Goal: Task Accomplishment & Management: Complete application form

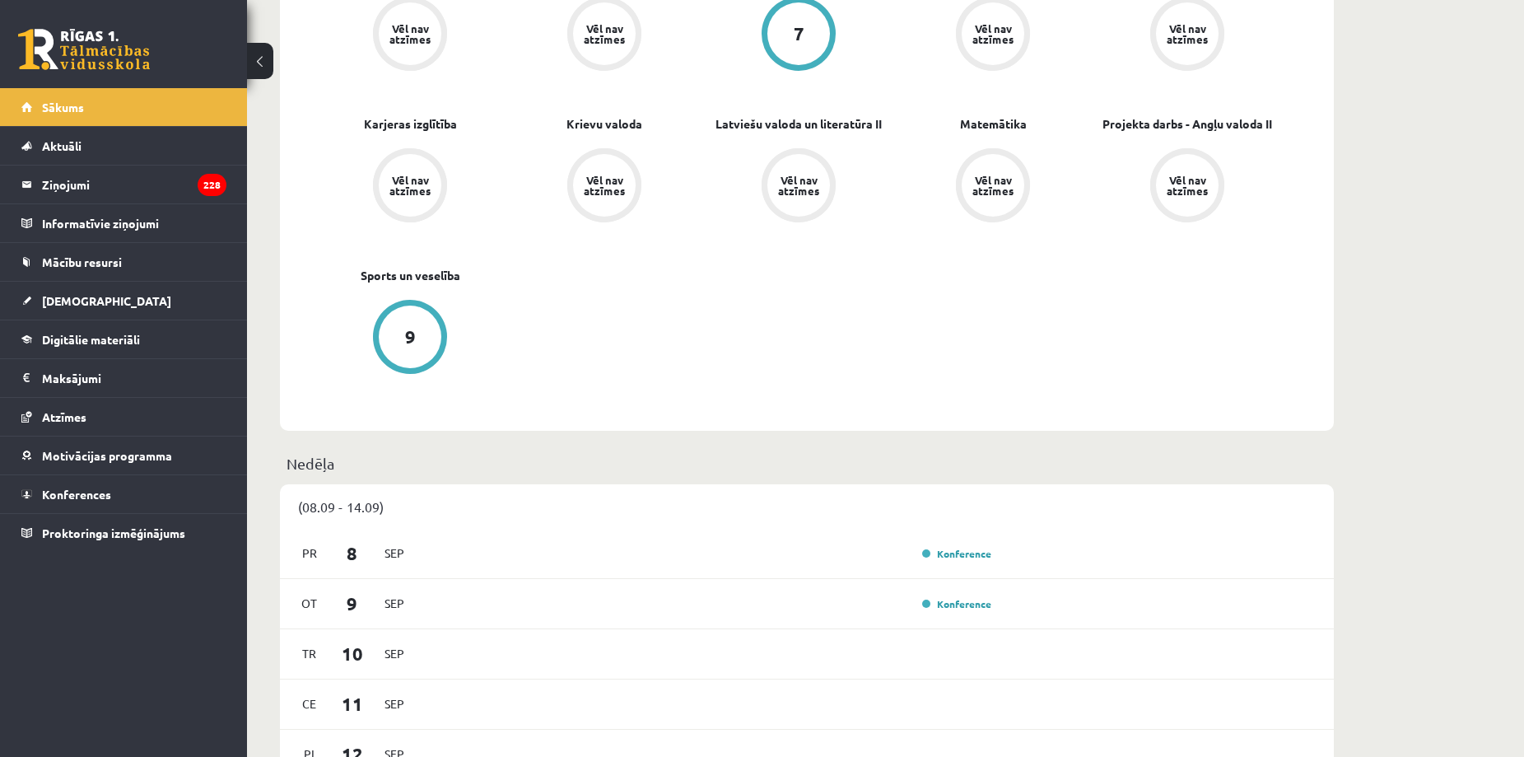
scroll to position [582, 0]
click at [123, 187] on legend "Ziņojumi 228" at bounding box center [134, 185] width 184 height 38
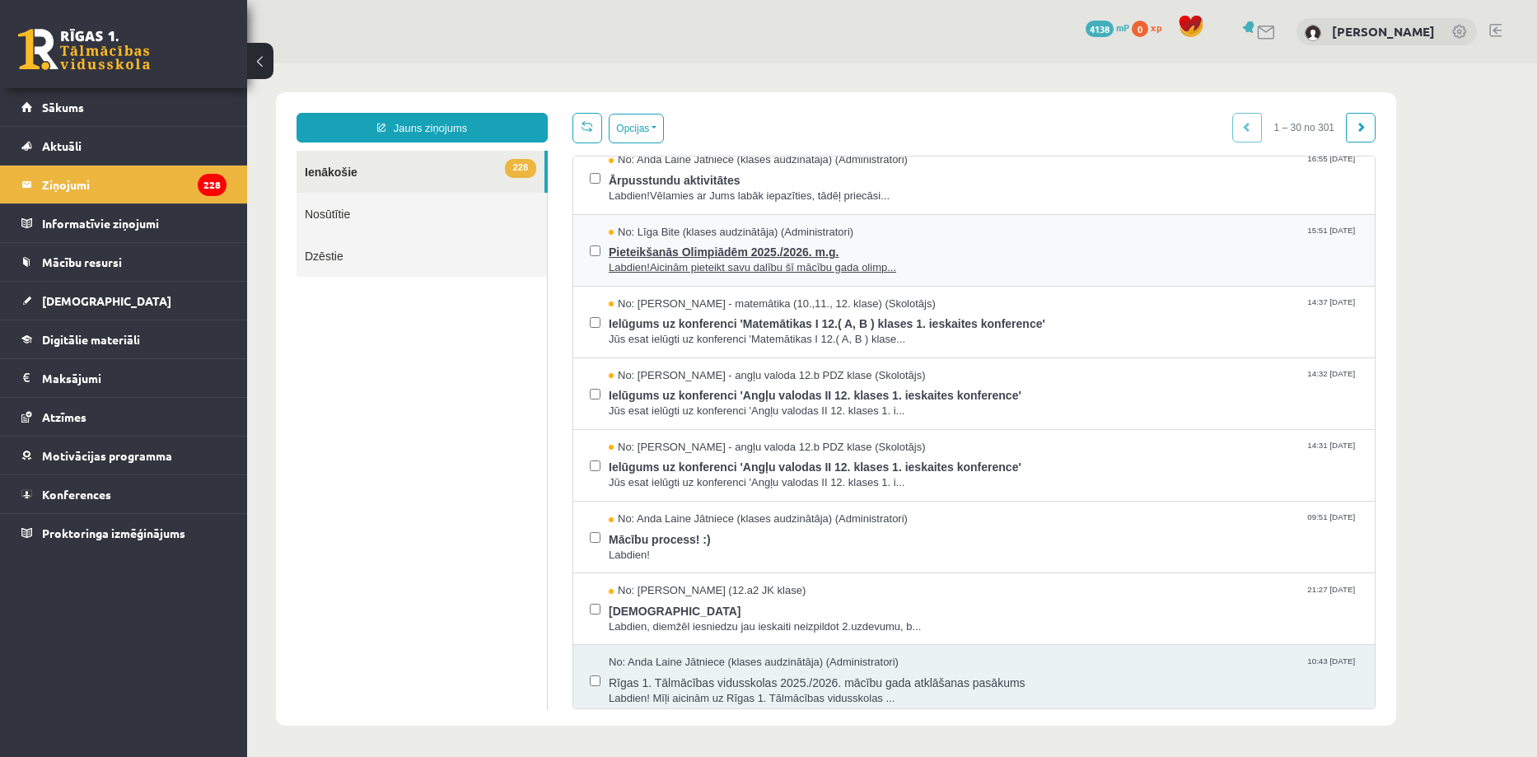
scroll to position [230, 0]
click at [781, 552] on span "Labdien!" at bounding box center [983, 555] width 749 height 16
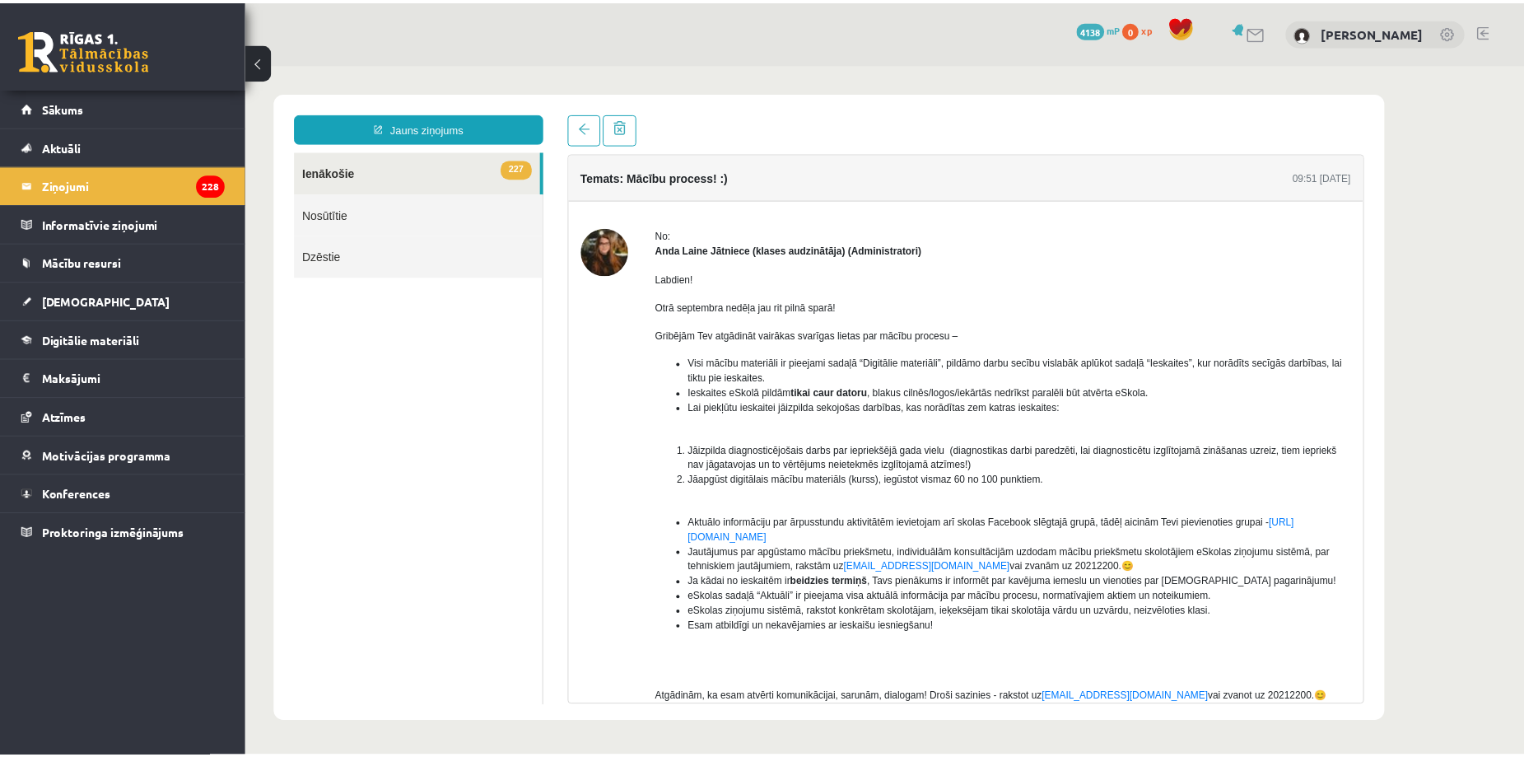
scroll to position [0, 0]
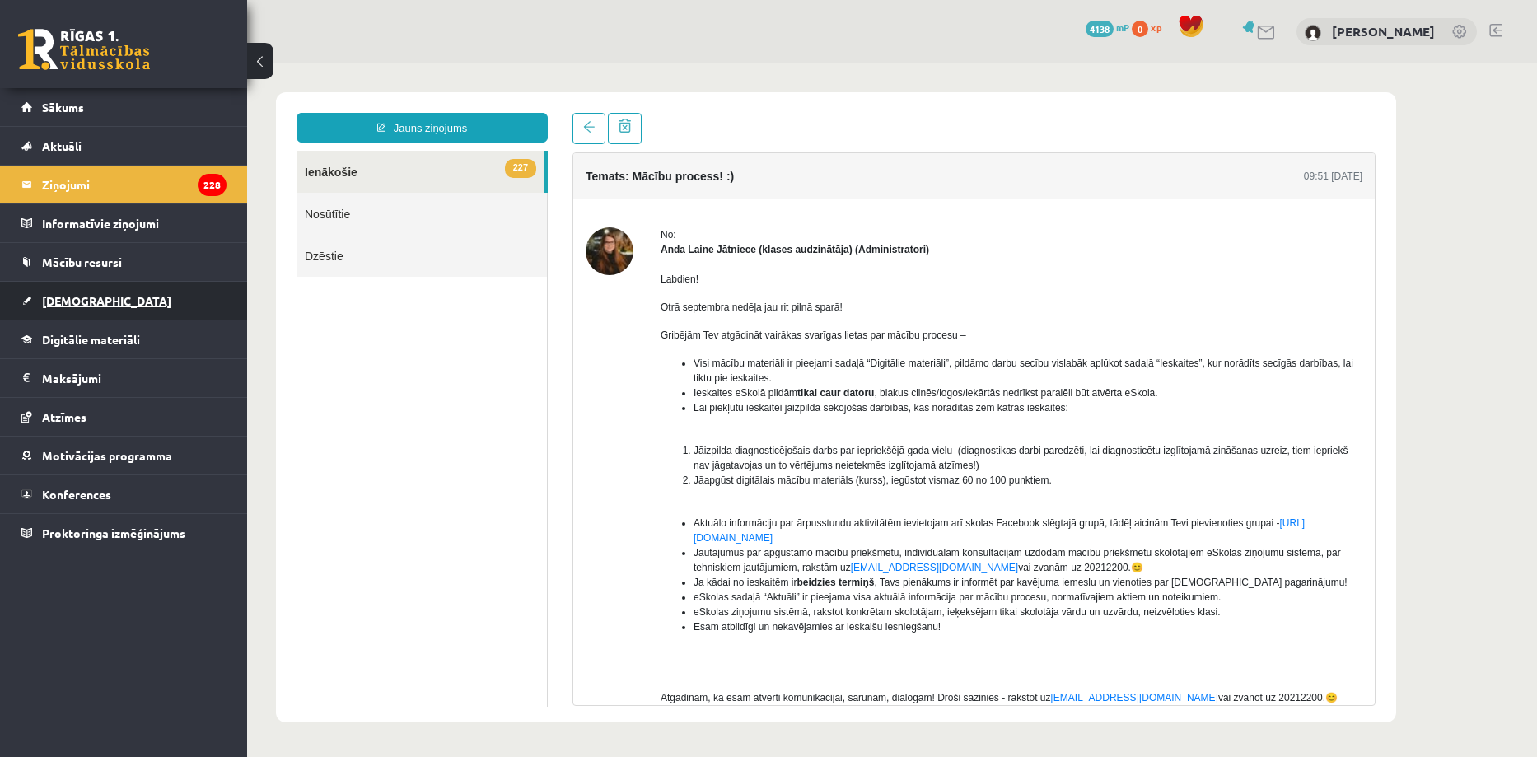
click at [55, 298] on span "[DEMOGRAPHIC_DATA]" at bounding box center [106, 300] width 129 height 15
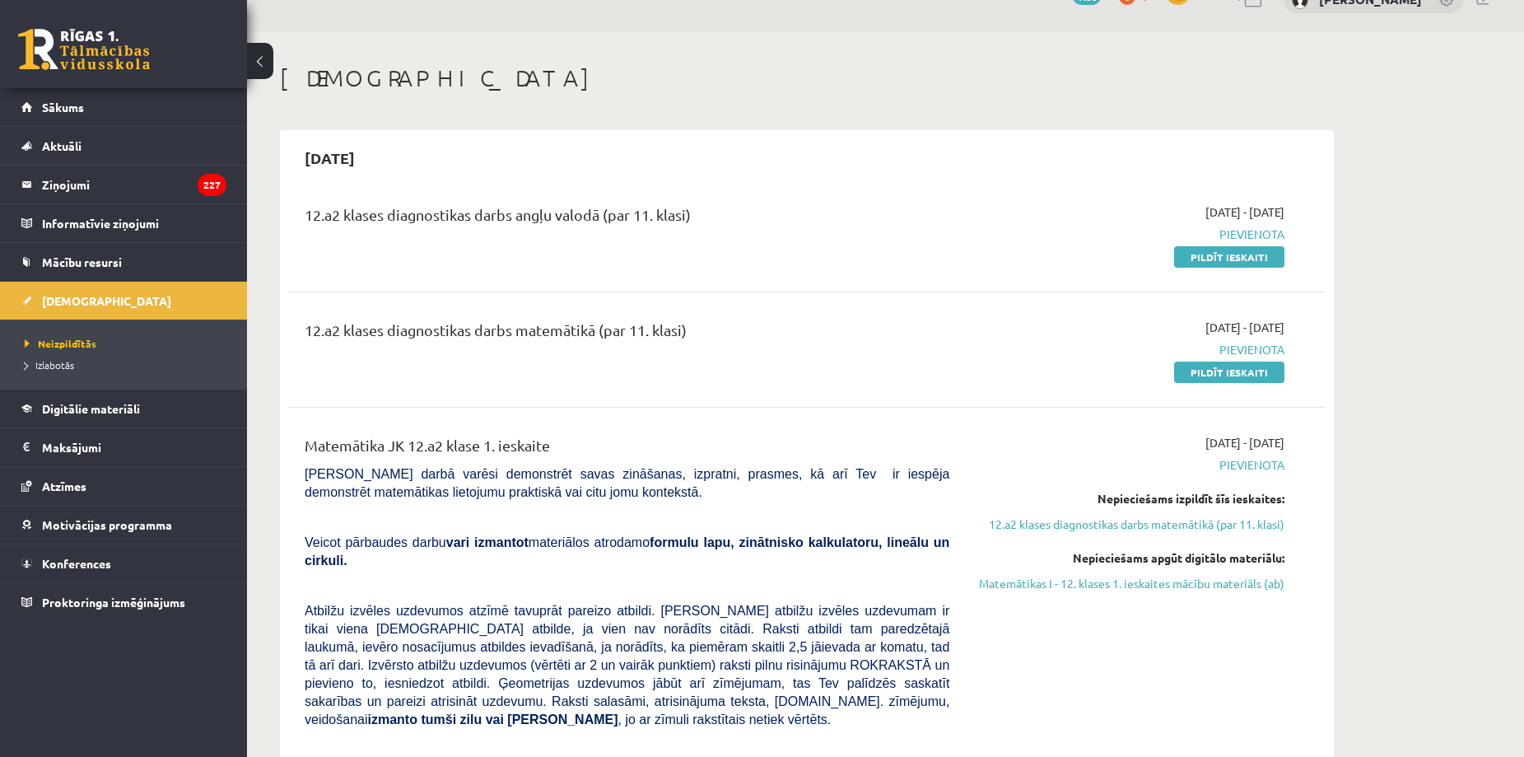
scroll to position [31, 0]
click at [1248, 264] on link "Pildīt ieskaiti" at bounding box center [1229, 257] width 110 height 21
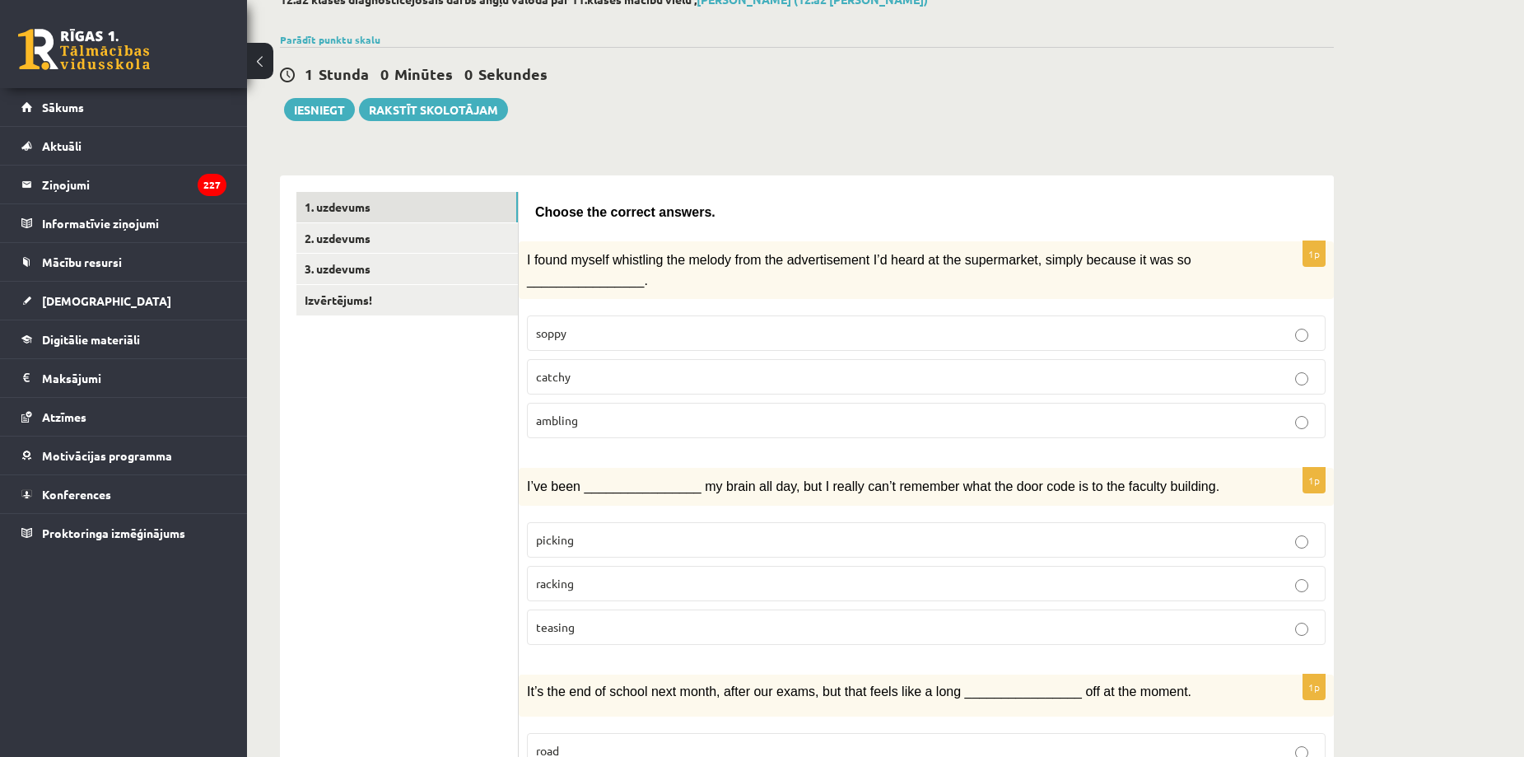
scroll to position [103, 0]
click at [569, 384] on p "catchy" at bounding box center [926, 377] width 781 height 17
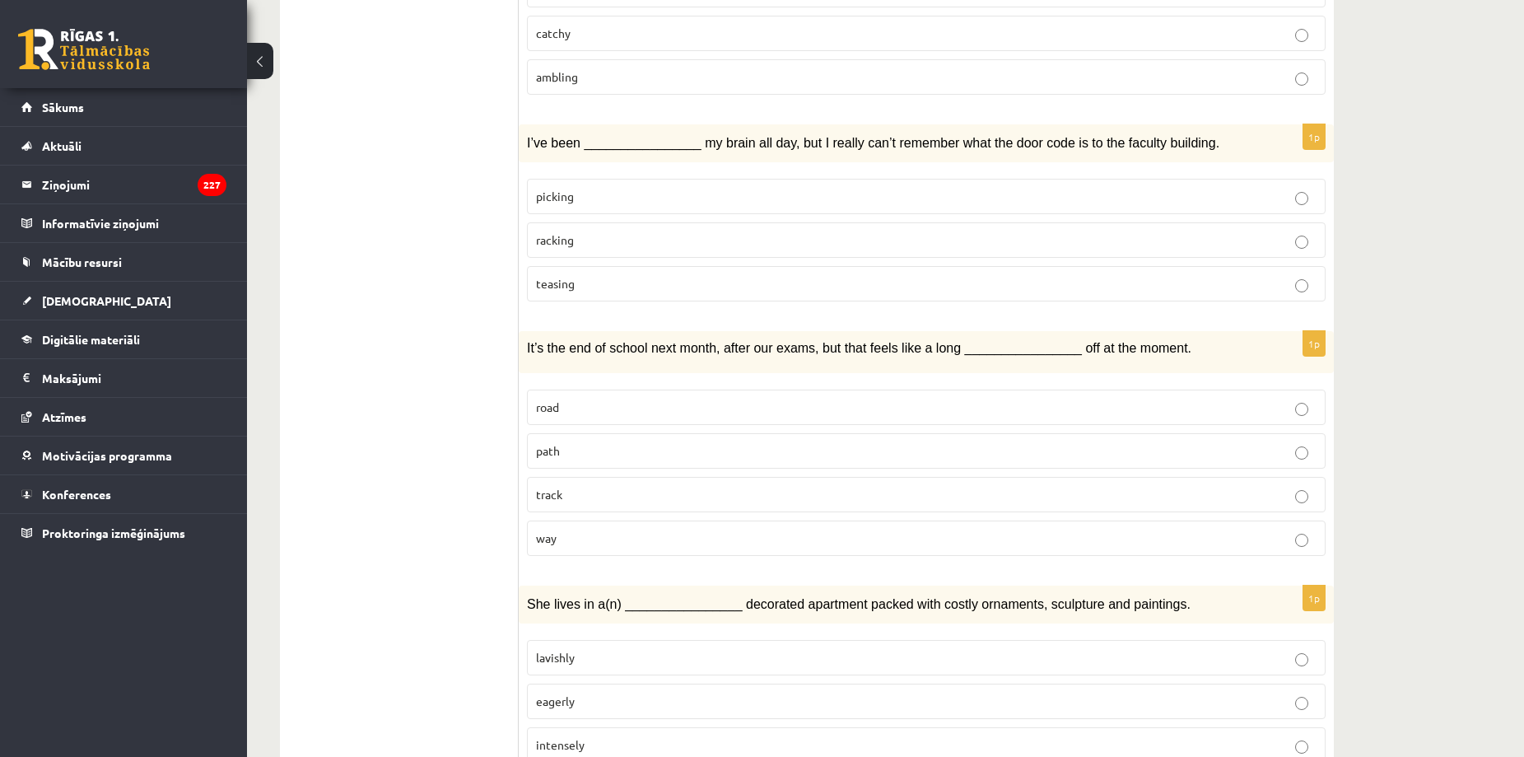
scroll to position [445, 0]
click at [590, 270] on label "teasing" at bounding box center [926, 285] width 799 height 35
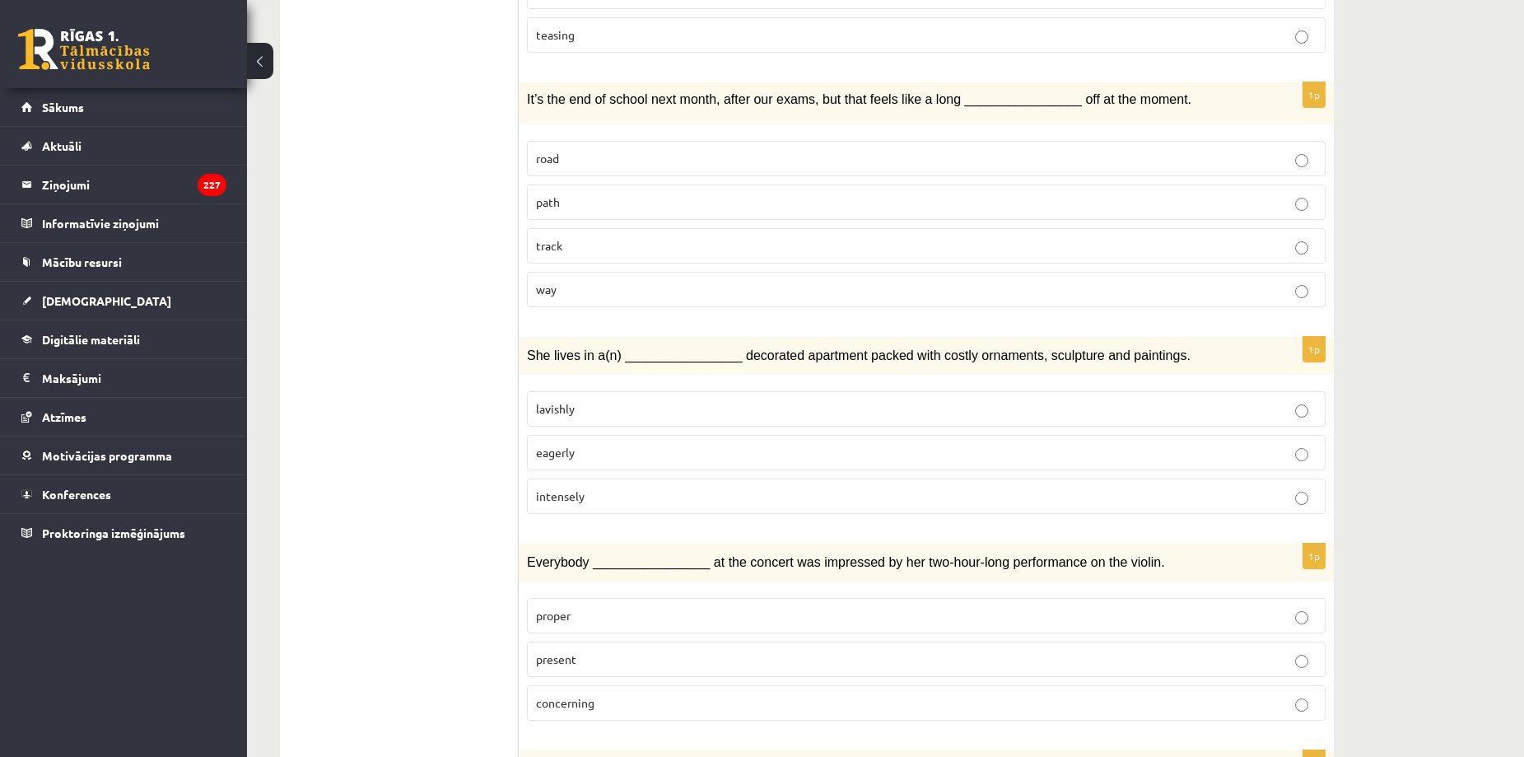
scroll to position [698, 0]
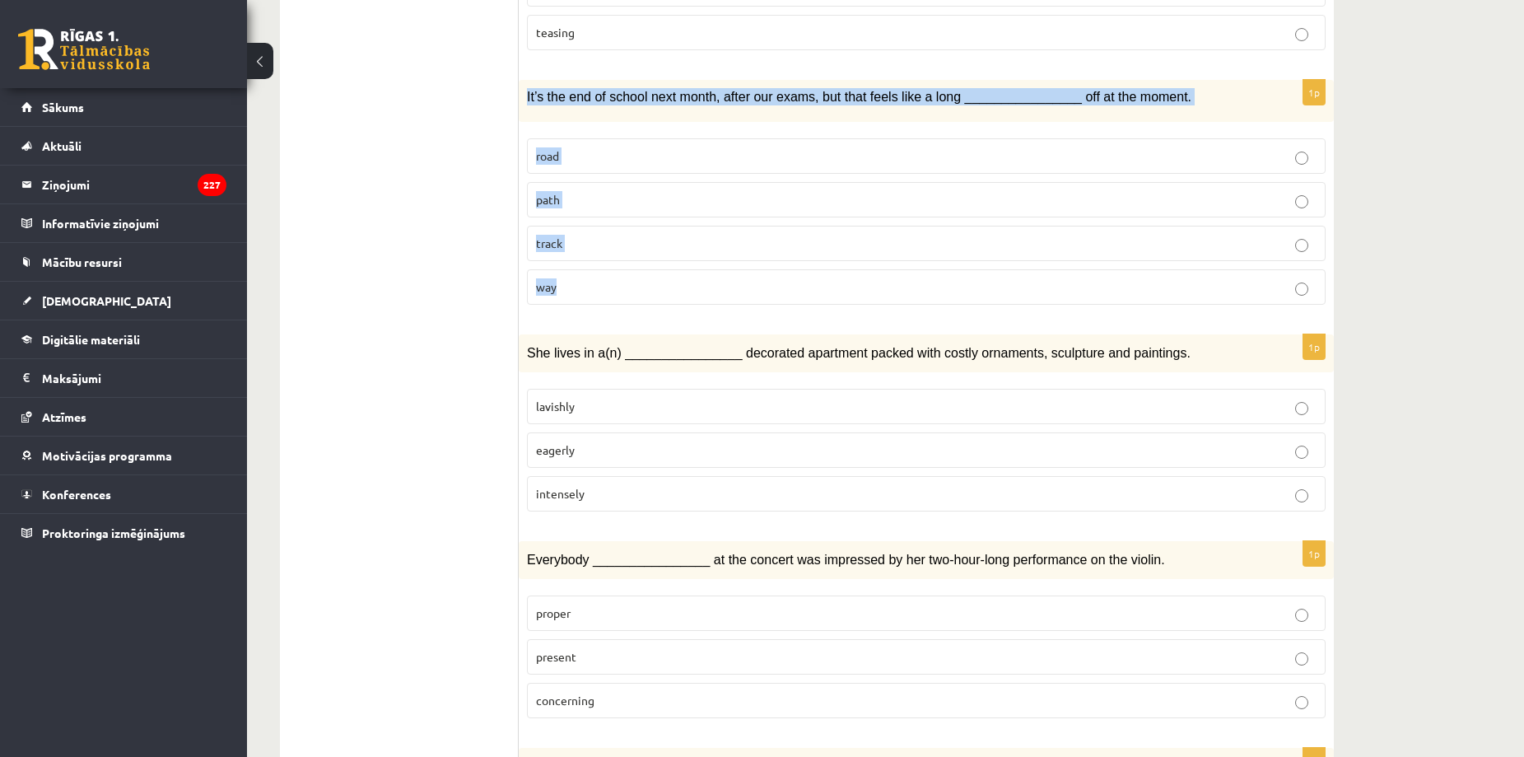
drag, startPoint x: 529, startPoint y: 93, endPoint x: 623, endPoint y: 295, distance: 222.9
click at [623, 295] on div "1p It’s the end of school next month, after our exams, but that feels like a lo…" at bounding box center [926, 199] width 815 height 238
copy div "It’s the end of school next month, after our exams, but that feels like a long …"
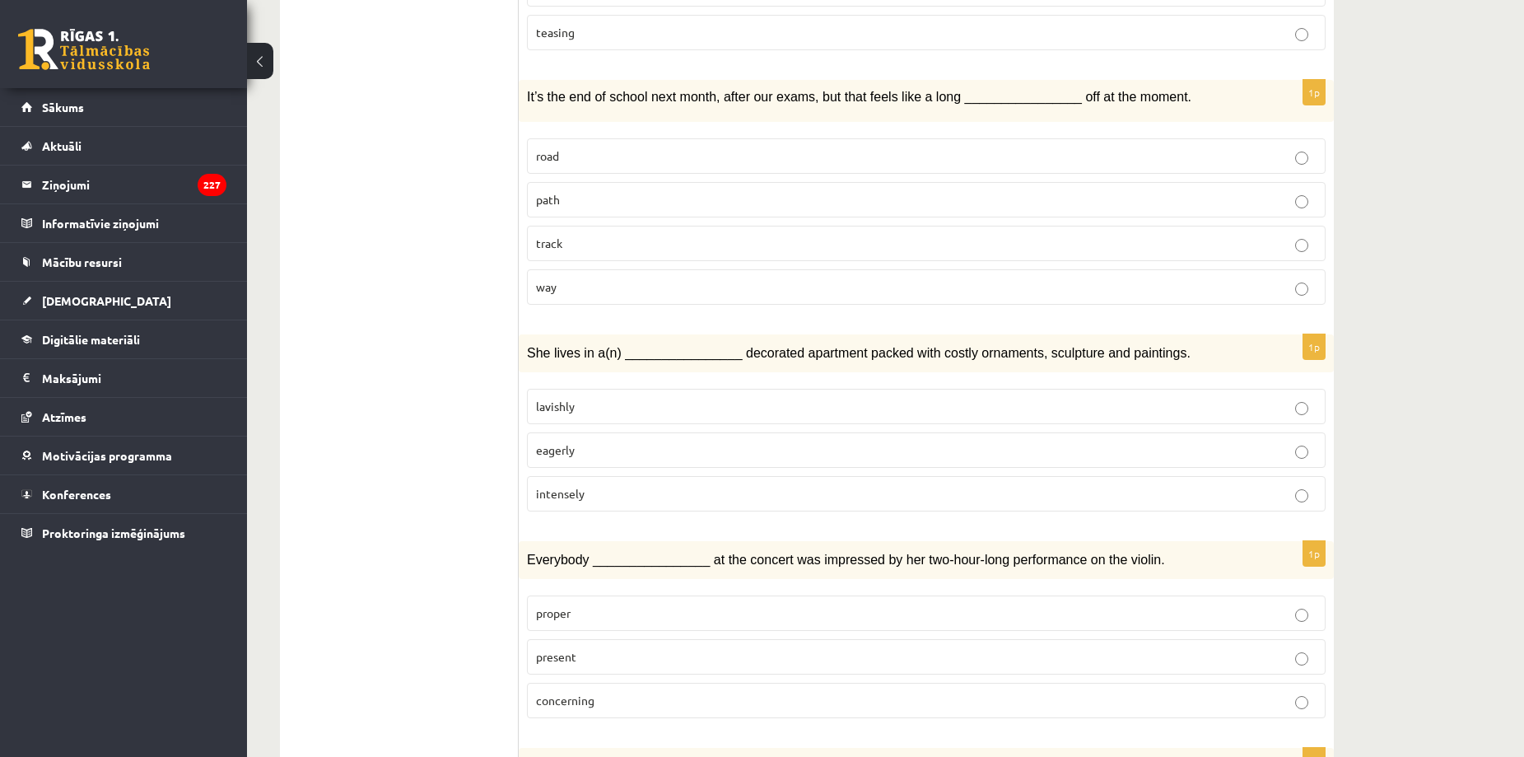
click at [564, 291] on p "way" at bounding box center [926, 286] width 781 height 17
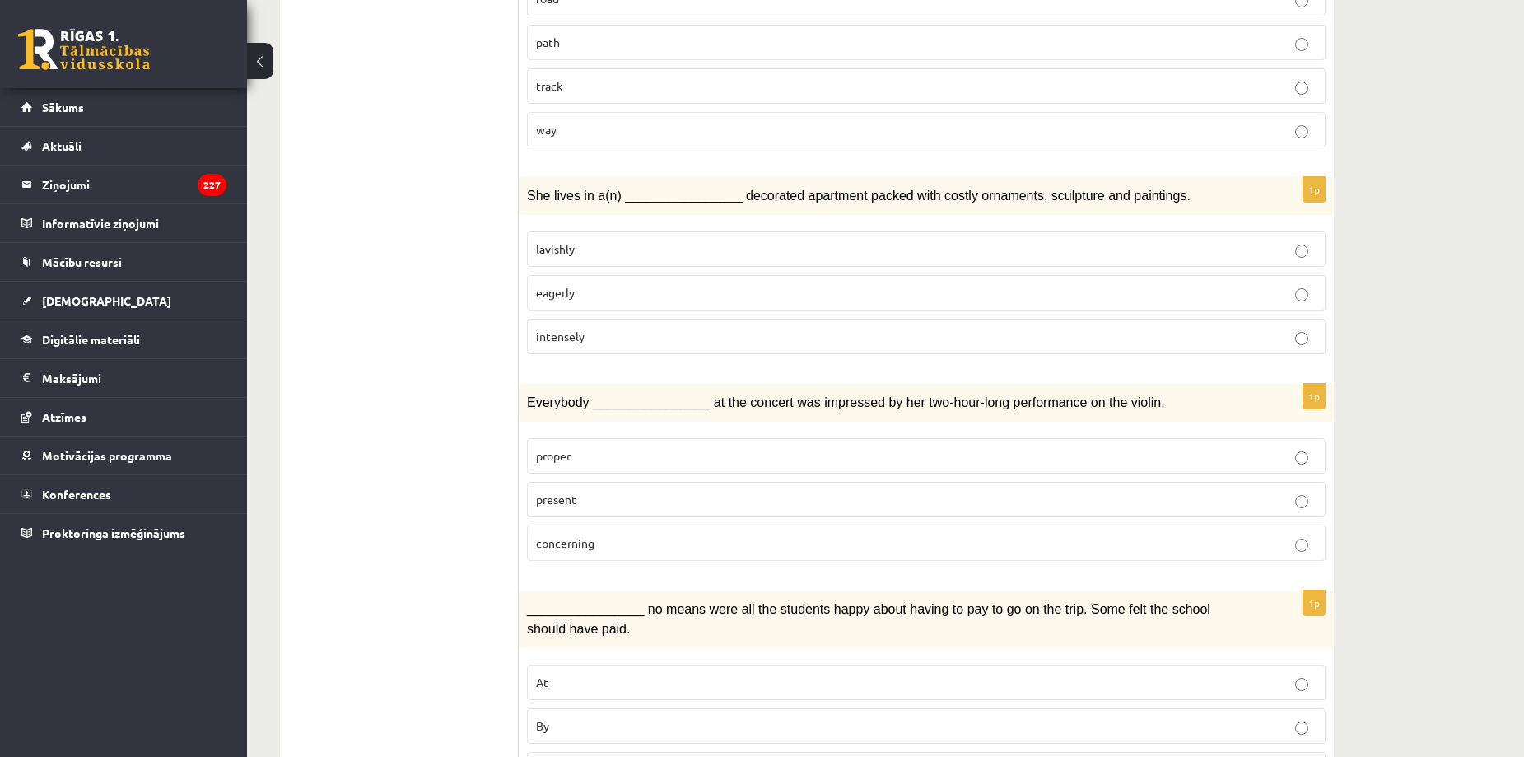
scroll to position [863, 0]
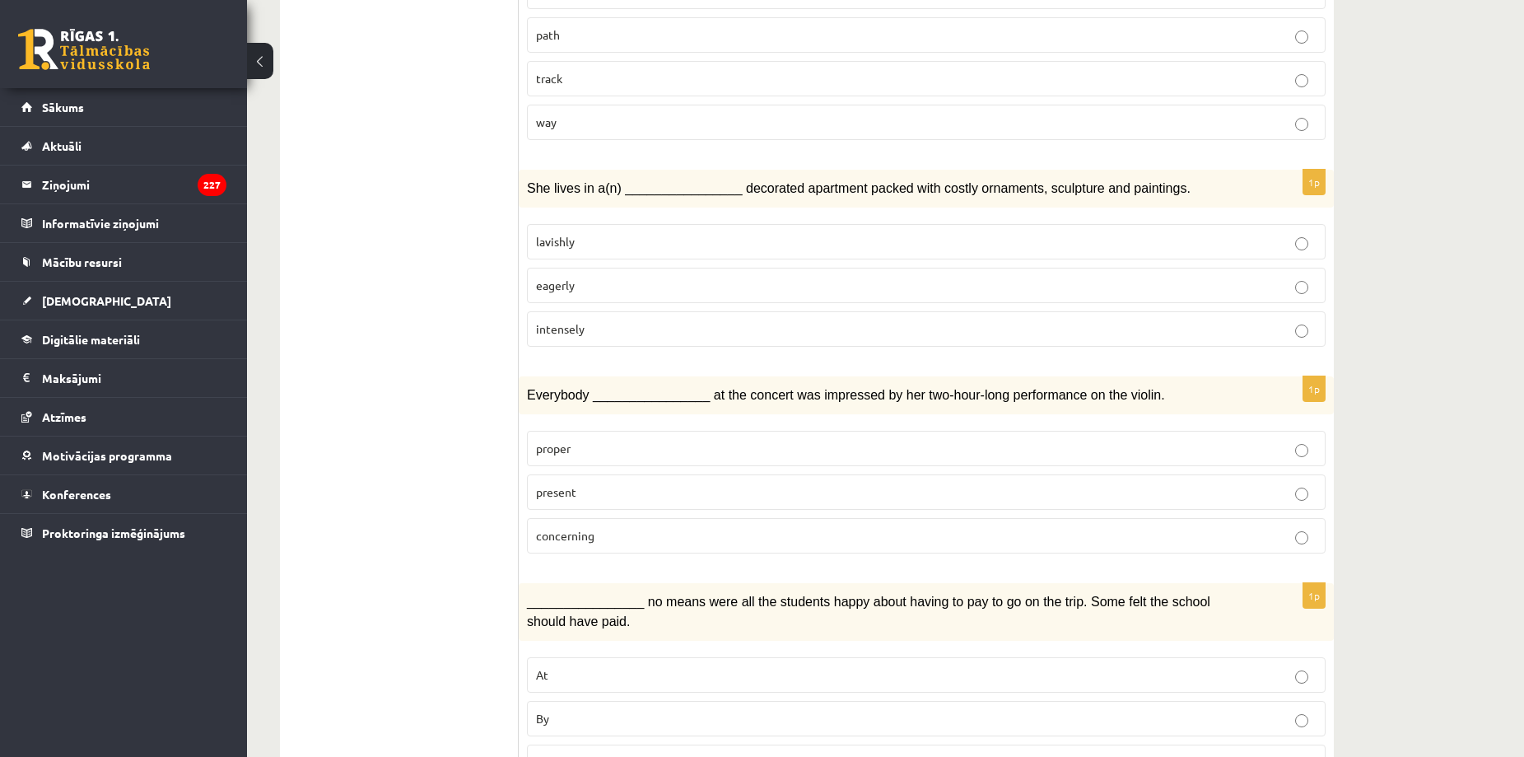
drag, startPoint x: 511, startPoint y: 190, endPoint x: 530, endPoint y: 238, distance: 51.7
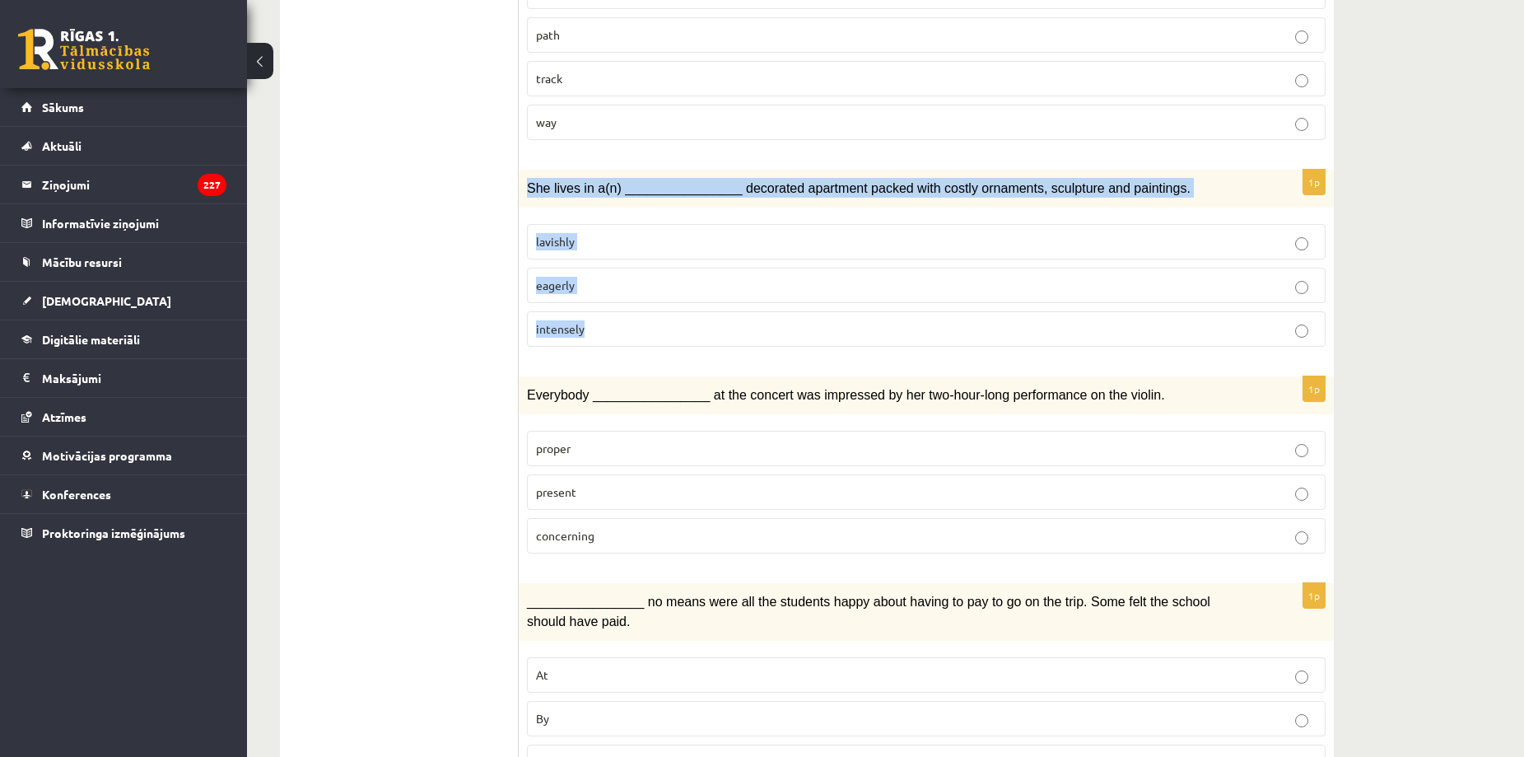
drag, startPoint x: 523, startPoint y: 185, endPoint x: 628, endPoint y: 323, distance: 173.3
click at [628, 323] on div "1p She lives in a(n) ________________ decorated apartment packed with costly or…" at bounding box center [926, 265] width 815 height 190
copy div "She lives in a(n) ________________ decorated apartment packed with costly ornam…"
click at [617, 236] on p "lavishly" at bounding box center [926, 241] width 781 height 17
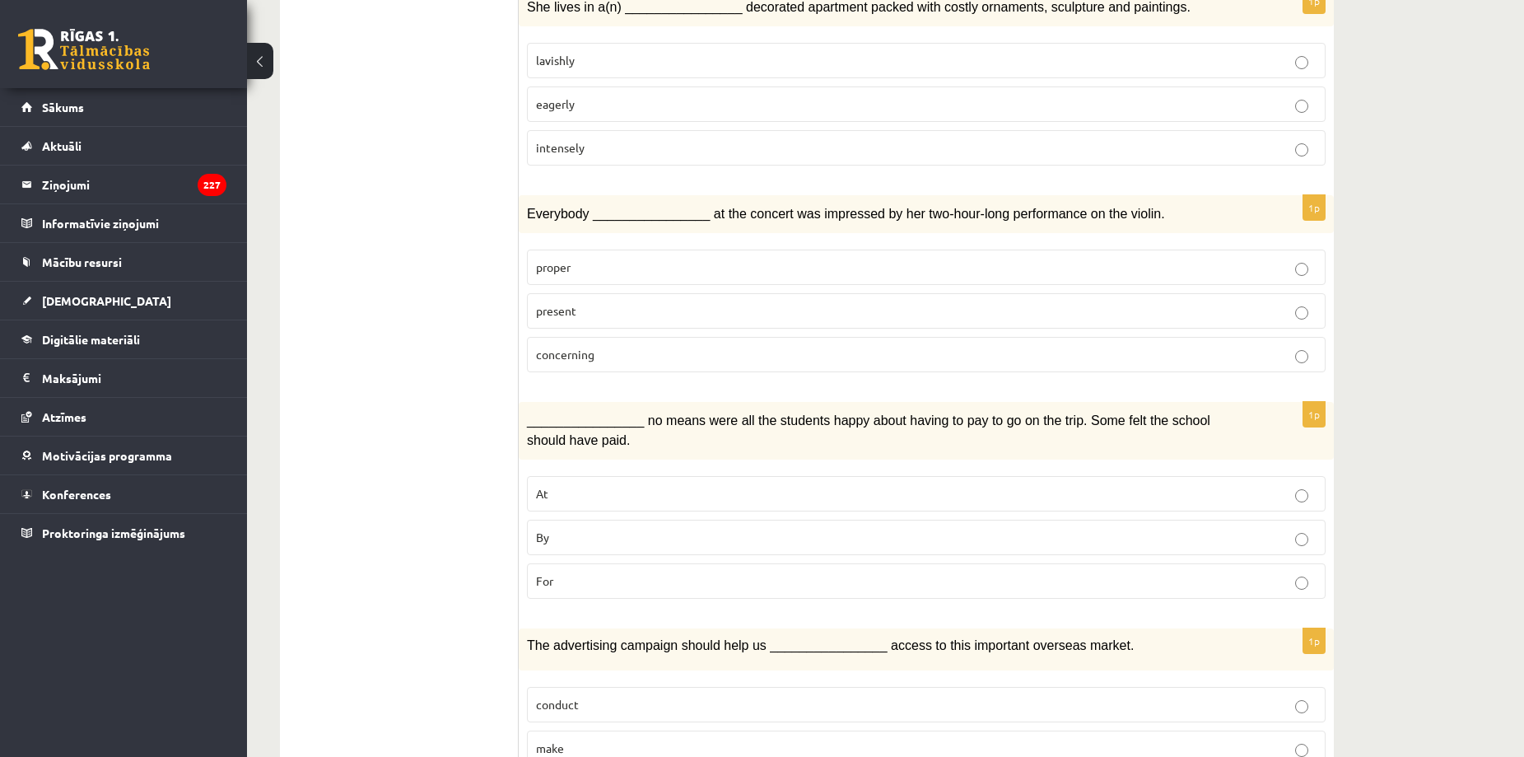
scroll to position [1045, 0]
click at [545, 318] on label "present" at bounding box center [926, 309] width 799 height 35
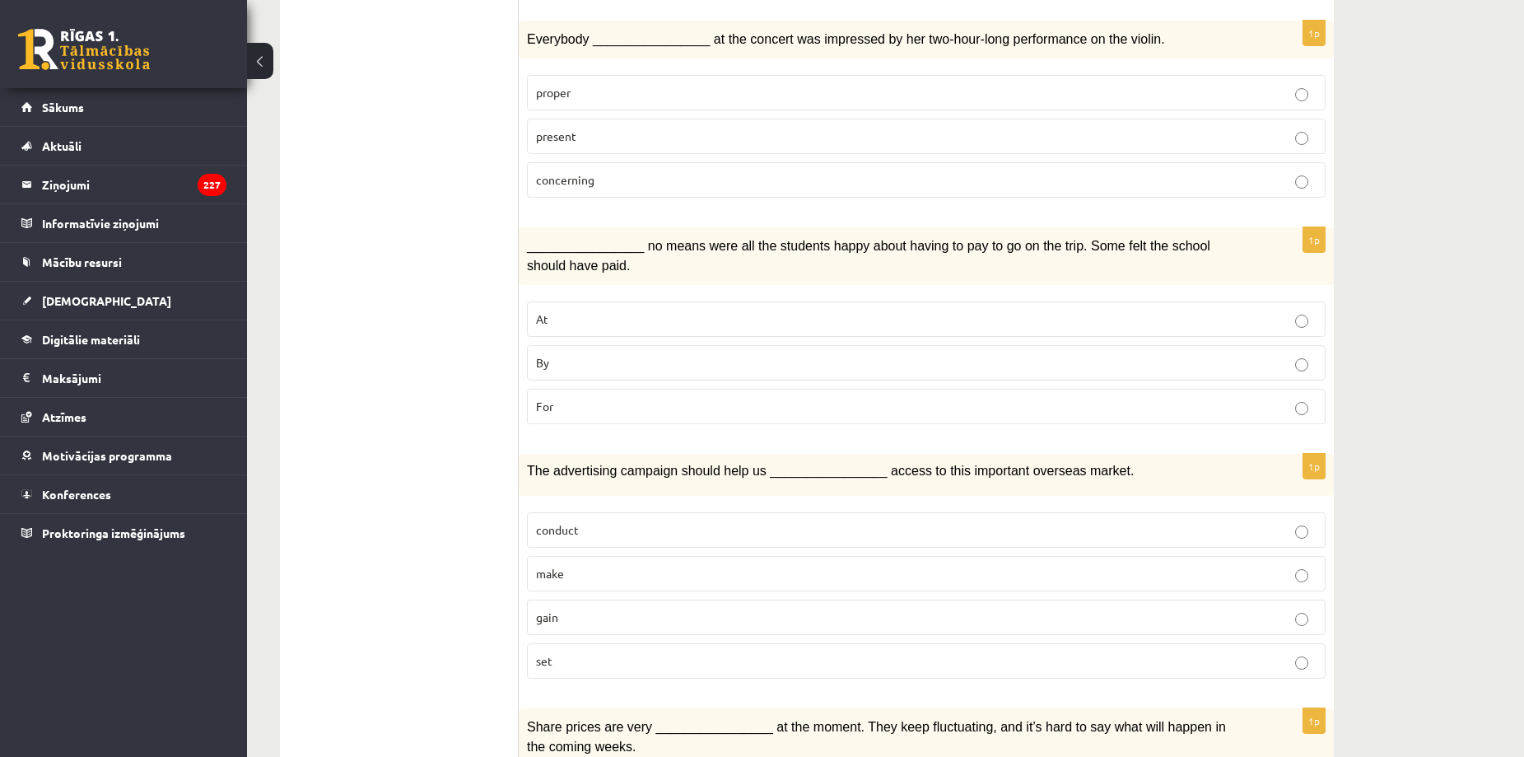
scroll to position [1223, 0]
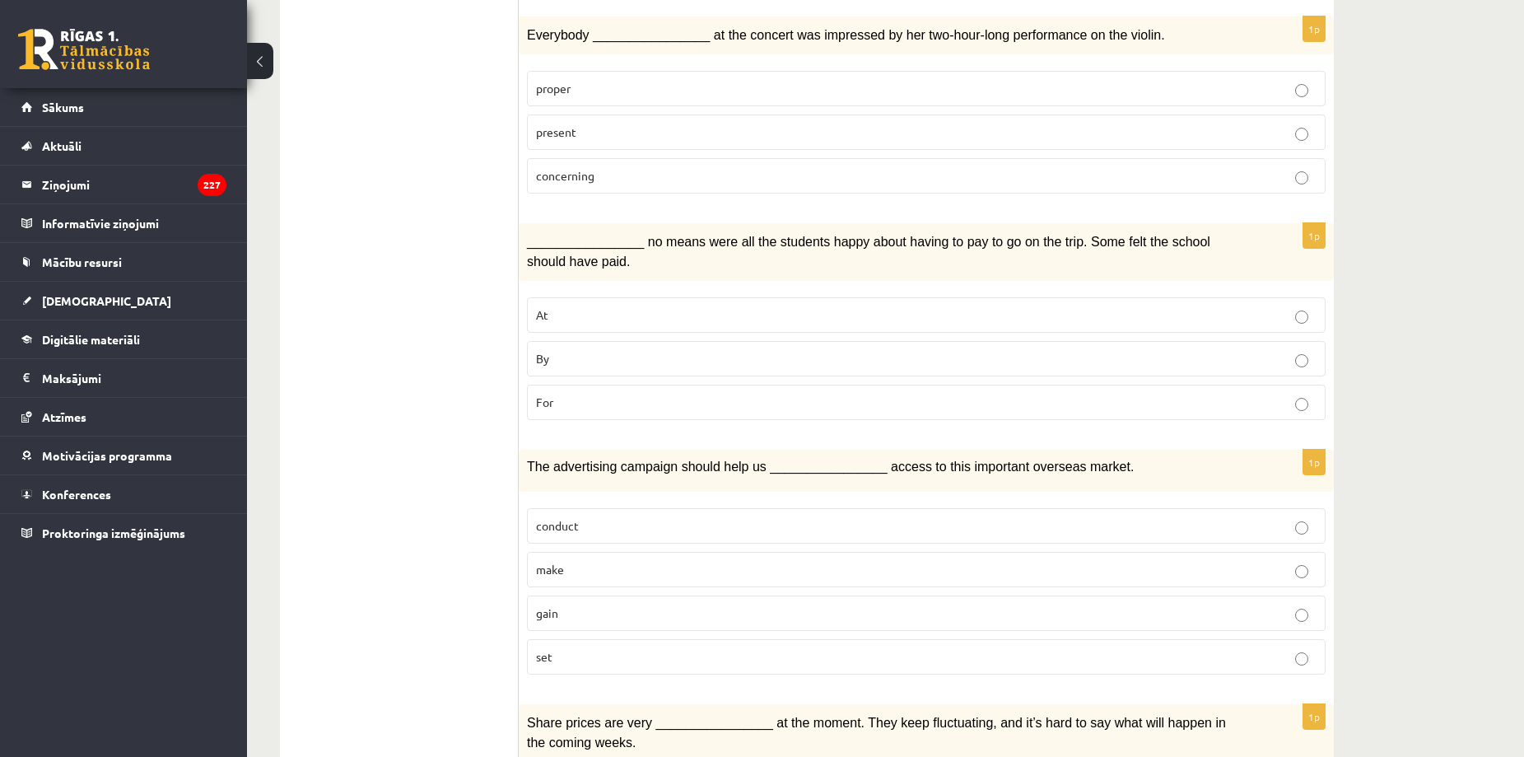
click at [578, 352] on p "By" at bounding box center [926, 358] width 781 height 17
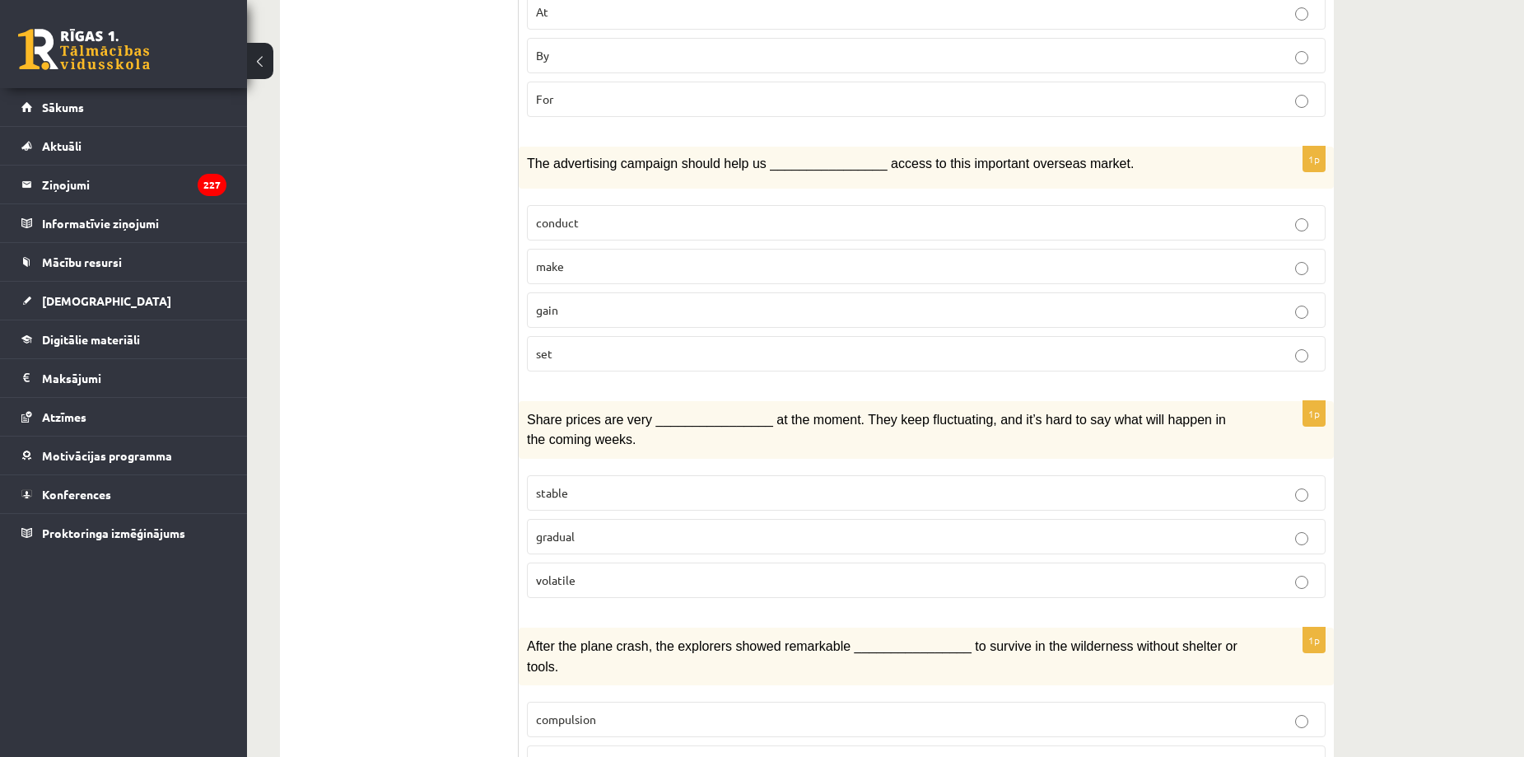
scroll to position [1527, 0]
click at [551, 291] on label "gain" at bounding box center [926, 308] width 799 height 35
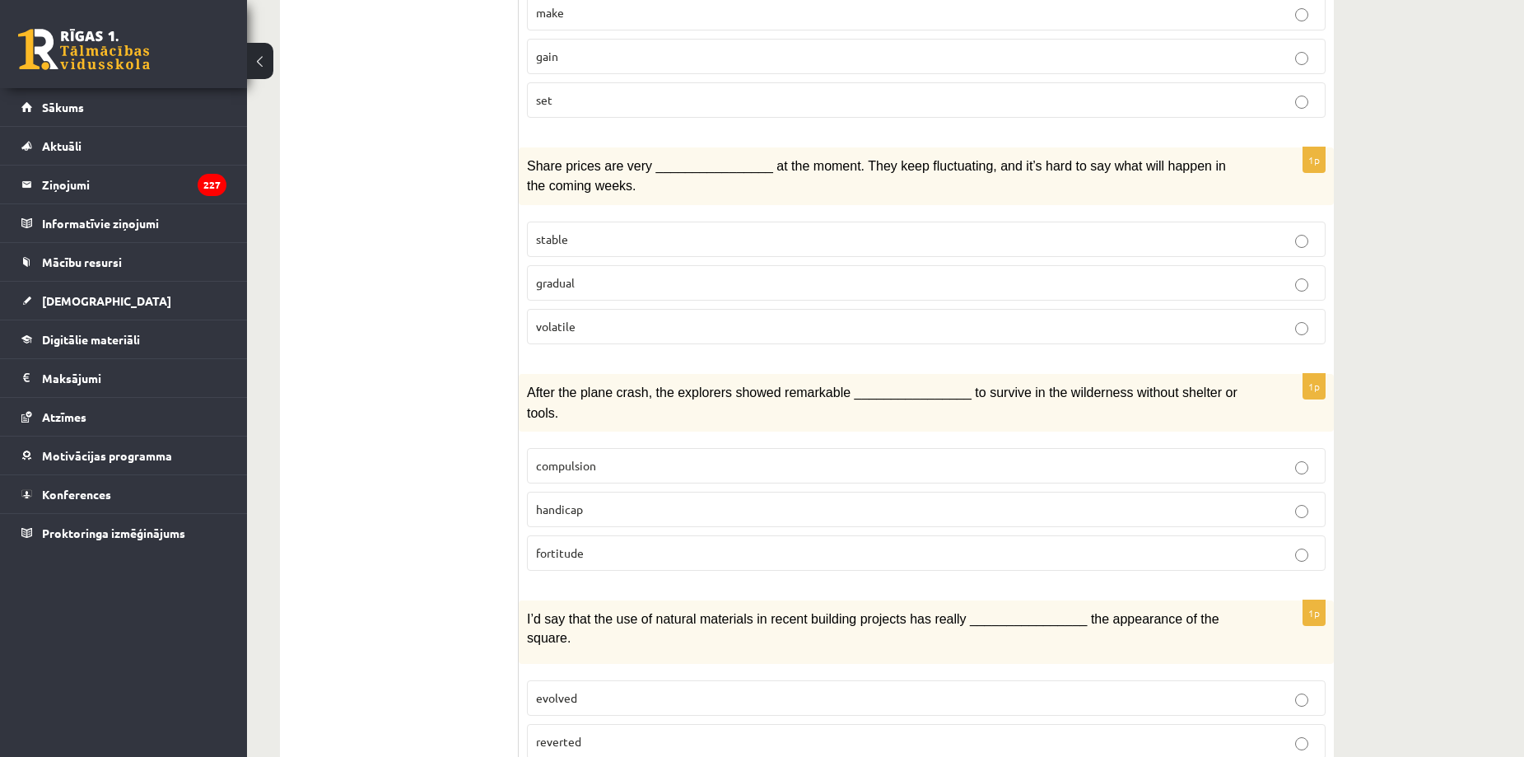
scroll to position [1778, 0]
click at [585, 277] on p "gradual" at bounding box center [926, 284] width 781 height 17
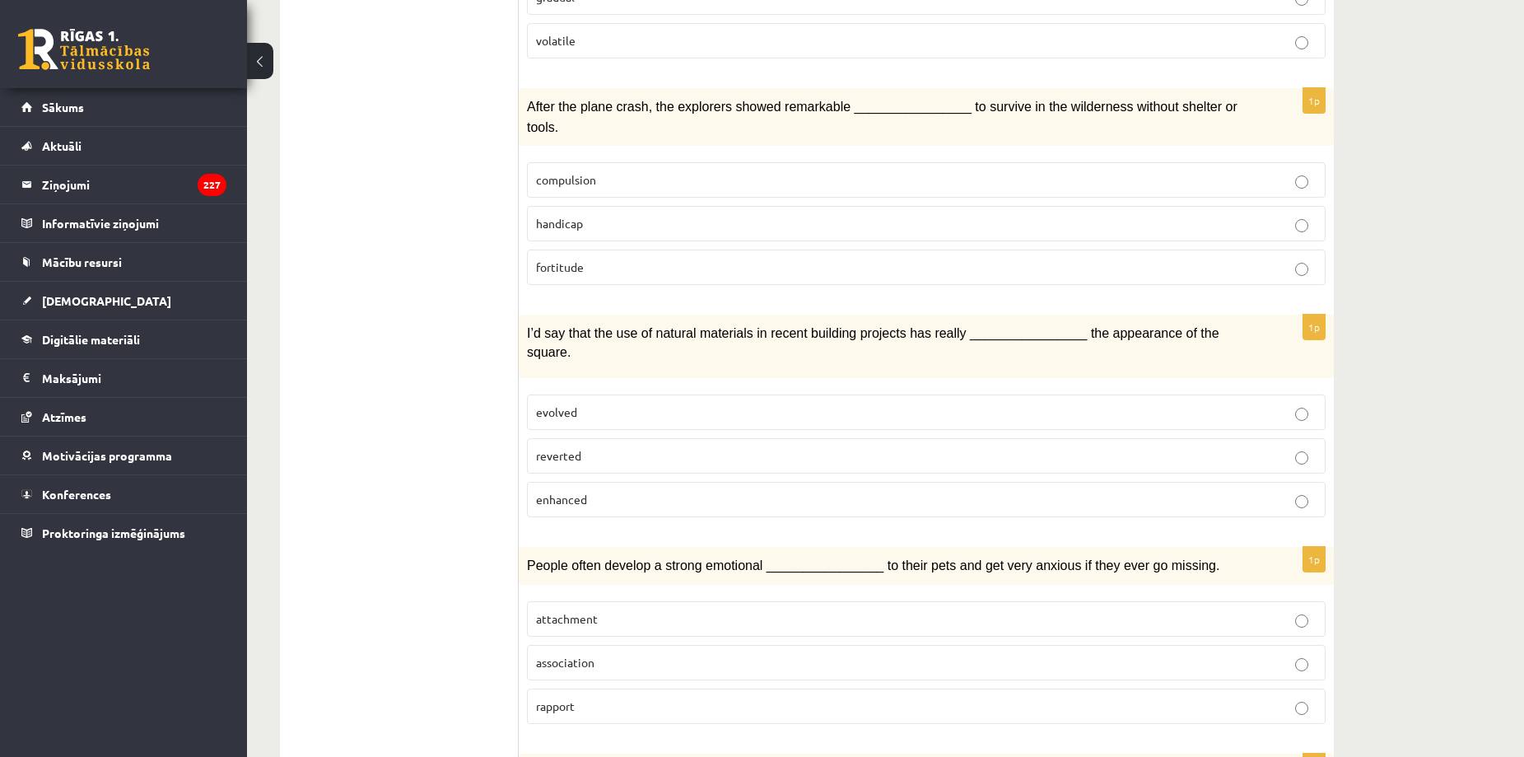
scroll to position [2067, 0]
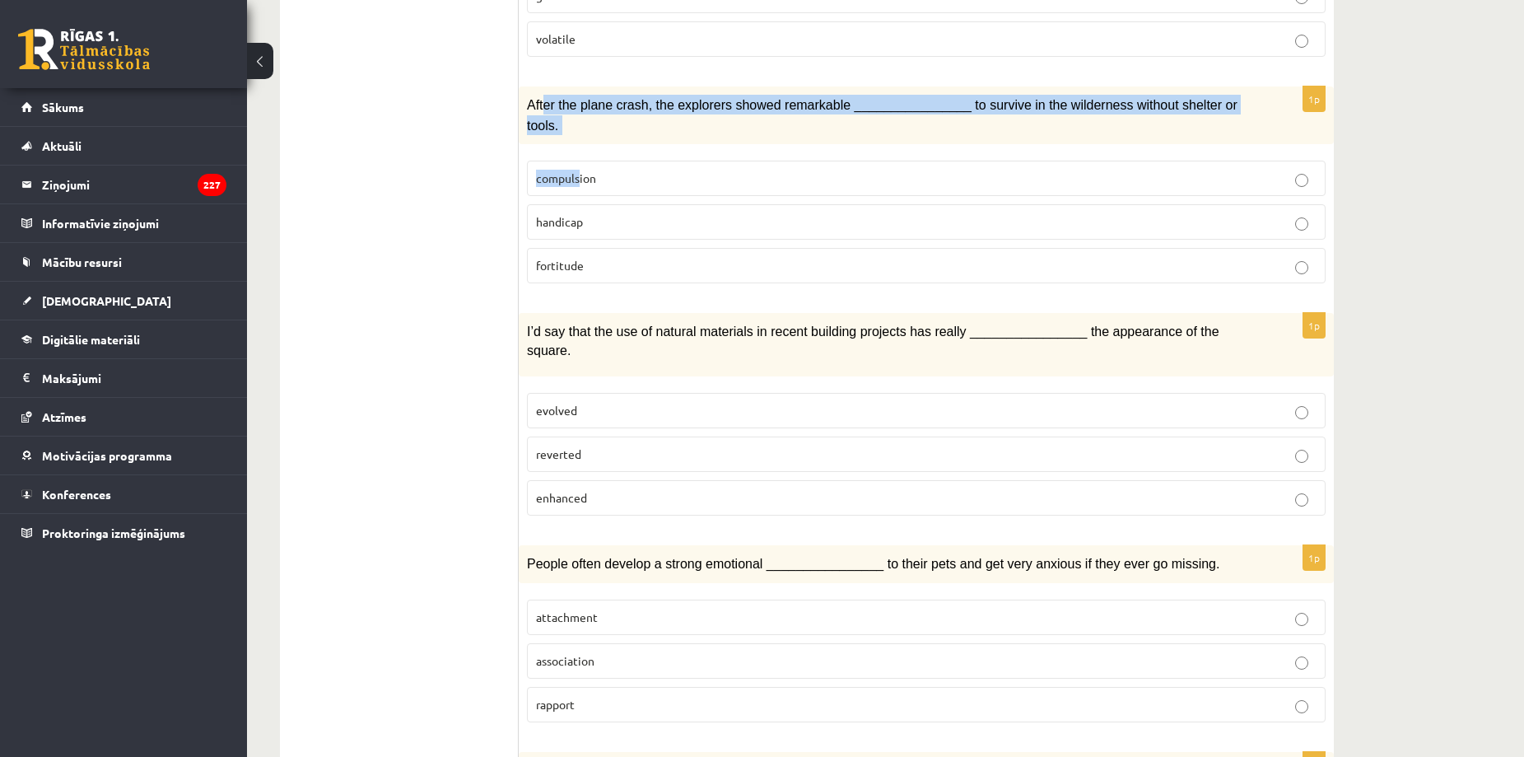
drag, startPoint x: 545, startPoint y: 92, endPoint x: 580, endPoint y: 136, distance: 55.7
click at [580, 136] on div "1p After the plane crash, the explorers showed remarkable ________________ to s…" at bounding box center [926, 191] width 815 height 210
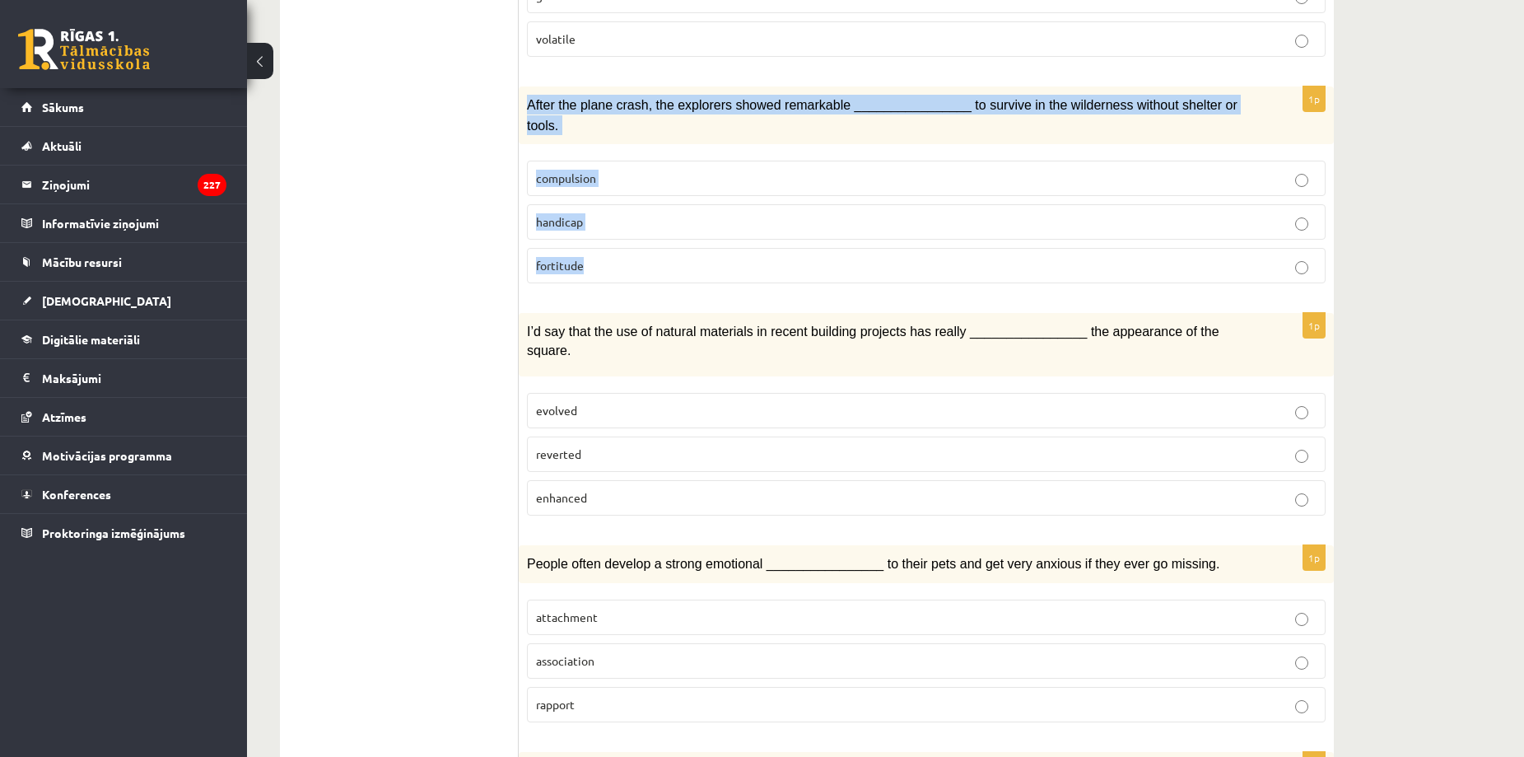
drag, startPoint x: 525, startPoint y: 96, endPoint x: 629, endPoint y: 226, distance: 166.9
click at [629, 226] on div "1p After the plane crash, the explorers showed remarkable ________________ to s…" at bounding box center [926, 191] width 815 height 210
copy div "After the plane crash, the explorers showed remarkable ________________ to surv…"
click at [601, 248] on label "fortitude" at bounding box center [926, 265] width 799 height 35
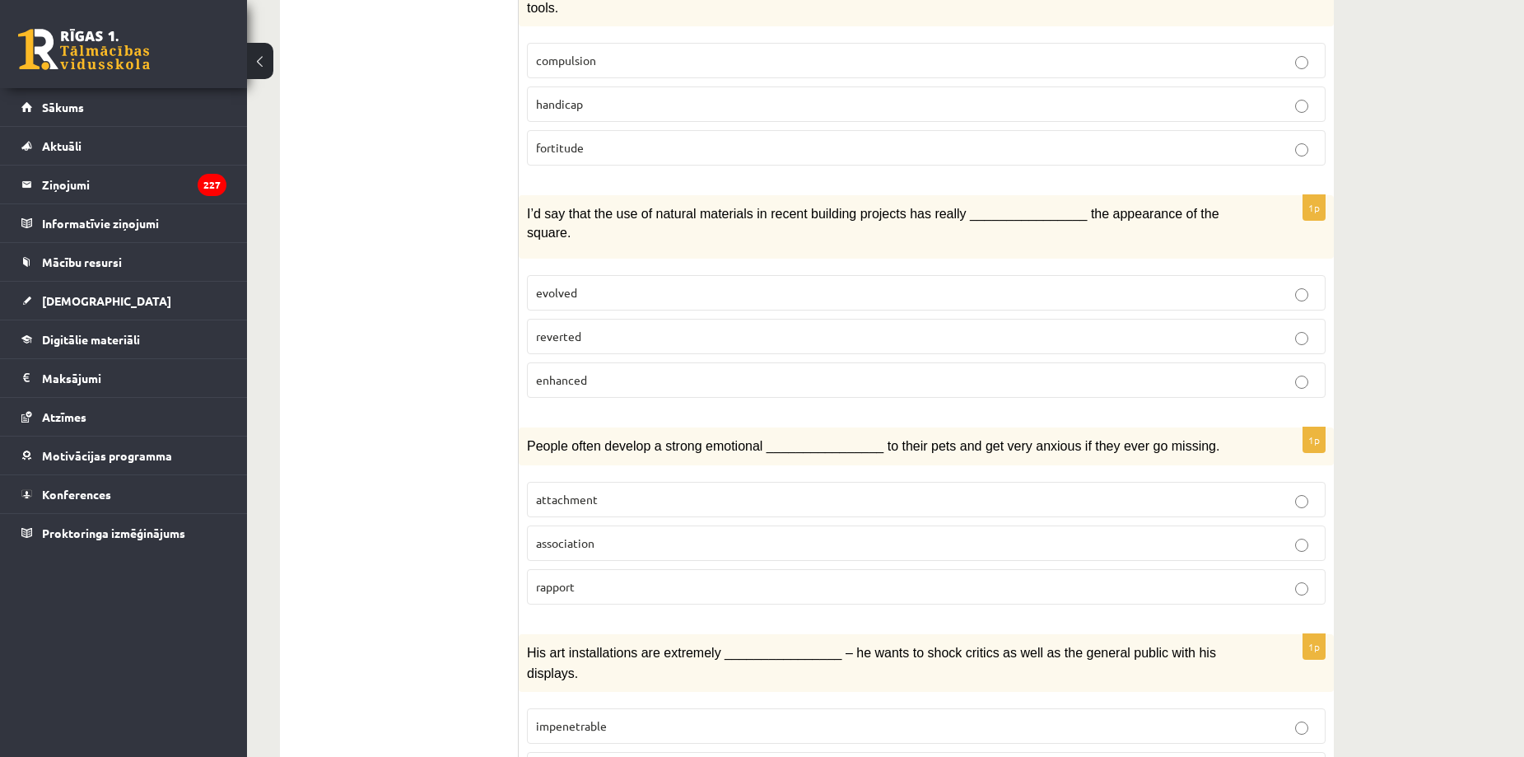
scroll to position [2195, 0]
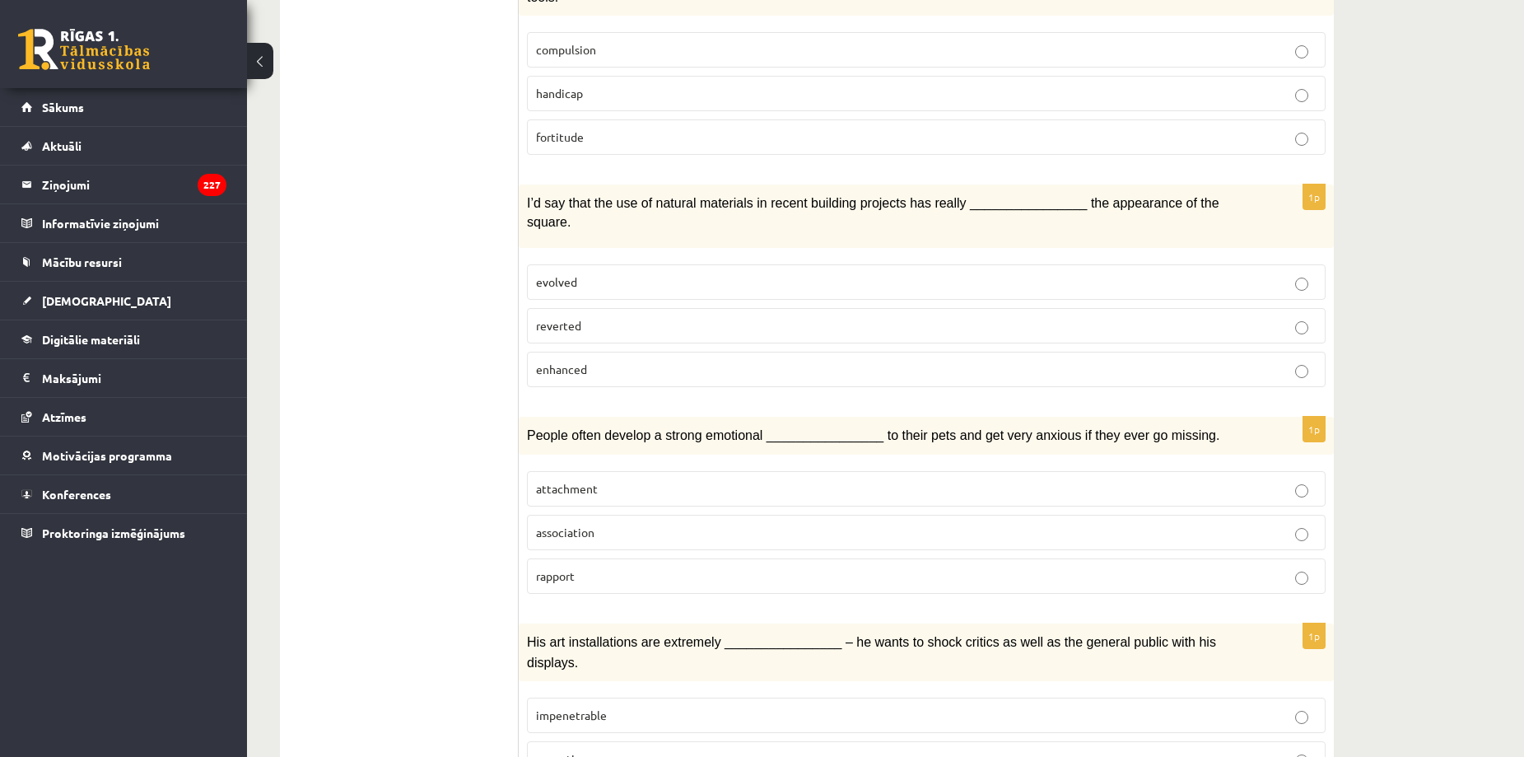
click at [542, 361] on span "enhanced" at bounding box center [561, 368] width 51 height 15
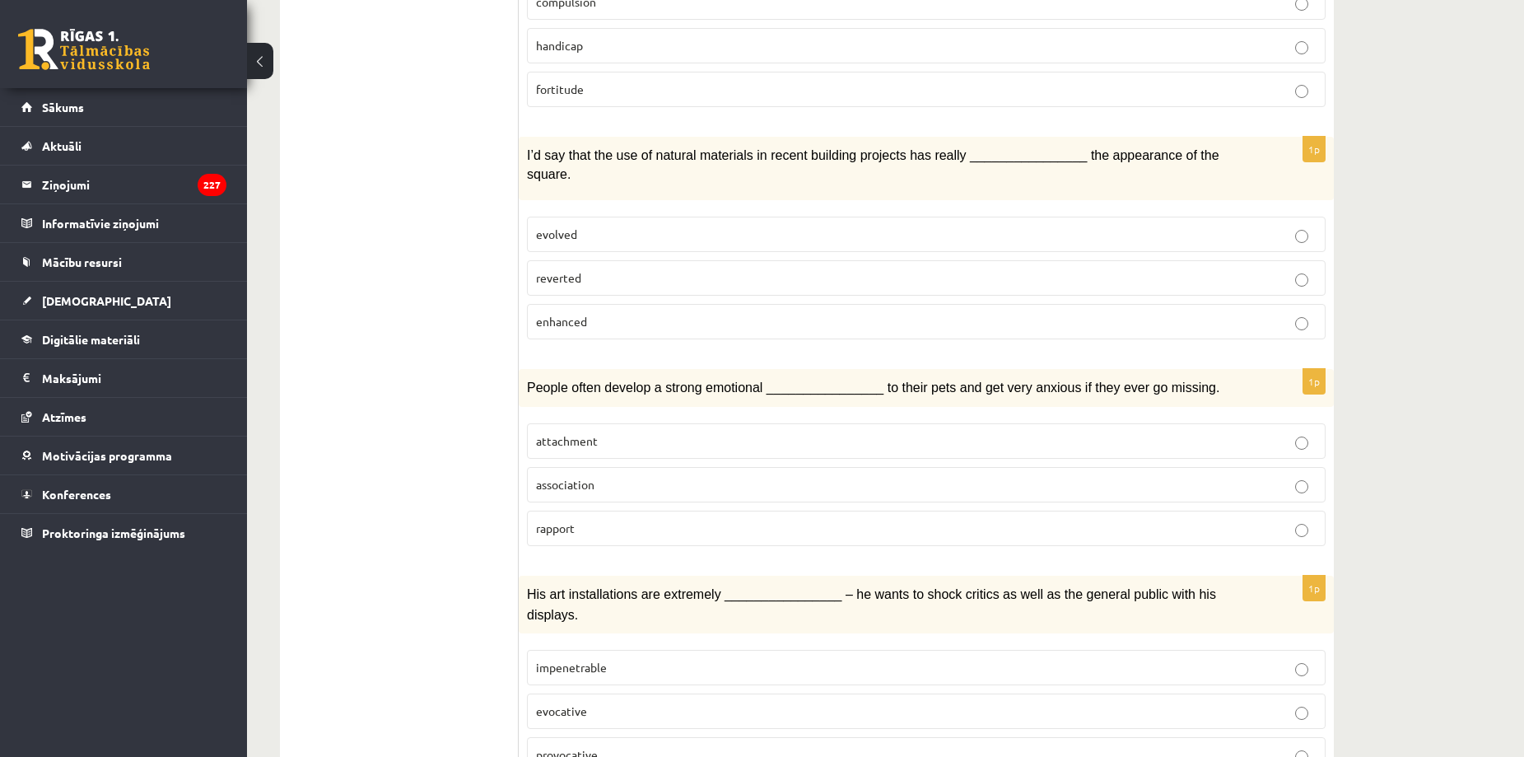
scroll to position [2253, 0]
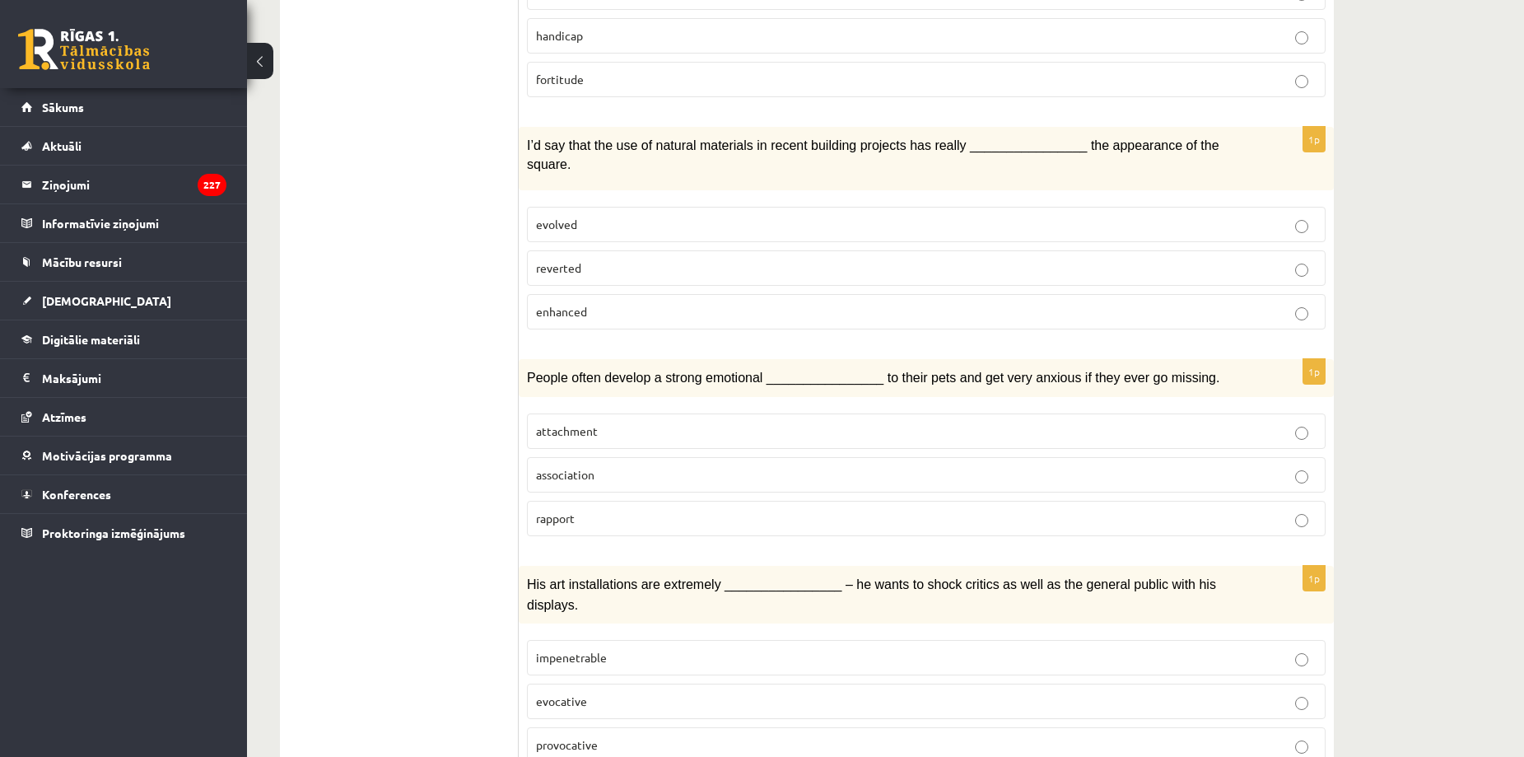
click at [567, 413] on label "attachment" at bounding box center [926, 430] width 799 height 35
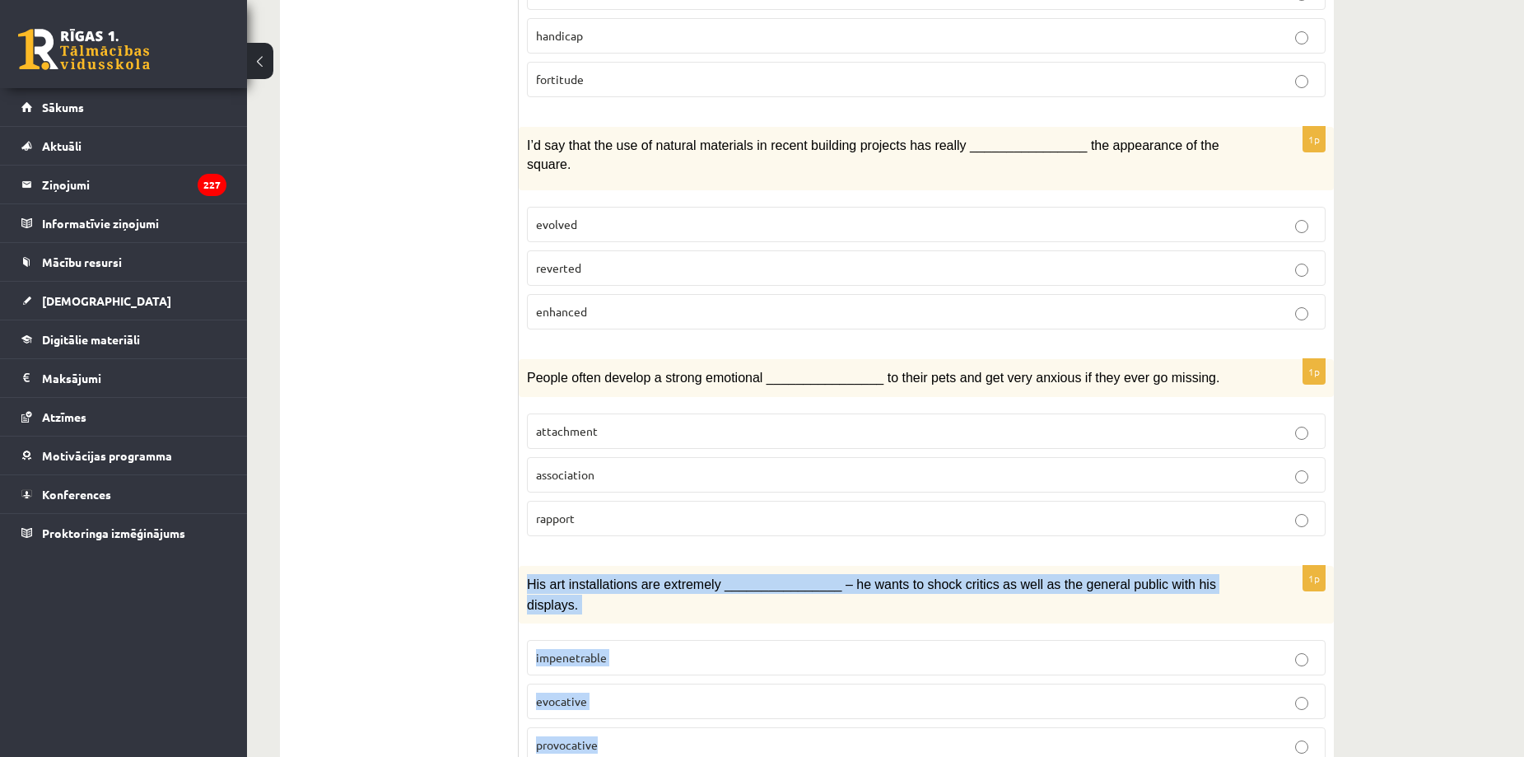
drag, startPoint x: 525, startPoint y: 533, endPoint x: 644, endPoint y: 676, distance: 186.5
click at [644, 676] on div "1p His art installations are extremely ________________ – he wants to shock cri…" at bounding box center [926, 671] width 815 height 210
copy div "His art installations are extremely ________________ – he wants to shock critic…"
click at [601, 736] on p "provocative" at bounding box center [926, 744] width 781 height 17
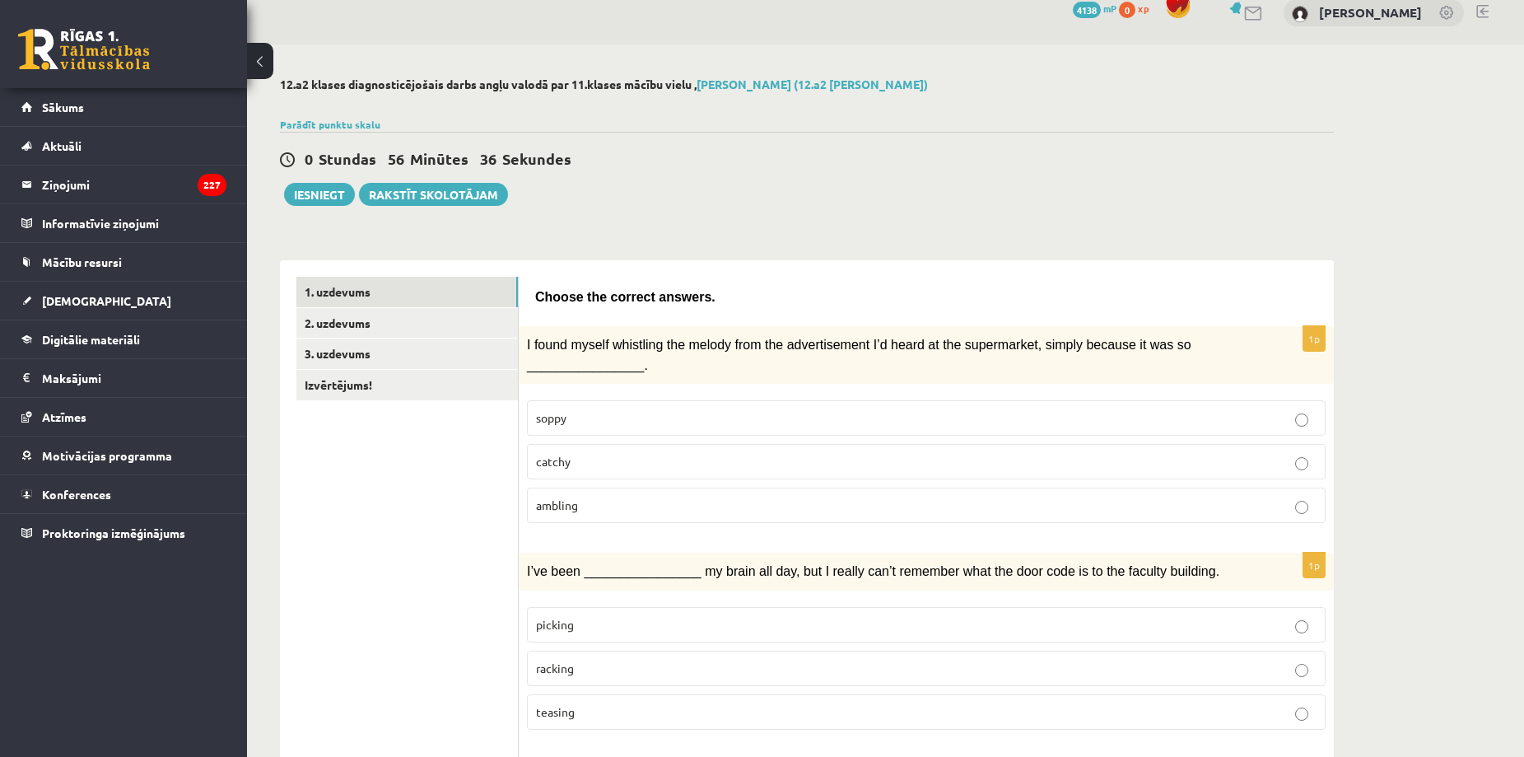
scroll to position [0, 0]
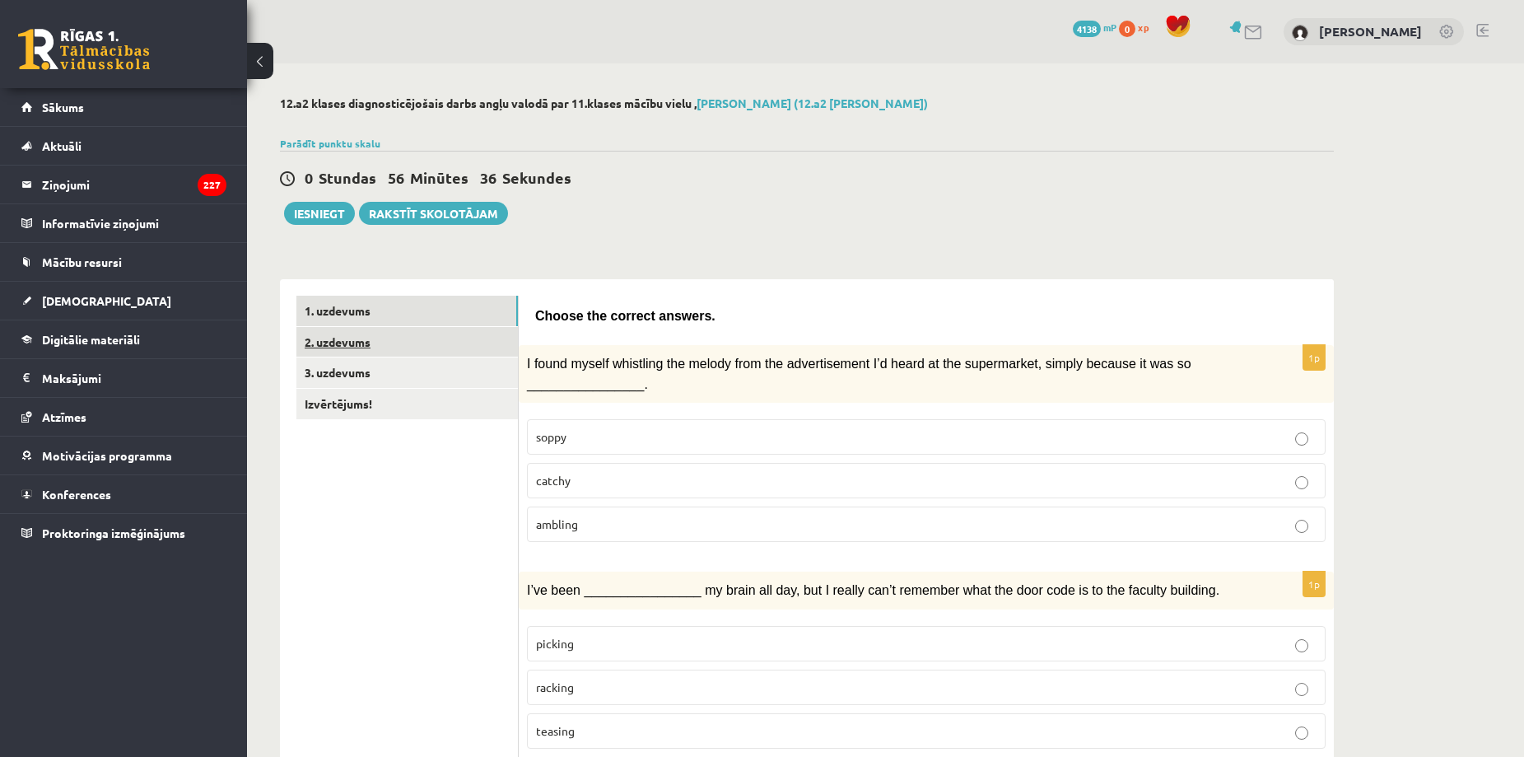
click at [383, 336] on link "2. uzdevums" at bounding box center [407, 342] width 222 height 30
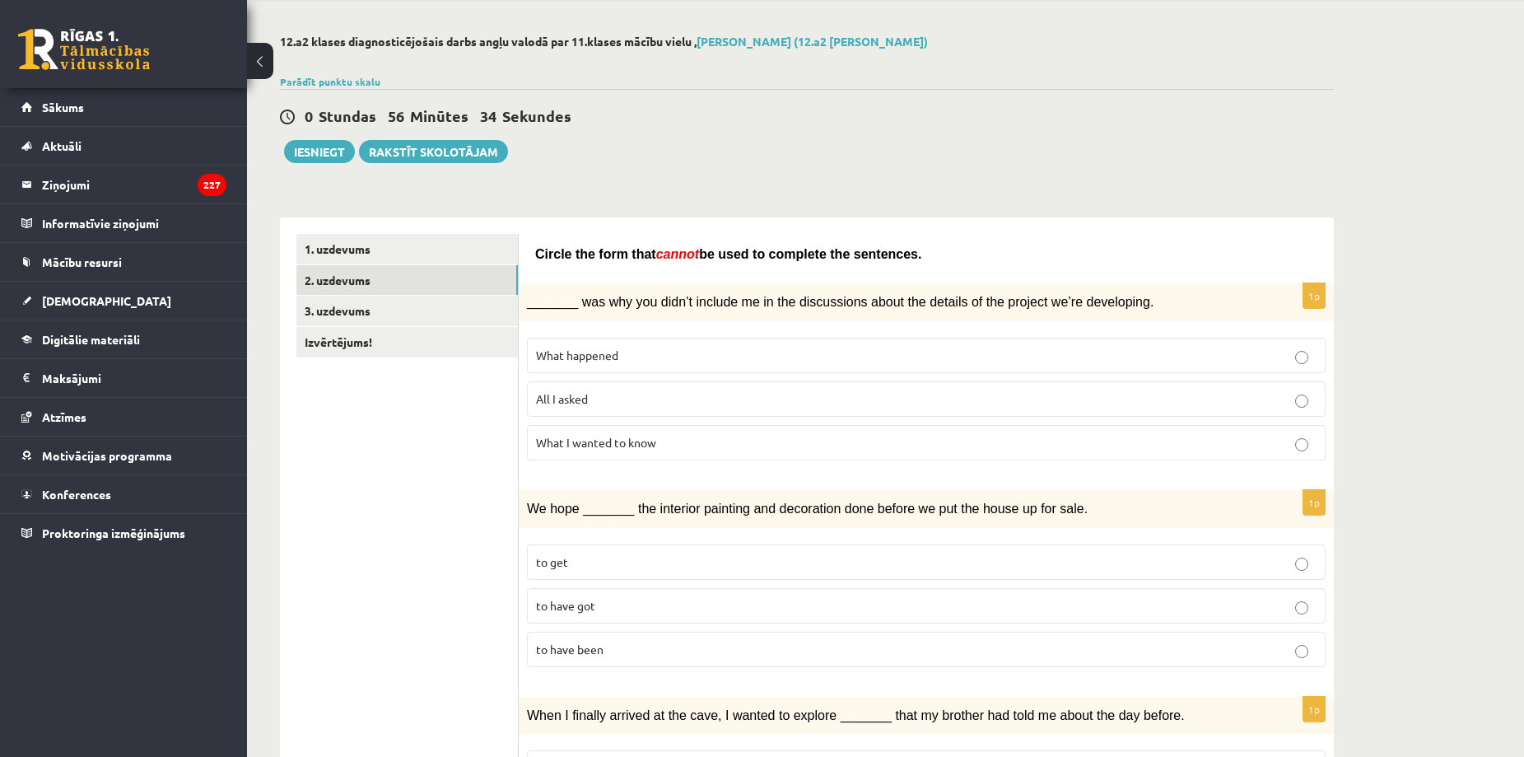
scroll to position [61, 0]
click at [622, 356] on p "What happened" at bounding box center [926, 355] width 781 height 17
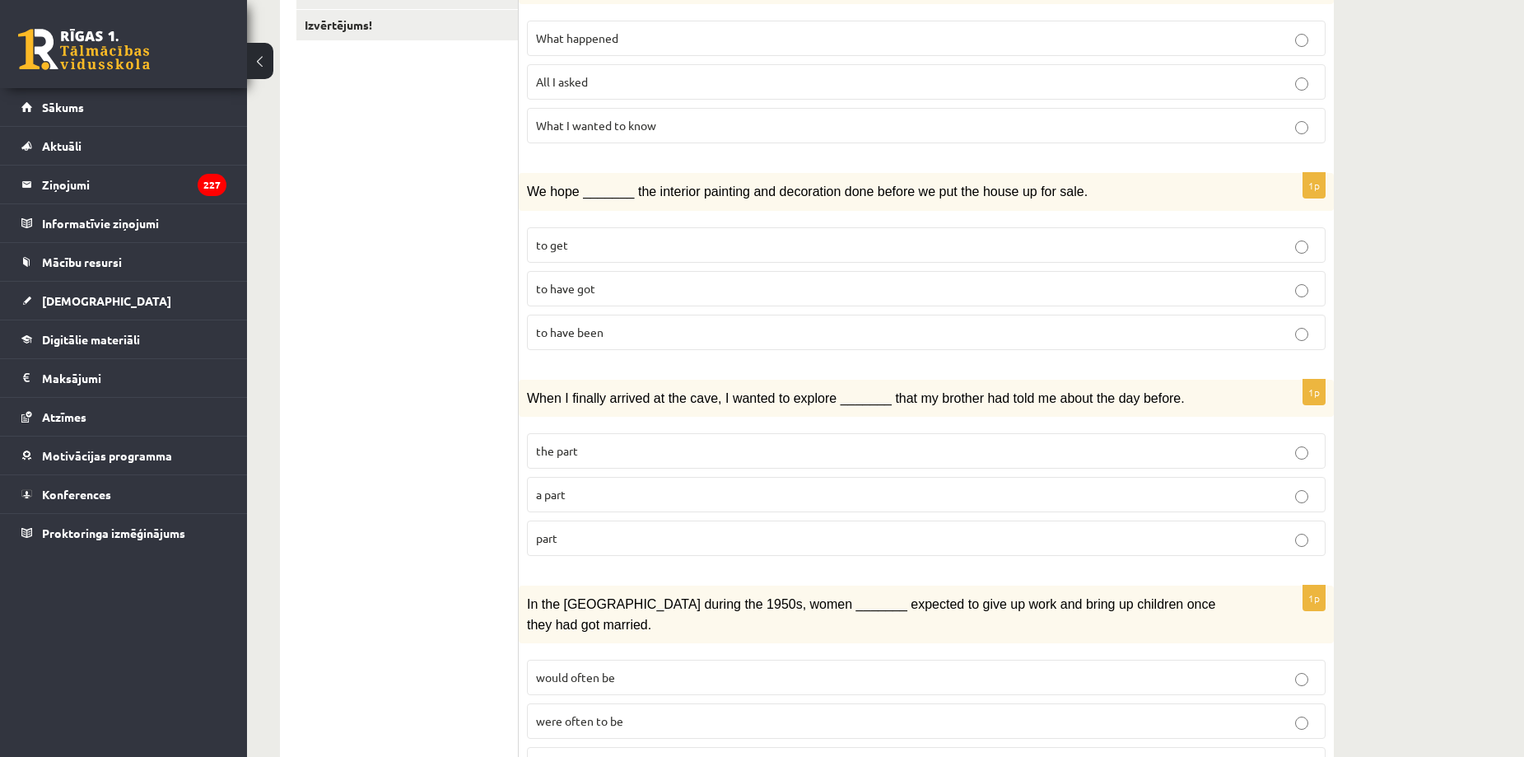
scroll to position [391, 0]
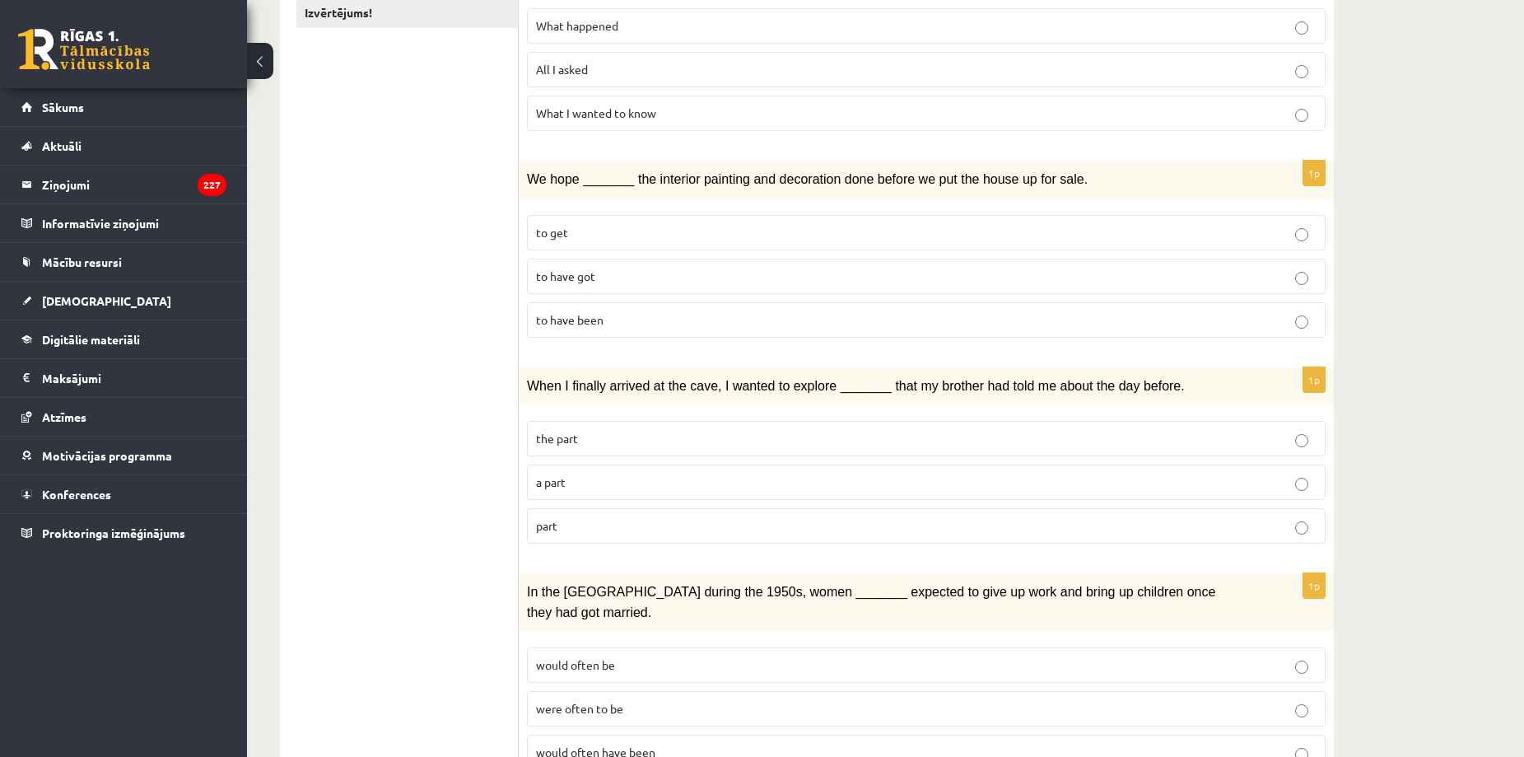
click at [716, 322] on p "to have been" at bounding box center [926, 319] width 781 height 17
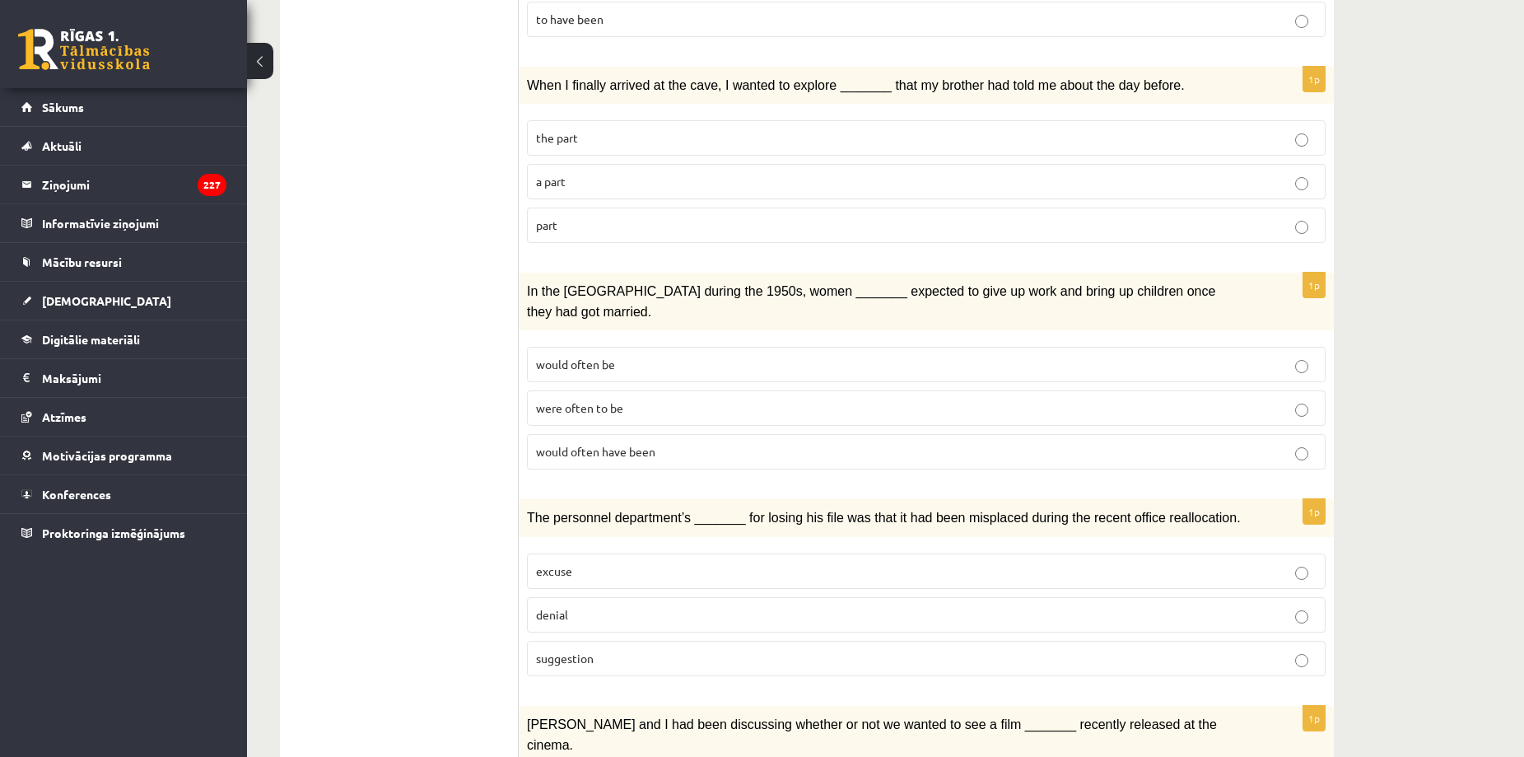
scroll to position [693, 0]
click at [664, 231] on p "part" at bounding box center [926, 224] width 781 height 17
click at [583, 134] on p "the part" at bounding box center [926, 136] width 781 height 17
click at [552, 222] on span "part" at bounding box center [546, 224] width 21 height 15
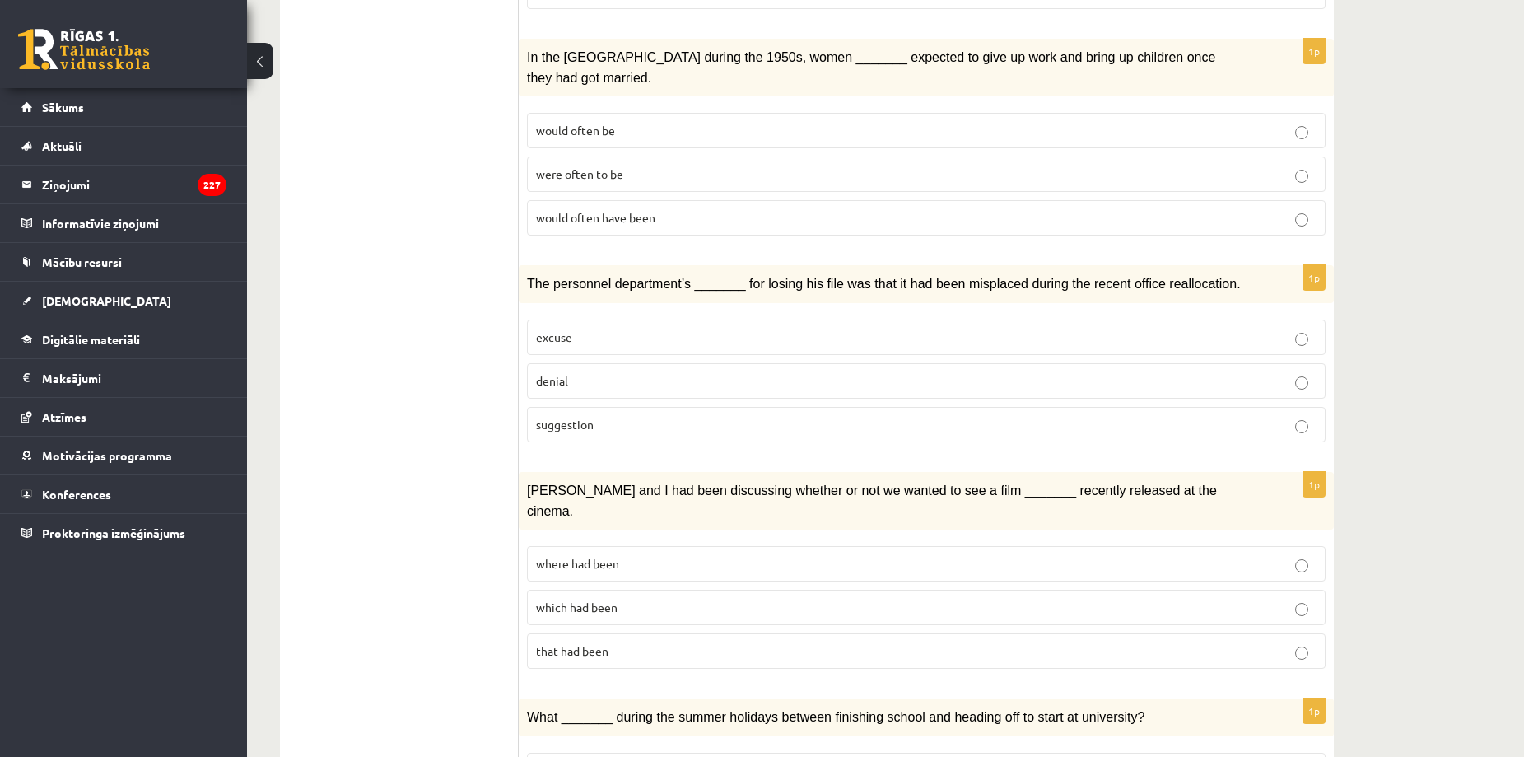
scroll to position [926, 0]
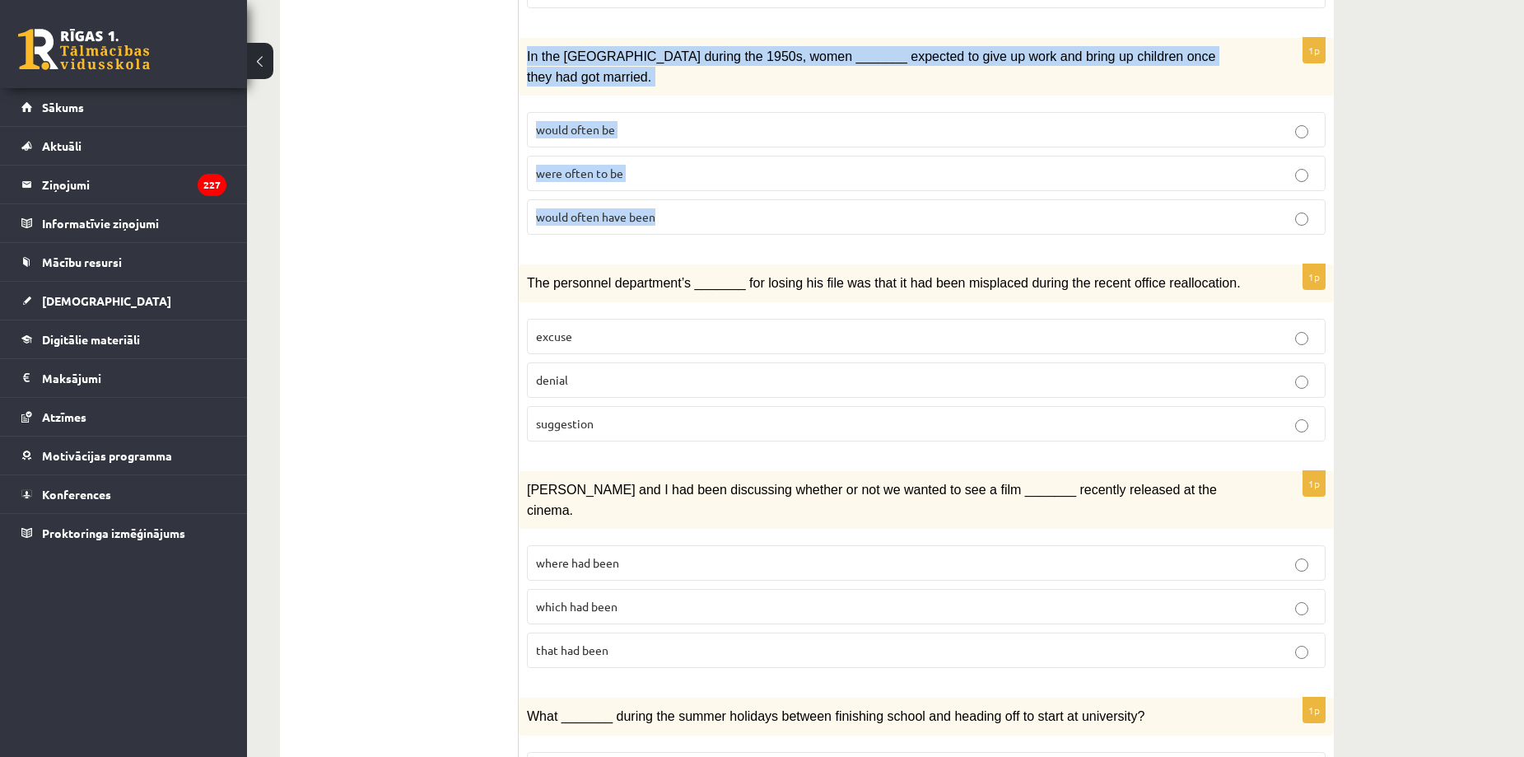
drag, startPoint x: 529, startPoint y: 54, endPoint x: 699, endPoint y: 192, distance: 219.5
click at [699, 192] on div "1p In the USA during the 1950s, women _______ expected to give up work and brin…" at bounding box center [926, 143] width 815 height 210
copy div "In the USA during the 1950s, women _______ expected to give up work and bring u…"
click at [681, 208] on label "would often have been" at bounding box center [926, 216] width 799 height 35
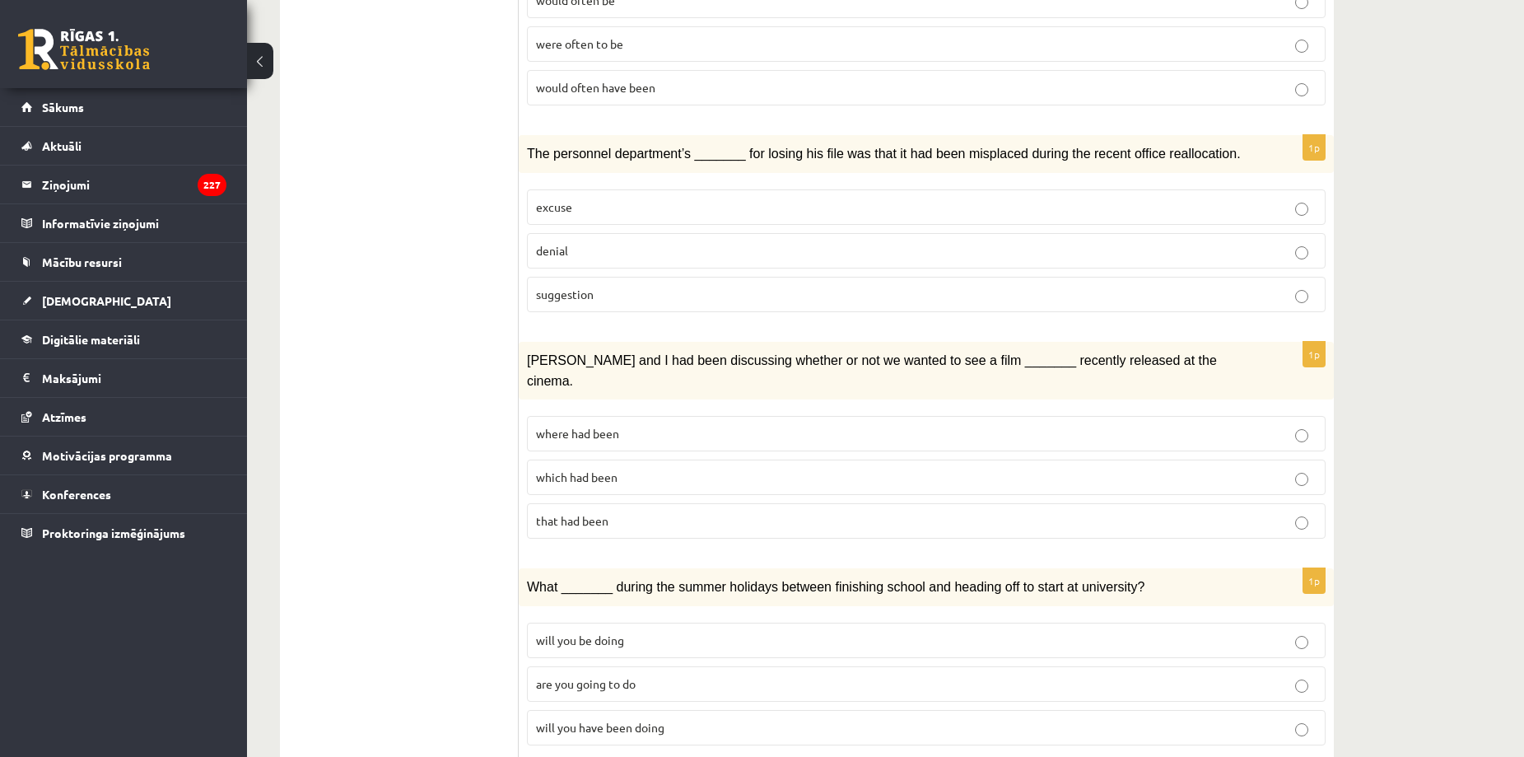
scroll to position [1057, 0]
click at [548, 285] on span "suggestion" at bounding box center [565, 292] width 58 height 15
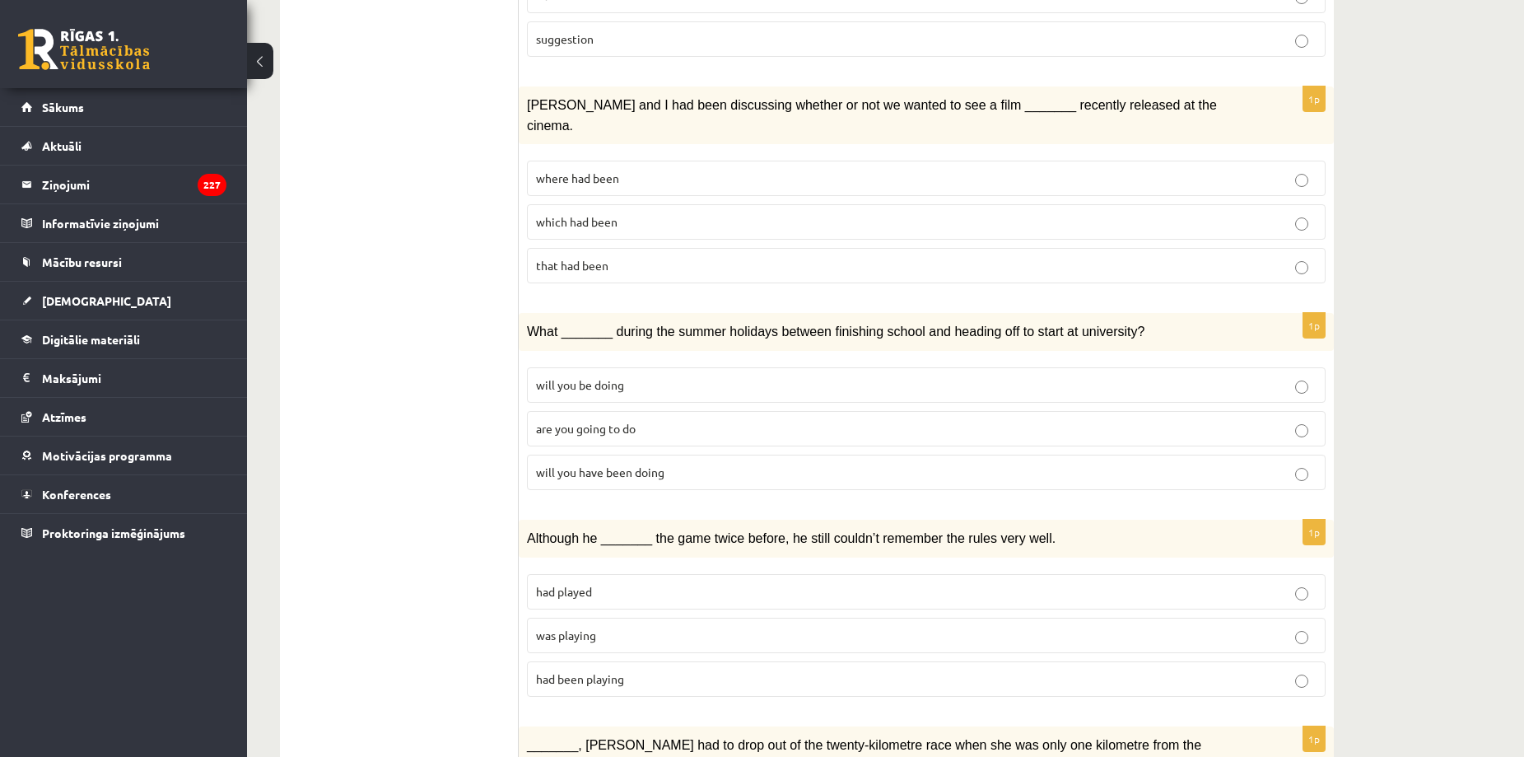
scroll to position [1312, 0]
click at [666, 169] on p "where had been" at bounding box center [926, 177] width 781 height 17
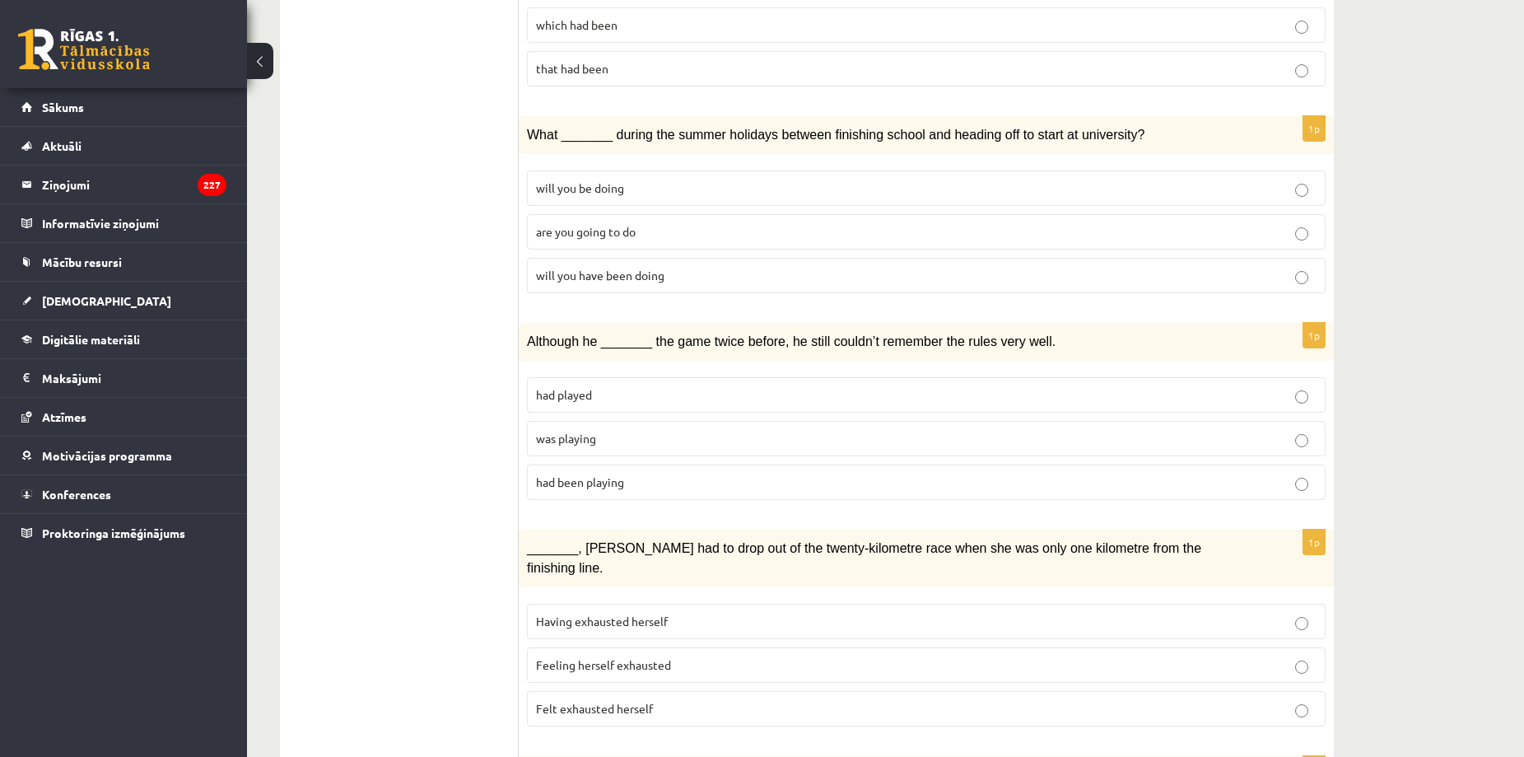
scroll to position [1520, 0]
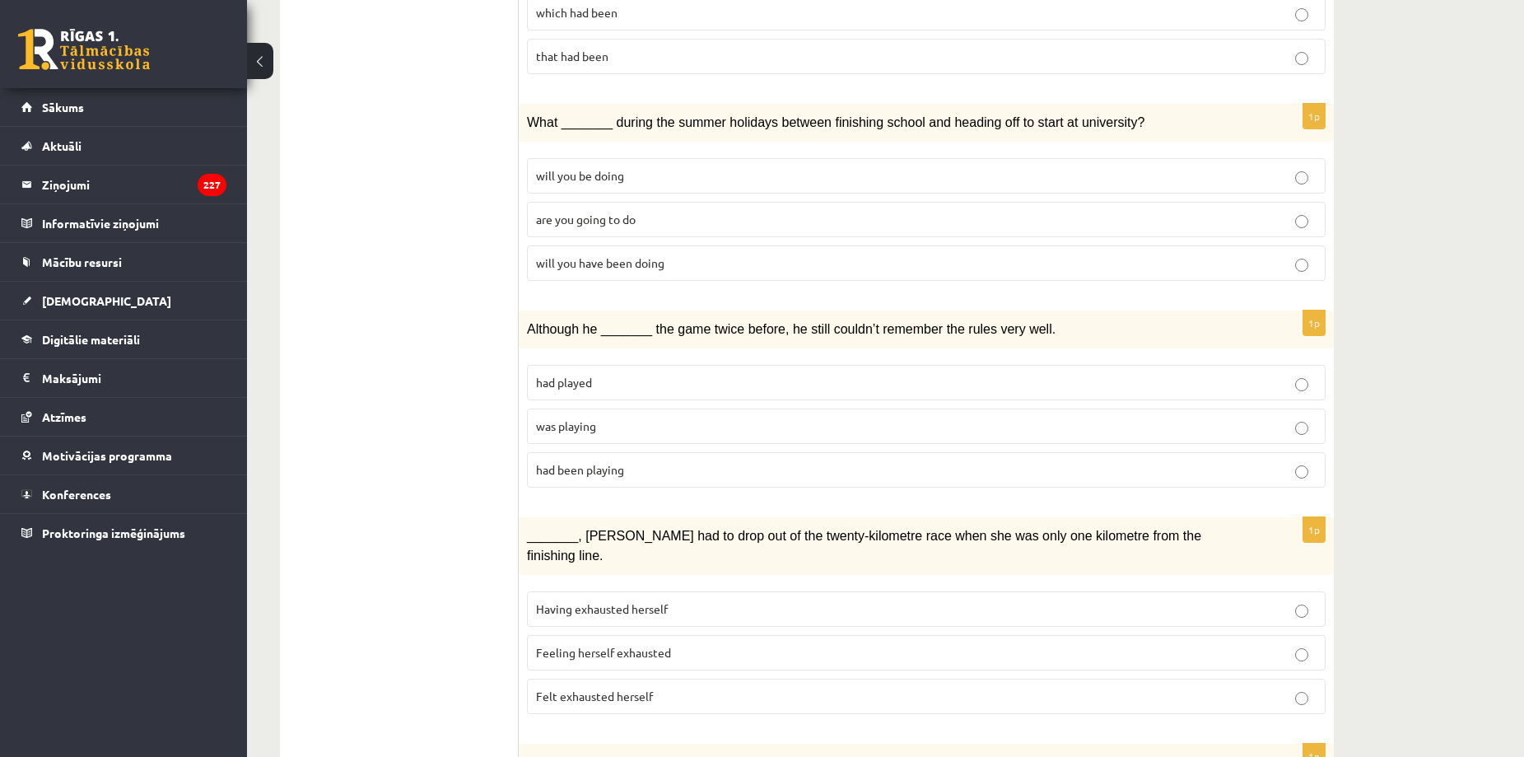
click at [692, 254] on p "will you have been doing" at bounding box center [926, 262] width 781 height 17
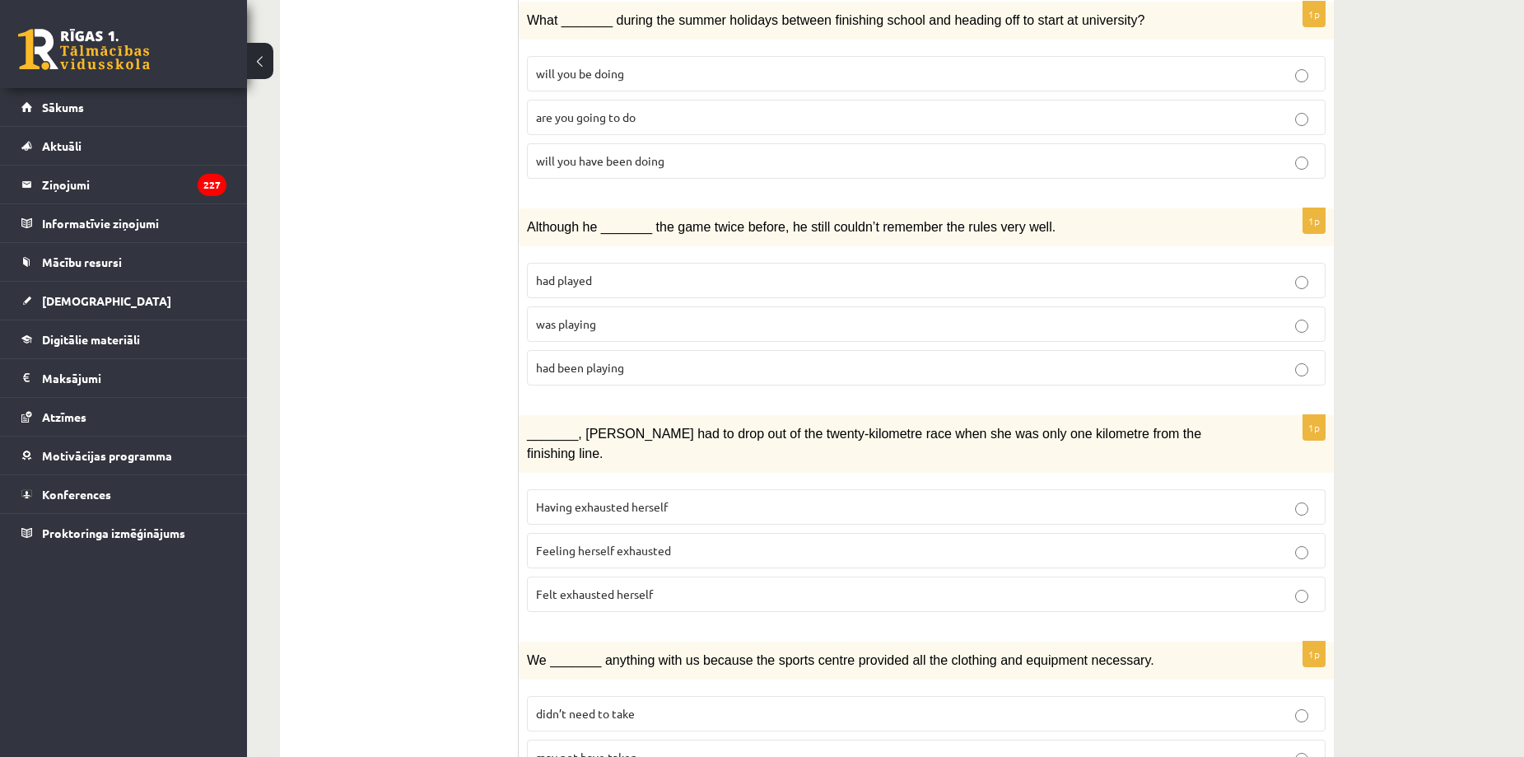
scroll to position [1677, 0]
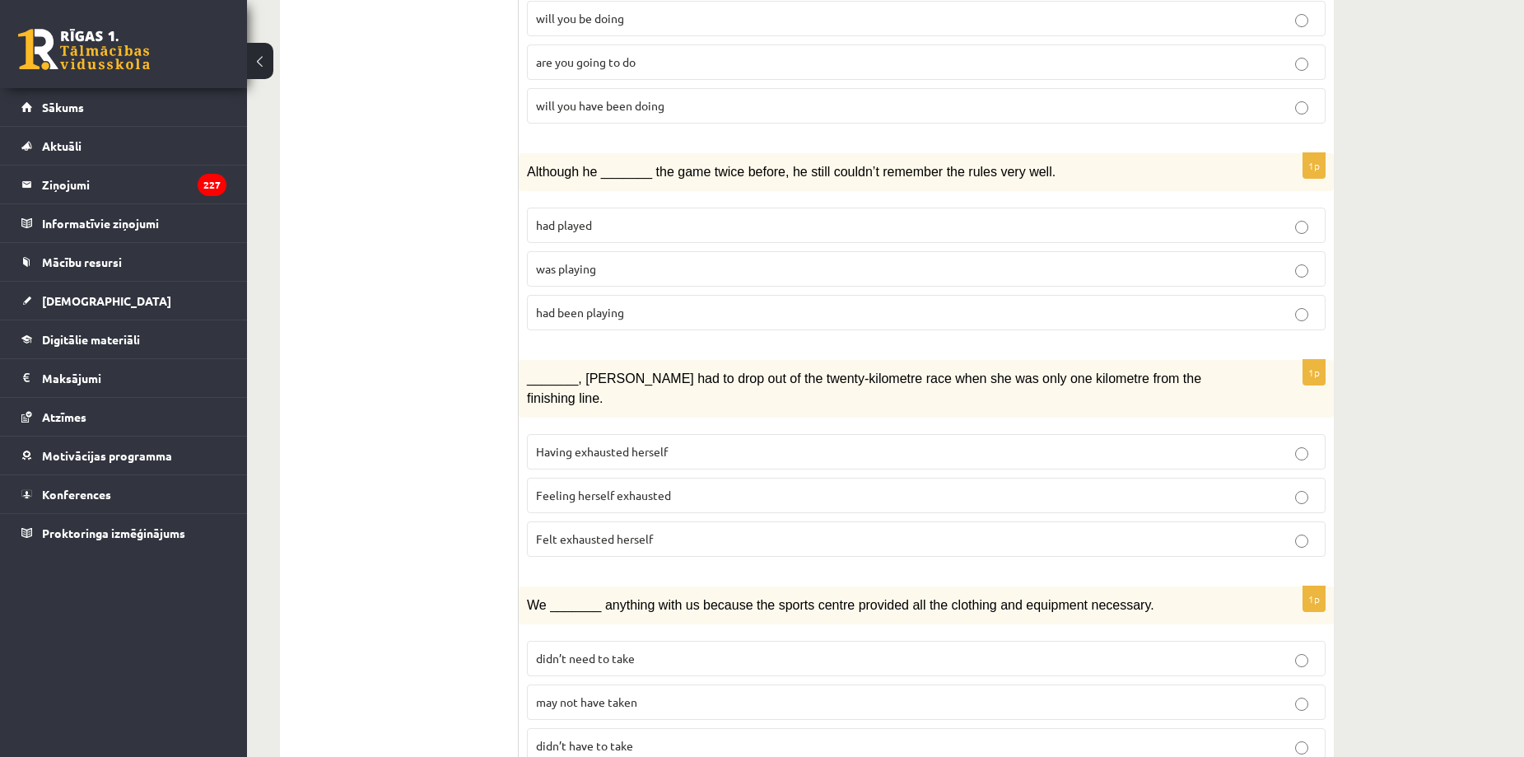
click at [604, 260] on p "was playing" at bounding box center [926, 268] width 781 height 17
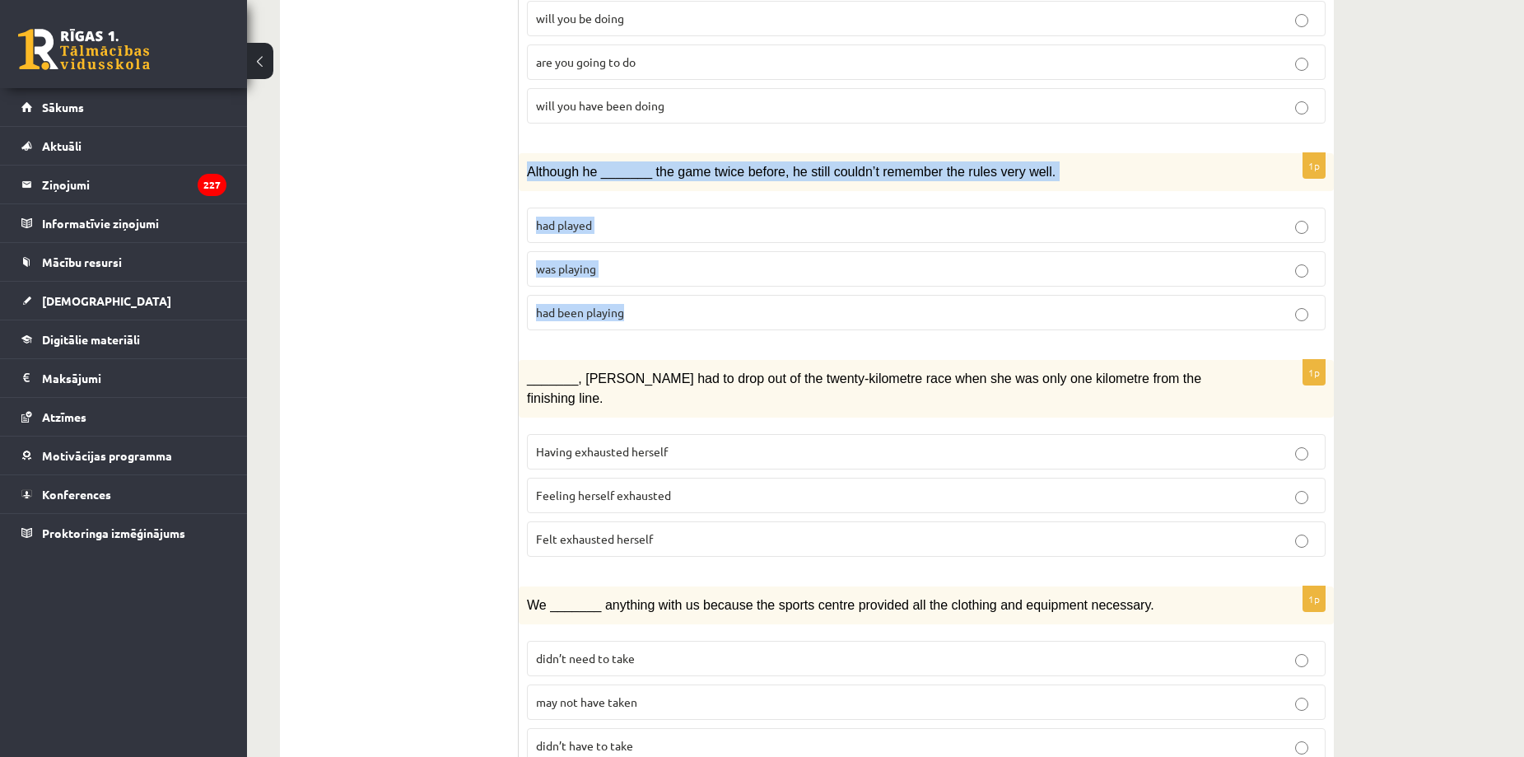
drag, startPoint x: 520, startPoint y: 126, endPoint x: 667, endPoint y: 265, distance: 202.1
click at [667, 265] on div "1p Although he _______ the game twice before, he still couldn’t remember the ru…" at bounding box center [926, 248] width 815 height 190
copy div "Although he _______ the game twice before, he still couldn’t remember the rules…"
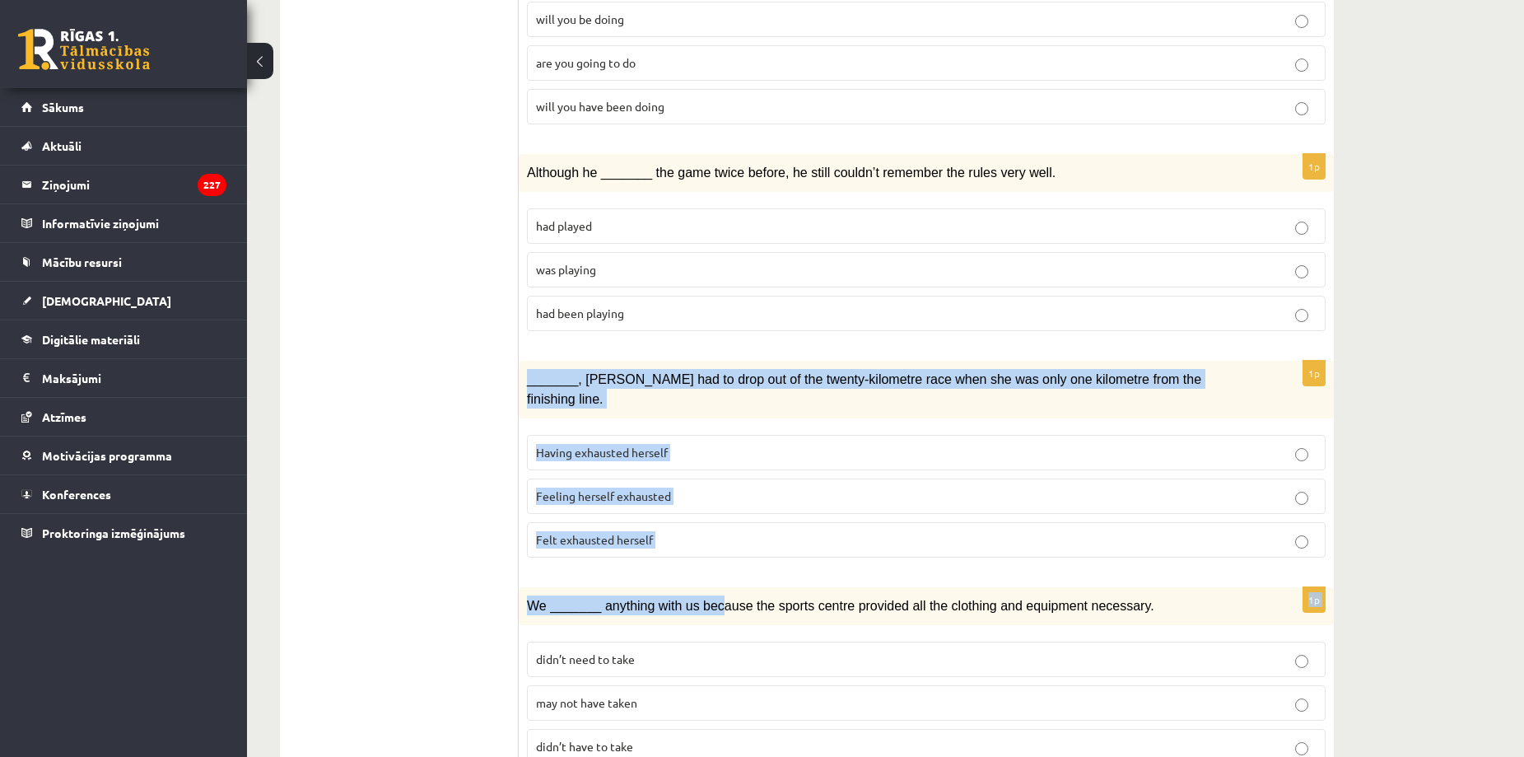
drag, startPoint x: 523, startPoint y: 333, endPoint x: 710, endPoint y: 506, distance: 255.2
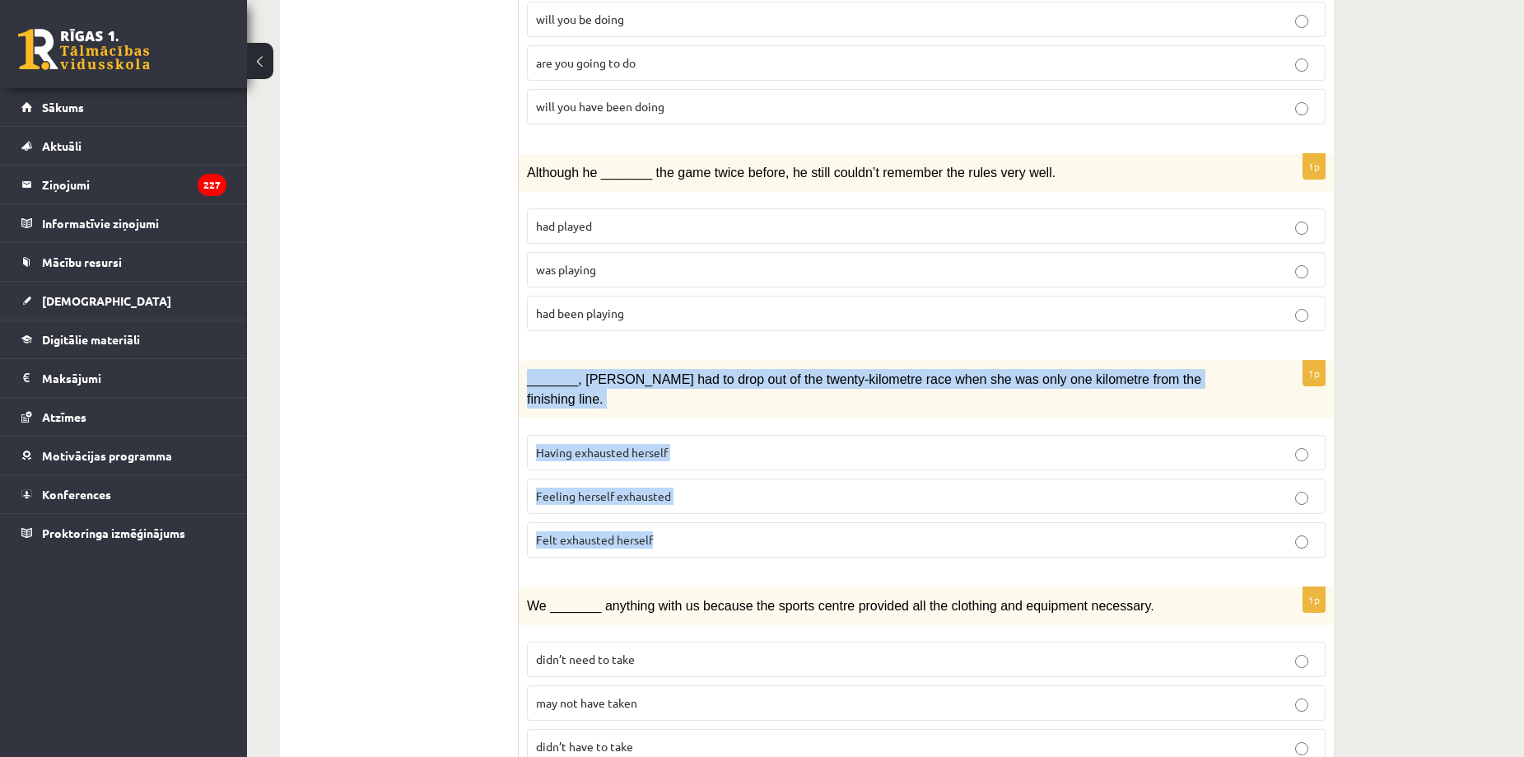
drag, startPoint x: 526, startPoint y: 331, endPoint x: 687, endPoint y: 466, distance: 209.8
click at [687, 466] on div "1p _______, Judy had to drop out of the twenty-kilometre race when she was only…" at bounding box center [926, 466] width 815 height 210
copy div "_______, Judy had to drop out of the twenty-kilometre race when she was only on…"
click at [702, 531] on p "Felt exhausted herself" at bounding box center [926, 539] width 781 height 17
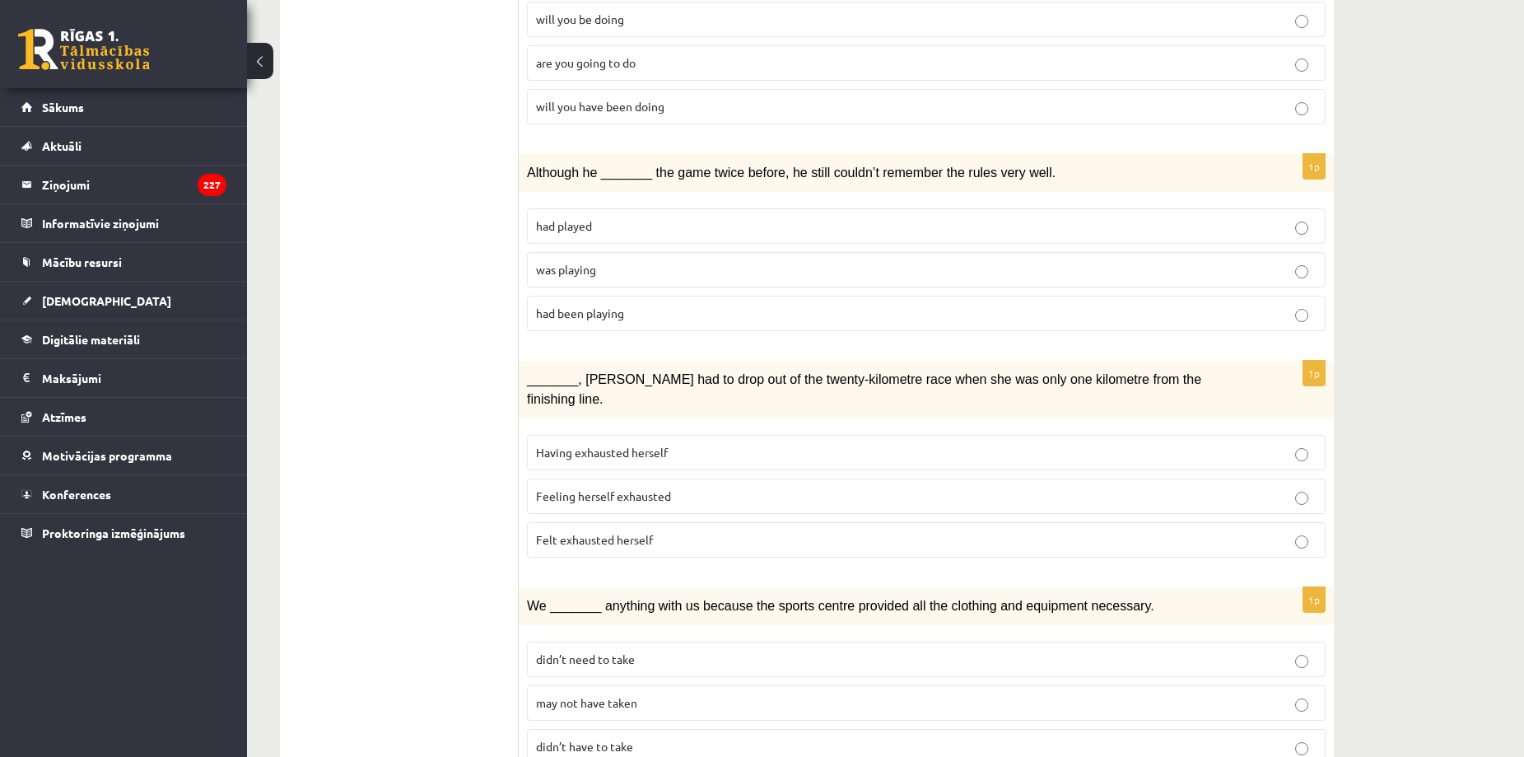
scroll to position [1677, 0]
click at [634, 694] on span "may not have taken" at bounding box center [586, 701] width 101 height 15
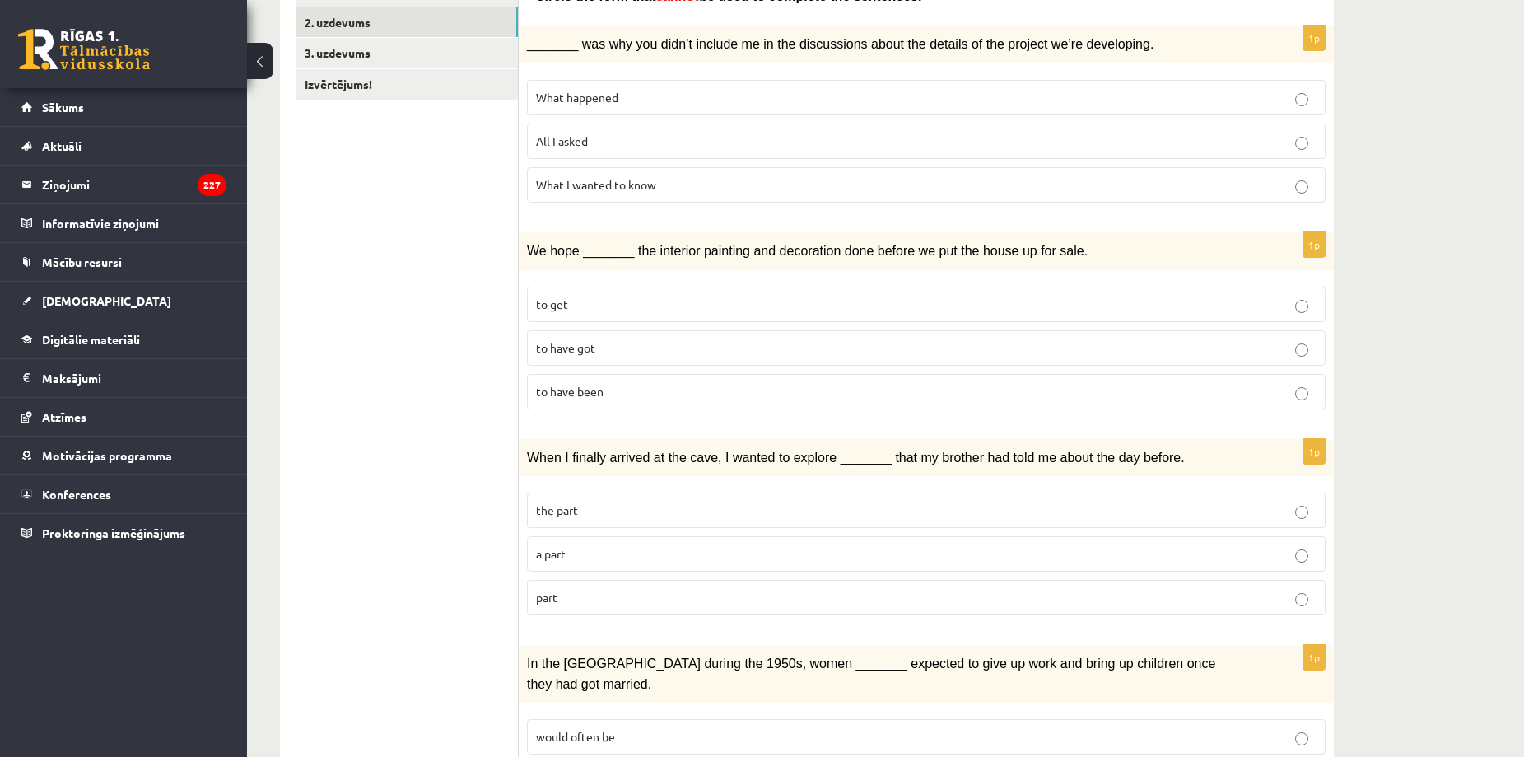
scroll to position [0, 0]
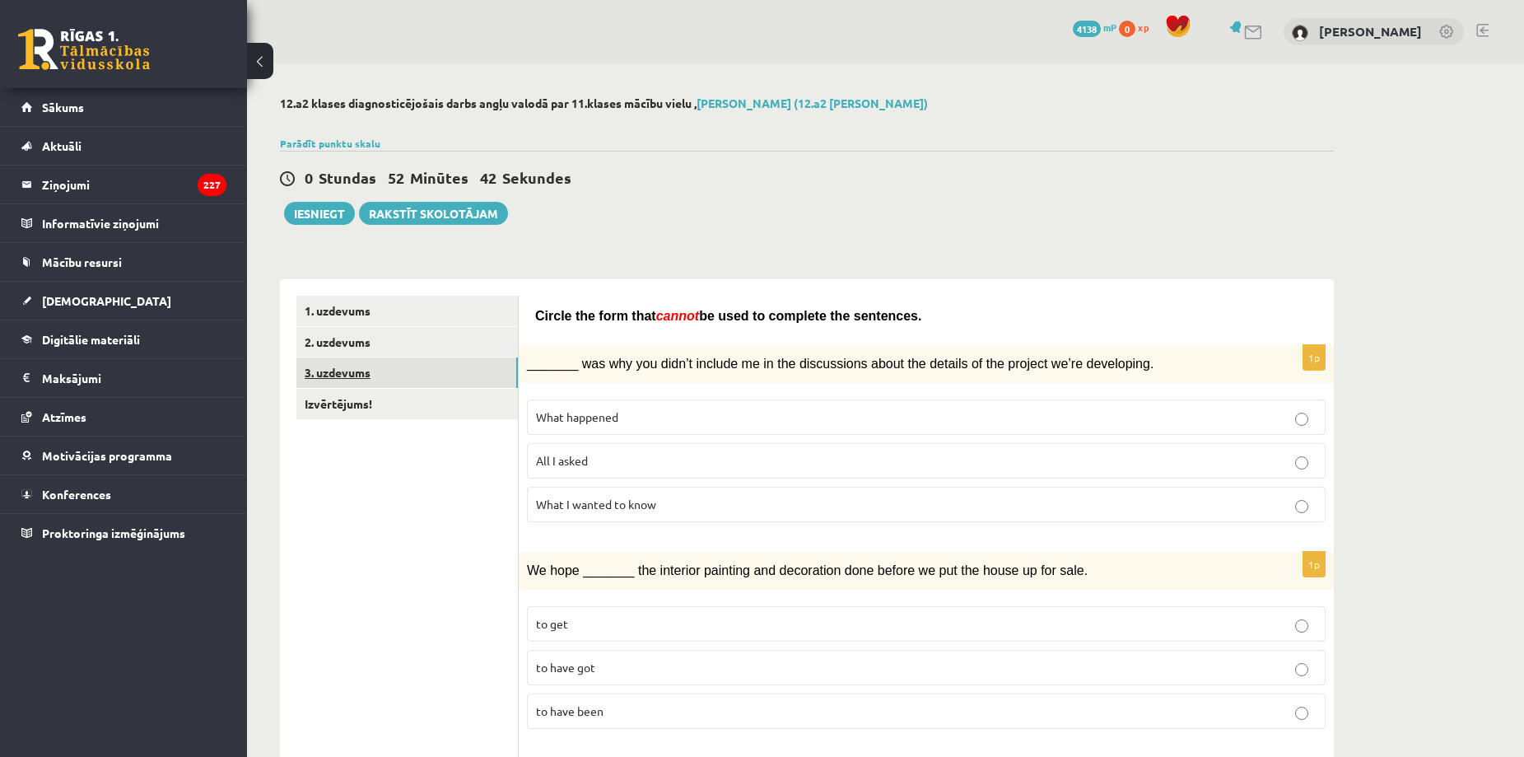
click at [408, 368] on link "3. uzdevums" at bounding box center [407, 372] width 222 height 30
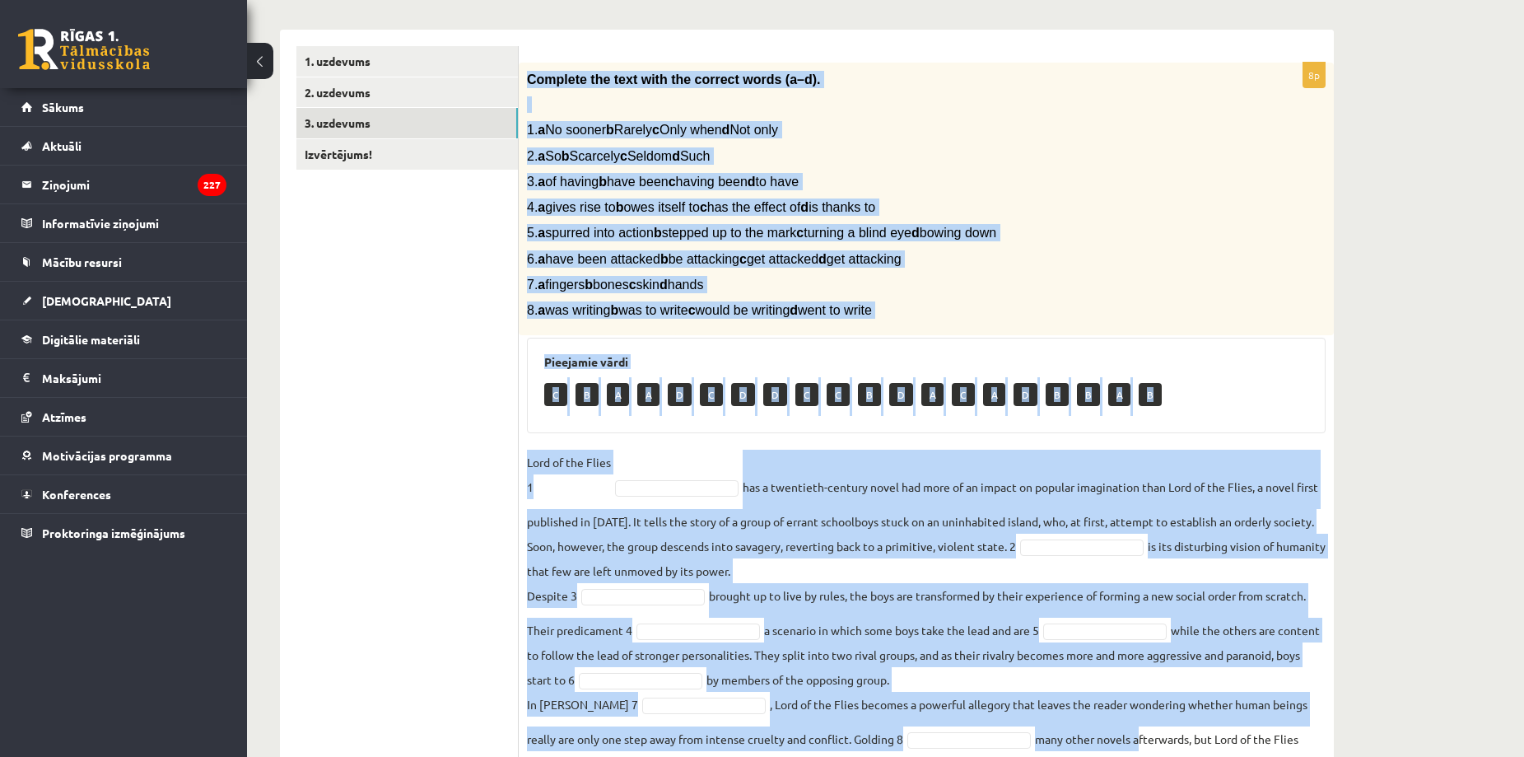
scroll to position [327, 0]
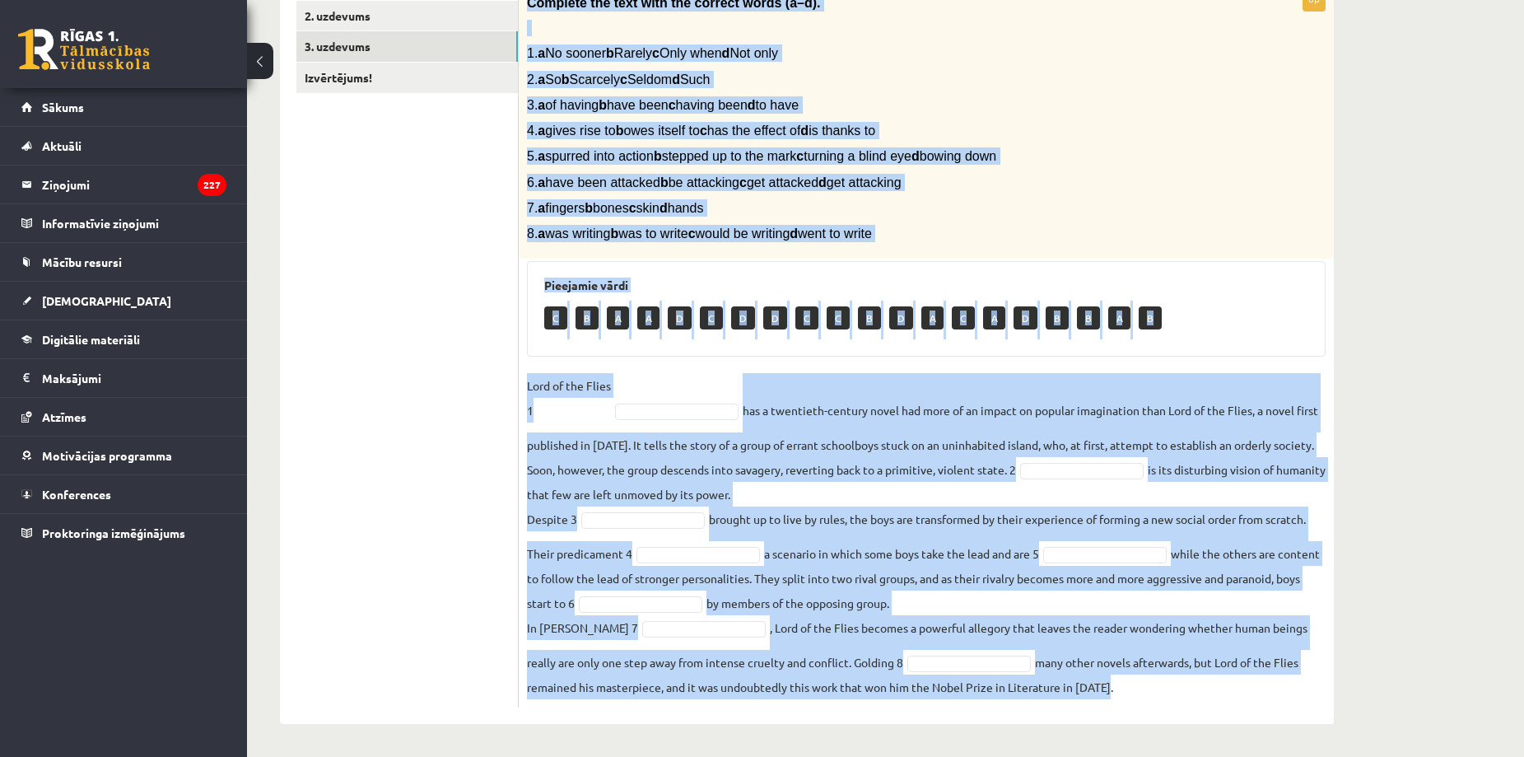
drag, startPoint x: 525, startPoint y: 78, endPoint x: 1145, endPoint y: 705, distance: 881.0
click at [1145, 705] on div "8p Complete the text with the correct words (a–d). 1. a No sooner b Rarely c On…" at bounding box center [926, 346] width 815 height 721
copy div "Complete the text with the correct words (a–d). 1. a No sooner b Rarely c Only …"
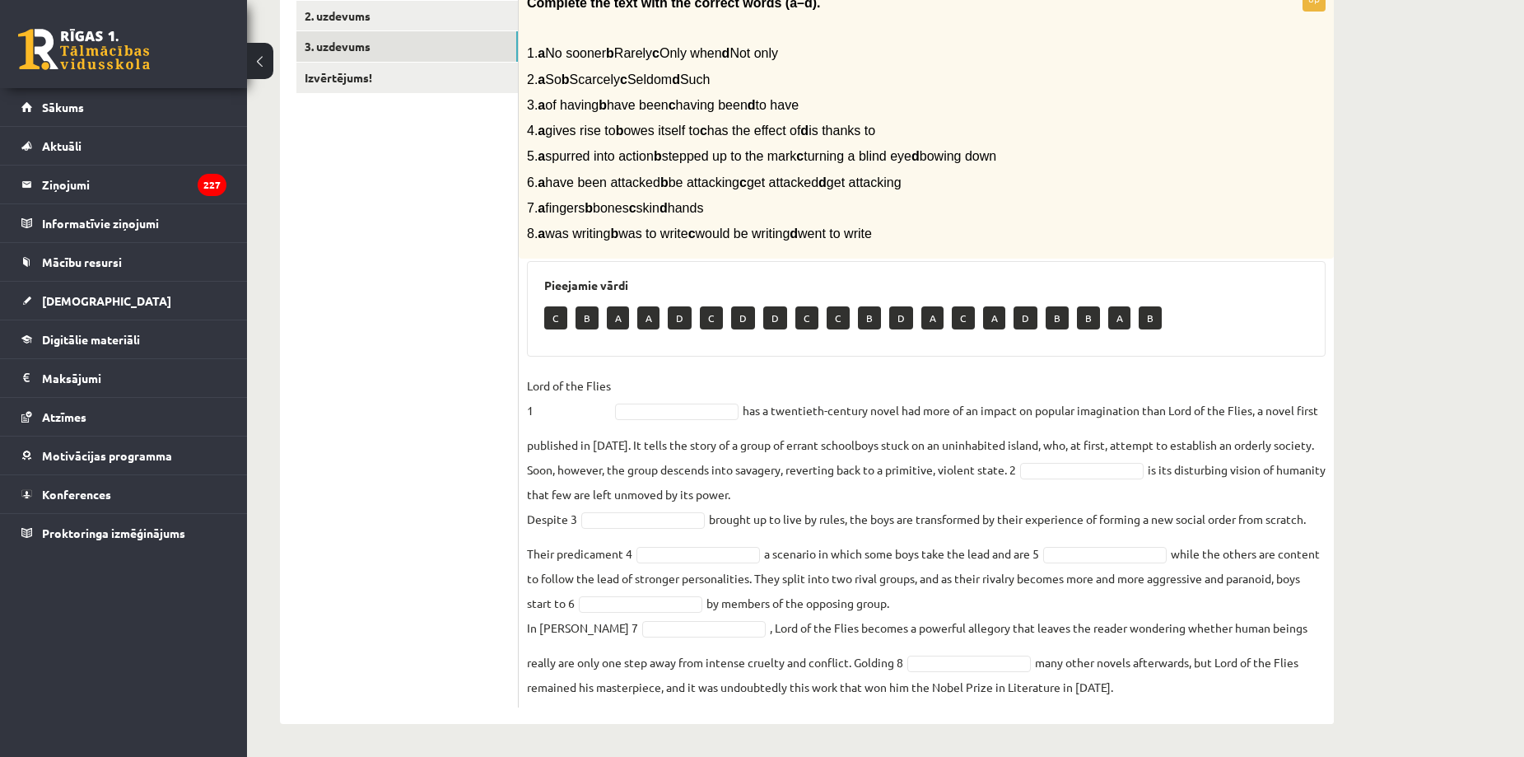
click at [372, 269] on ul "1. uzdevums 2. uzdevums 3. uzdevums Izvērtējums!" at bounding box center [407, 339] width 222 height 738
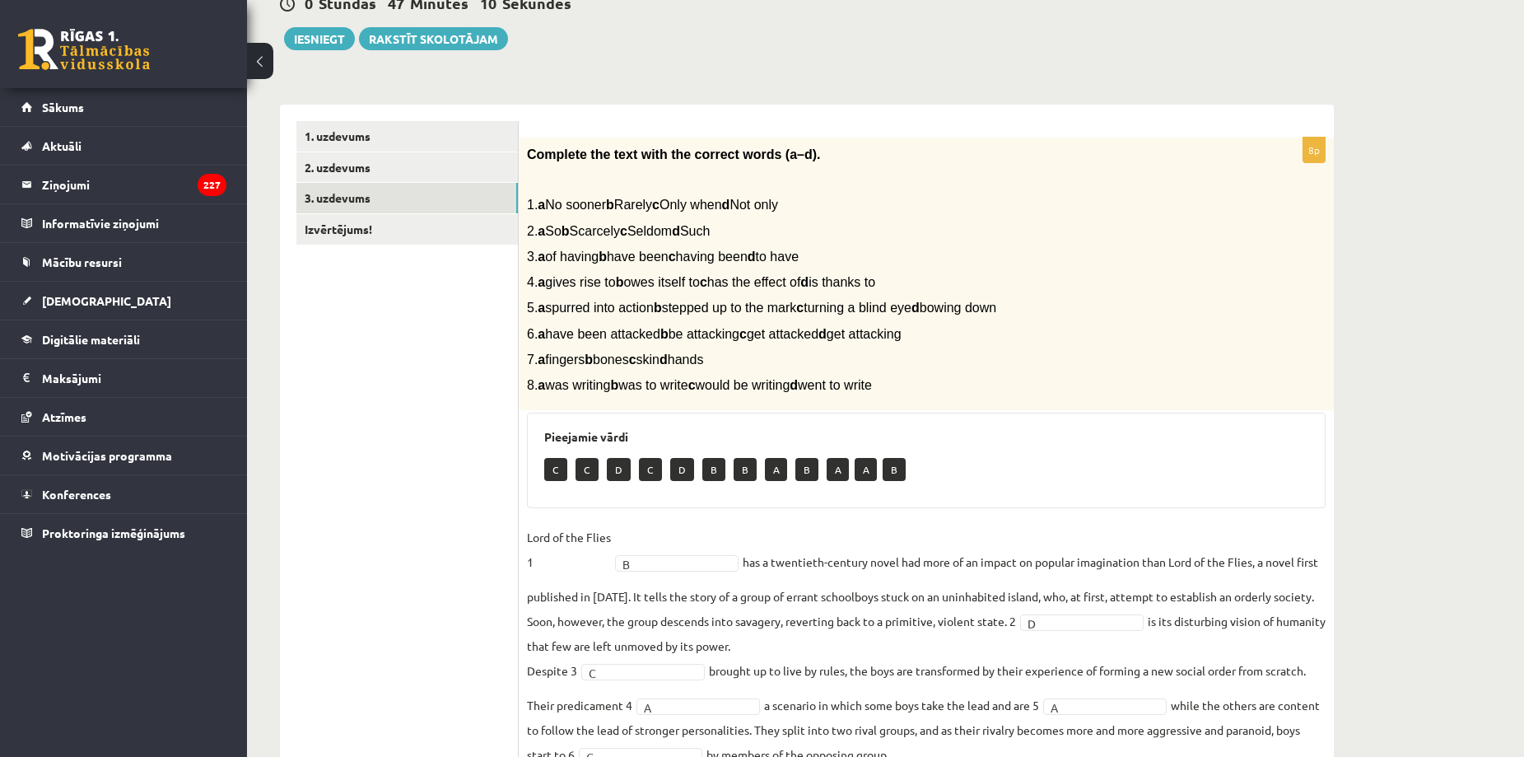
scroll to position [174, 0]
click at [394, 236] on link "Izvērtējums!" at bounding box center [407, 230] width 222 height 30
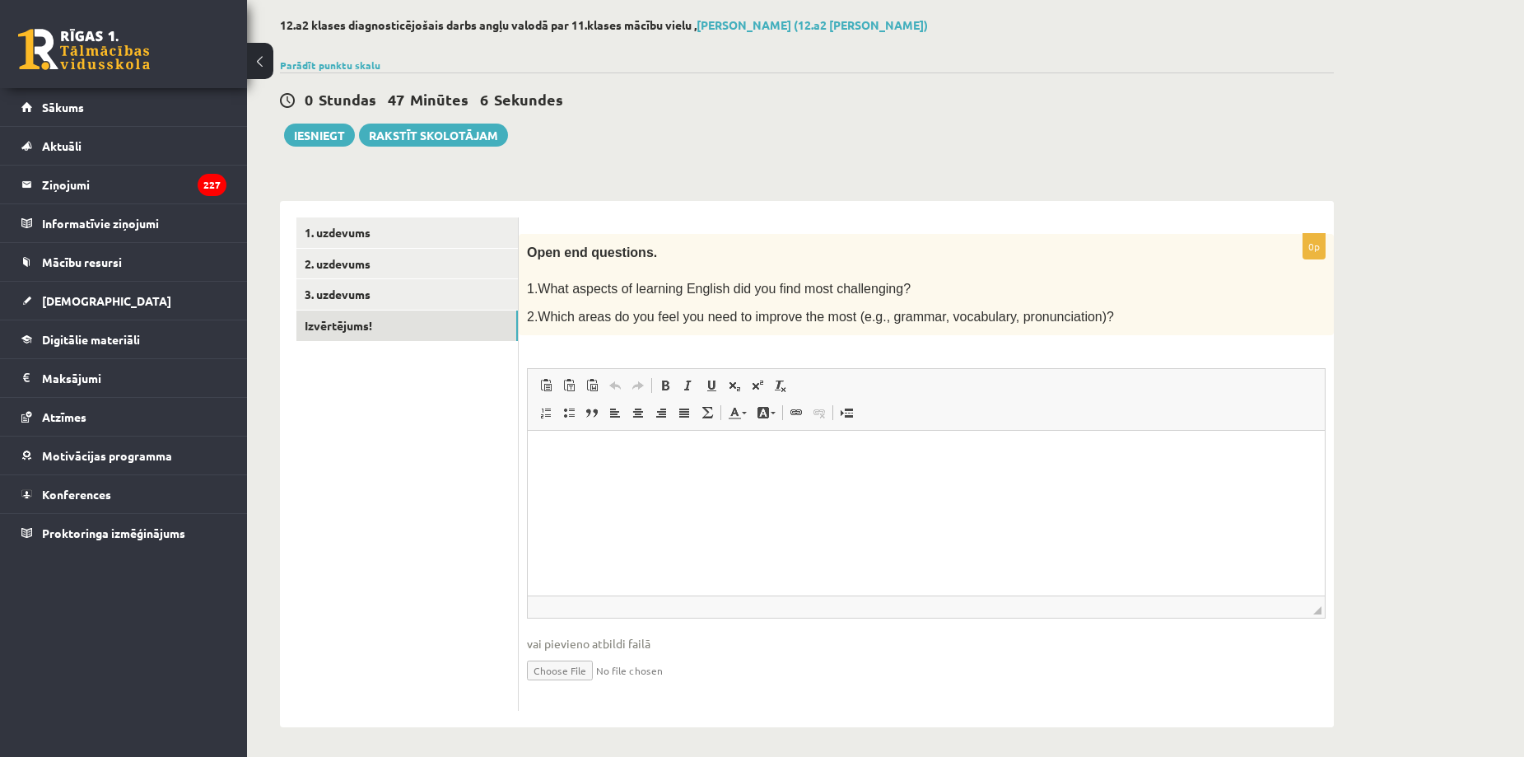
scroll to position [82, 0]
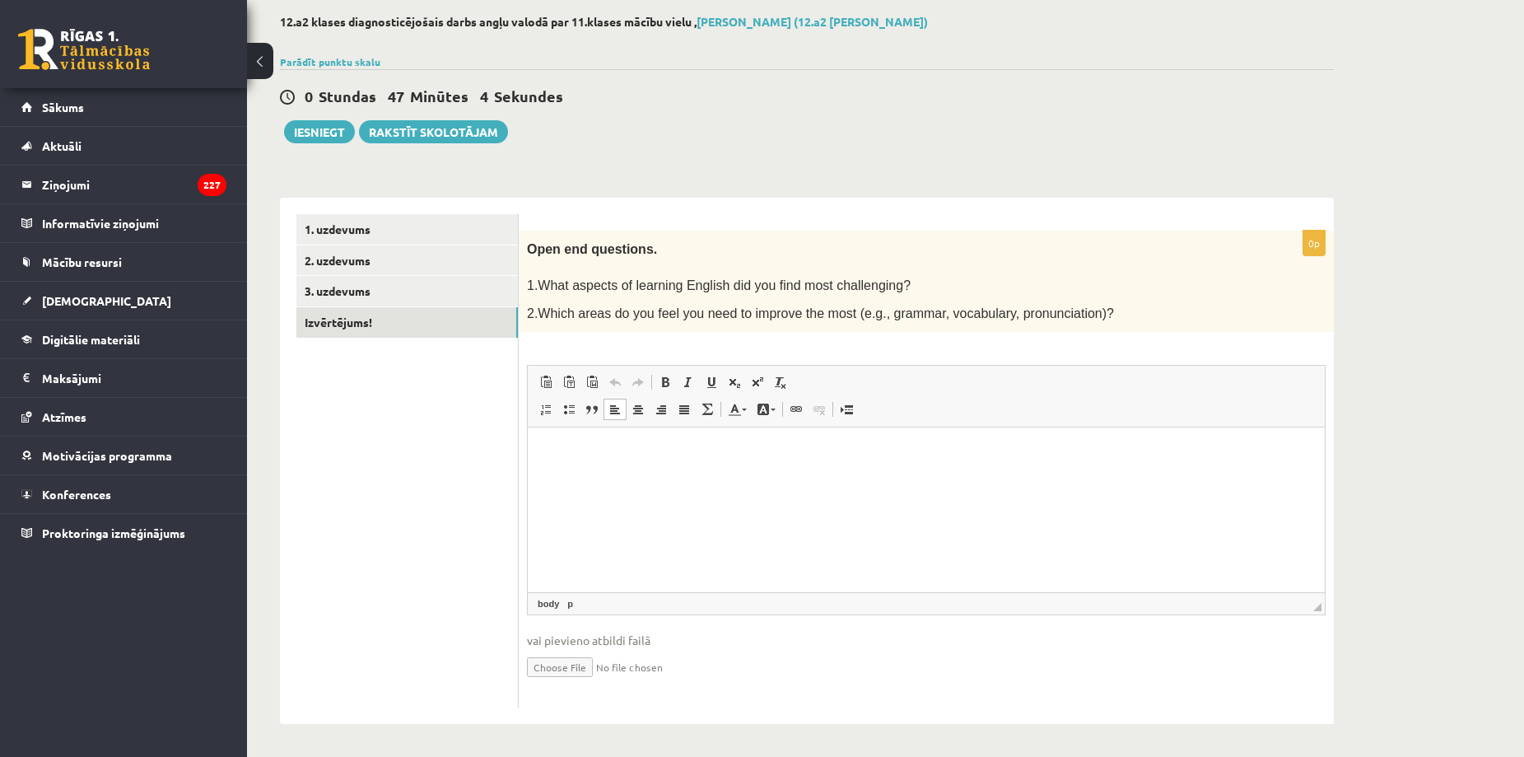
click at [783, 478] on html at bounding box center [926, 452] width 797 height 50
click at [551, 445] on p "**********" at bounding box center [926, 452] width 764 height 17
click at [550, 453] on p "**********" at bounding box center [926, 452] width 764 height 17
click at [375, 561] on ul "1. uzdevums 2. uzdevums 3. uzdevums Izvērtējums!" at bounding box center [407, 461] width 222 height 494
click at [452, 294] on link "3. uzdevums" at bounding box center [407, 291] width 222 height 30
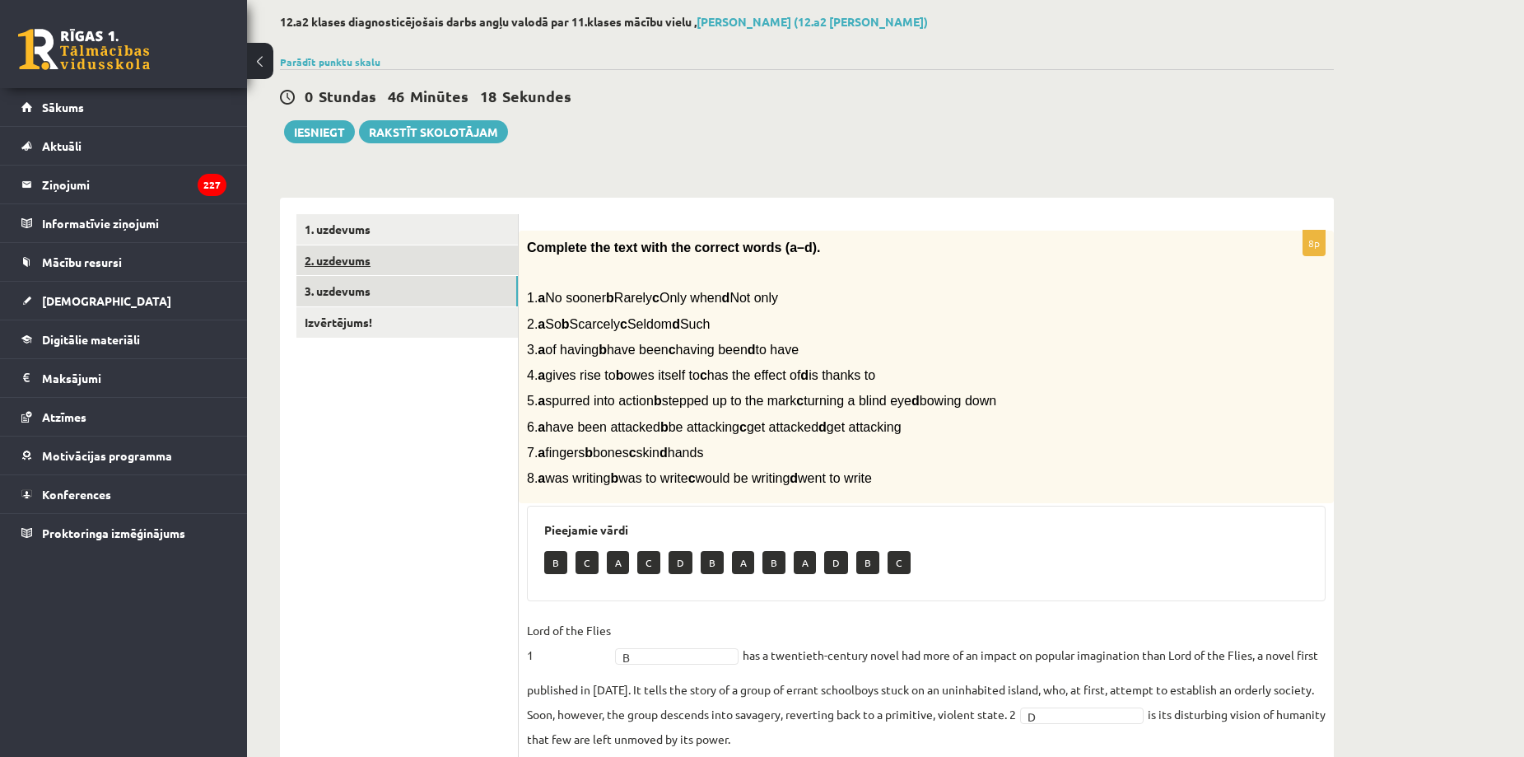
click at [391, 265] on link "2. uzdevums" at bounding box center [407, 260] width 222 height 30
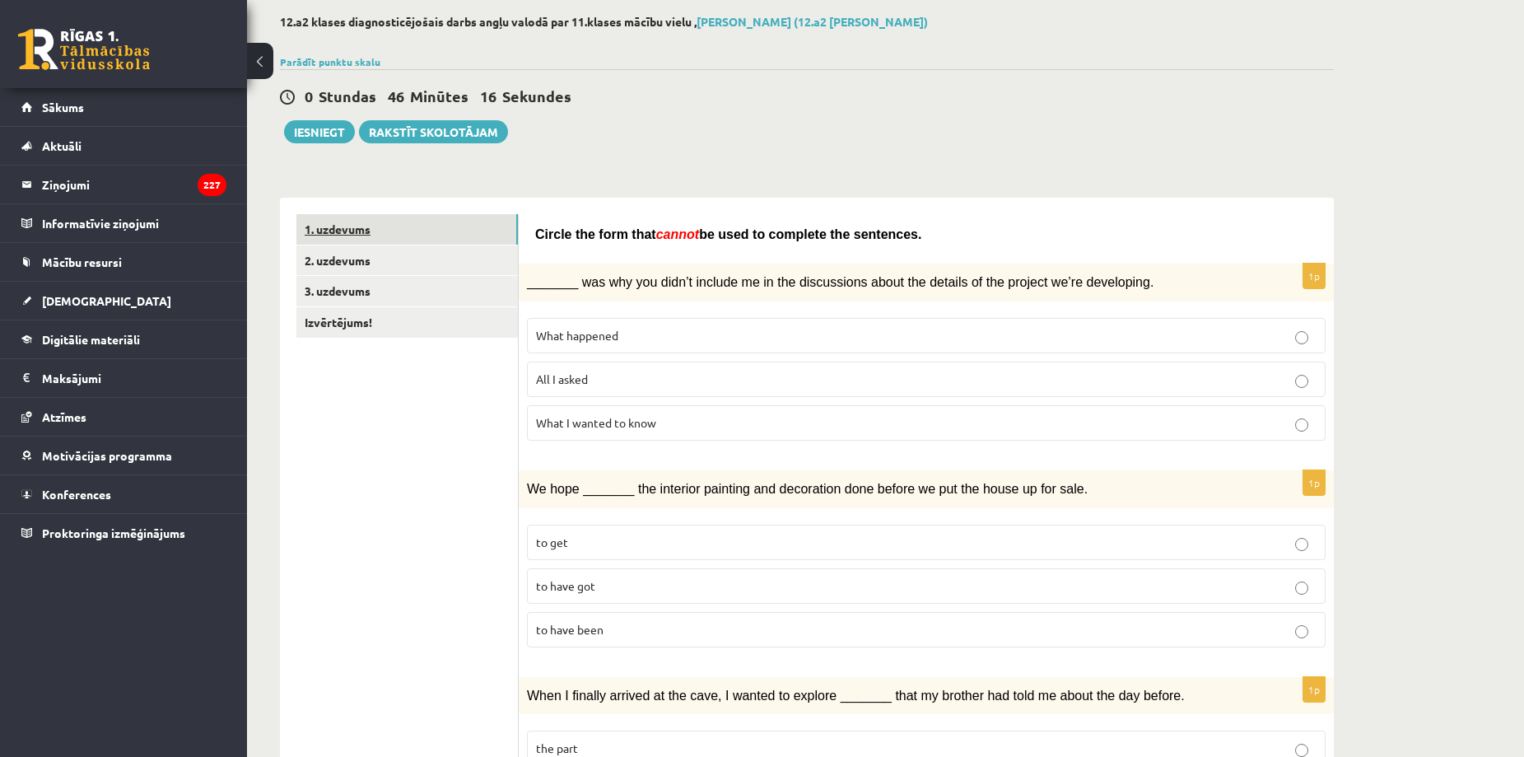
click at [407, 221] on link "1. uzdevums" at bounding box center [407, 229] width 222 height 30
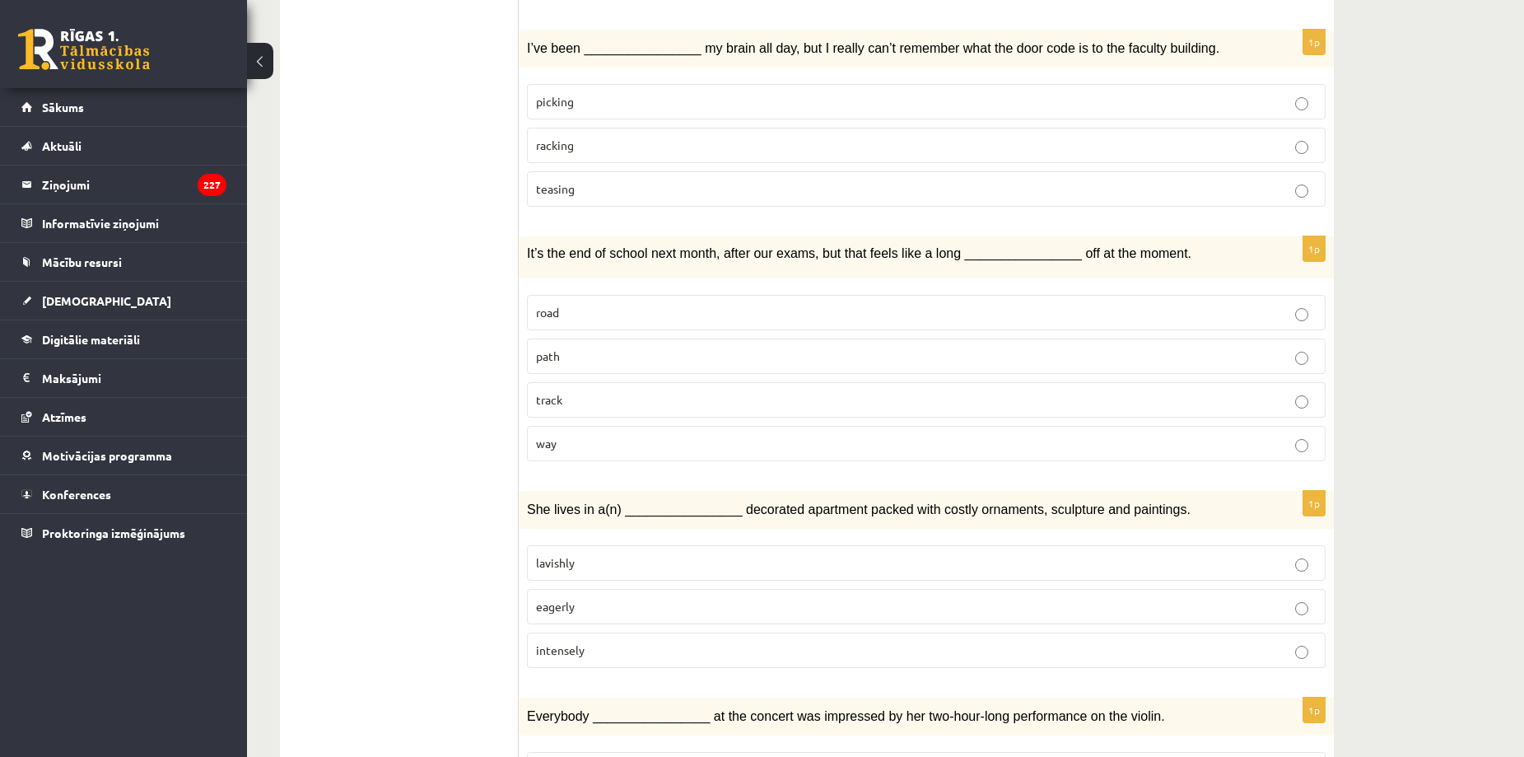
scroll to position [0, 0]
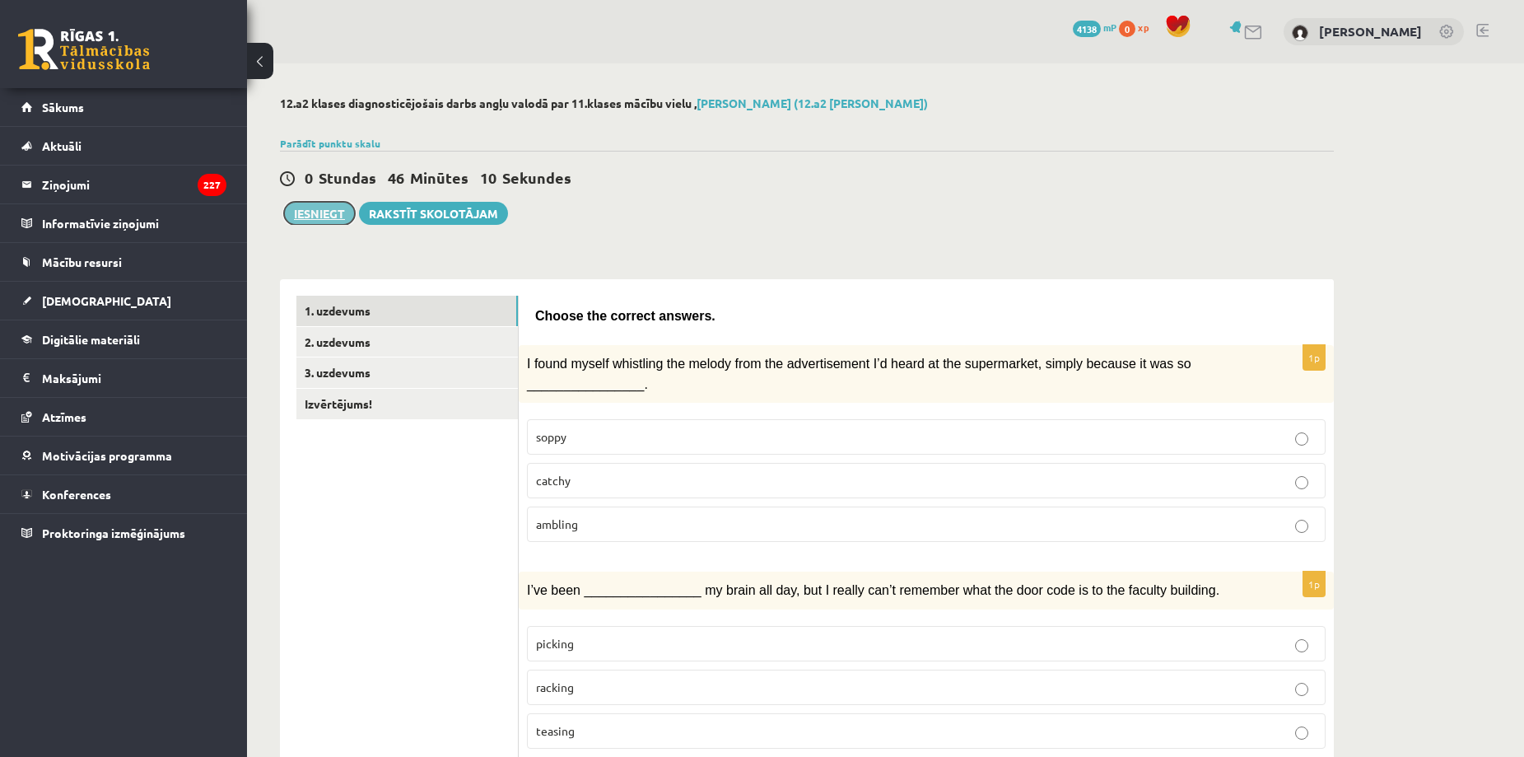
click at [311, 214] on button "Iesniegt" at bounding box center [319, 213] width 71 height 23
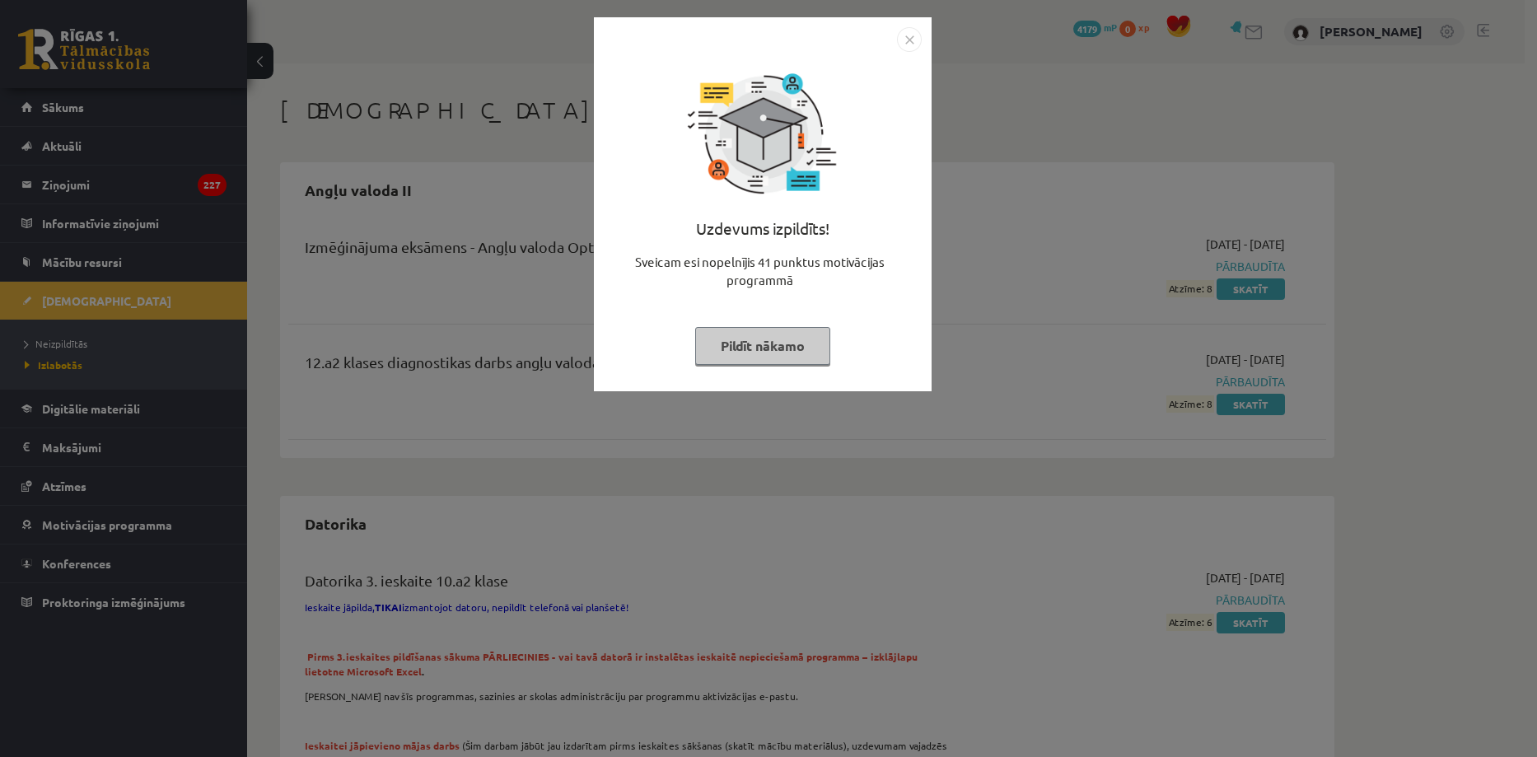
click at [806, 345] on button "Pildīt nākamo" at bounding box center [762, 346] width 135 height 38
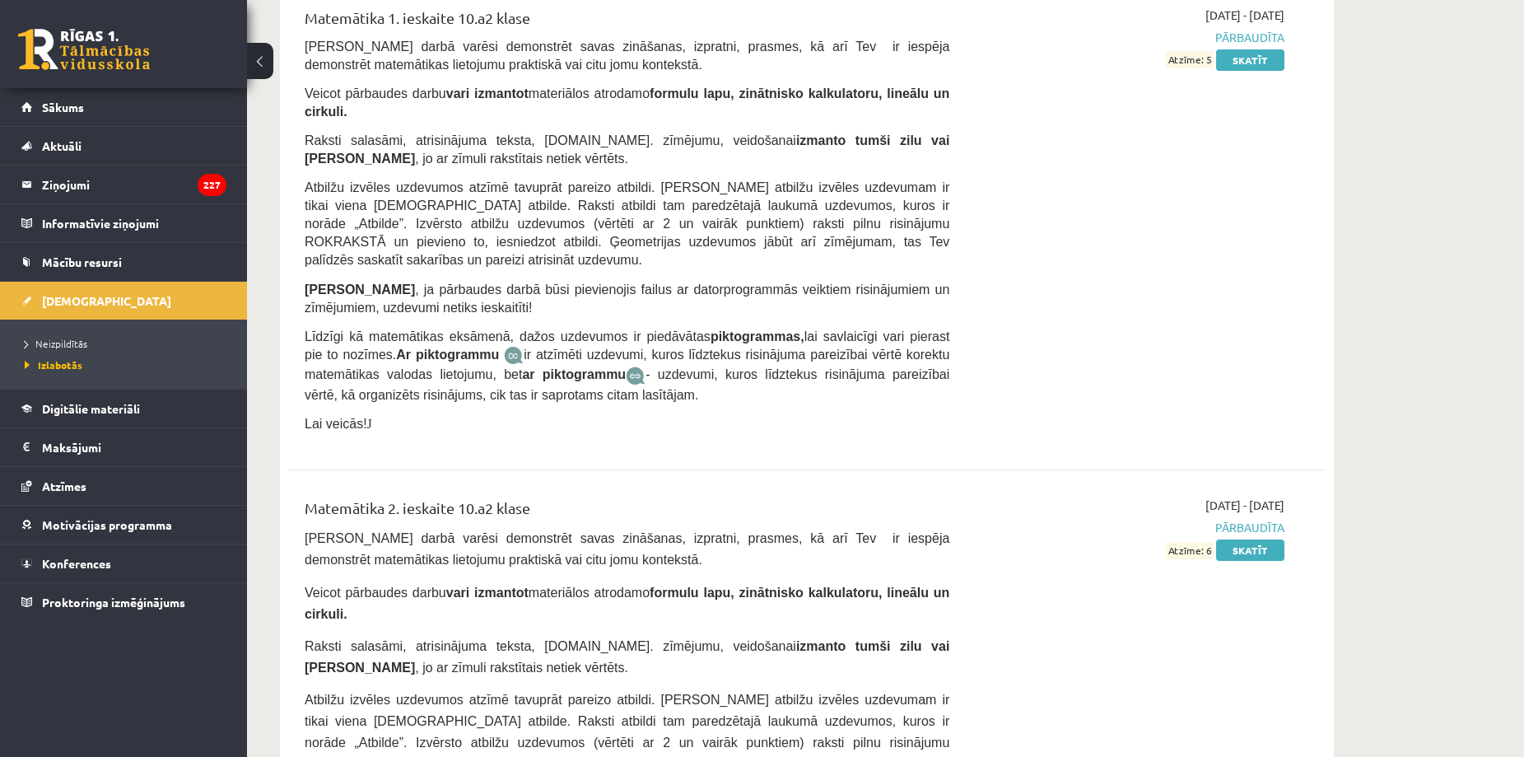
scroll to position [6004, 0]
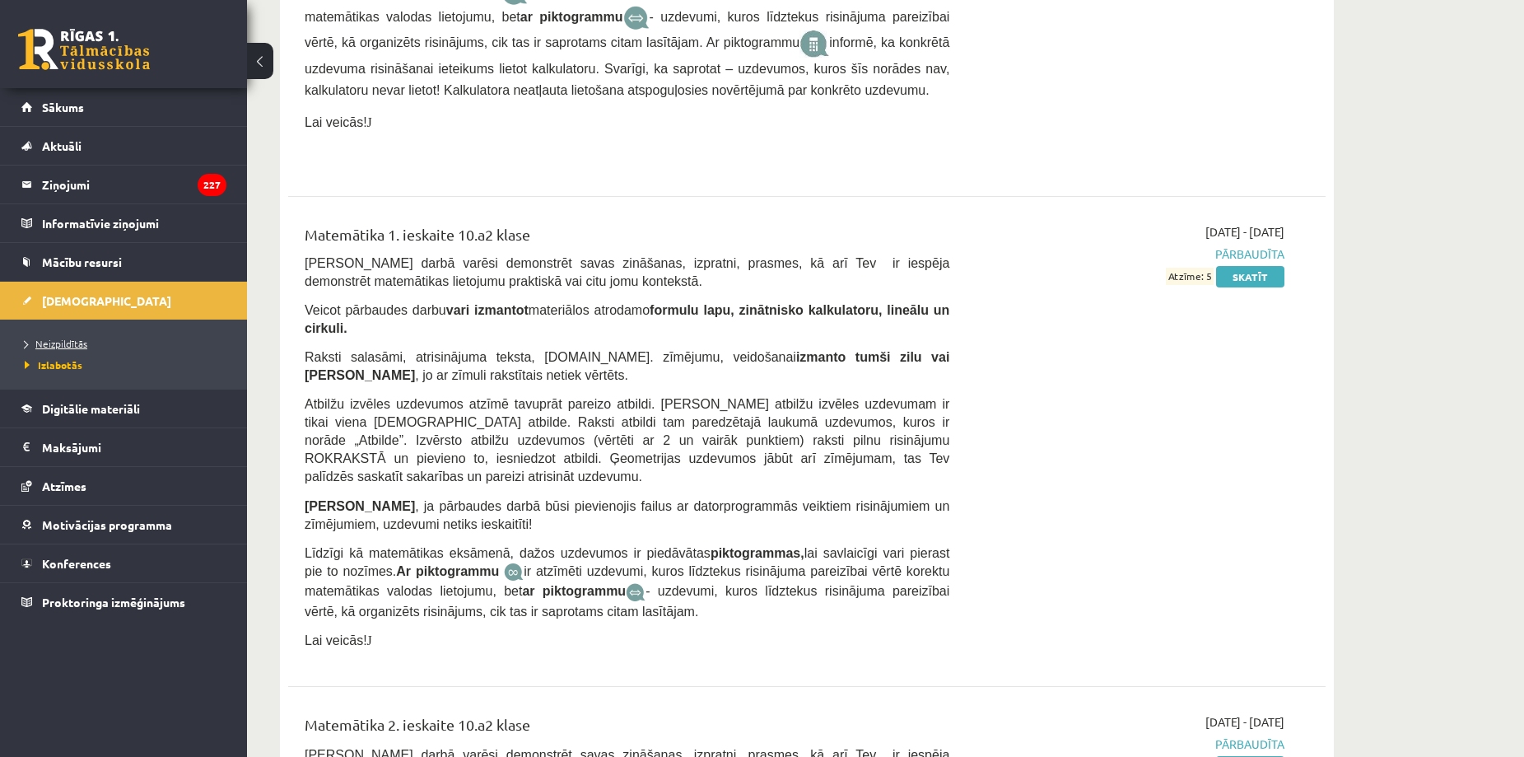
click at [59, 346] on span "Neizpildītās" at bounding box center [56, 343] width 63 height 13
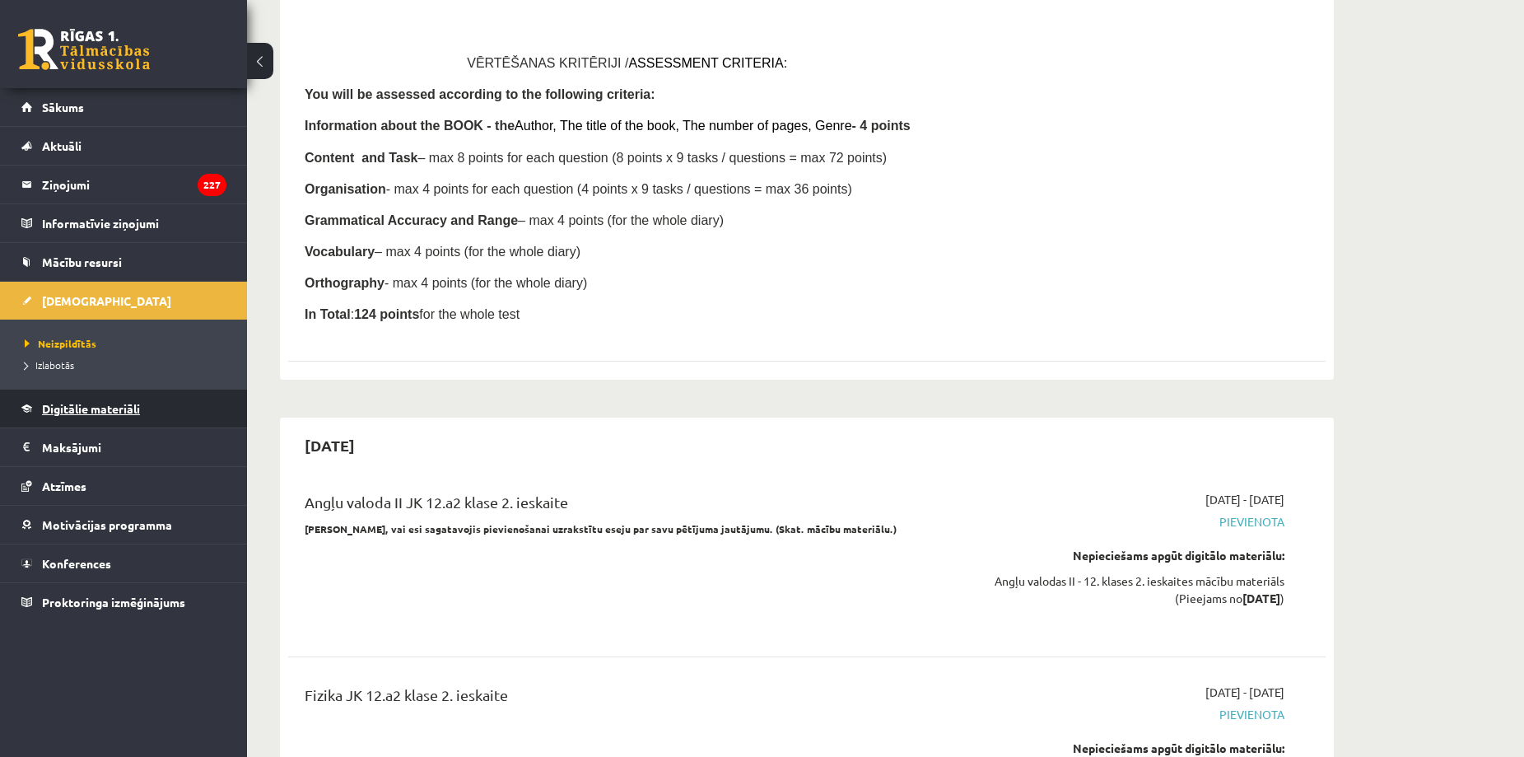
click at [59, 414] on span "Digitālie materiāli" at bounding box center [91, 408] width 98 height 15
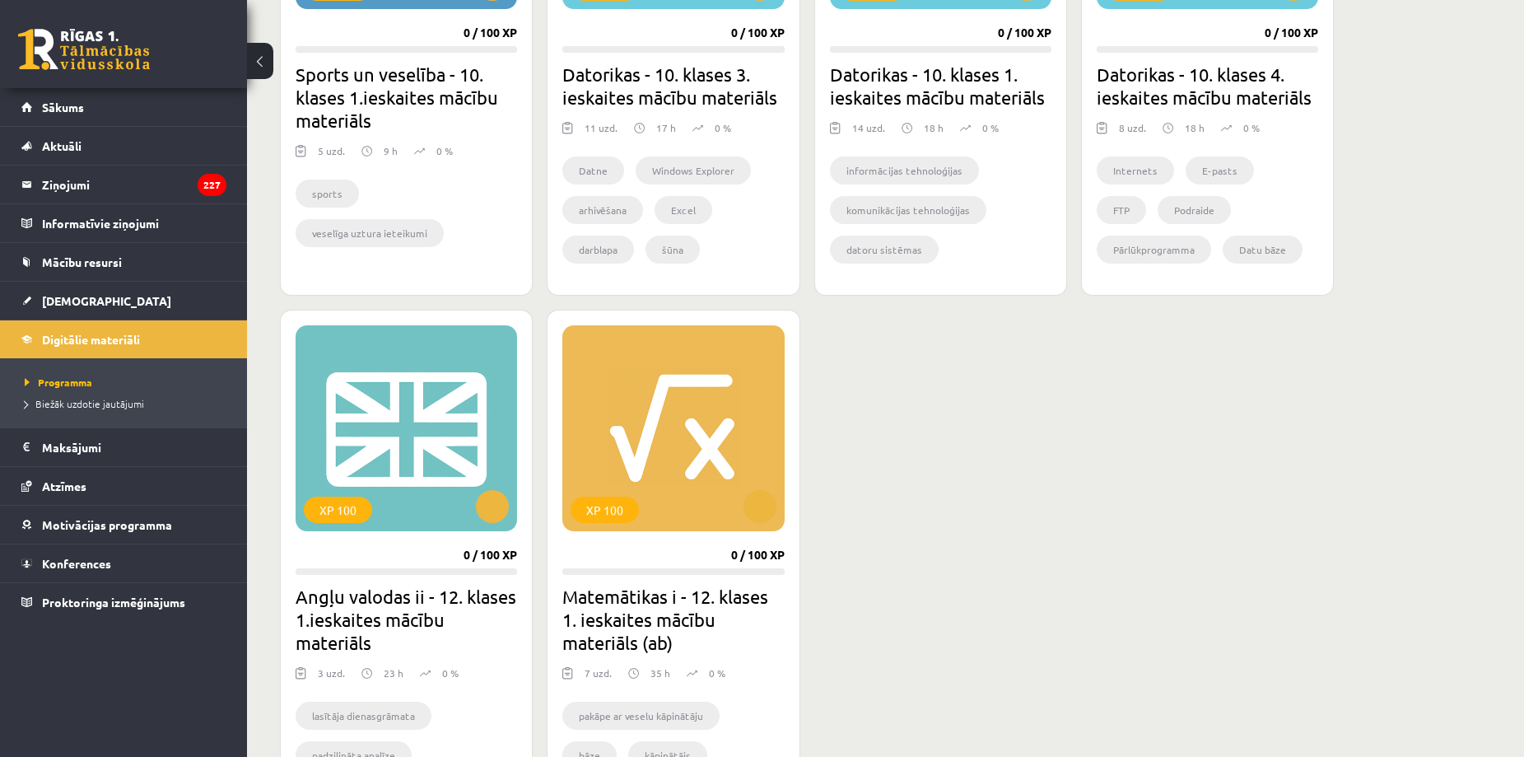
scroll to position [1203, 0]
click at [49, 311] on link "[DEMOGRAPHIC_DATA]" at bounding box center [123, 301] width 205 height 38
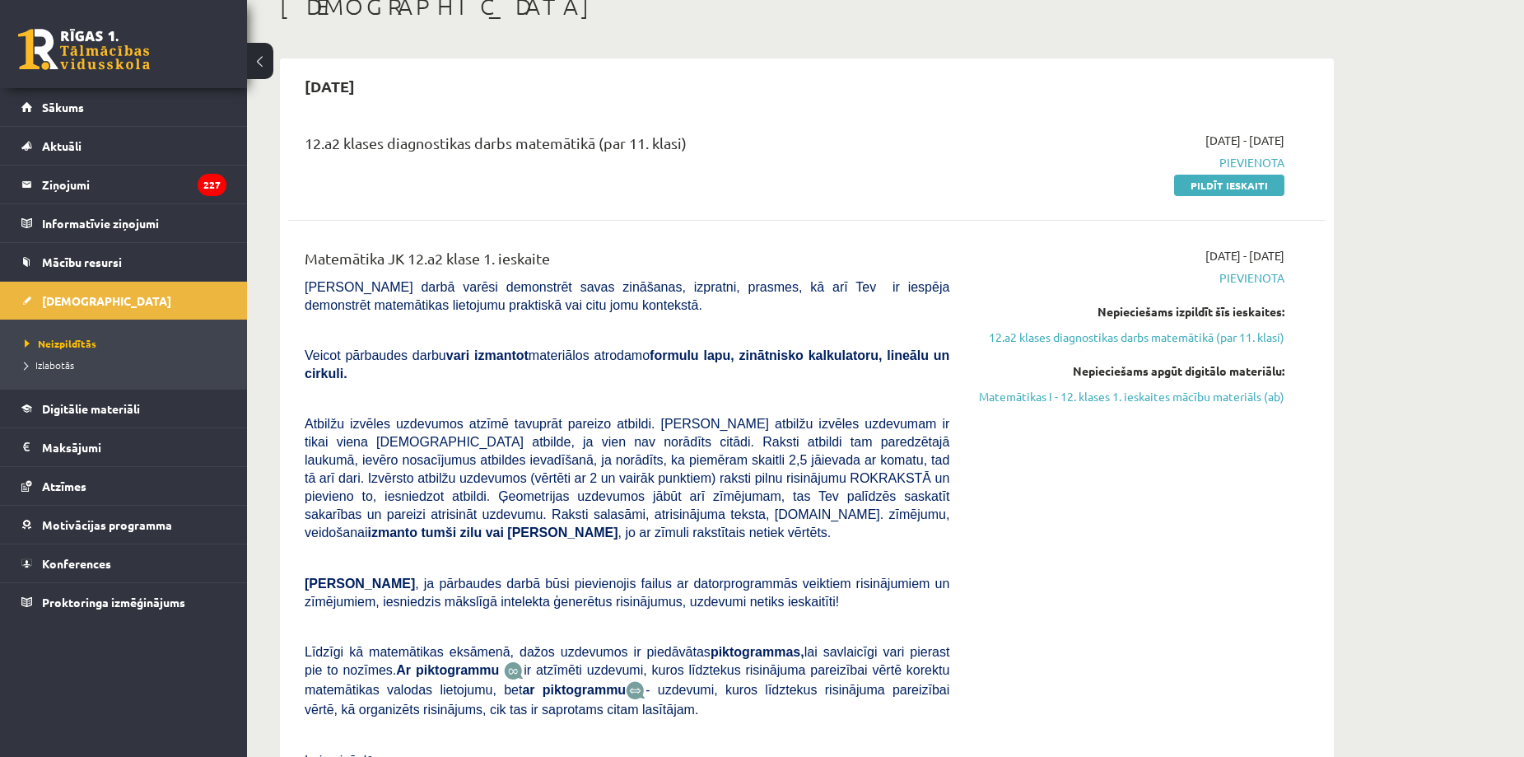
scroll to position [110, 0]
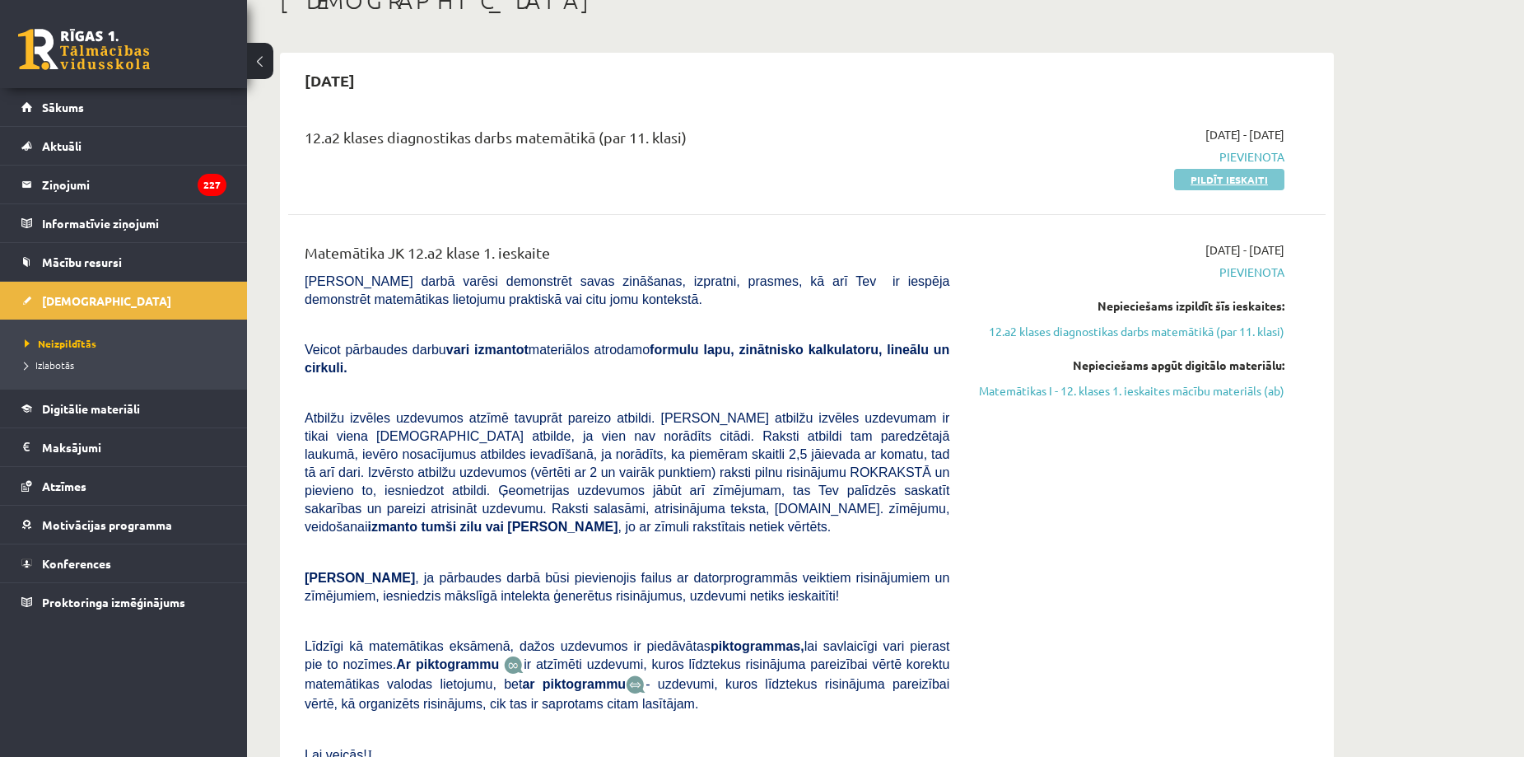
click at [1243, 178] on link "Pildīt ieskaiti" at bounding box center [1229, 179] width 110 height 21
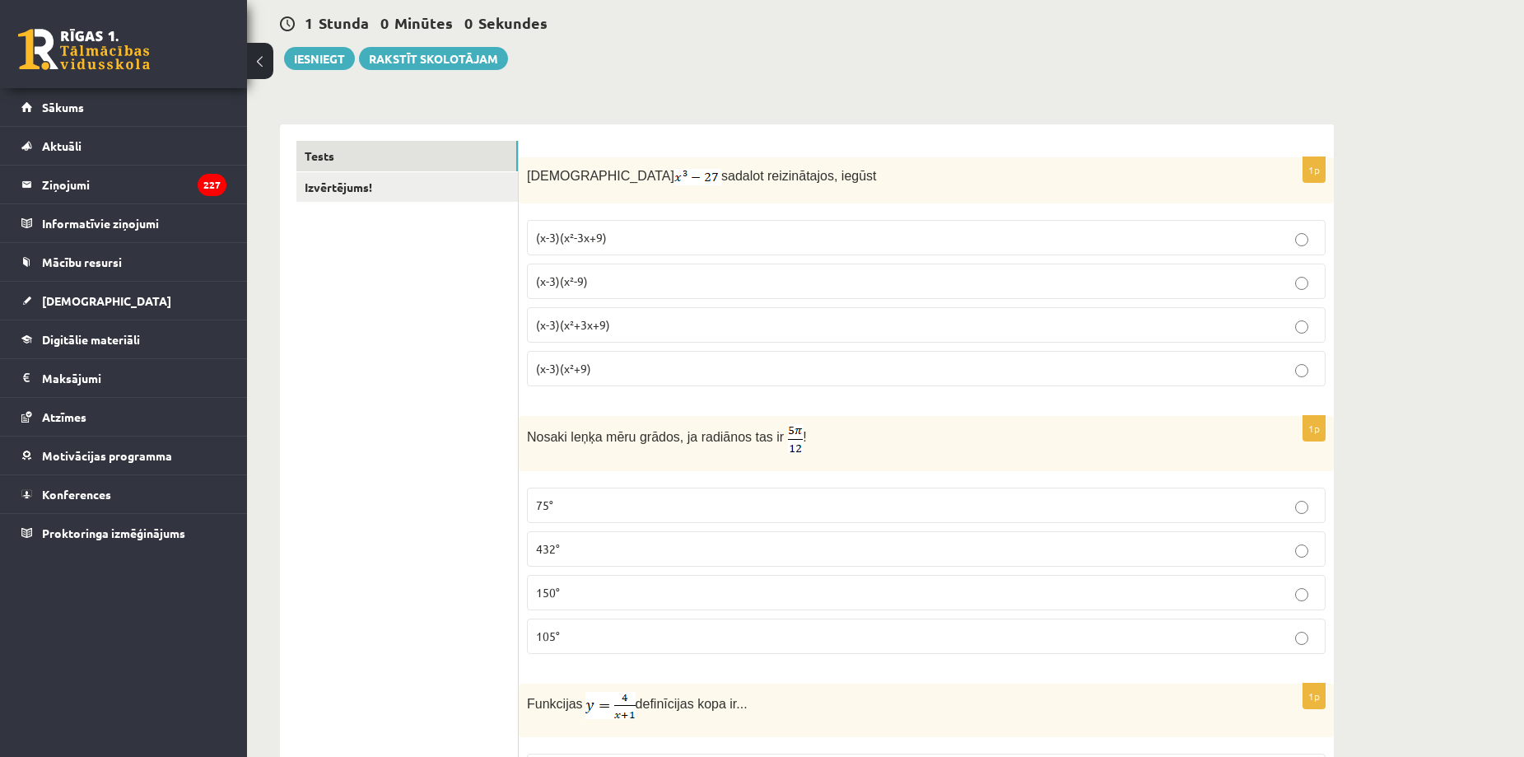
scroll to position [157, 0]
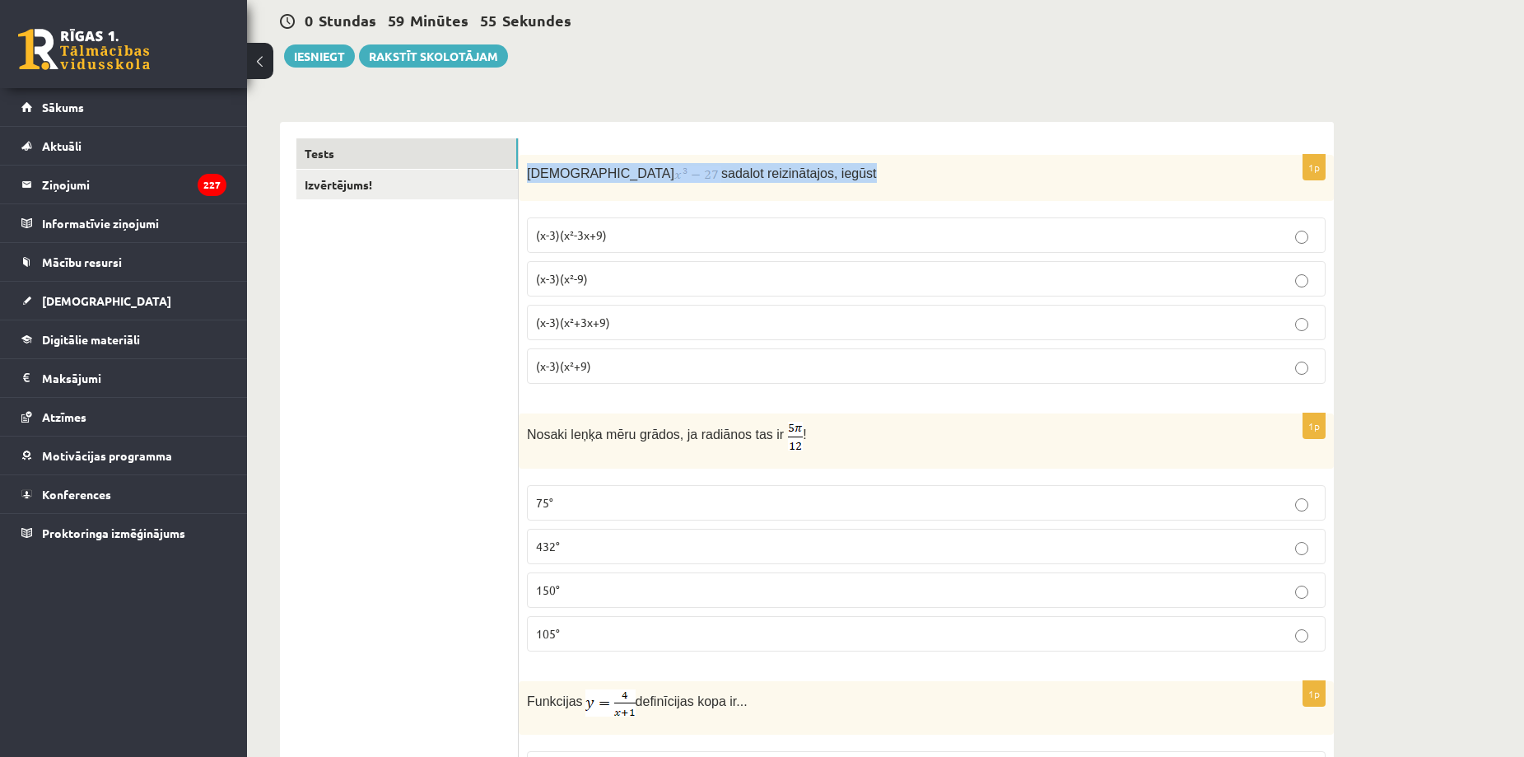
drag, startPoint x: 522, startPoint y: 173, endPoint x: 814, endPoint y: 178, distance: 292.4
click at [814, 178] on div "Izteiksmi sadalot reizinātajos, iegūst" at bounding box center [926, 178] width 815 height 46
copy p "Izteiksmi sadalot reizinātajos, iegūst"
click at [601, 336] on label "(x-3)(x²+3x+9)" at bounding box center [926, 322] width 799 height 35
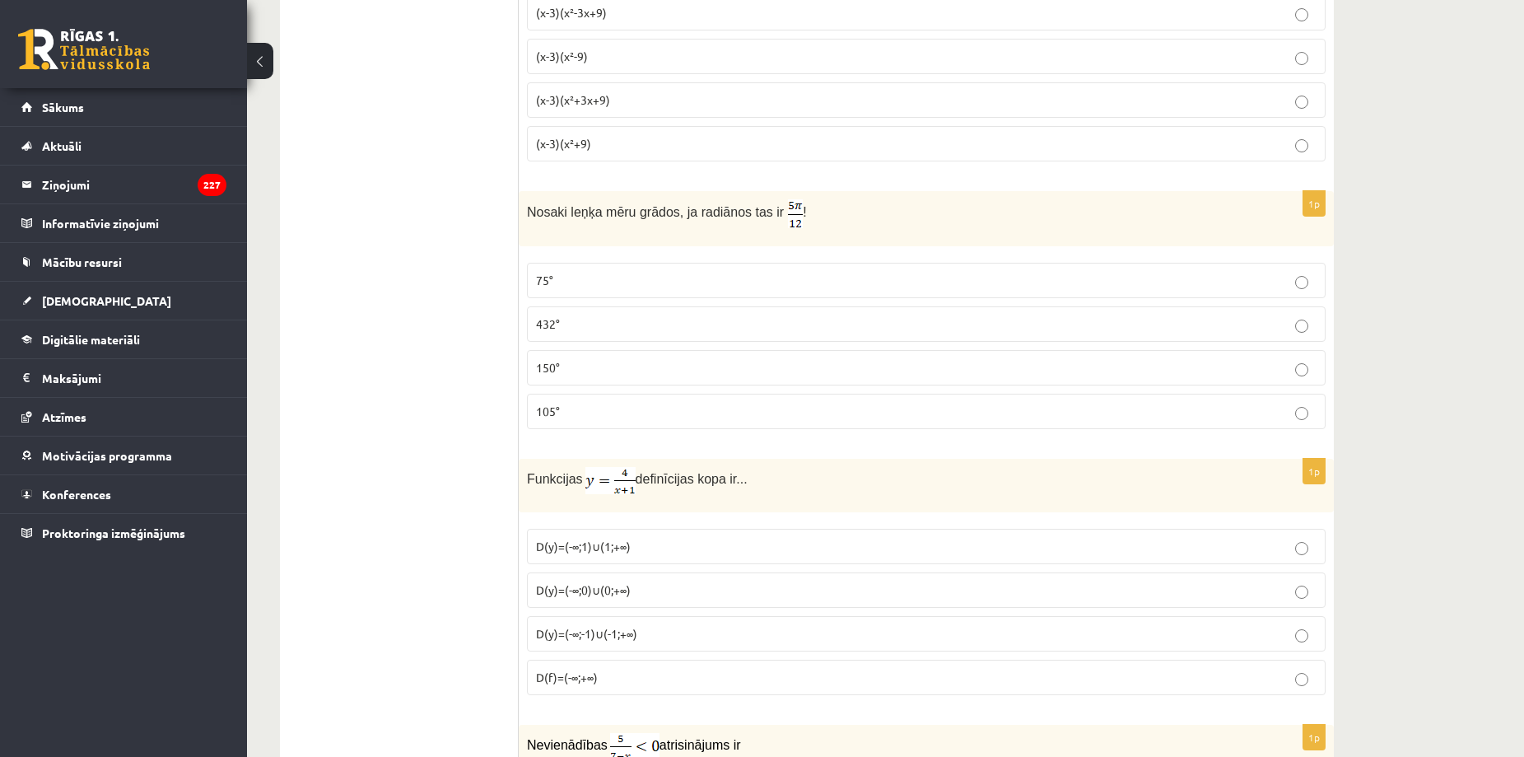
scroll to position [380, 0]
drag, startPoint x: 526, startPoint y: 211, endPoint x: 810, endPoint y: 217, distance: 284.1
click at [810, 217] on div "Nosaki leņķa mēru grādos, ja radiānos tas ir !" at bounding box center [926, 217] width 815 height 55
copy p "Nosaki leņķa mēru grādos, ja radiānos tas ir !"
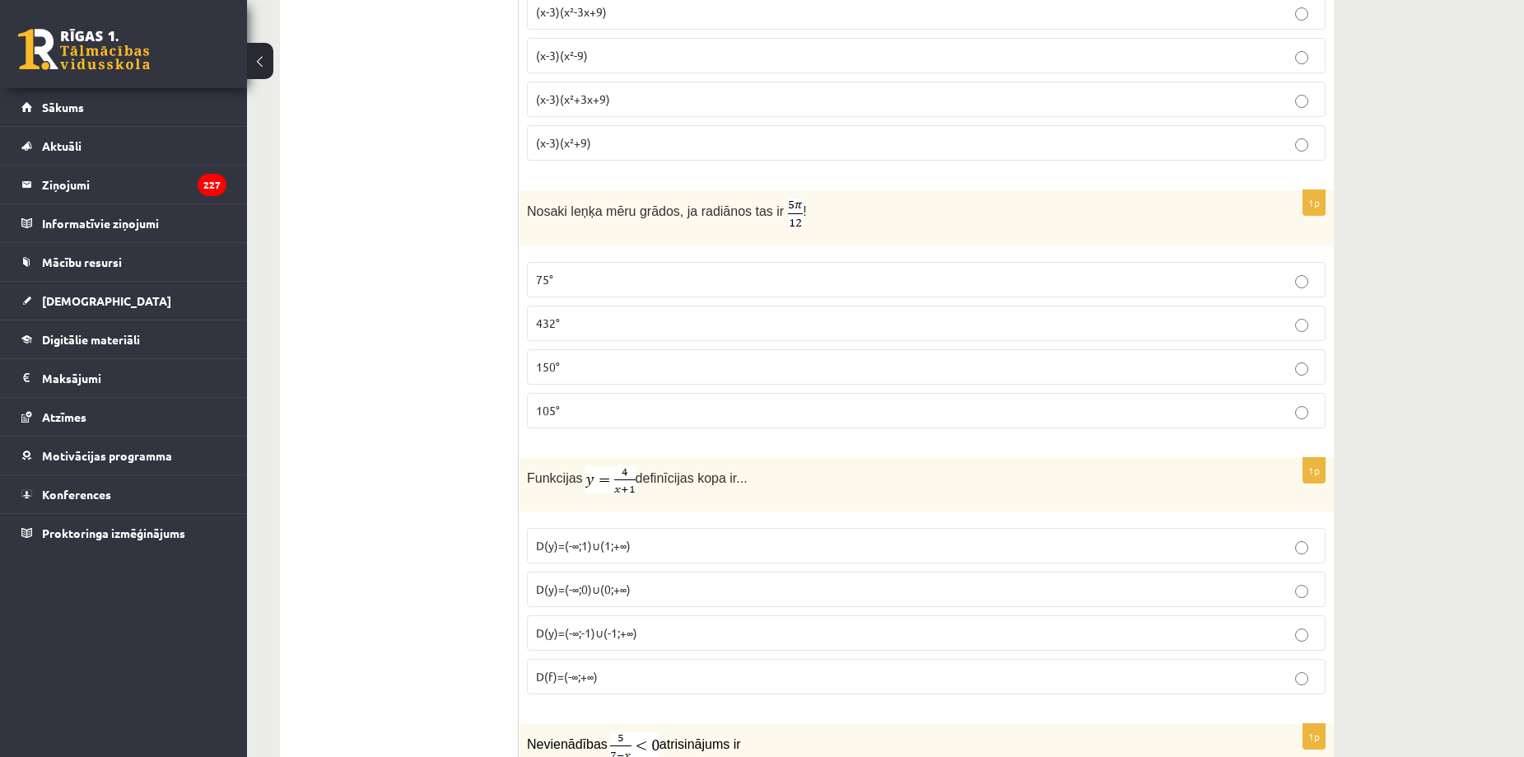
click at [572, 272] on p "75°" at bounding box center [926, 279] width 781 height 17
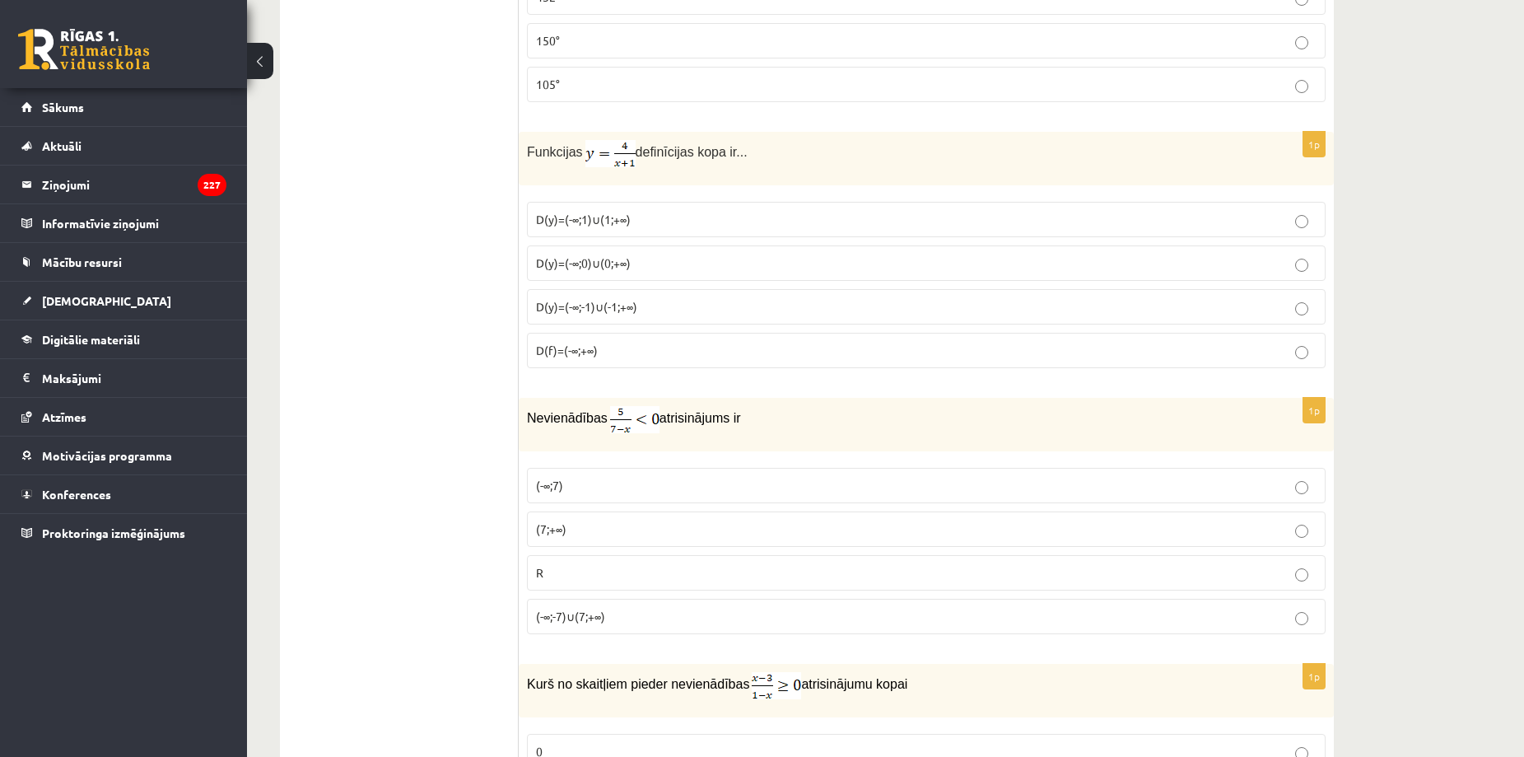
scroll to position [711, 0]
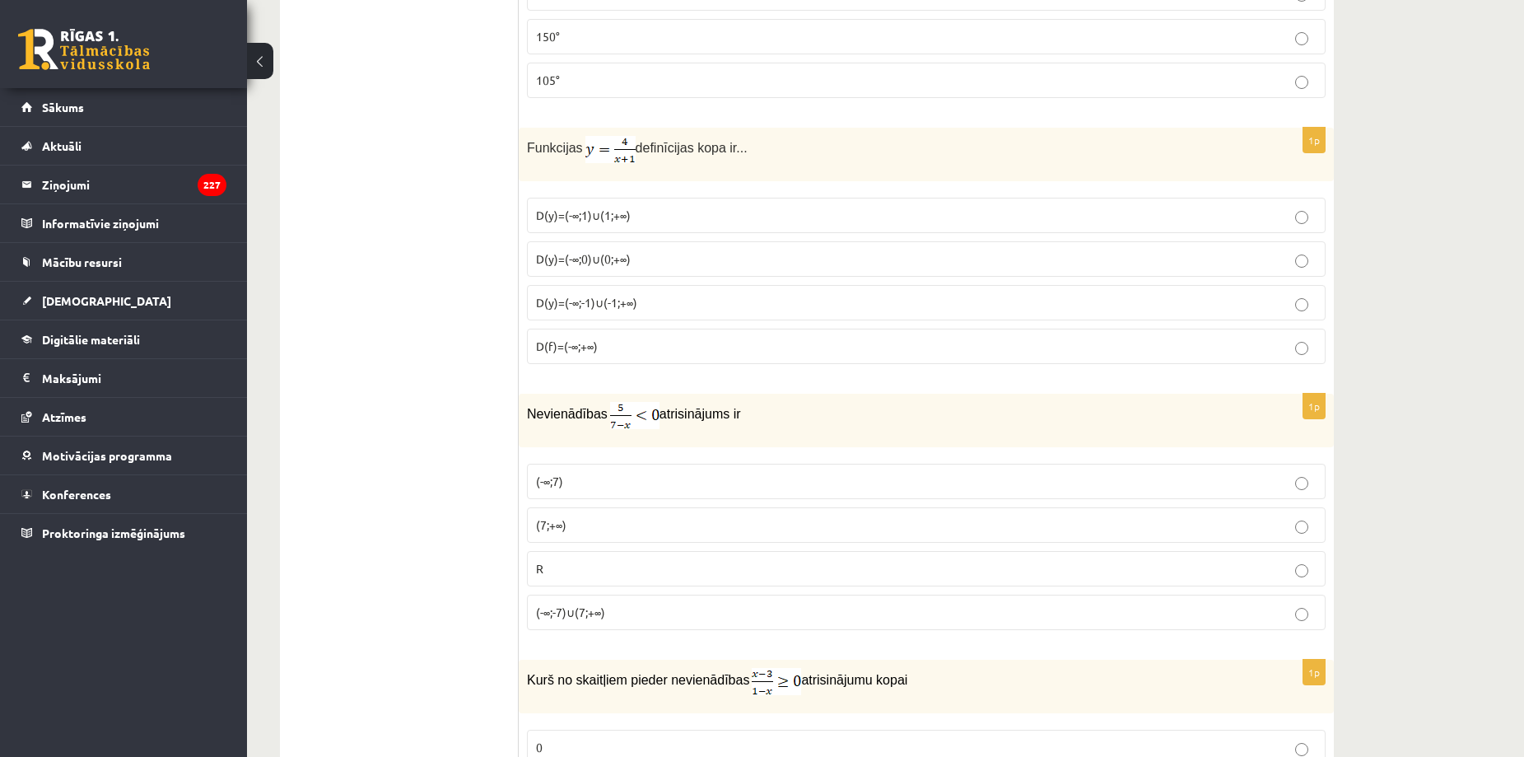
drag, startPoint x: 526, startPoint y: 149, endPoint x: 813, endPoint y: 139, distance: 286.7
click at [813, 139] on div "Funkcijas definīcijas kopa ir..." at bounding box center [926, 155] width 815 height 54
copy p "Funkcijas definīcijas kopa ir..."
click at [564, 272] on label "D(y)=(-∞;0)∪(0;+∞)" at bounding box center [926, 258] width 799 height 35
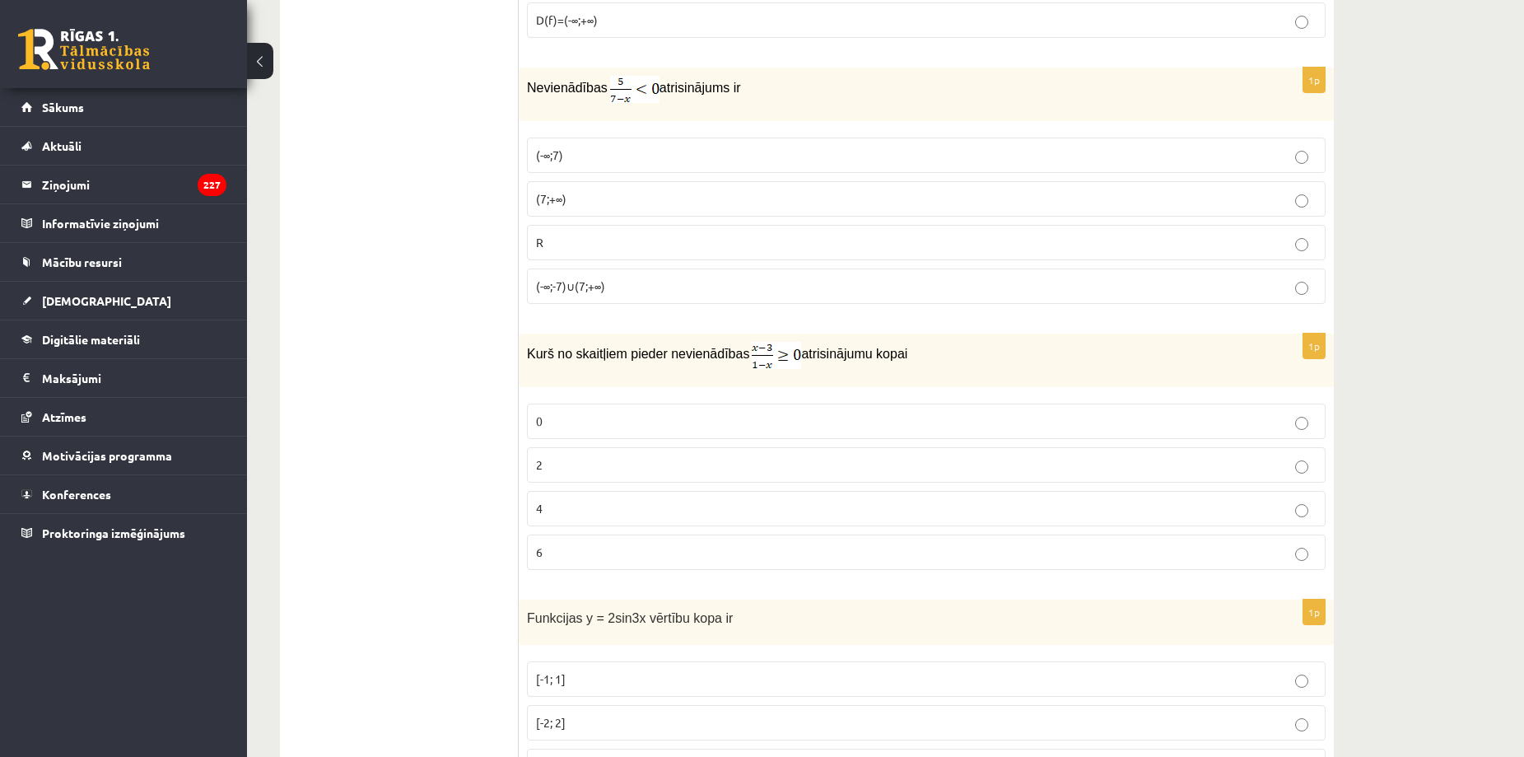
scroll to position [1038, 0]
drag, startPoint x: 528, startPoint y: 84, endPoint x: 769, endPoint y: 64, distance: 242.1
copy p "Nevienādības atrisinājums ir"
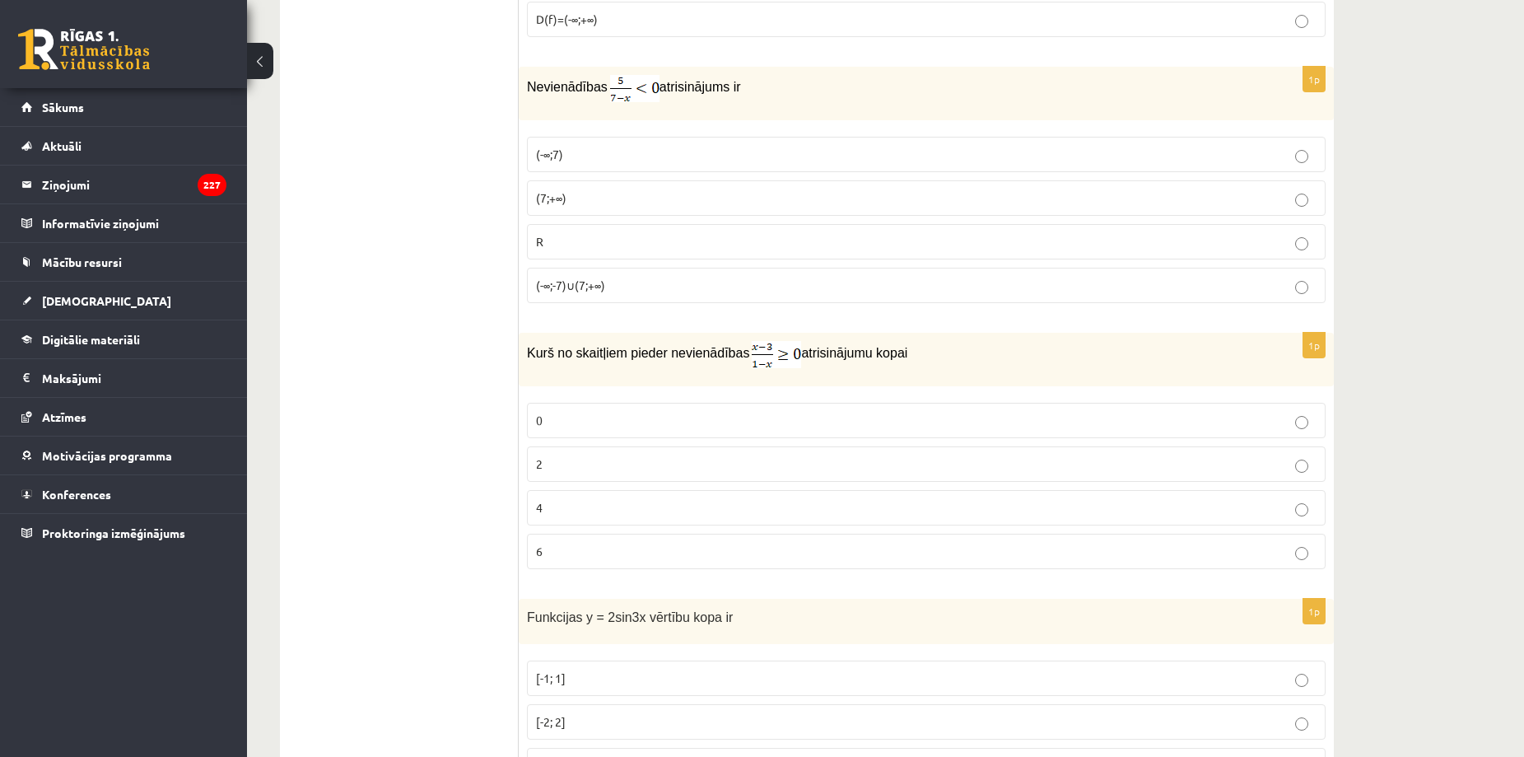
click at [576, 204] on p "(7;+∞)" at bounding box center [926, 197] width 781 height 17
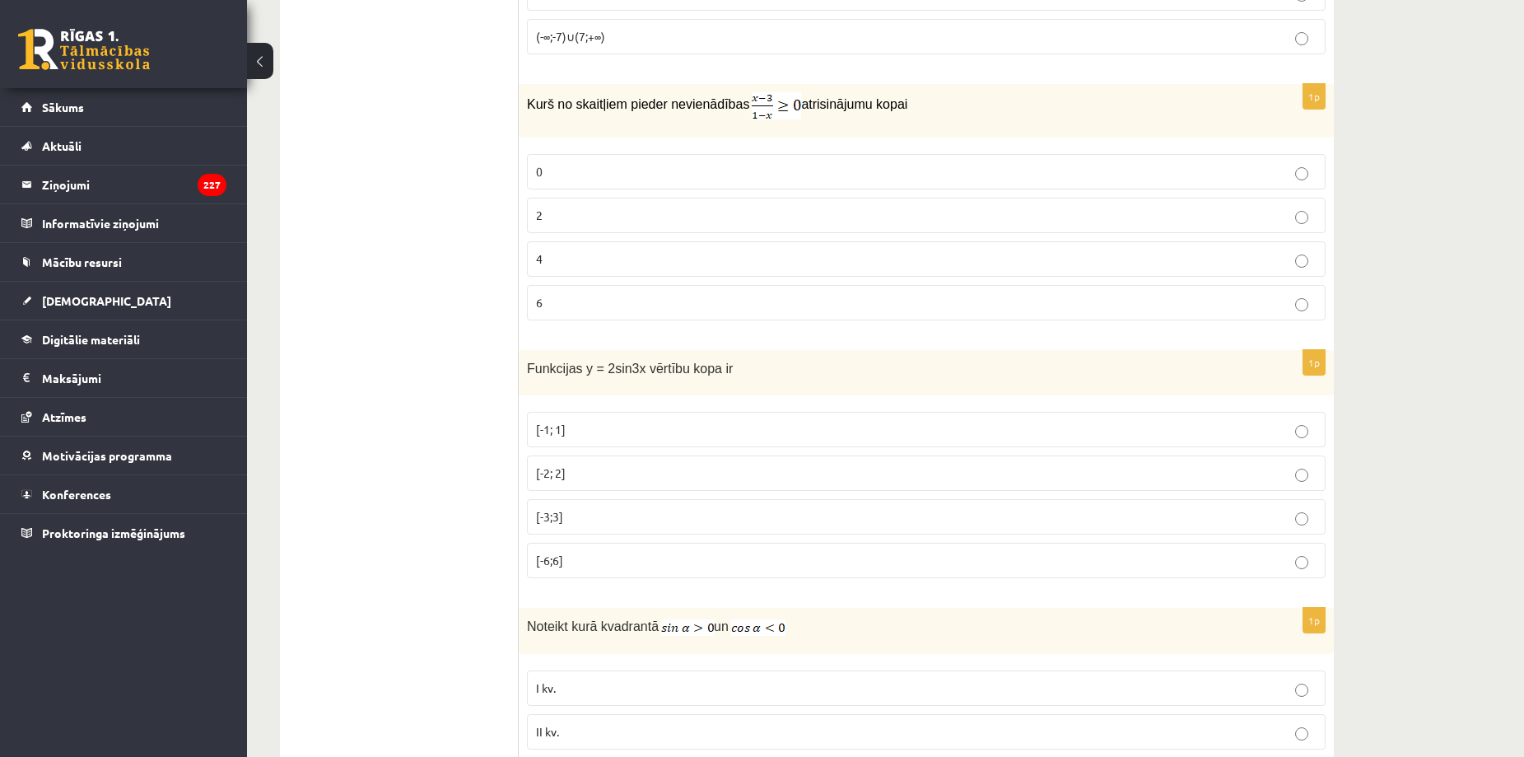
scroll to position [1287, 0]
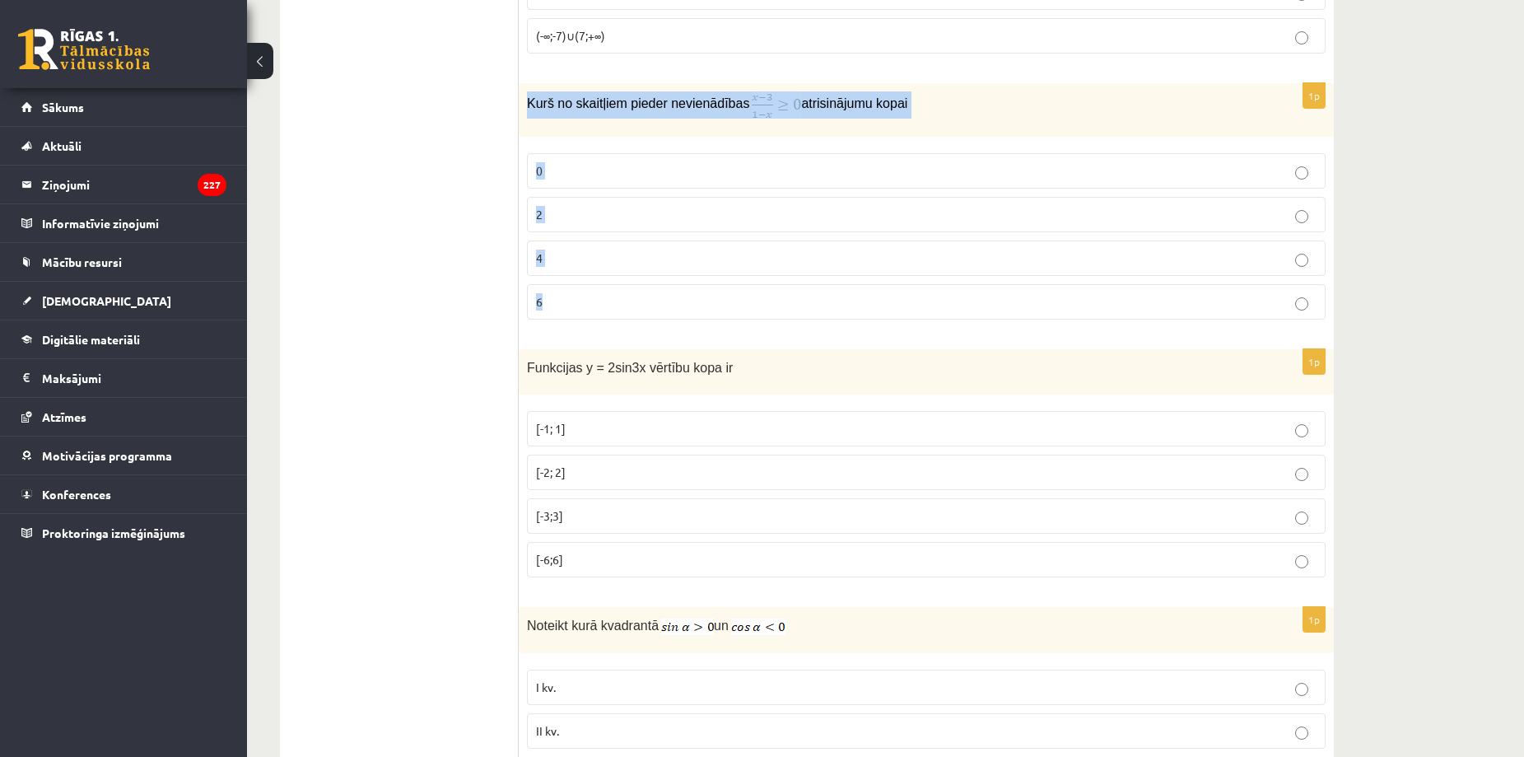
drag, startPoint x: 523, startPoint y: 101, endPoint x: 616, endPoint y: 302, distance: 221.4
click at [615, 303] on div "1p Kurš no skaitļiem pieder nevienādības atrisinājumu kopai 0 2 4 6" at bounding box center [926, 208] width 815 height 250
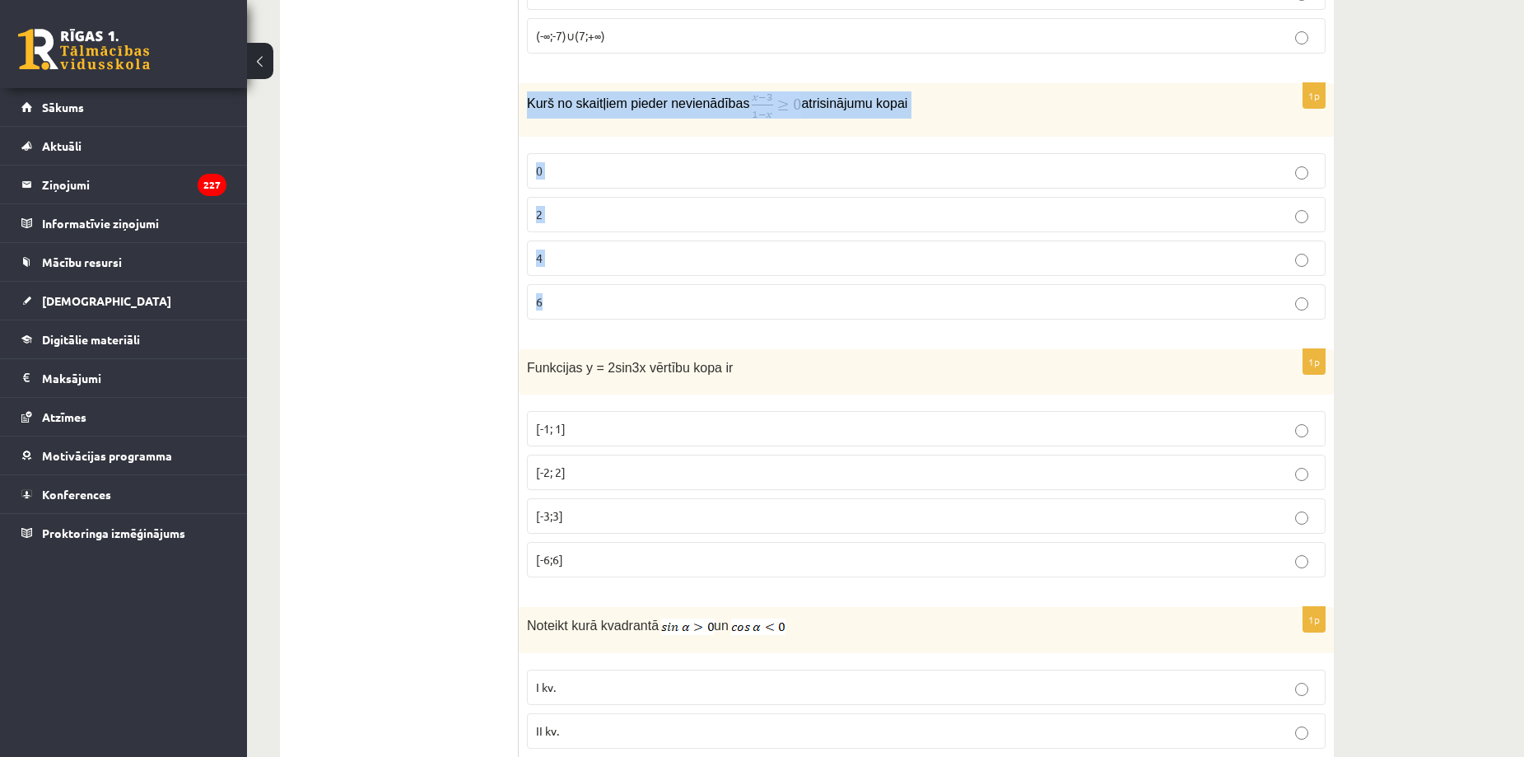
drag, startPoint x: 524, startPoint y: 105, endPoint x: 571, endPoint y: 294, distance: 194.3
click at [571, 294] on div "1p Kurš no skaitļiem pieder nevienādības atrisinājumu kopai 0 2 4 6" at bounding box center [926, 208] width 815 height 250
copy div "Kurš no skaitļiem pieder nevienādības atrisinājumu kopai 0 2 4 6"
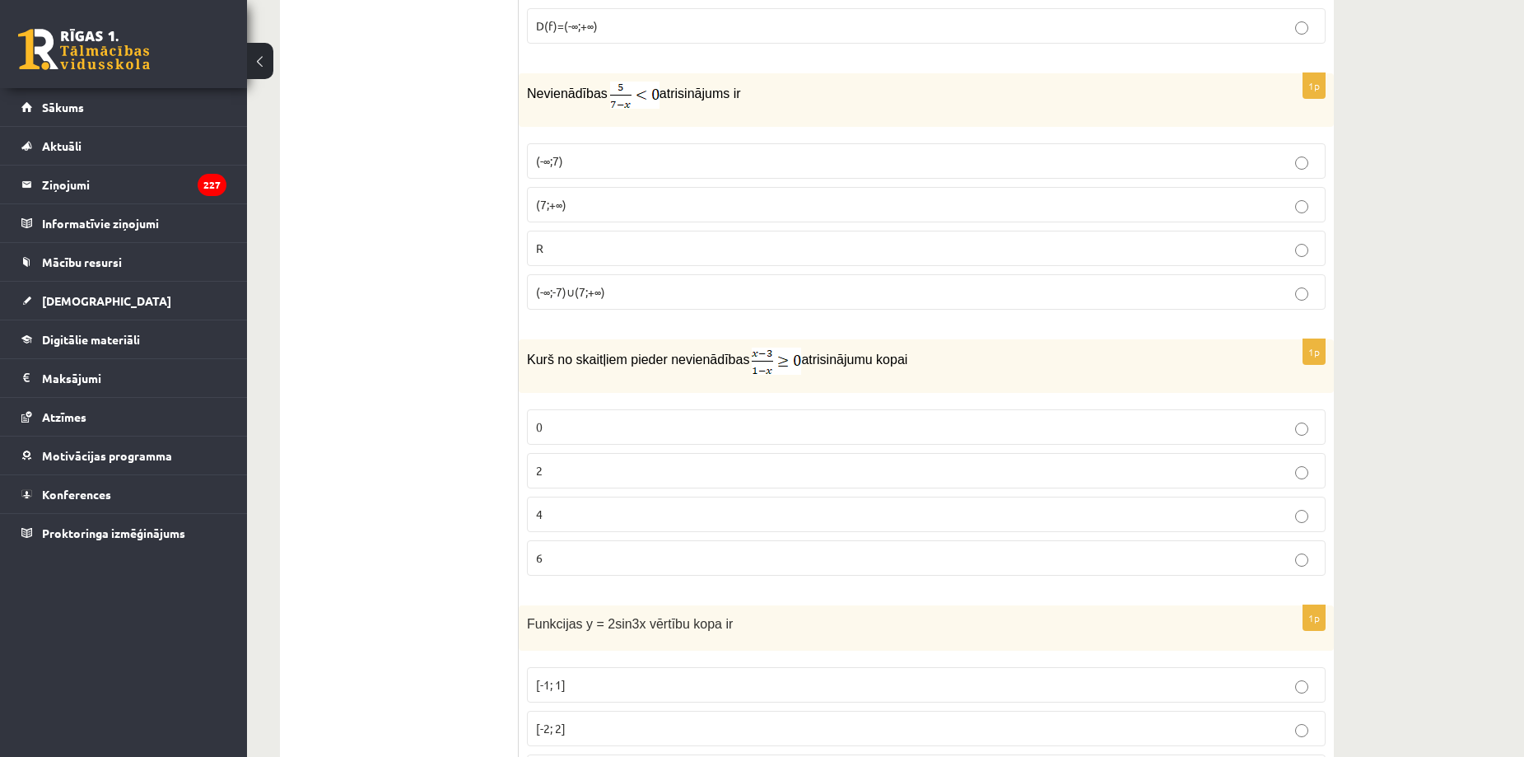
scroll to position [1032, 0]
click at [571, 469] on p "2" at bounding box center [926, 469] width 781 height 17
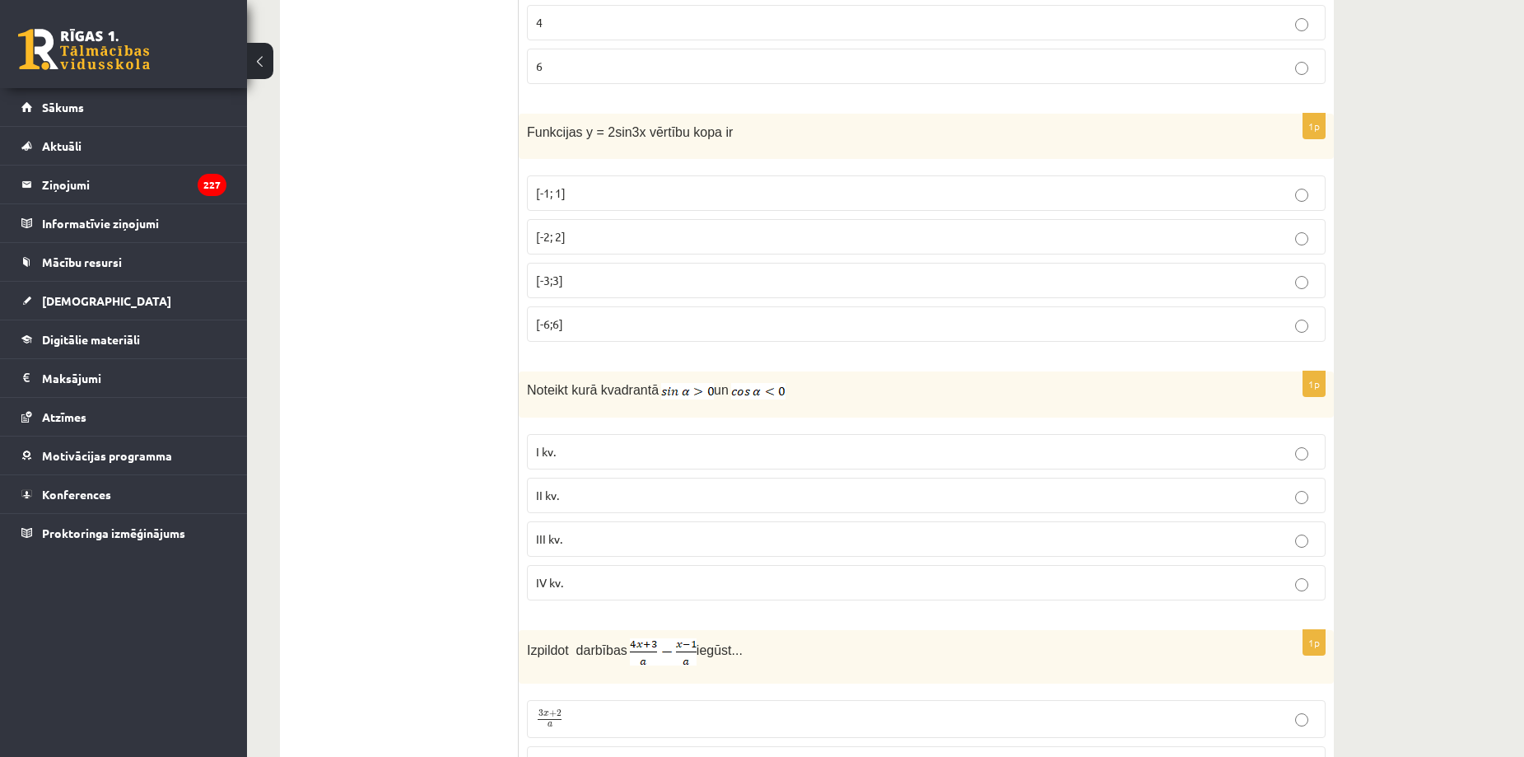
scroll to position [1524, 0]
drag, startPoint x: 522, startPoint y: 126, endPoint x: 621, endPoint y: 319, distance: 216.5
click at [620, 319] on div "1p Funkcijas y = 2sin3x vērtību kopa ir [-1; 1] [-2; 2] [-3;3] [-6;6]" at bounding box center [926, 232] width 815 height 241
copy div "Funkcijas y = 2sin3x vērtību kopa ir [-1; 1] [-2; 2] [-3;3] [-6;6]"
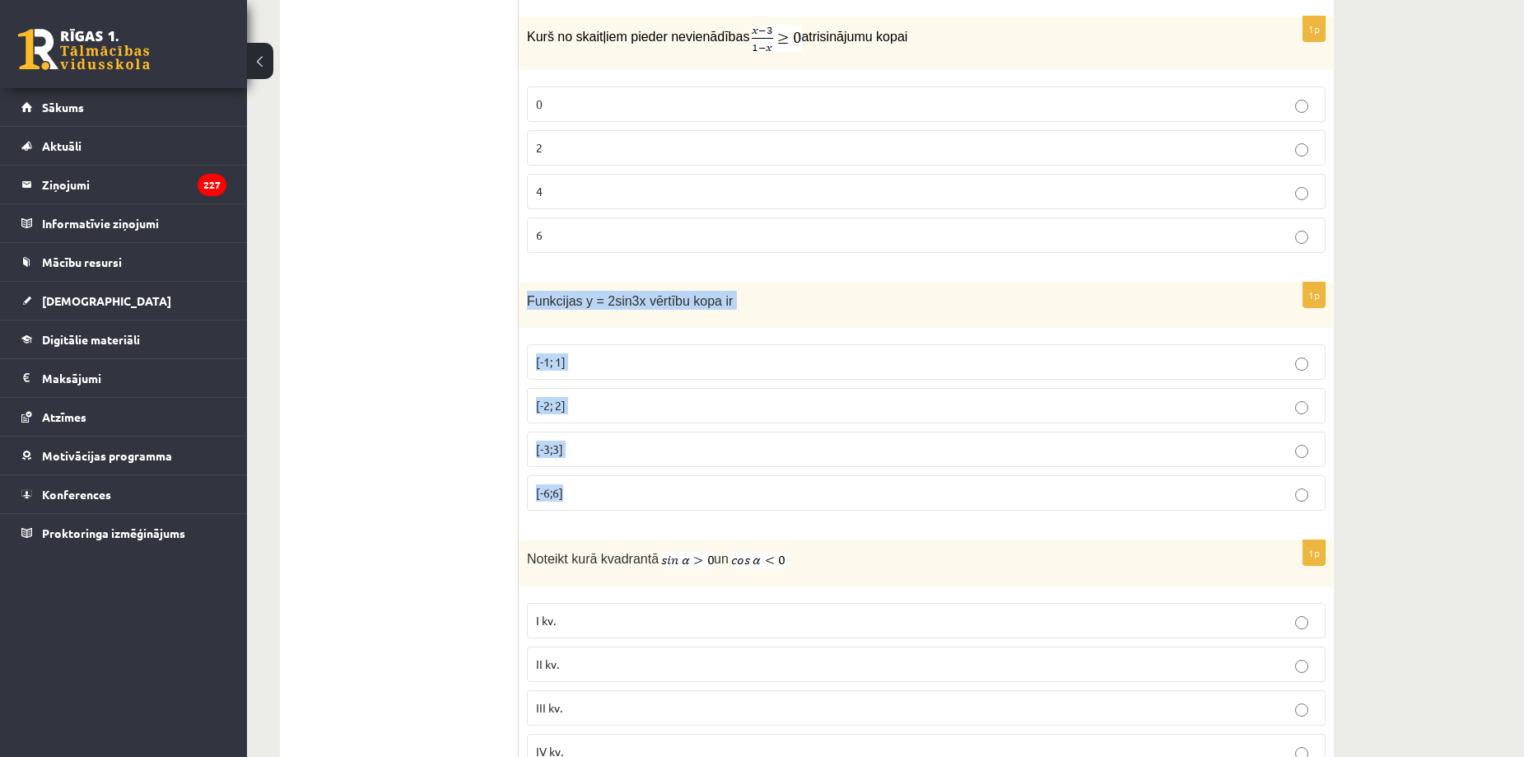
scroll to position [1392, 0]
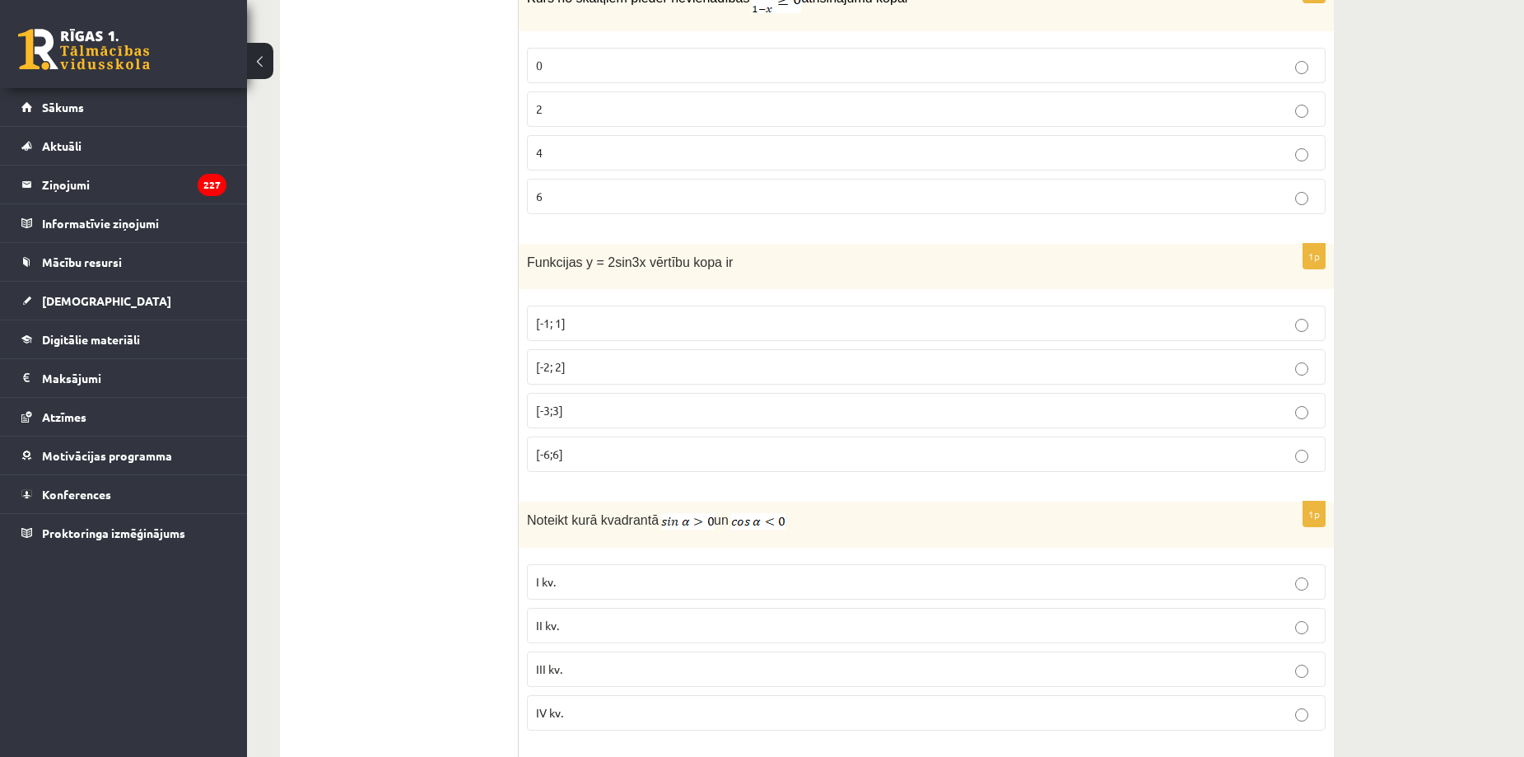
click at [573, 375] on label "[-2; 2]" at bounding box center [926, 366] width 799 height 35
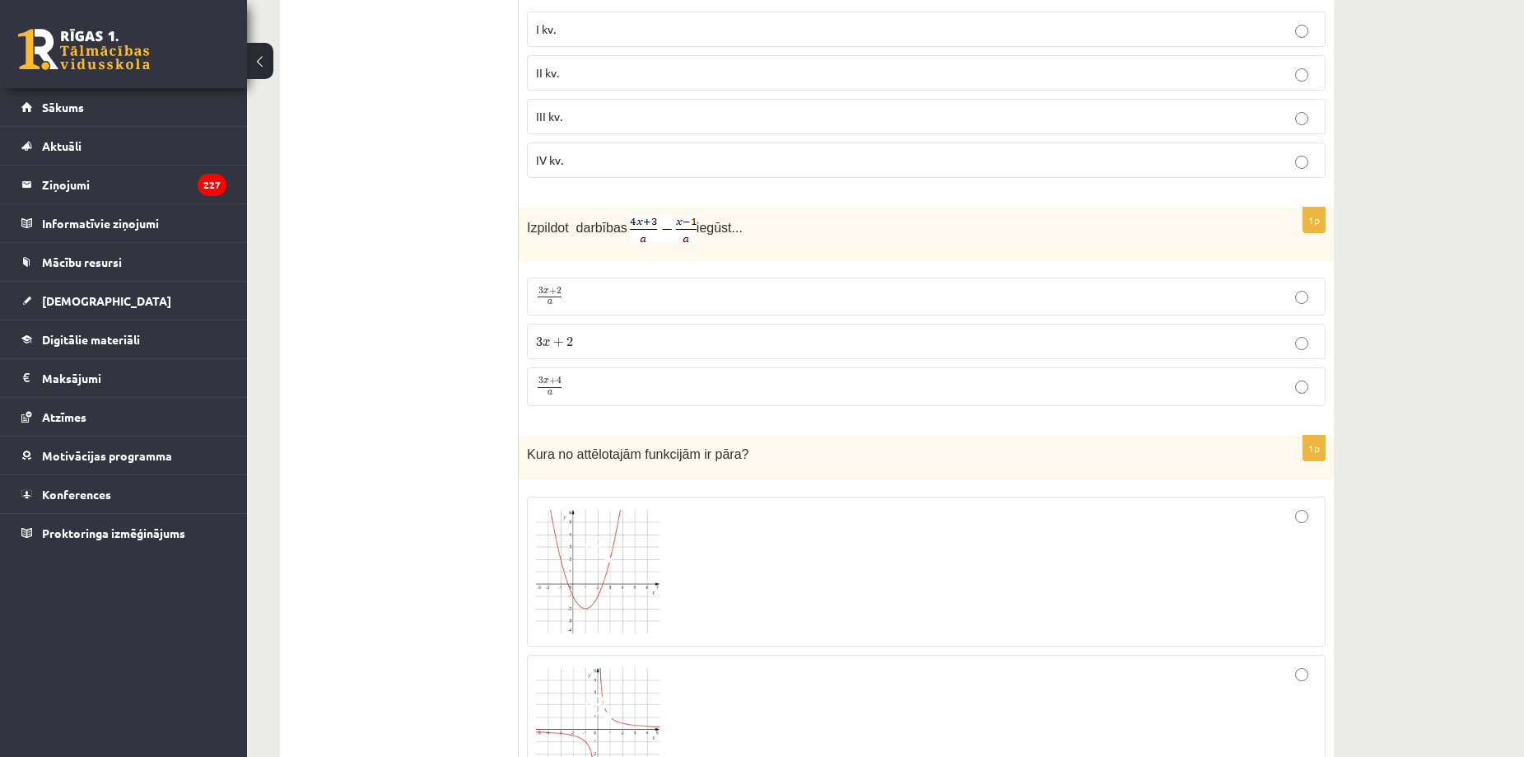
scroll to position [2026, 0]
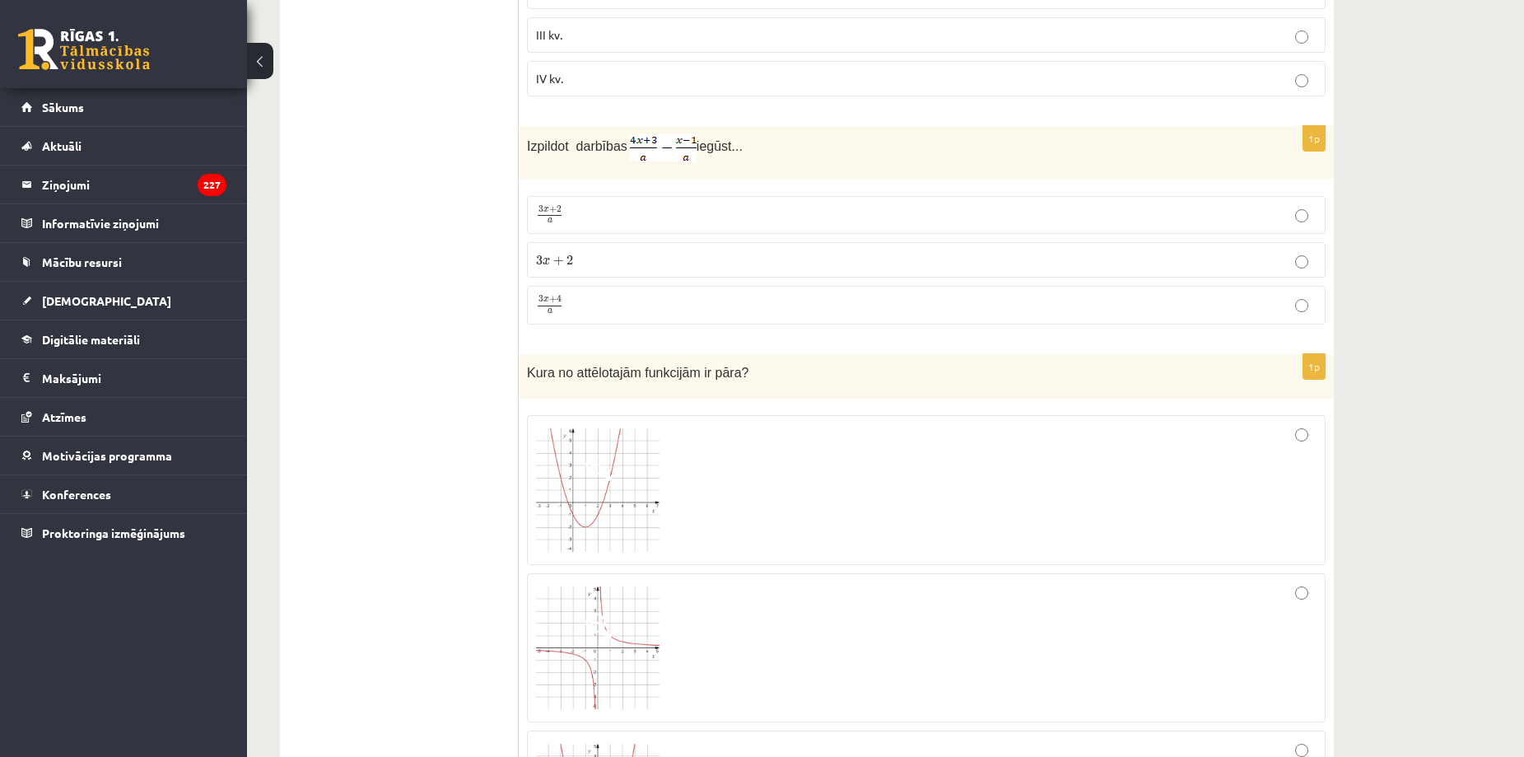
click at [548, 301] on span "x" at bounding box center [546, 299] width 6 height 5
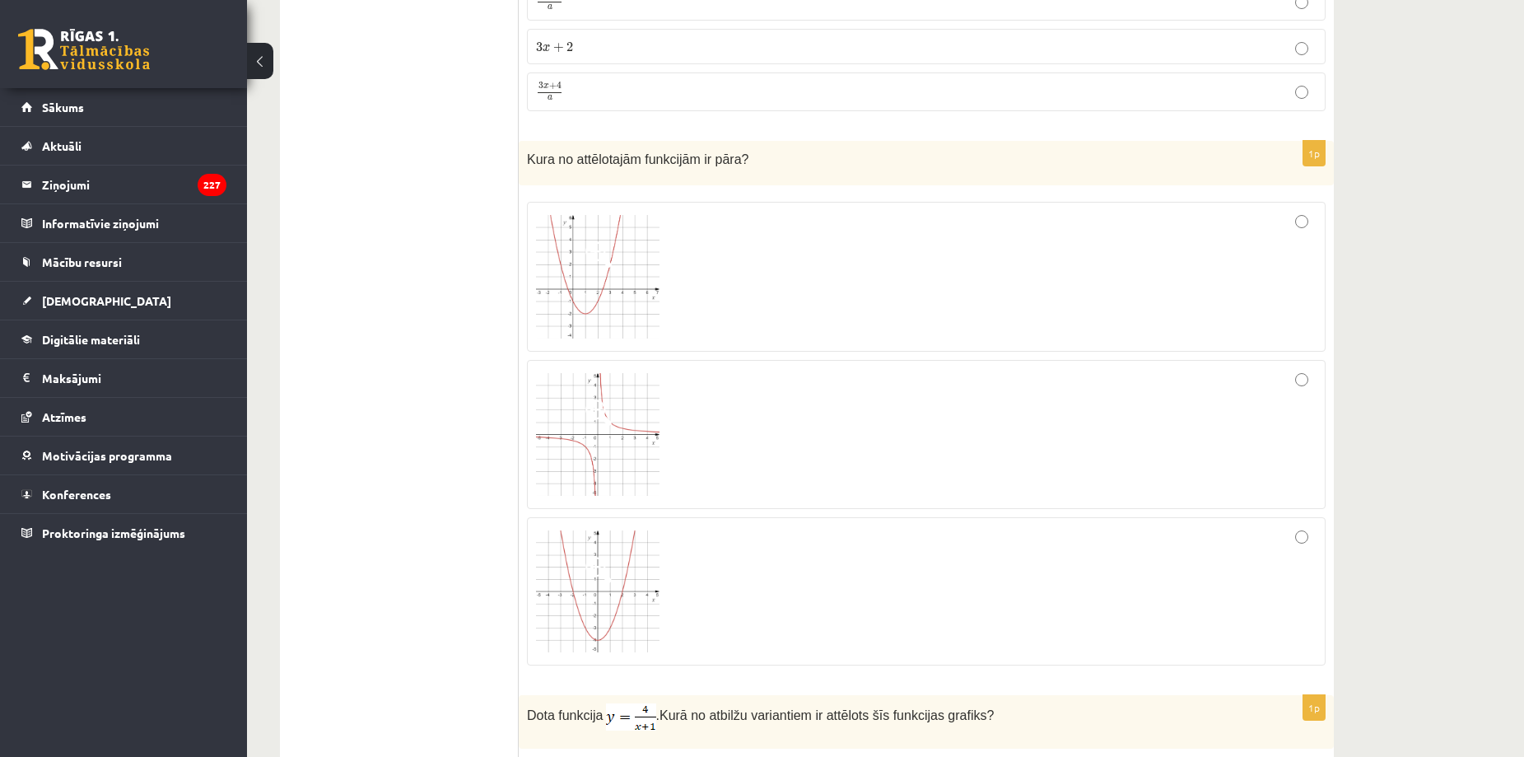
scroll to position [2374, 0]
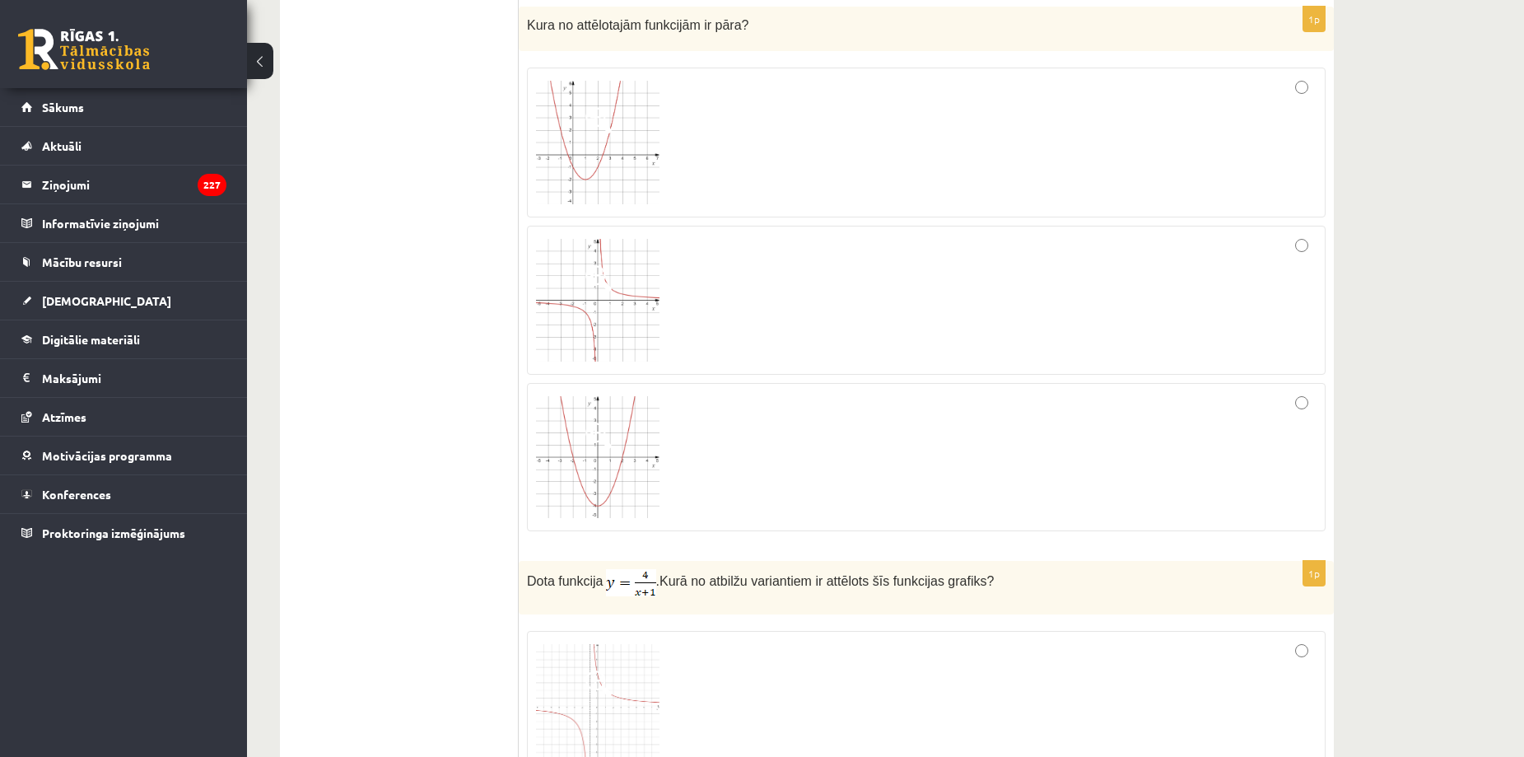
click at [593, 281] on span at bounding box center [598, 278] width 26 height 26
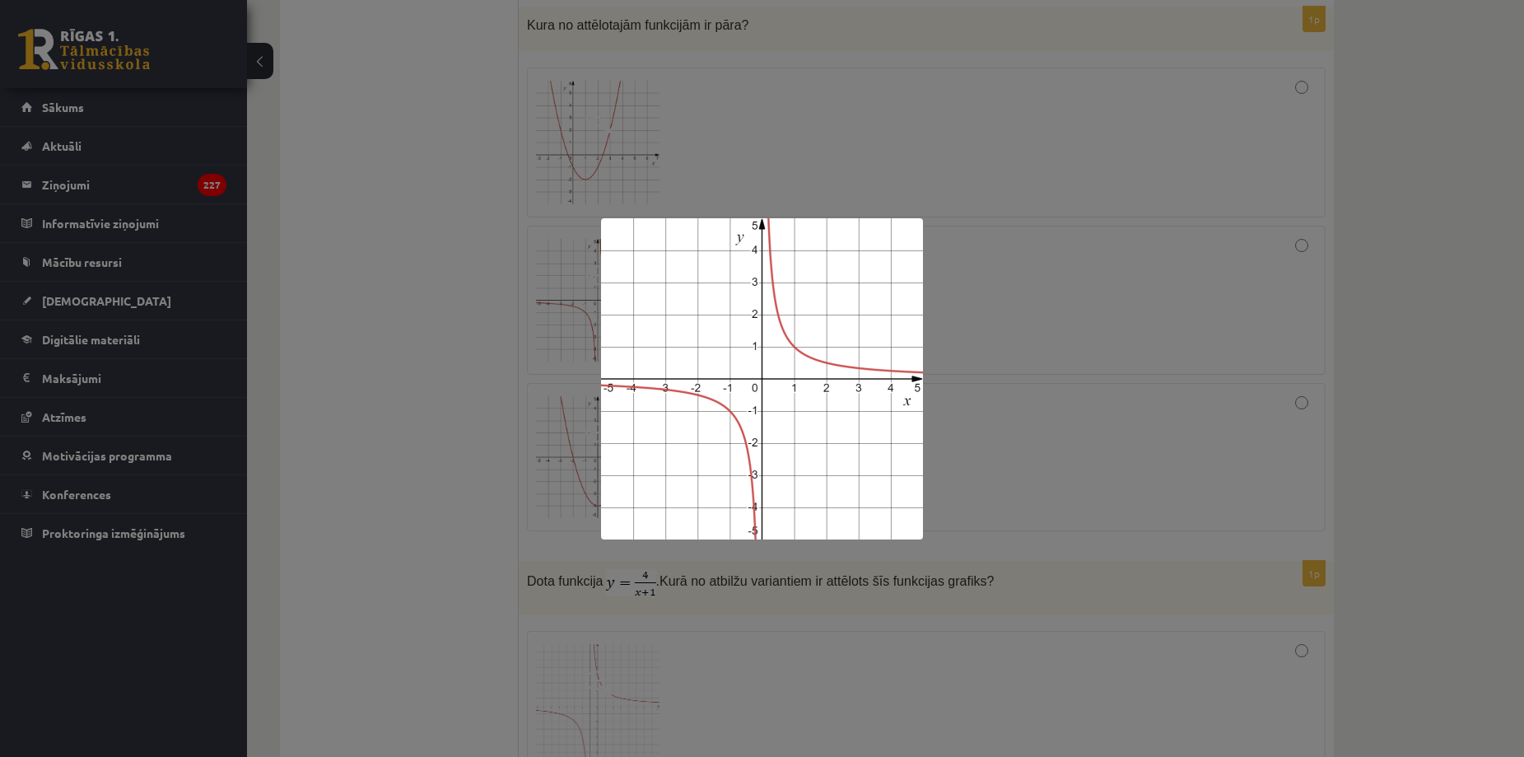
click at [475, 312] on div at bounding box center [762, 378] width 1524 height 757
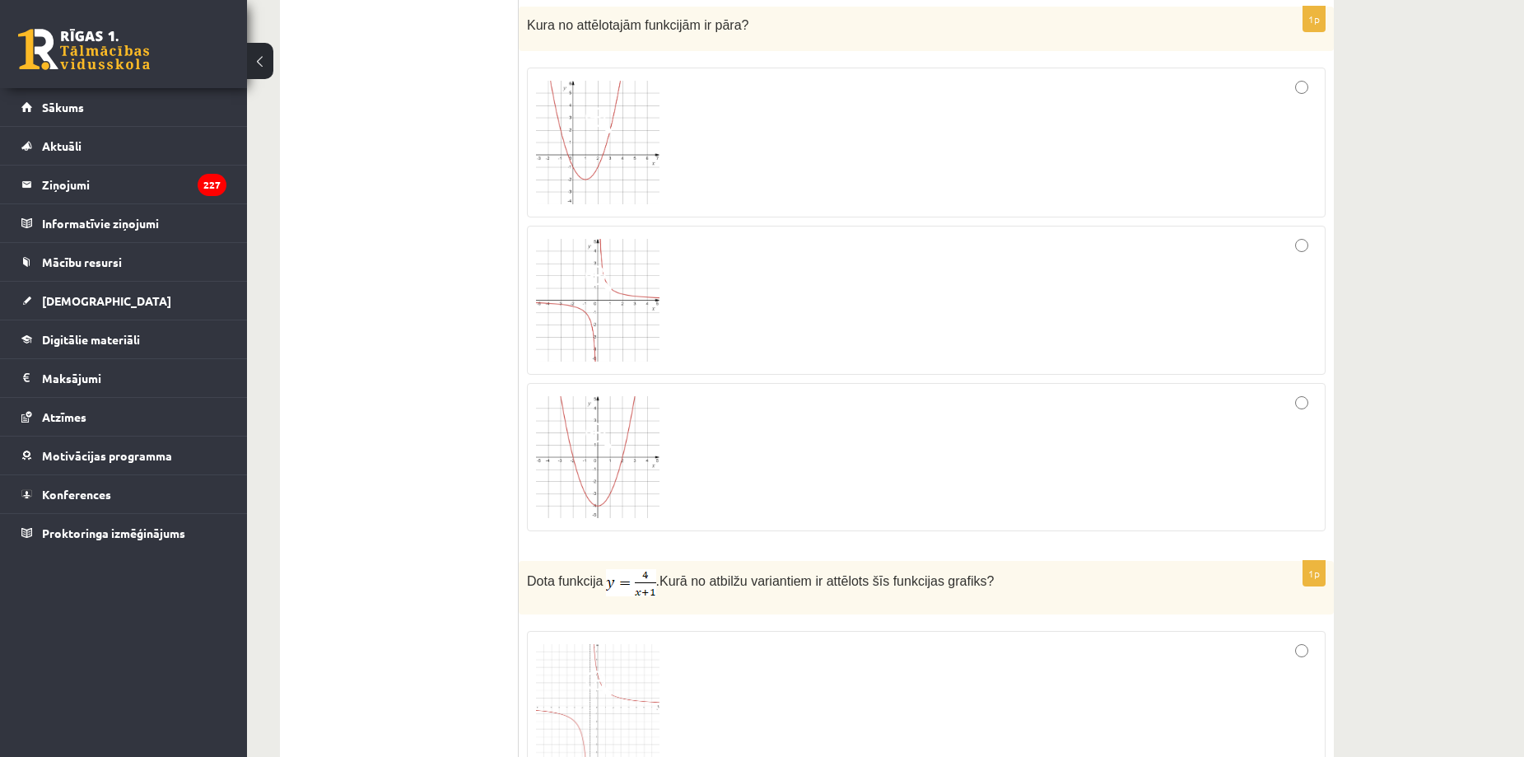
click at [1278, 301] on div at bounding box center [926, 301] width 781 height 132
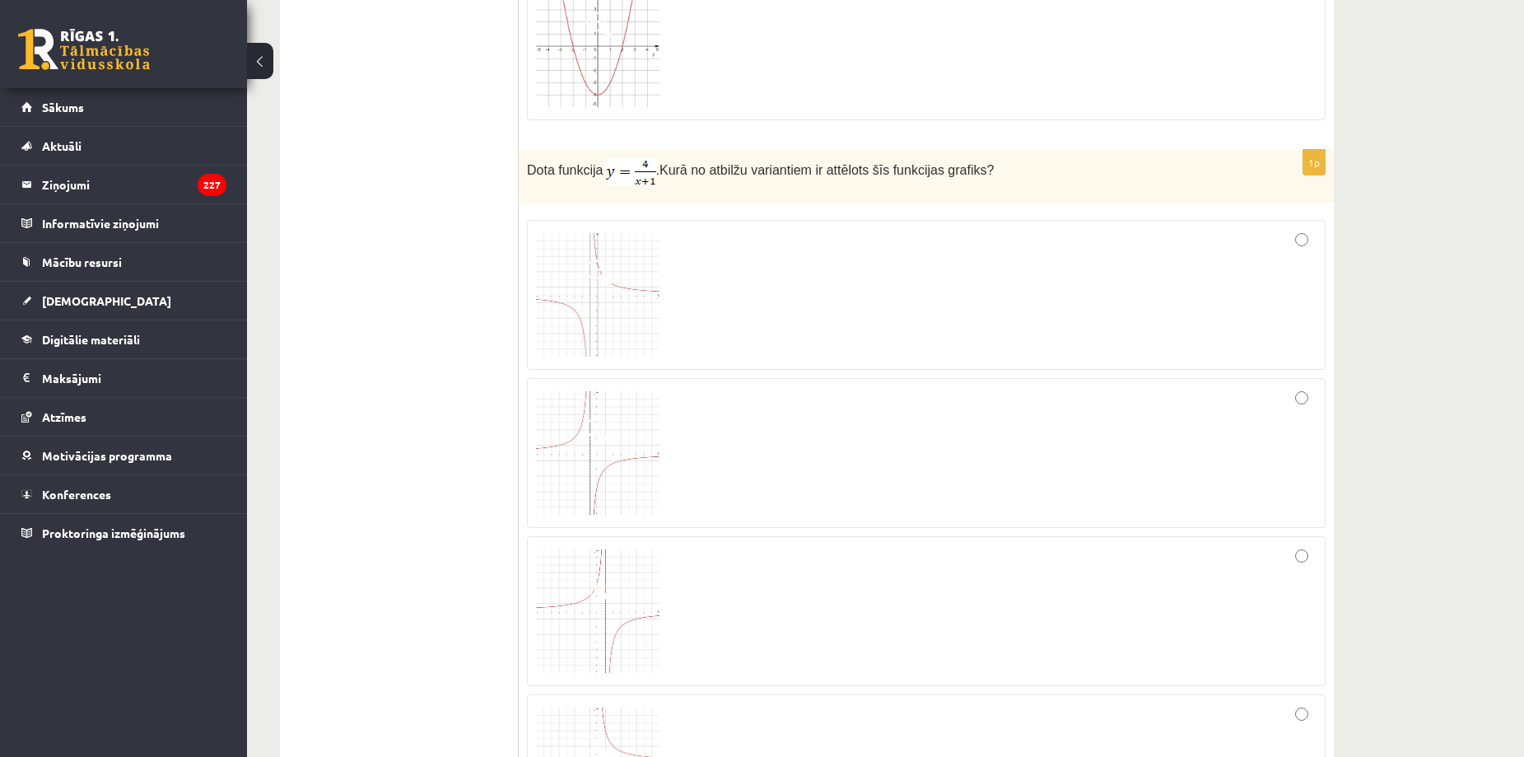
scroll to position [2787, 0]
drag, startPoint x: 602, startPoint y: 165, endPoint x: 652, endPoint y: 171, distance: 50.7
click at [652, 171] on p "Dota funkcija . Kurā no atbilžu variantiem ir attēlots šīs funkcijas grafiks?" at bounding box center [885, 169] width 716 height 27
drag, startPoint x: 431, startPoint y: 147, endPoint x: 367, endPoint y: 28, distance: 134.9
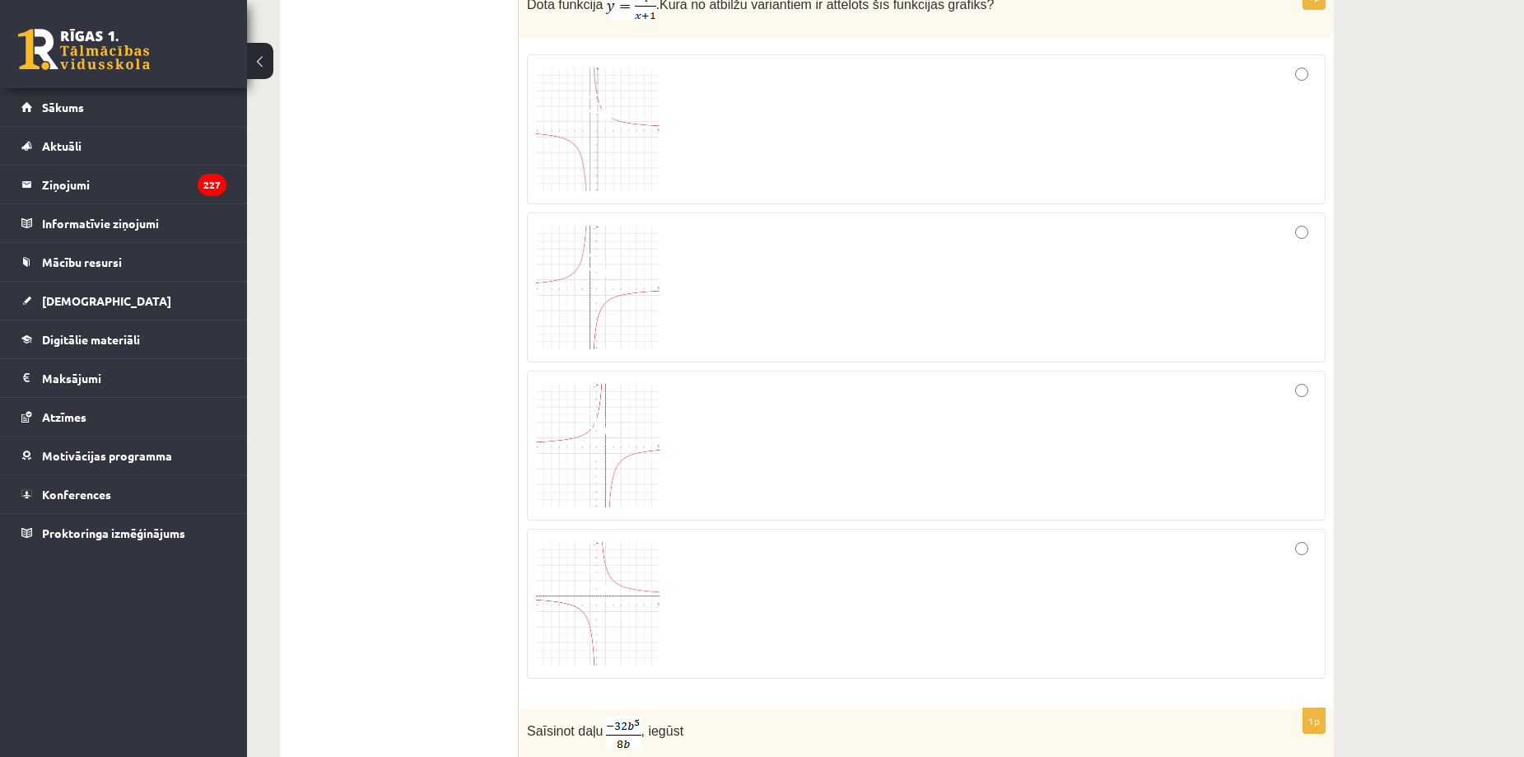
scroll to position [2951, 0]
click at [861, 628] on div at bounding box center [926, 603] width 781 height 132
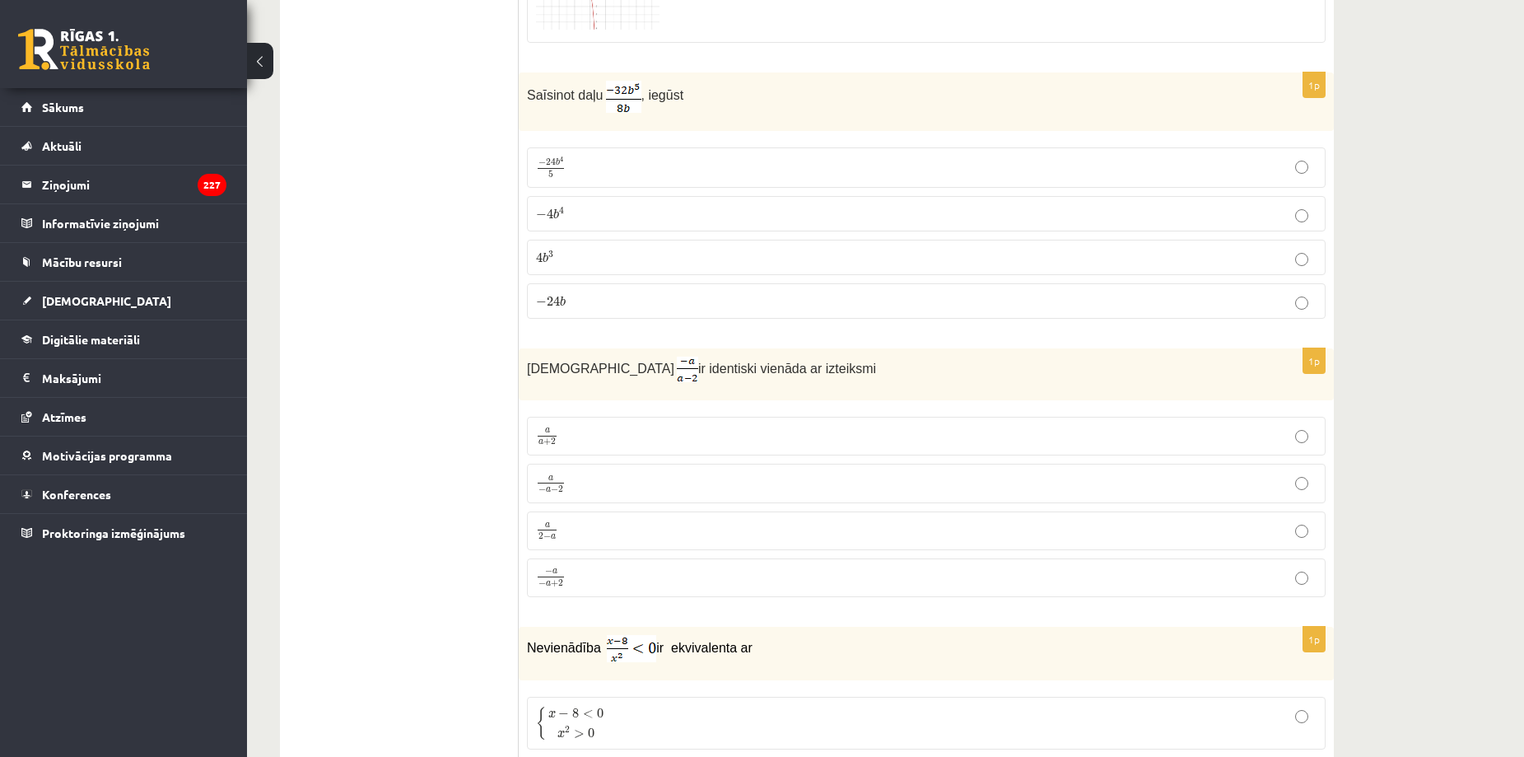
scroll to position [3585, 0]
drag, startPoint x: 525, startPoint y: 96, endPoint x: 683, endPoint y: 99, distance: 159.0
click at [683, 99] on div "Saīsinot daļu , iegūst" at bounding box center [926, 102] width 815 height 58
copy p "Saīsinot daļu , iegūst"
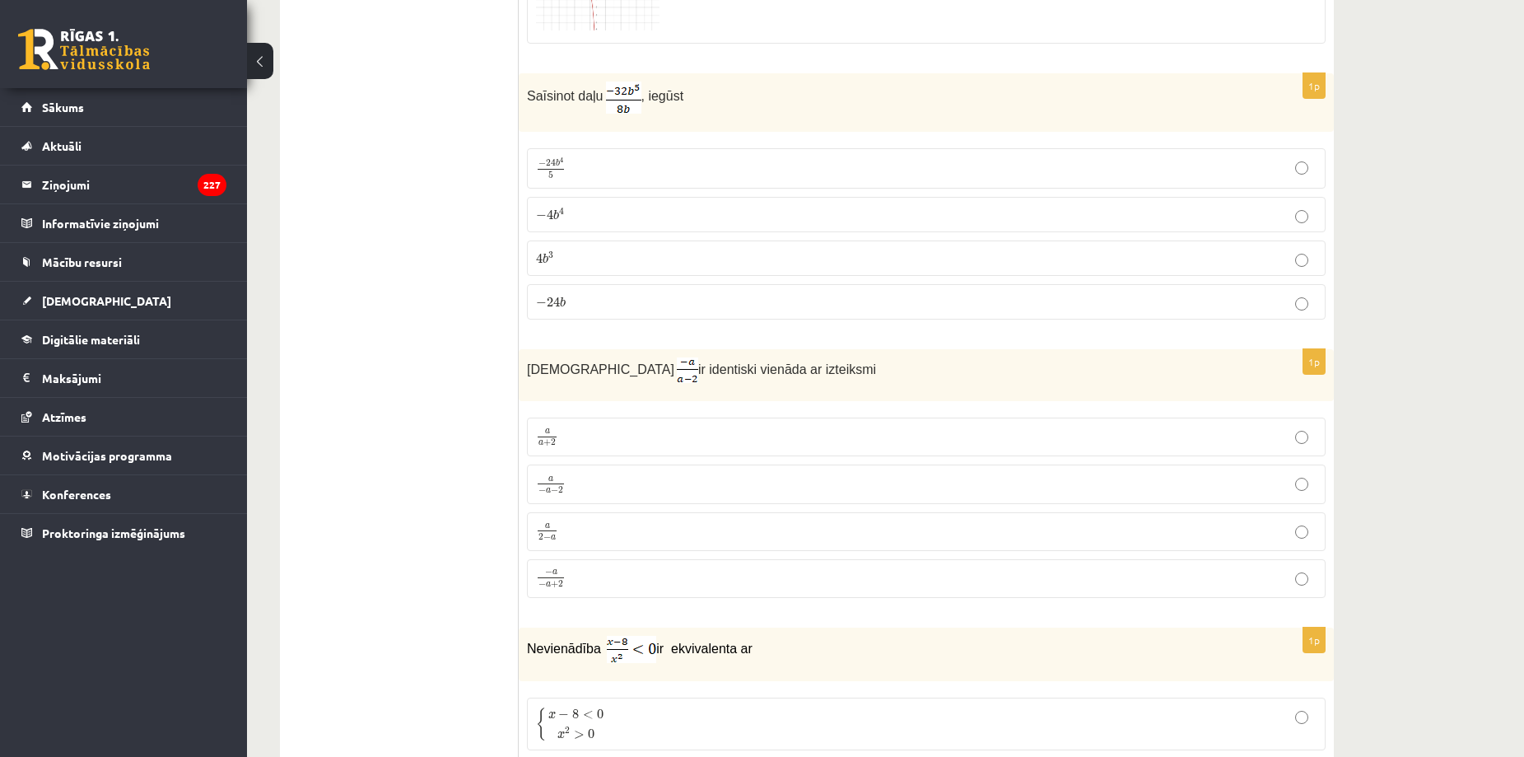
click at [568, 264] on p "4 b 3 4 b 3" at bounding box center [926, 258] width 781 height 17
click at [562, 215] on span "4" at bounding box center [561, 211] width 5 height 7
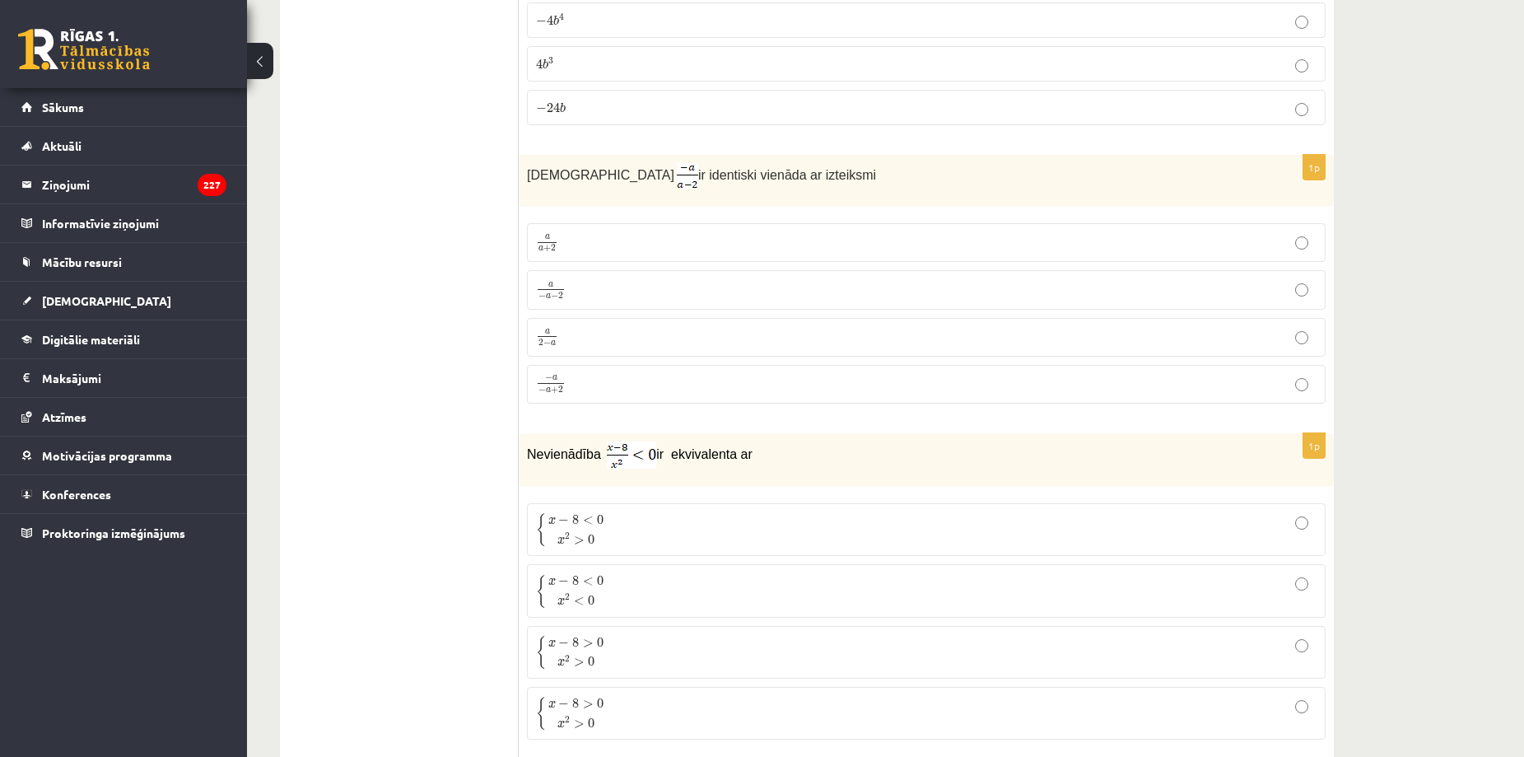
scroll to position [3781, 0]
drag, startPoint x: 524, startPoint y: 173, endPoint x: 809, endPoint y: 155, distance: 286.3
click at [809, 155] on div "Izteiksme ir identiski vienāda ar izteiksmi" at bounding box center [926, 179] width 815 height 52
copy p "Izteiksme ir identiski vienāda ar izteiksmi"
click at [378, 86] on ul "Tests Izvērtējums!" at bounding box center [407, 682] width 222 height 8336
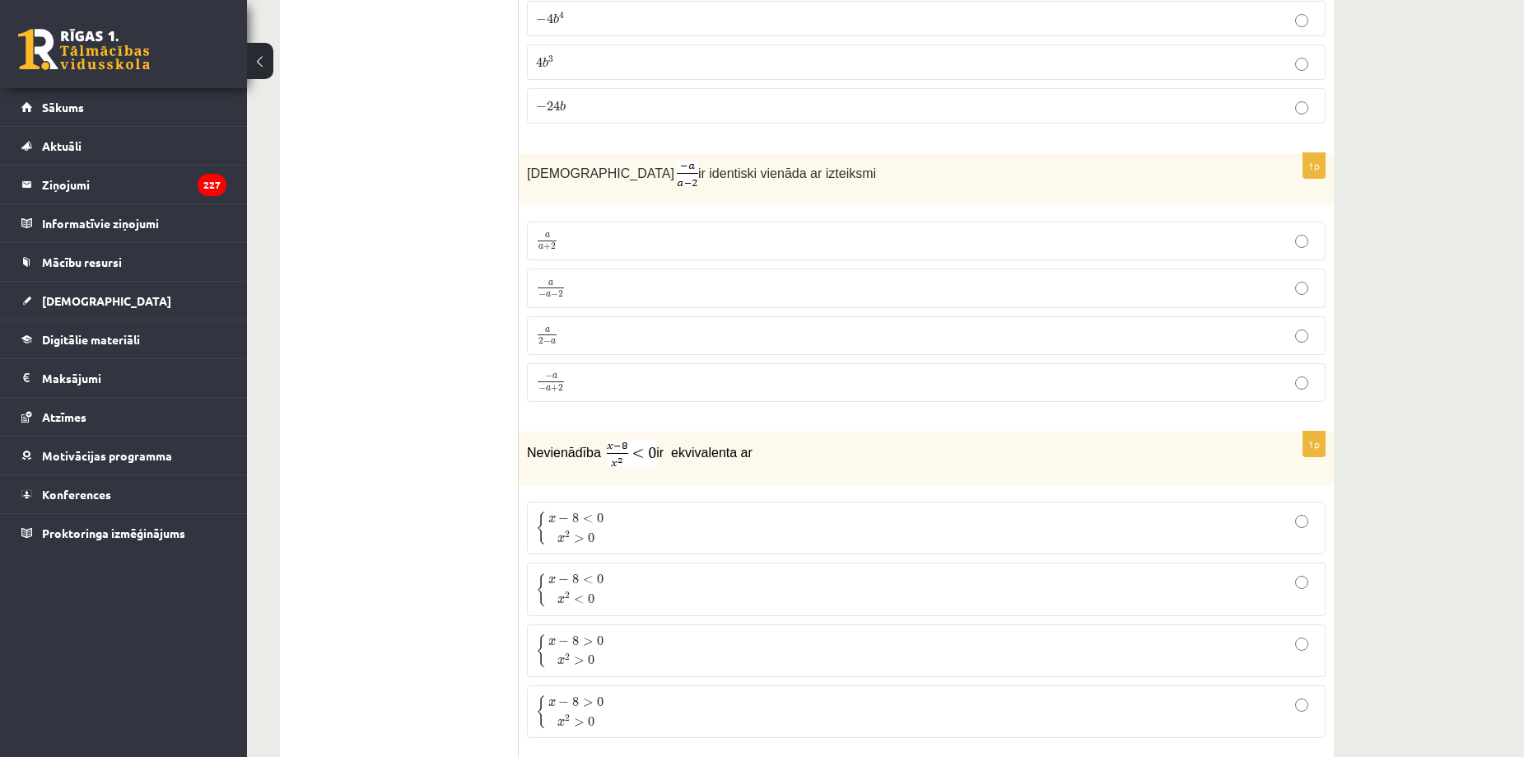
click at [581, 336] on p "a 2 − a a 2 − a" at bounding box center [926, 335] width 781 height 21
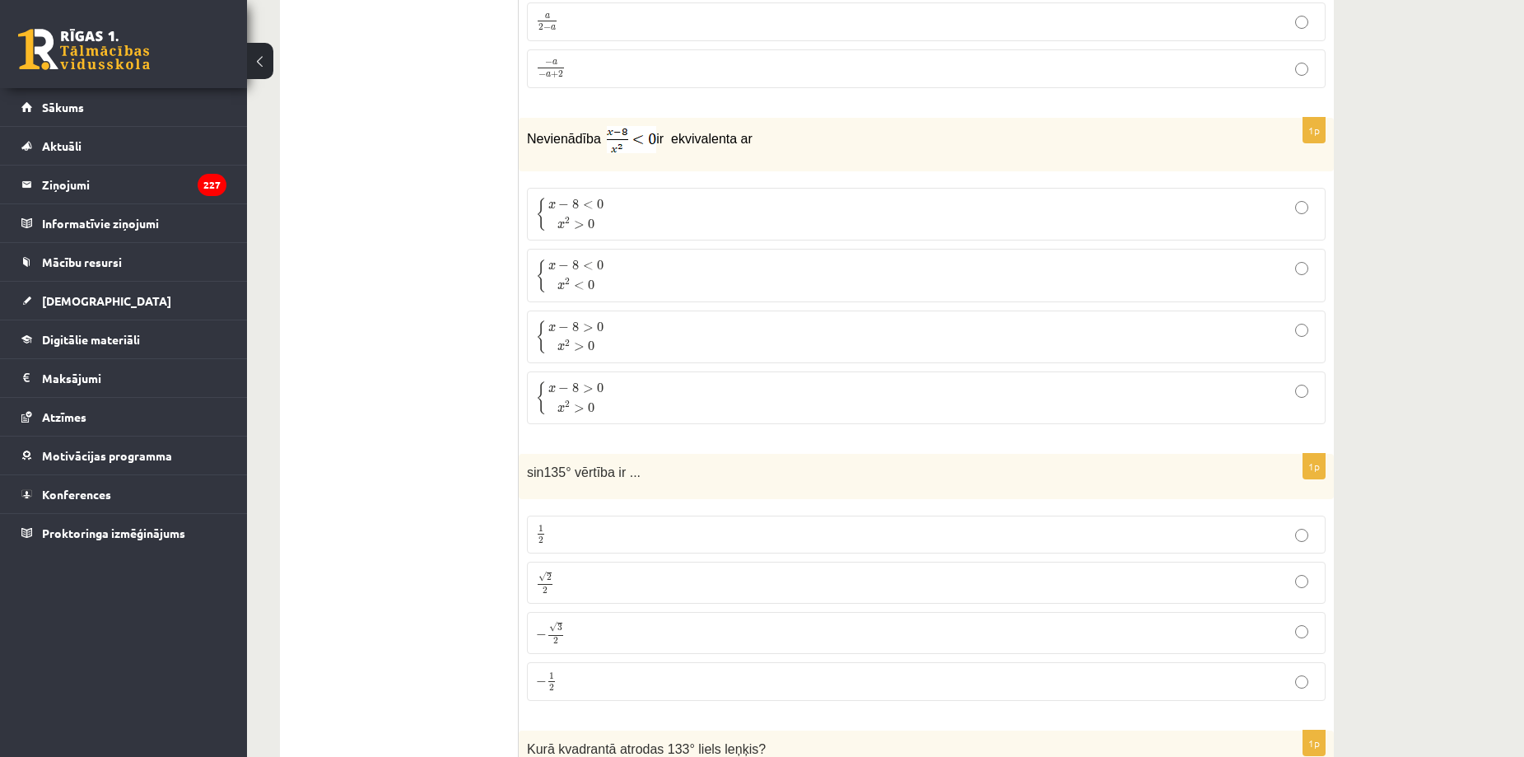
scroll to position [4096, 0]
click at [587, 327] on span ">" at bounding box center [588, 327] width 11 height 8
click at [627, 217] on p "{ x − 8 < 0 x 2 > 0 { x − 8 < 0 x 2 > 0" at bounding box center [926, 213] width 781 height 35
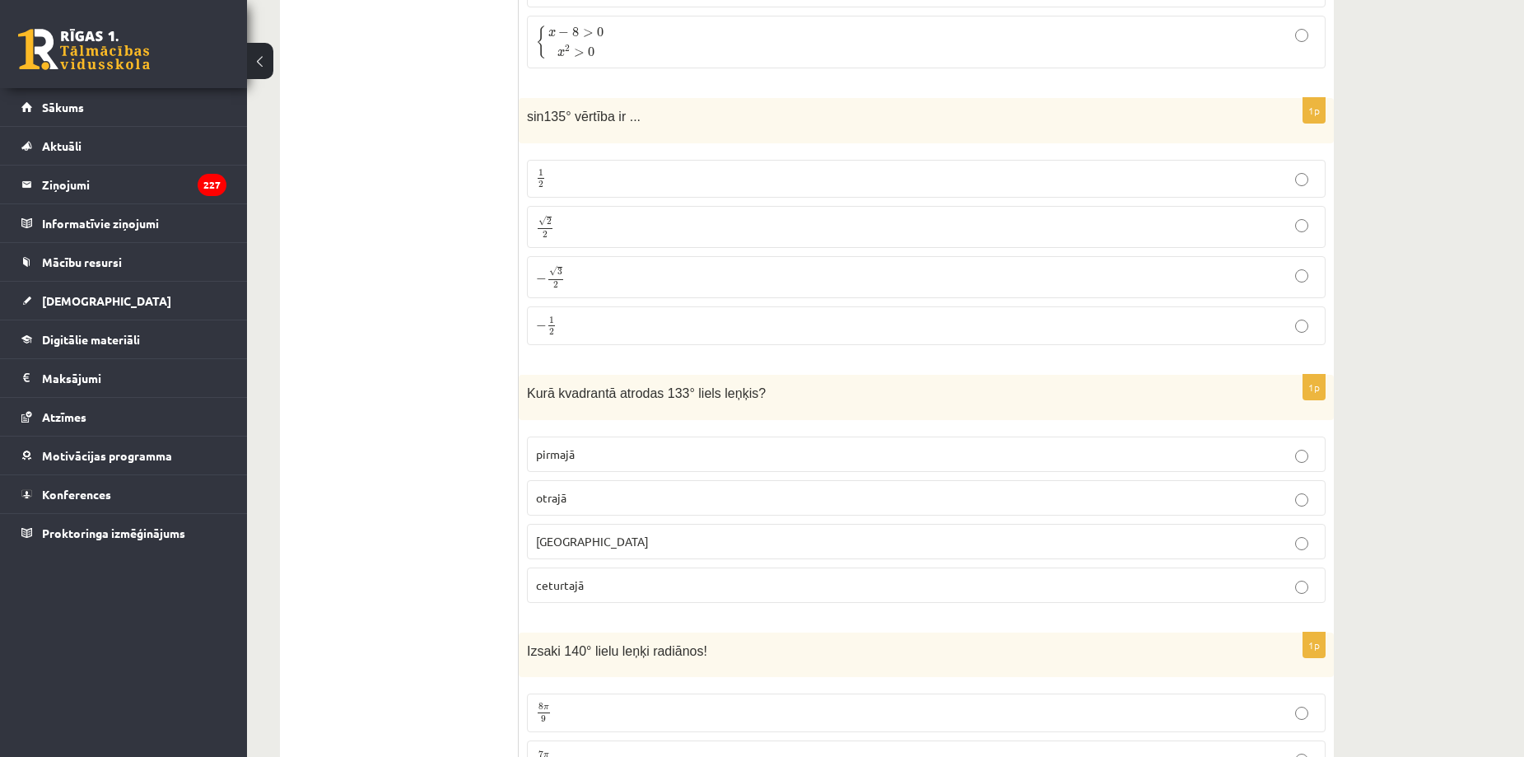
scroll to position [4451, 0]
drag, startPoint x: 565, startPoint y: 114, endPoint x: 666, endPoint y: 120, distance: 101.5
click at [666, 120] on div "sin135° vērtība ir ..." at bounding box center [926, 119] width 815 height 45
copy span "sin135° vērtība ir ..."
click at [457, 254] on ul "Tests Izvērtējums!" at bounding box center [407, 12] width 222 height 8336
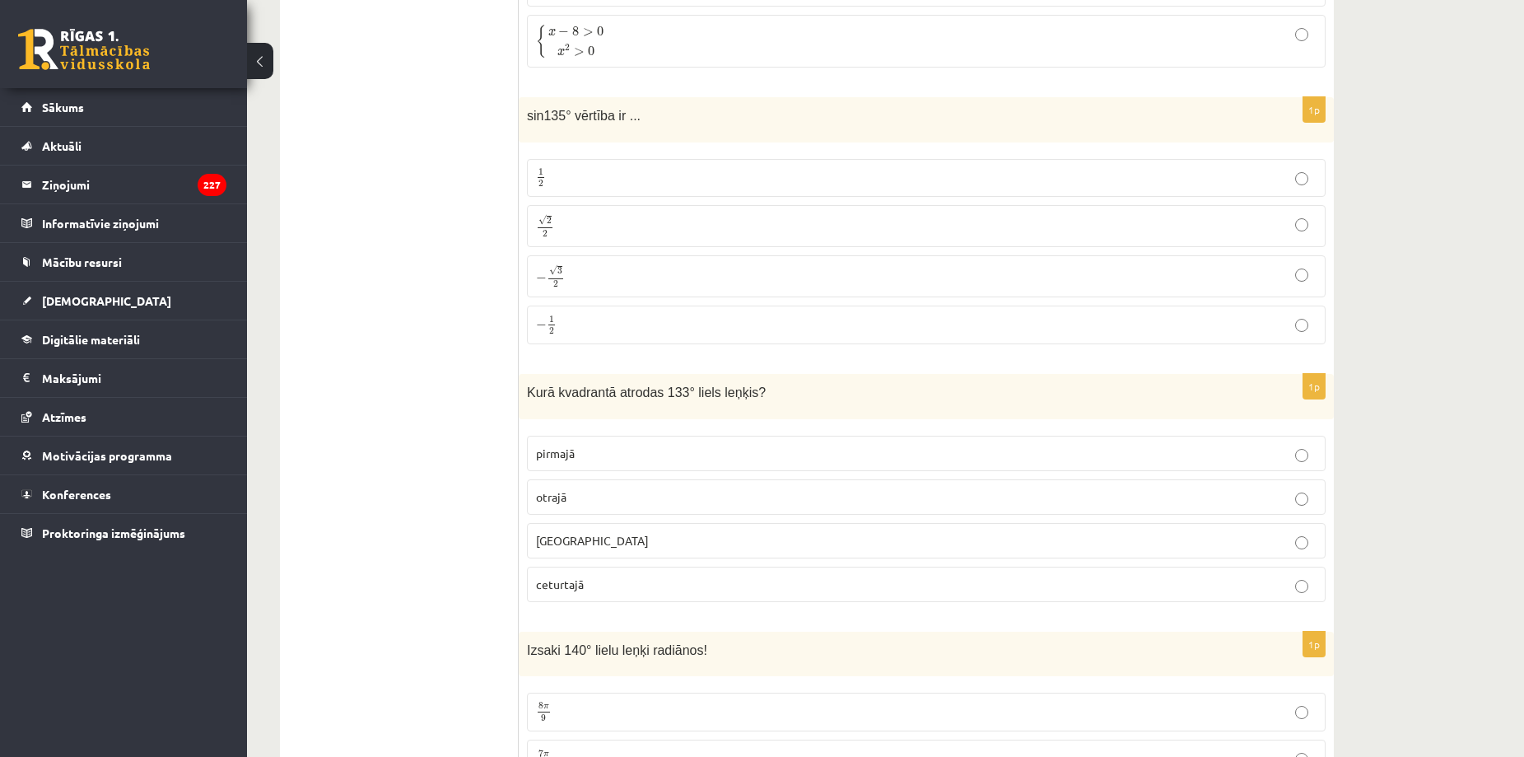
click at [529, 227] on label "√ 2 2 2 2" at bounding box center [926, 226] width 799 height 42
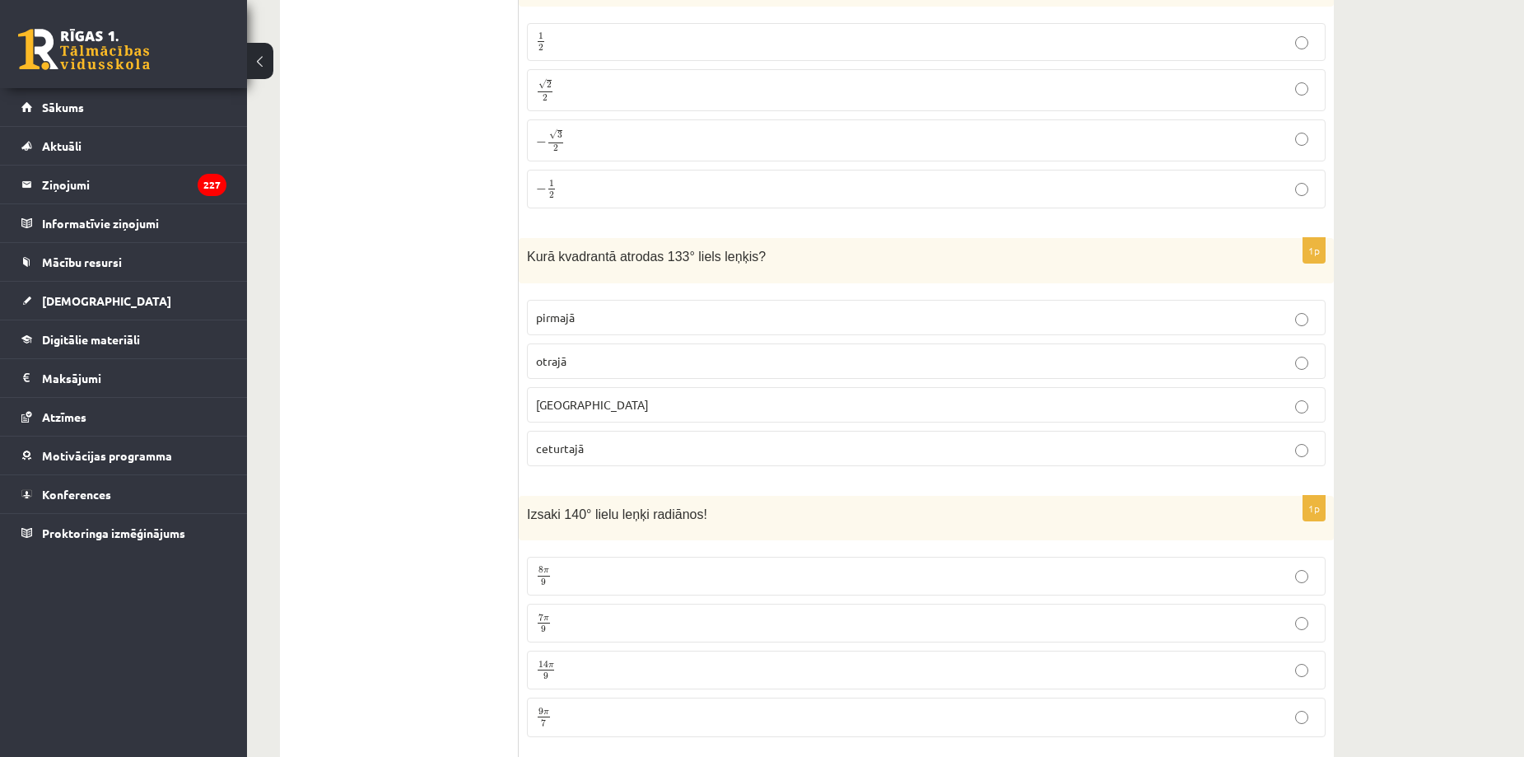
scroll to position [4615, 0]
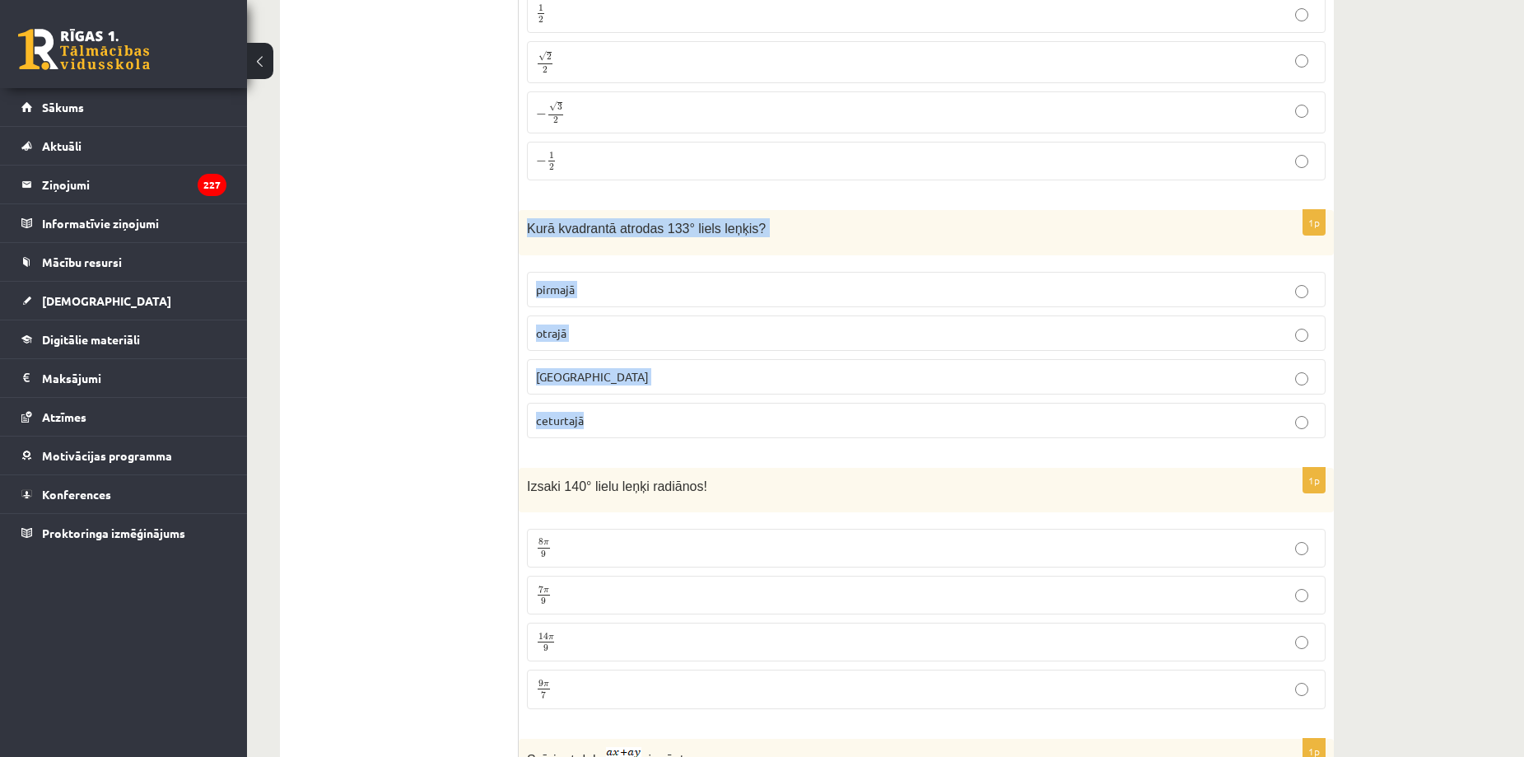
drag, startPoint x: 567, startPoint y: 288, endPoint x: 641, endPoint y: 408, distance: 140.5
click at [641, 407] on div "1p Kurā kvadrantā atrodas 133° liels leņķis? pirmajā otrajā trešajā ceturtajā" at bounding box center [926, 330] width 815 height 241
copy div "Kurā kvadrantā atrodas 133° liels leņķis? pirmajā otrajā trešajā ceturtajā"
click at [577, 329] on p "otrajā" at bounding box center [926, 332] width 781 height 17
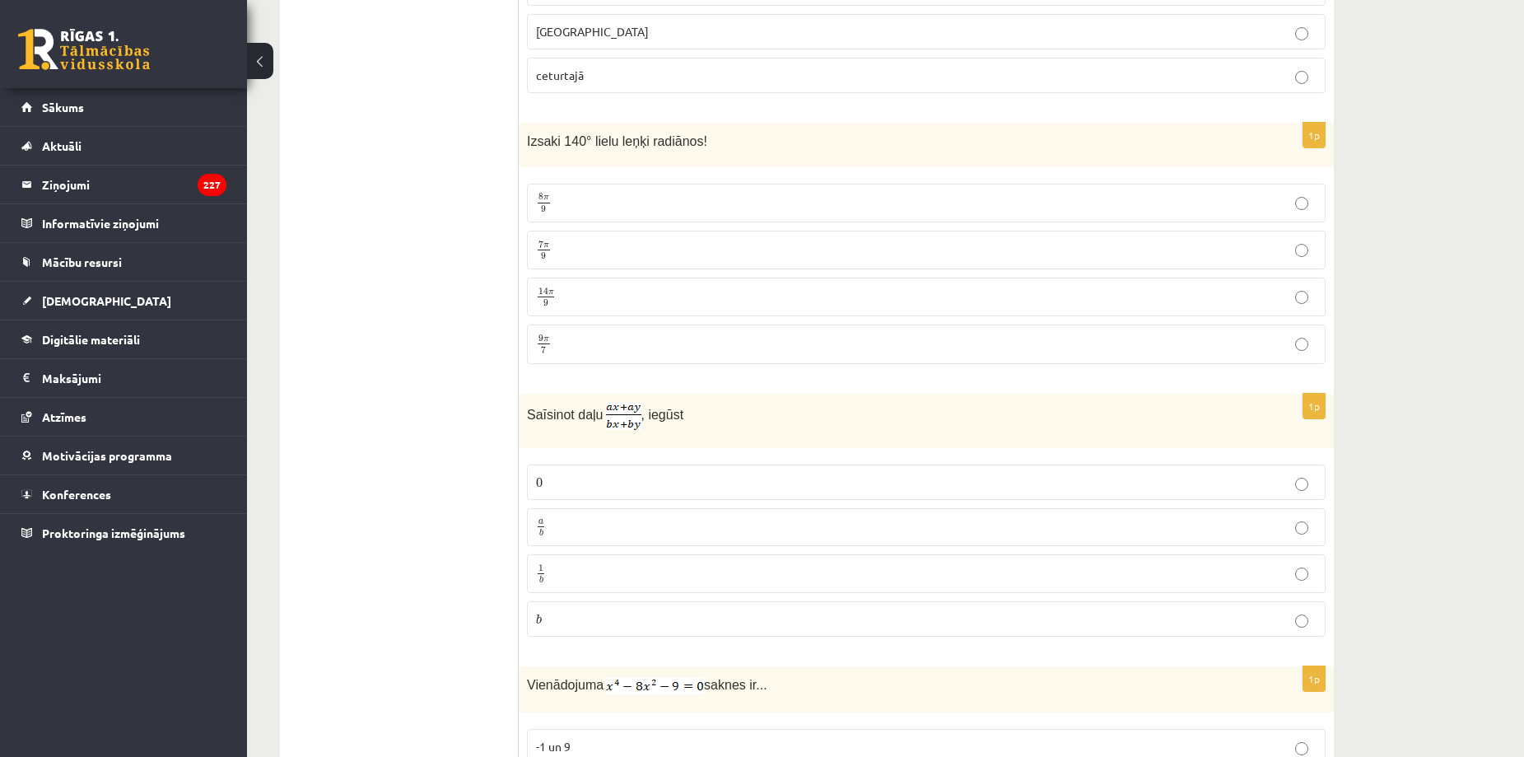
scroll to position [4983, 0]
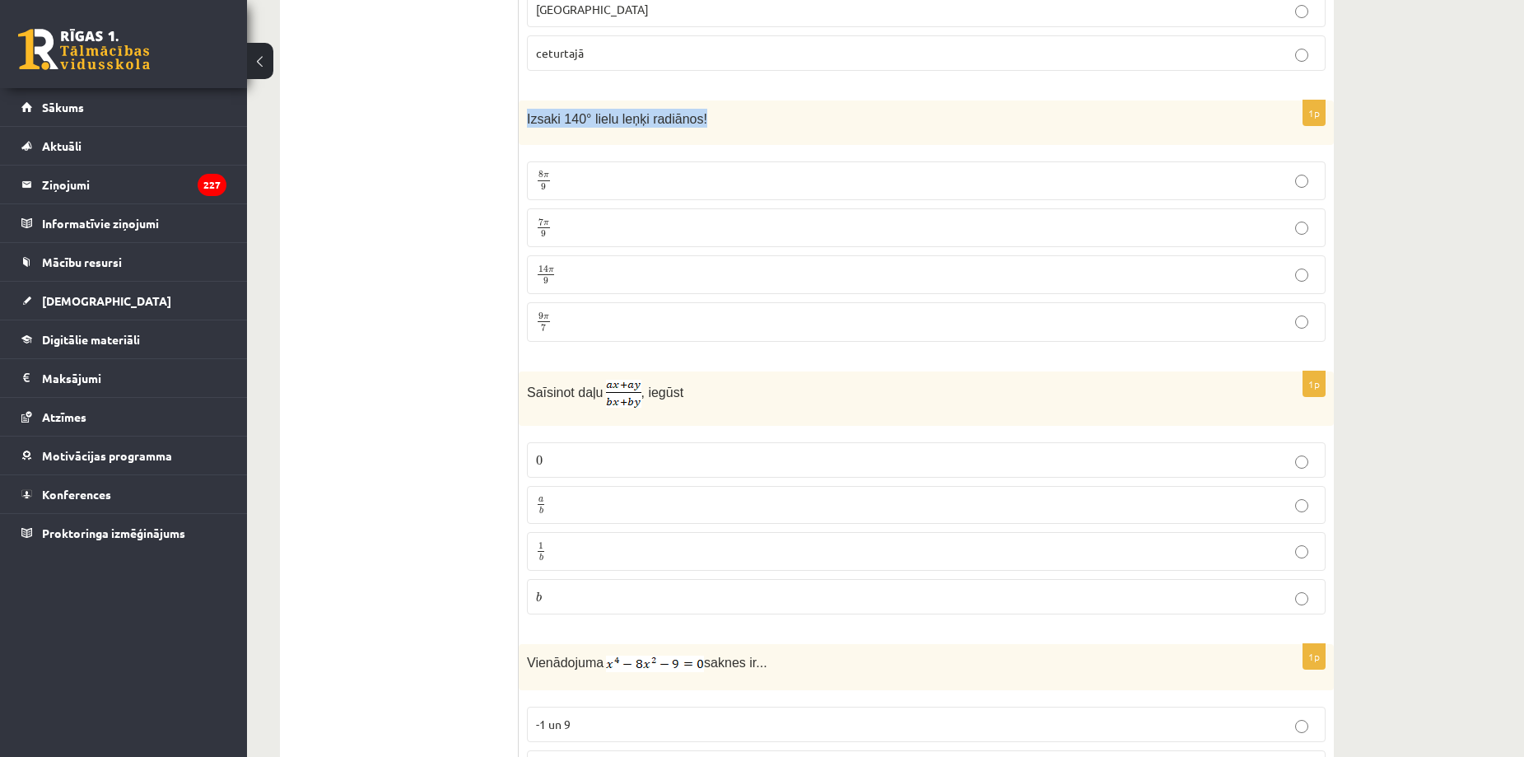
drag, startPoint x: 527, startPoint y: 114, endPoint x: 716, endPoint y: 118, distance: 188.6
click at [716, 118] on p "Izsaki 140° lielu leņķi radiānos!" at bounding box center [885, 118] width 716 height 19
click at [570, 226] on p "7 π 9 7 π 9" at bounding box center [926, 227] width 781 height 21
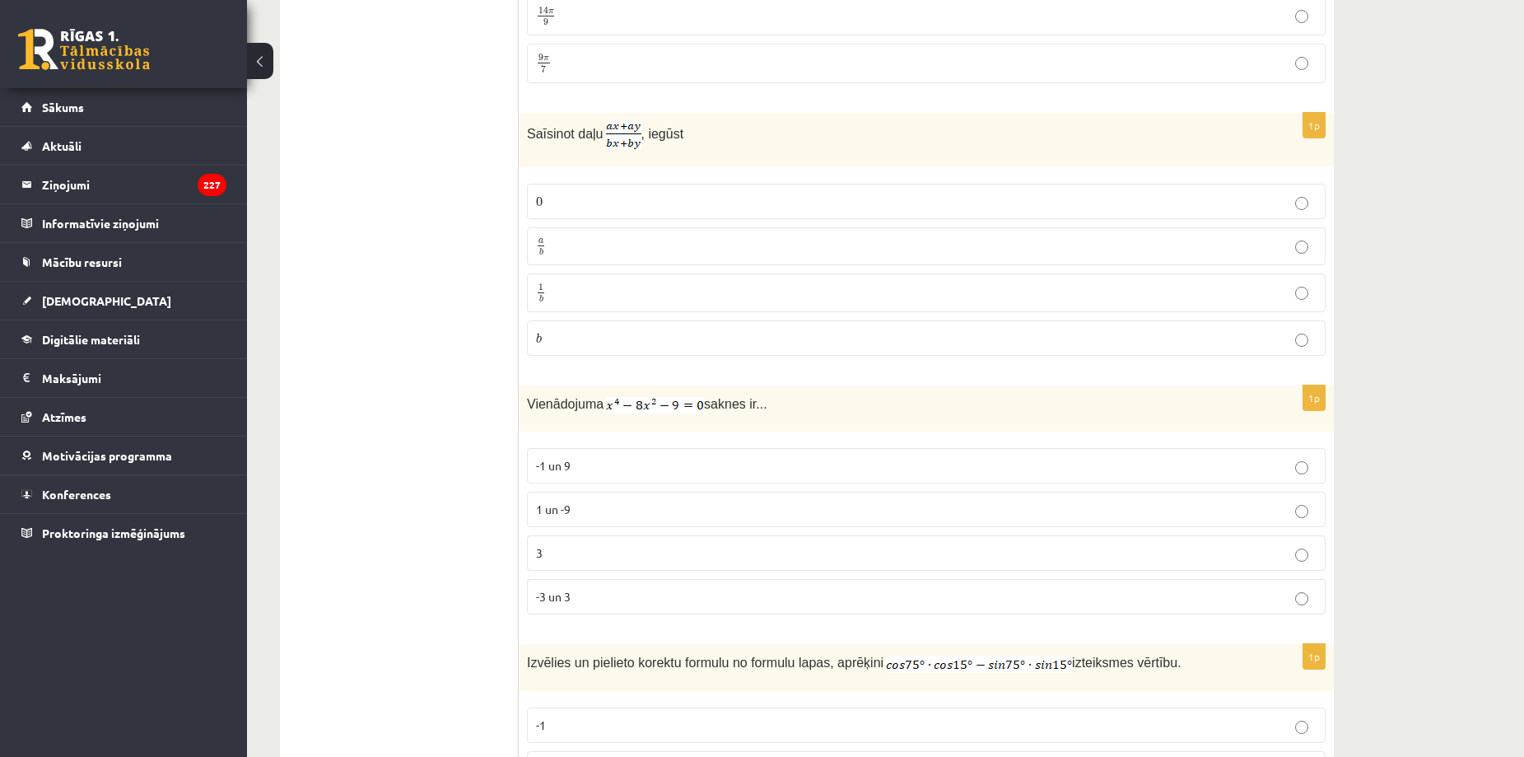
scroll to position [5286, 0]
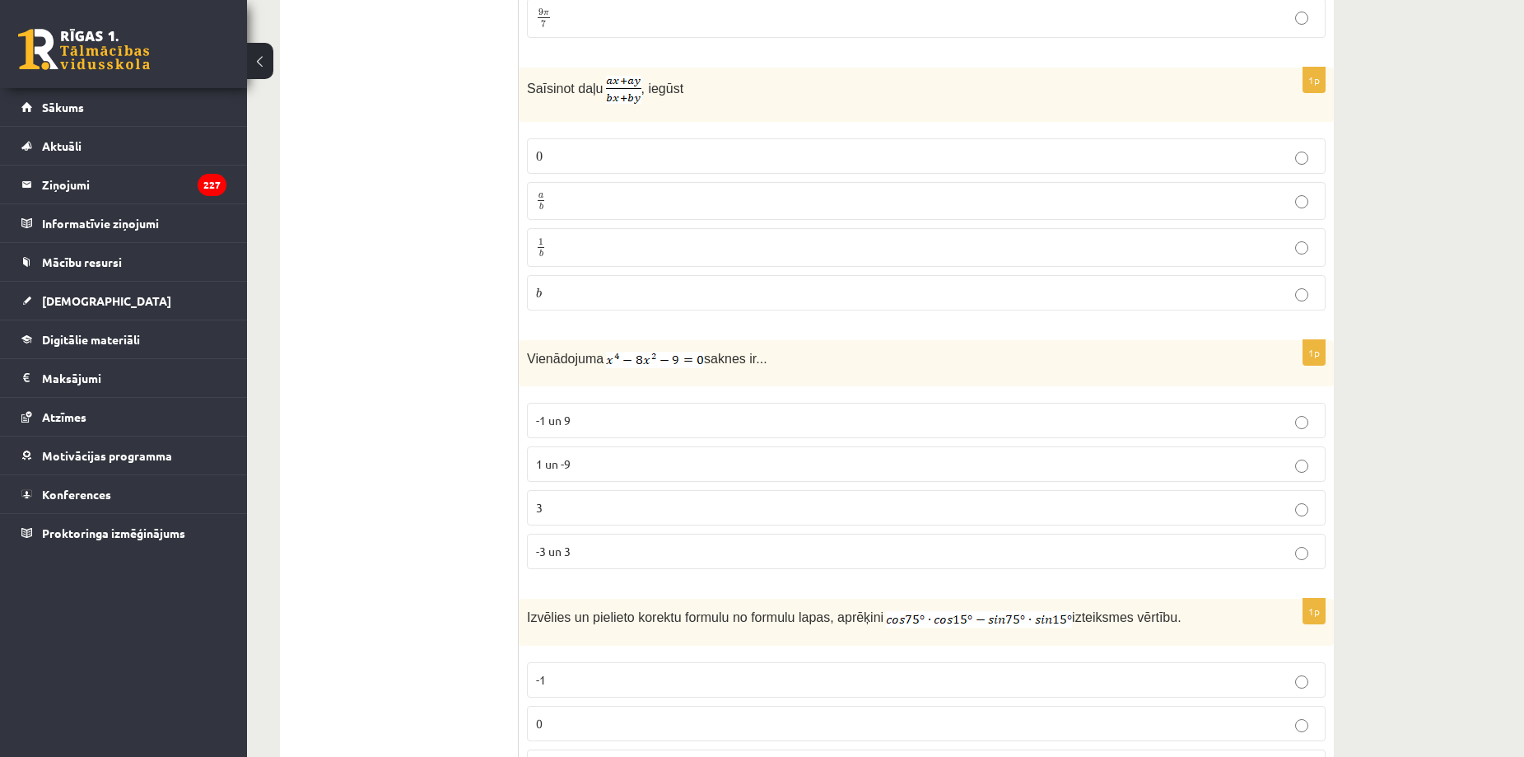
click at [555, 197] on p "a b a b" at bounding box center [926, 201] width 781 height 21
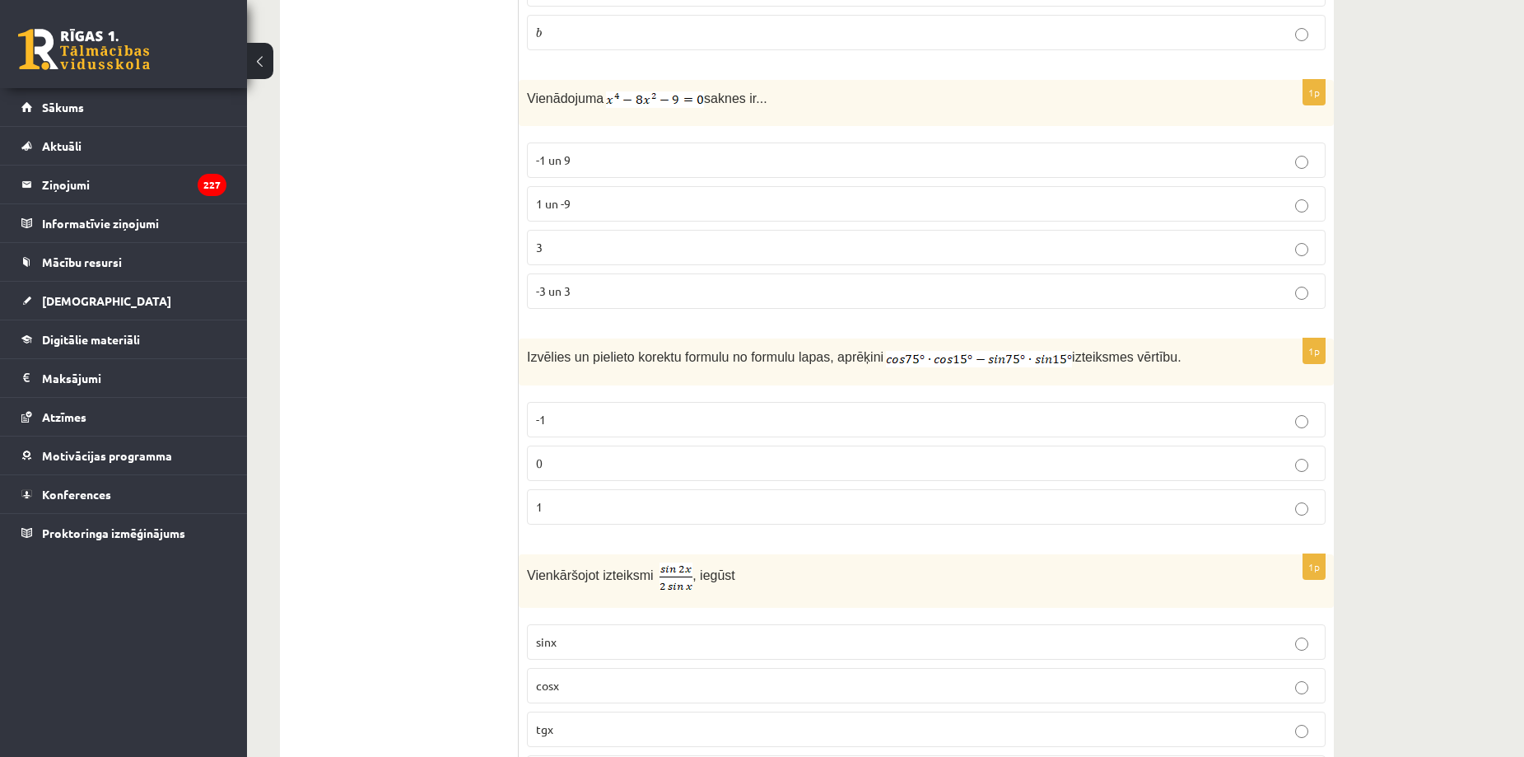
scroll to position [5547, 0]
drag, startPoint x: 525, startPoint y: 95, endPoint x: 832, endPoint y: 100, distance: 307.2
click at [832, 100] on div "Vienādojuma saknes ir..." at bounding box center [926, 102] width 815 height 46
click at [548, 301] on label "-3 un 3" at bounding box center [926, 290] width 799 height 35
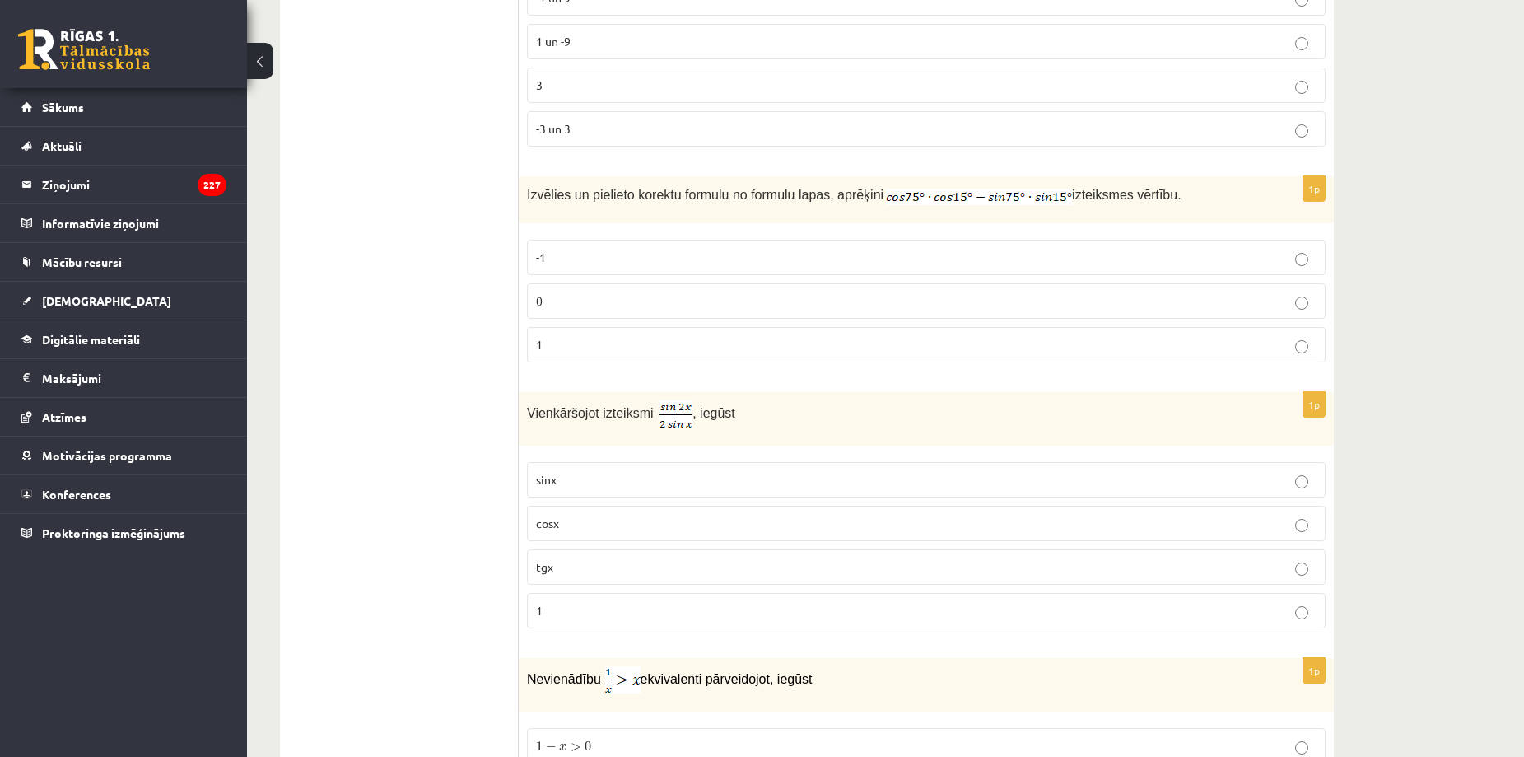
scroll to position [5720, 0]
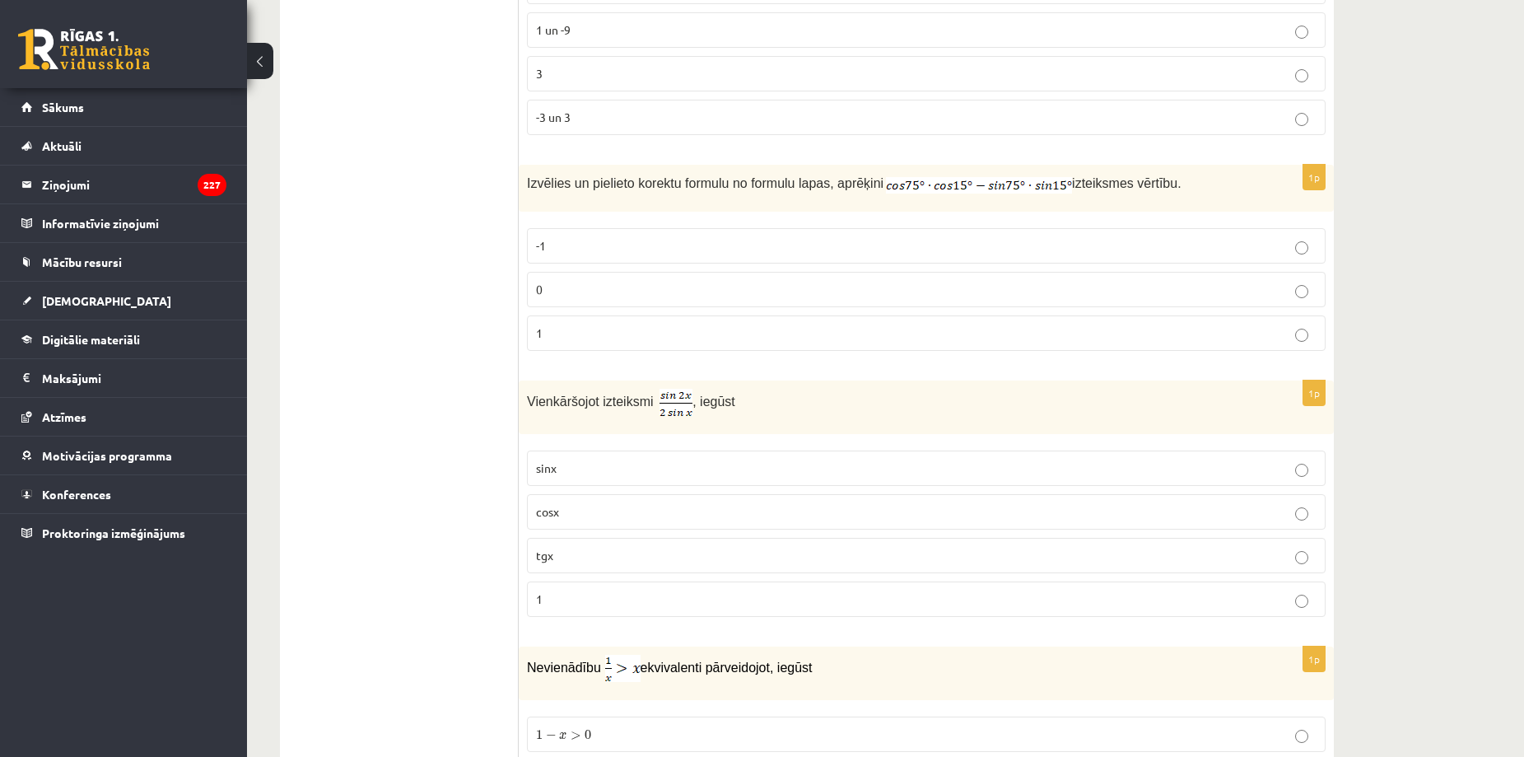
drag, startPoint x: 526, startPoint y: 183, endPoint x: 1192, endPoint y: 162, distance: 665.7
click at [1192, 165] on div "Izvēlies un pielieto korektu formulu no formulu lapas, aprēķini izteiksmes vērt…" at bounding box center [926, 188] width 815 height 46
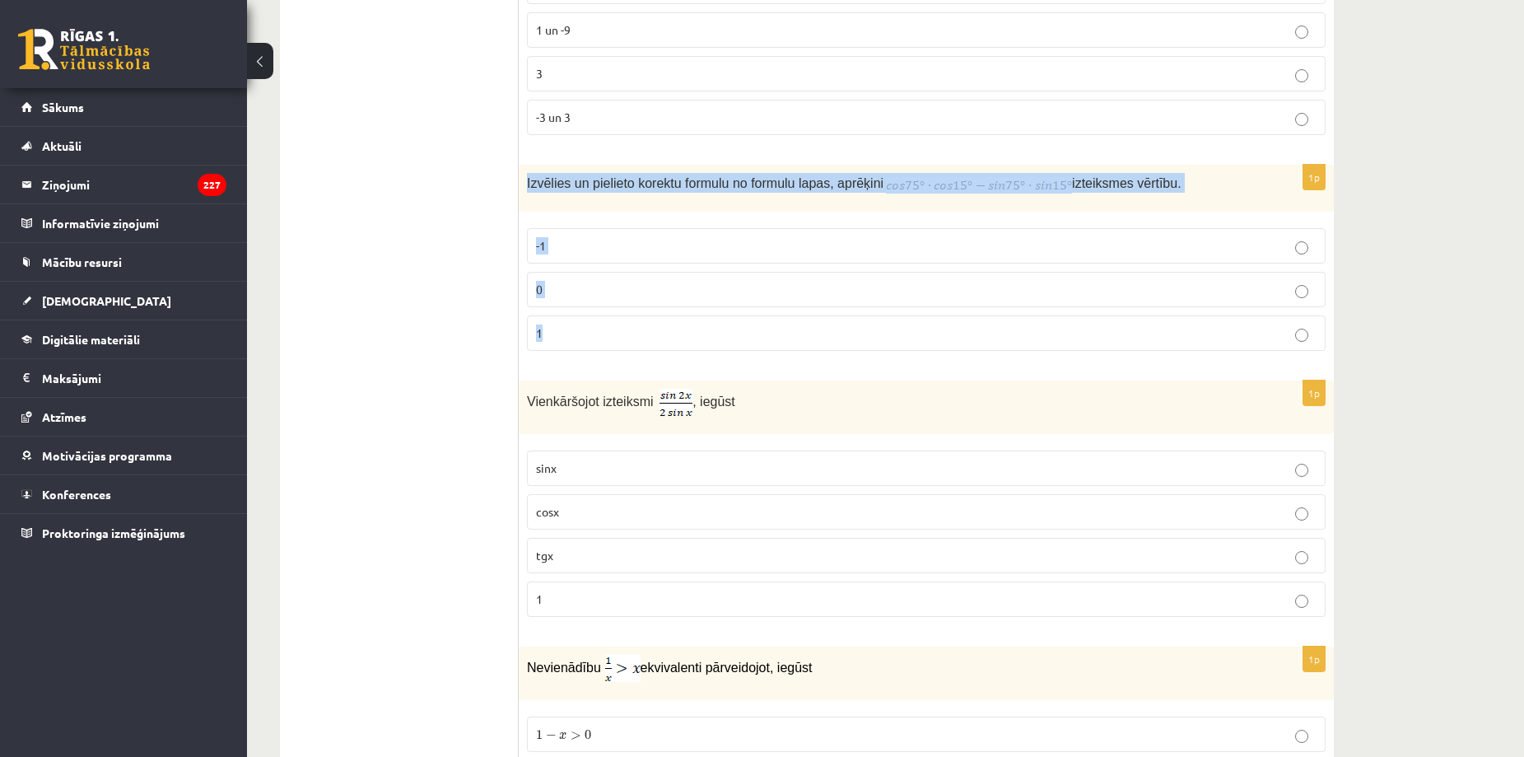
drag, startPoint x: 557, startPoint y: 216, endPoint x: 608, endPoint y: 323, distance: 118.2
click at [608, 323] on div "1p Izvēlies un pielieto korektu formulu no formulu lapas, aprēķini izteiksmes v…" at bounding box center [926, 264] width 815 height 198
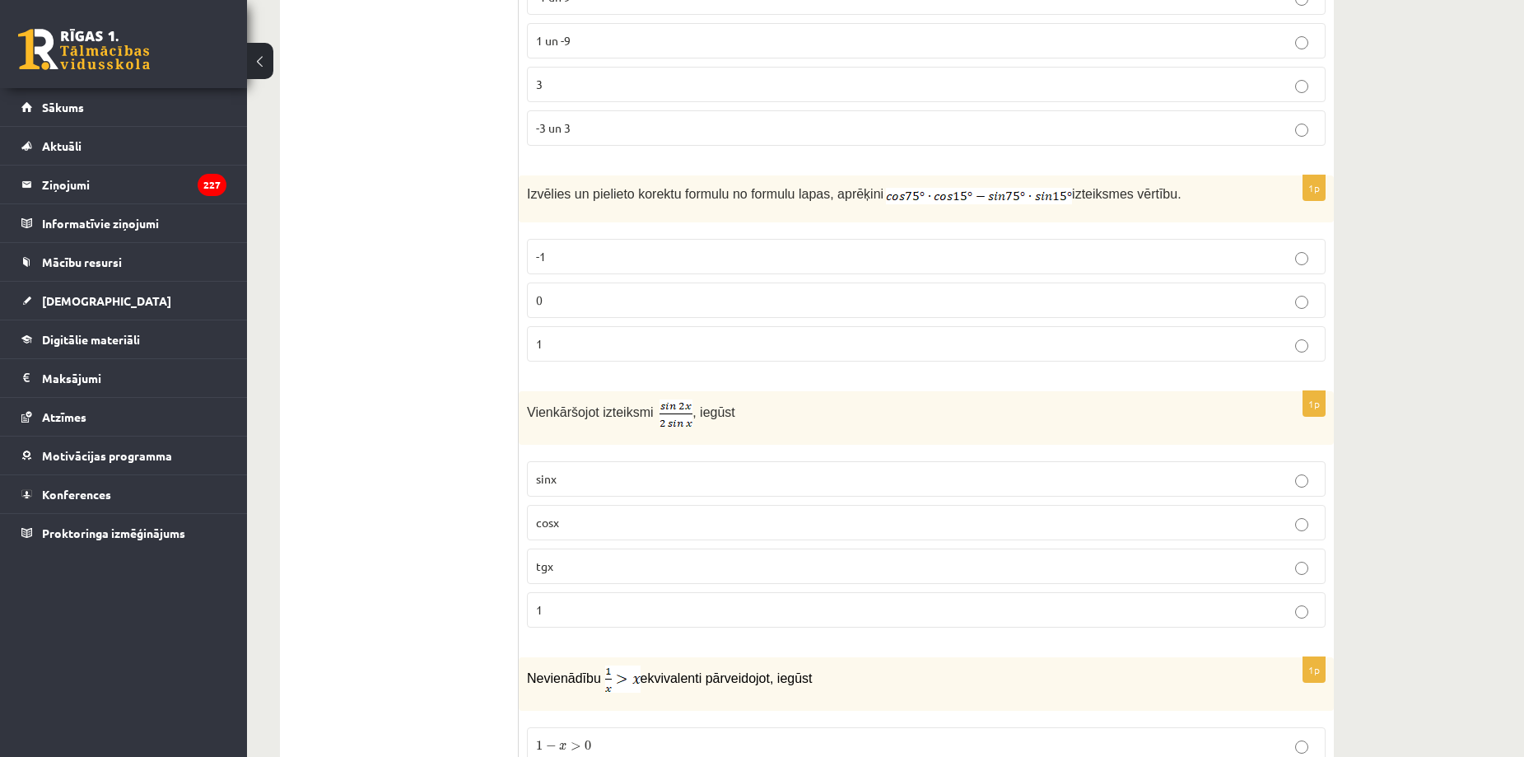
scroll to position [5709, 0]
click at [574, 304] on p "0" at bounding box center [926, 300] width 781 height 17
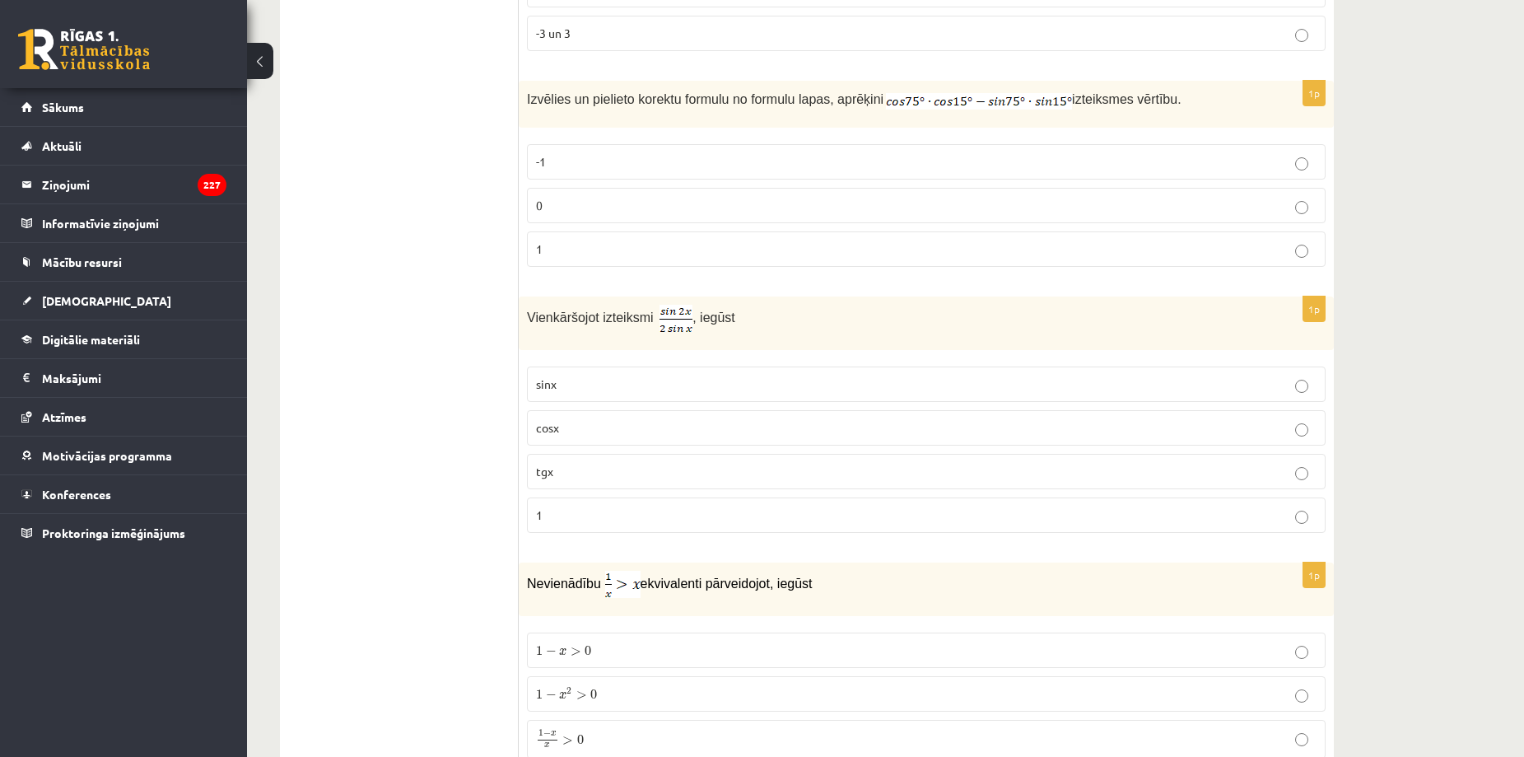
scroll to position [5813, 0]
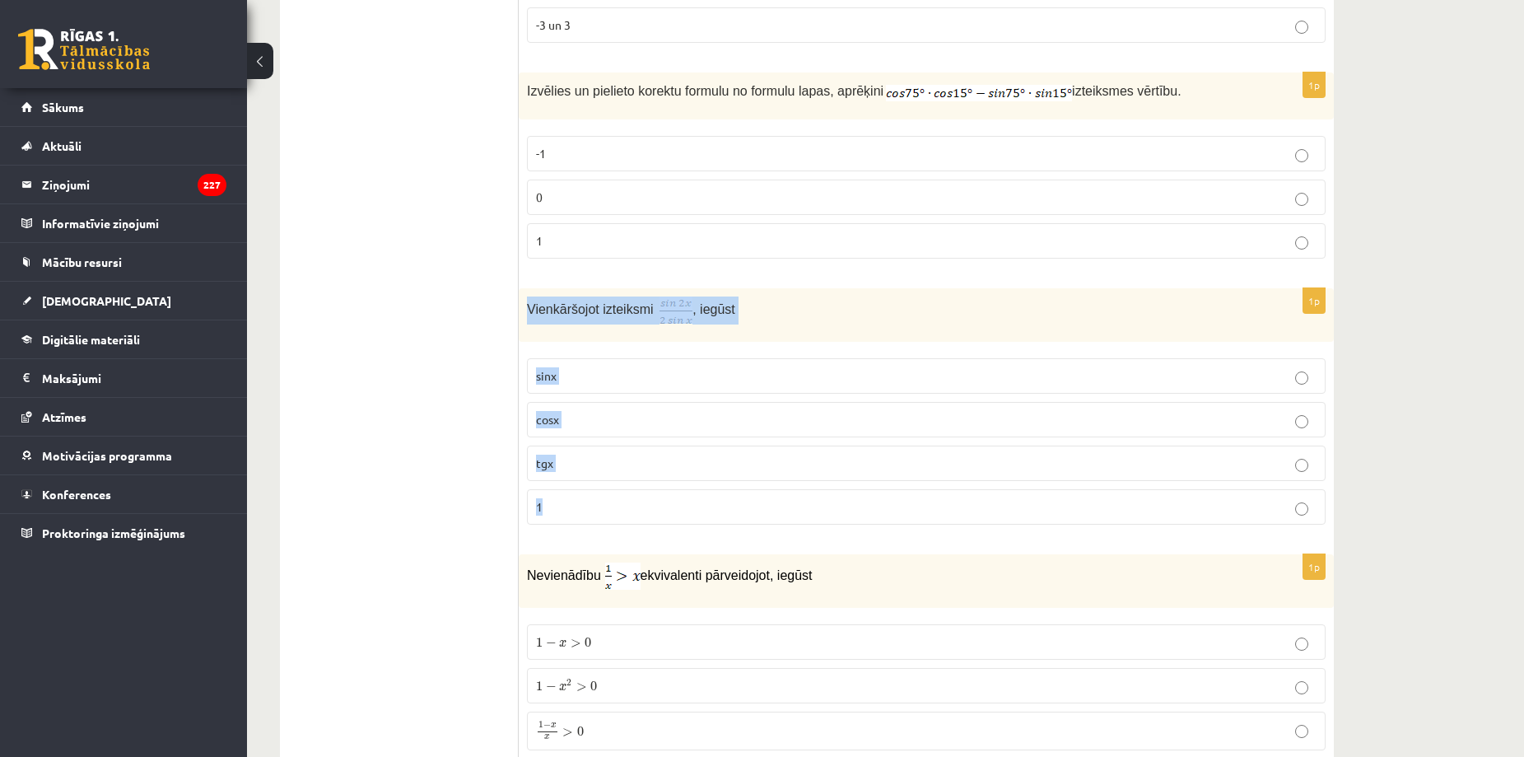
drag, startPoint x: 525, startPoint y: 305, endPoint x: 605, endPoint y: 501, distance: 211.2
click at [605, 501] on div "1p Vienkāršojot izteiksmi , iegūst sinx cosx tgx 1" at bounding box center [926, 413] width 815 height 250
click at [591, 418] on p "cosx" at bounding box center [926, 419] width 781 height 17
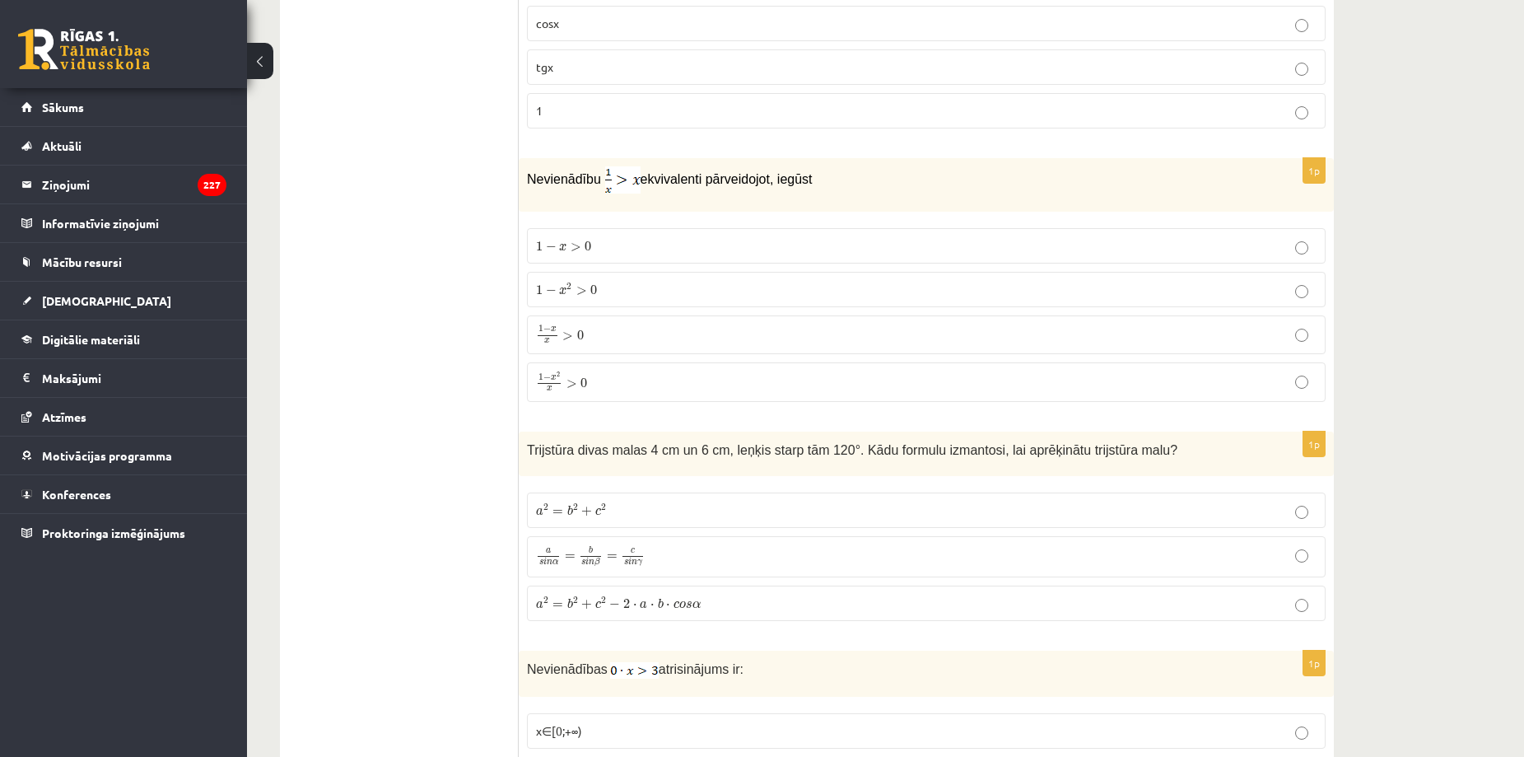
scroll to position [6208, 0]
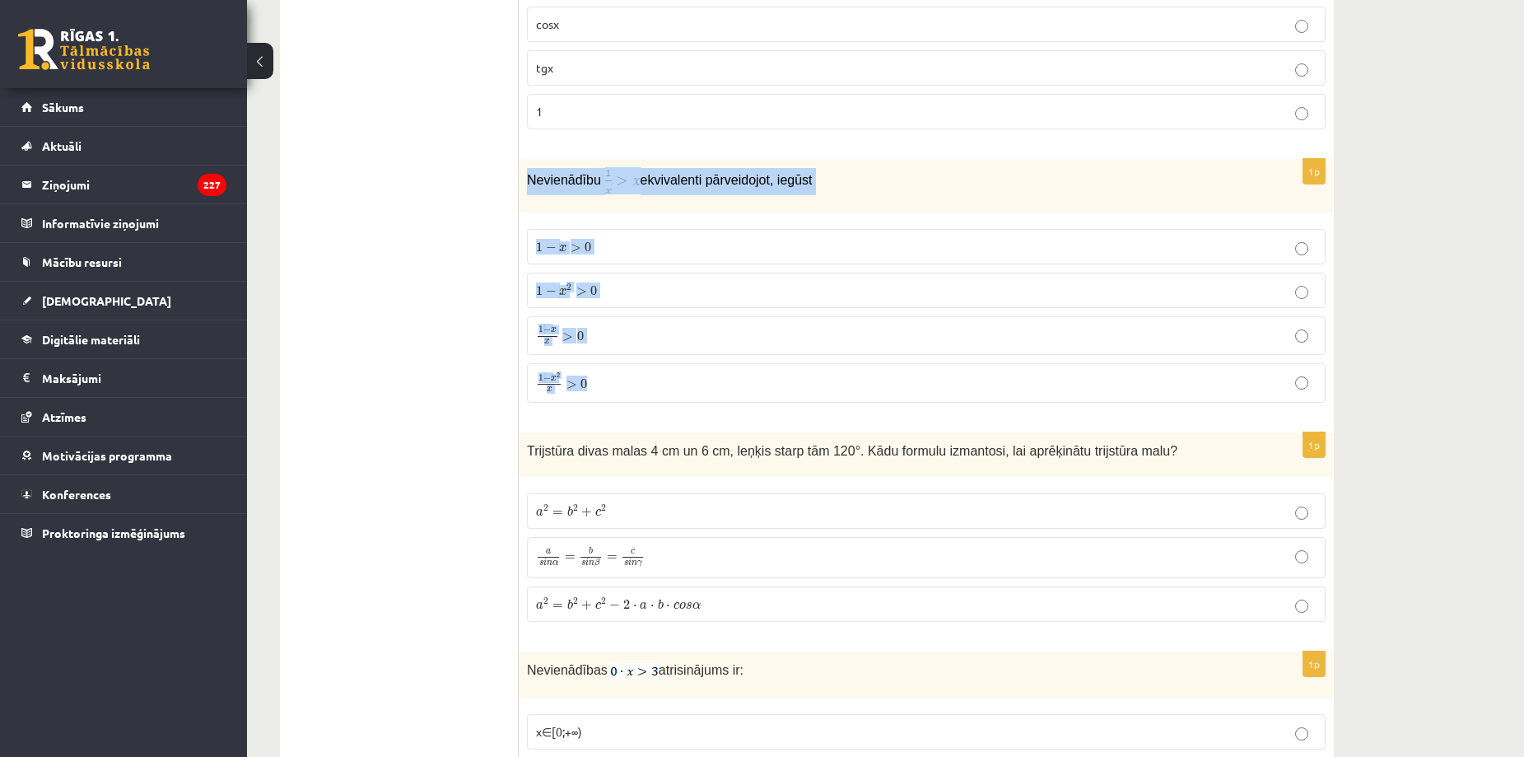
drag, startPoint x: 526, startPoint y: 179, endPoint x: 745, endPoint y: 371, distance: 291.2
click at [745, 371] on div "1p Nevienādību ekvivalenti pārveidojot, iegūst 1 − x > 0 1 − x > 0 1 − x 2 > 0 …" at bounding box center [926, 287] width 815 height 257
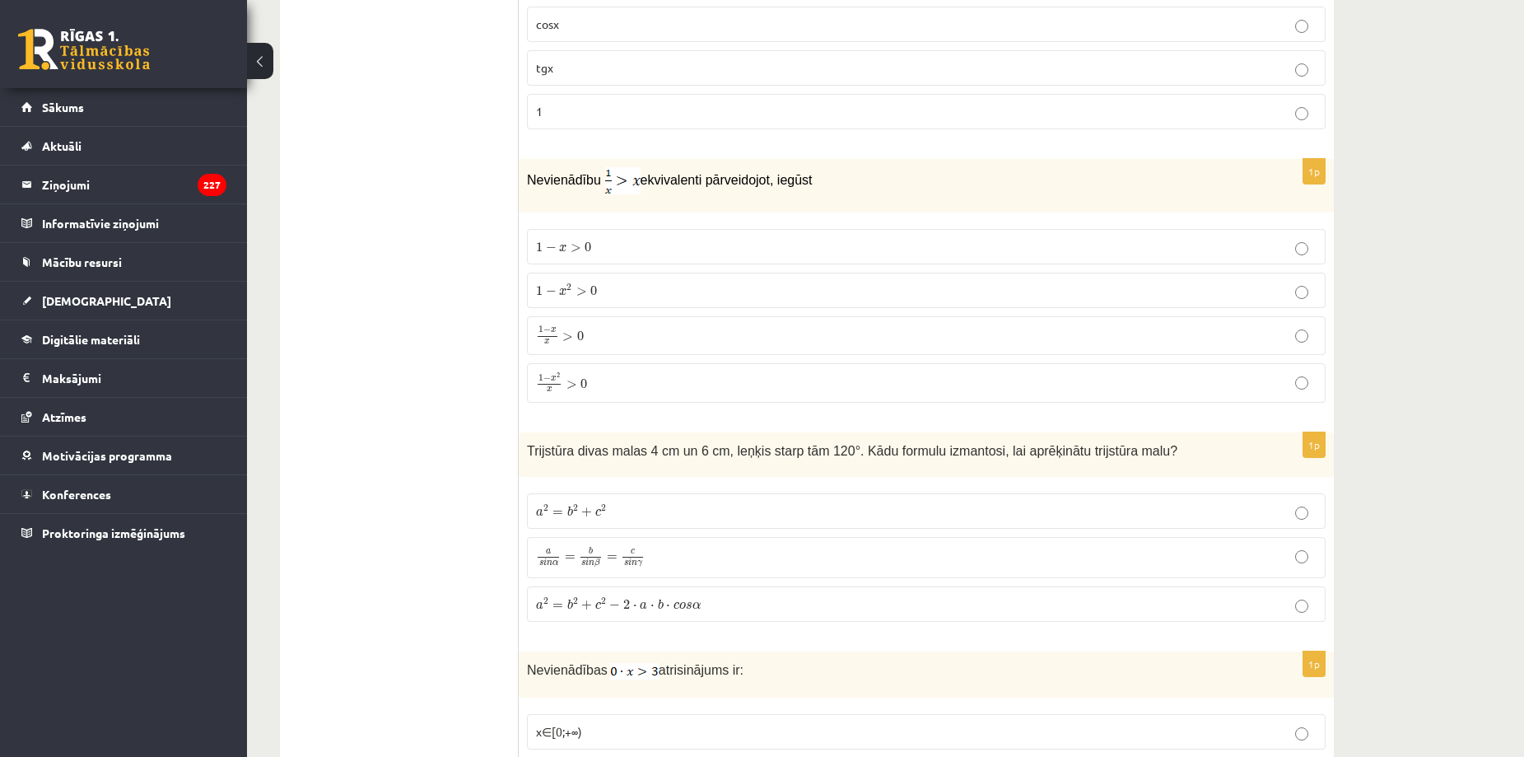
click at [561, 335] on span "1 − x x > 0" at bounding box center [560, 335] width 48 height 18
click at [594, 372] on p "1 − x 2 x > 0 1 − x 2 x > 0" at bounding box center [926, 382] width 781 height 21
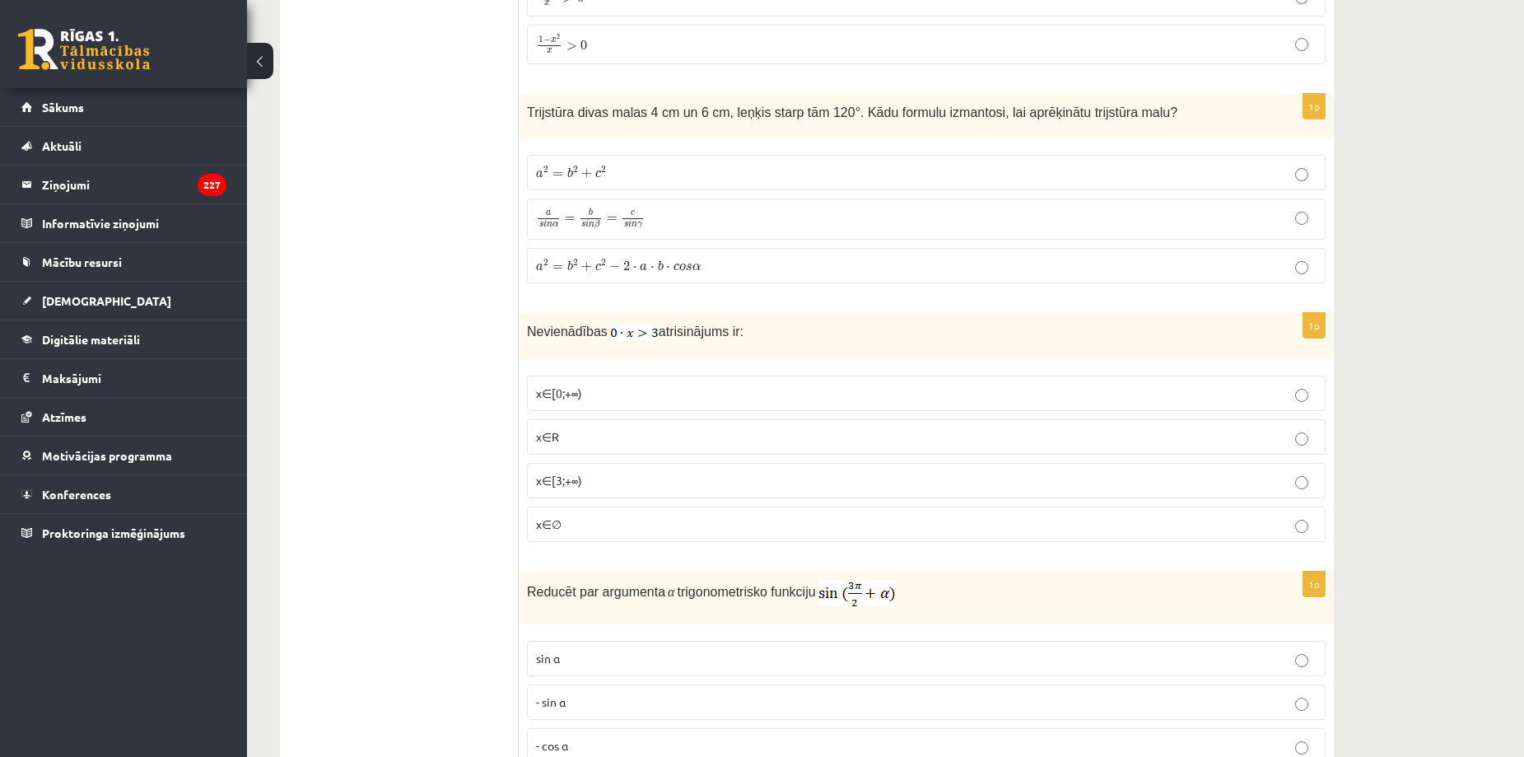
scroll to position [6560, 0]
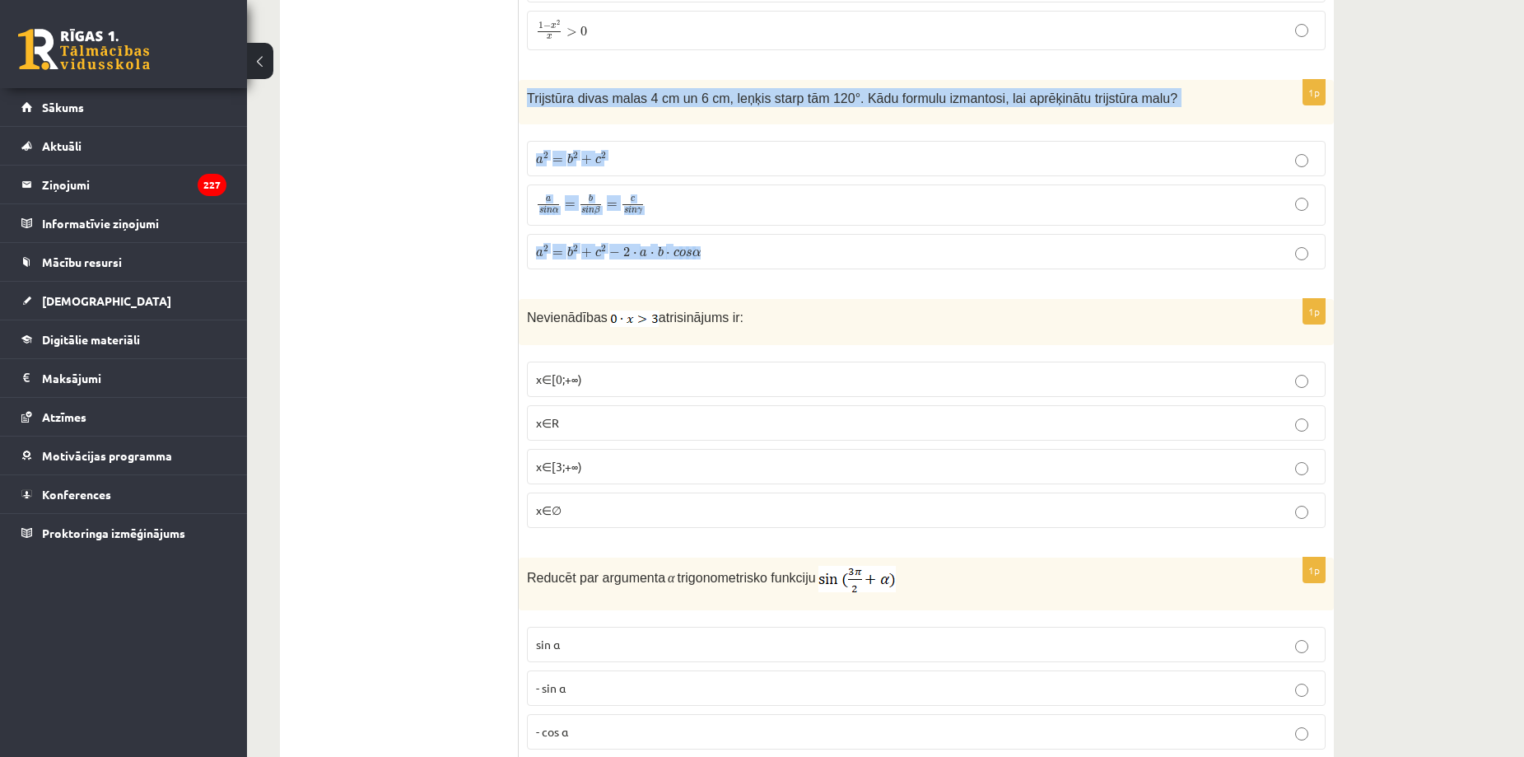
drag, startPoint x: 528, startPoint y: 94, endPoint x: 1114, endPoint y: 234, distance: 602.8
click at [1114, 234] on div "1p Trijstūra divas malas 4 cm un 6 cm, leņķis starp tām 120°. Kādu formulu izma…" at bounding box center [926, 181] width 815 height 203
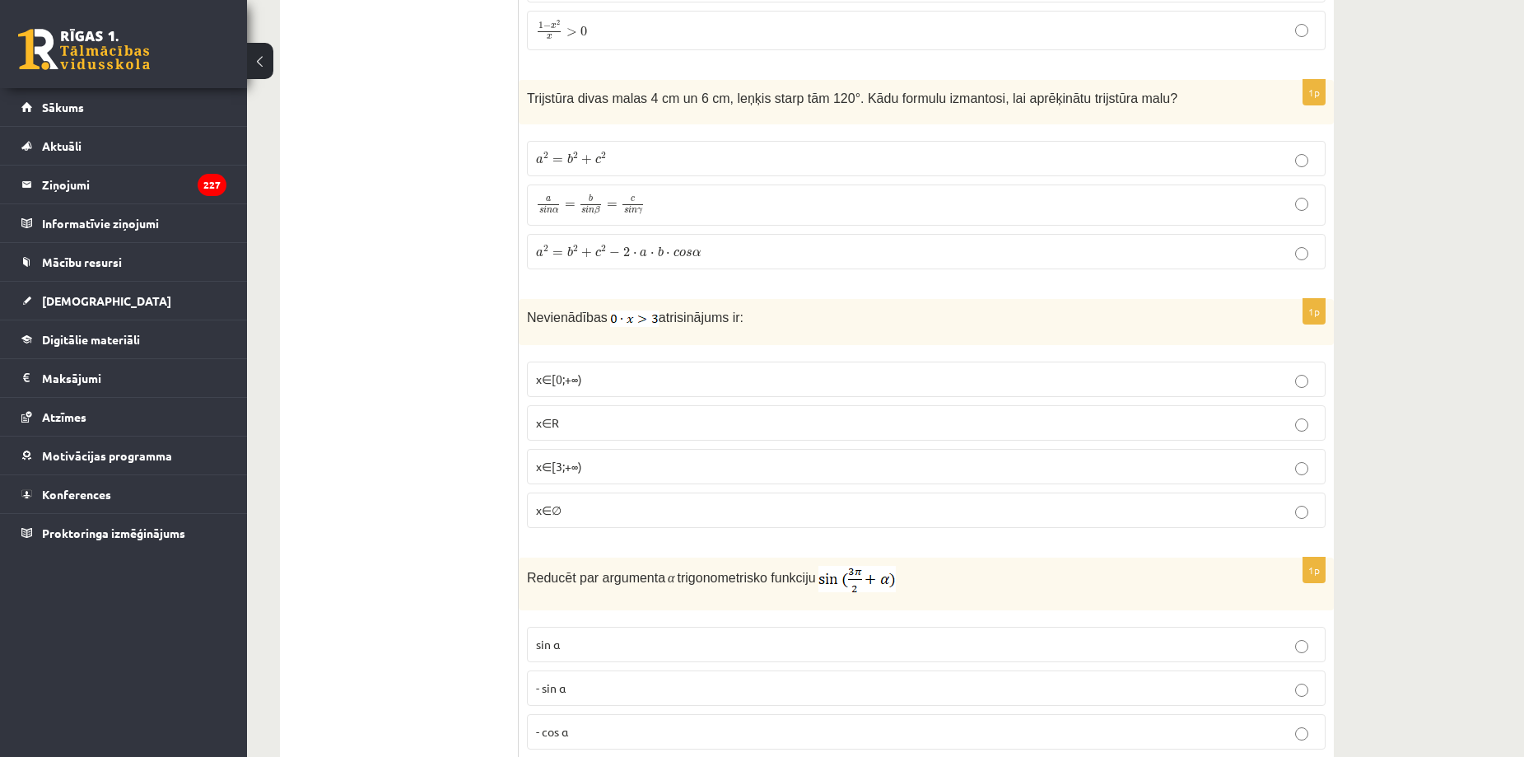
click at [542, 258] on label "a 2 = b 2 + c 2 − 2 ⋅ a ⋅ b ⋅ c o s α a 2 = b 2 + c 2 − 2 ⋅ a ⋅ b ⋅ c o s α" at bounding box center [926, 251] width 799 height 35
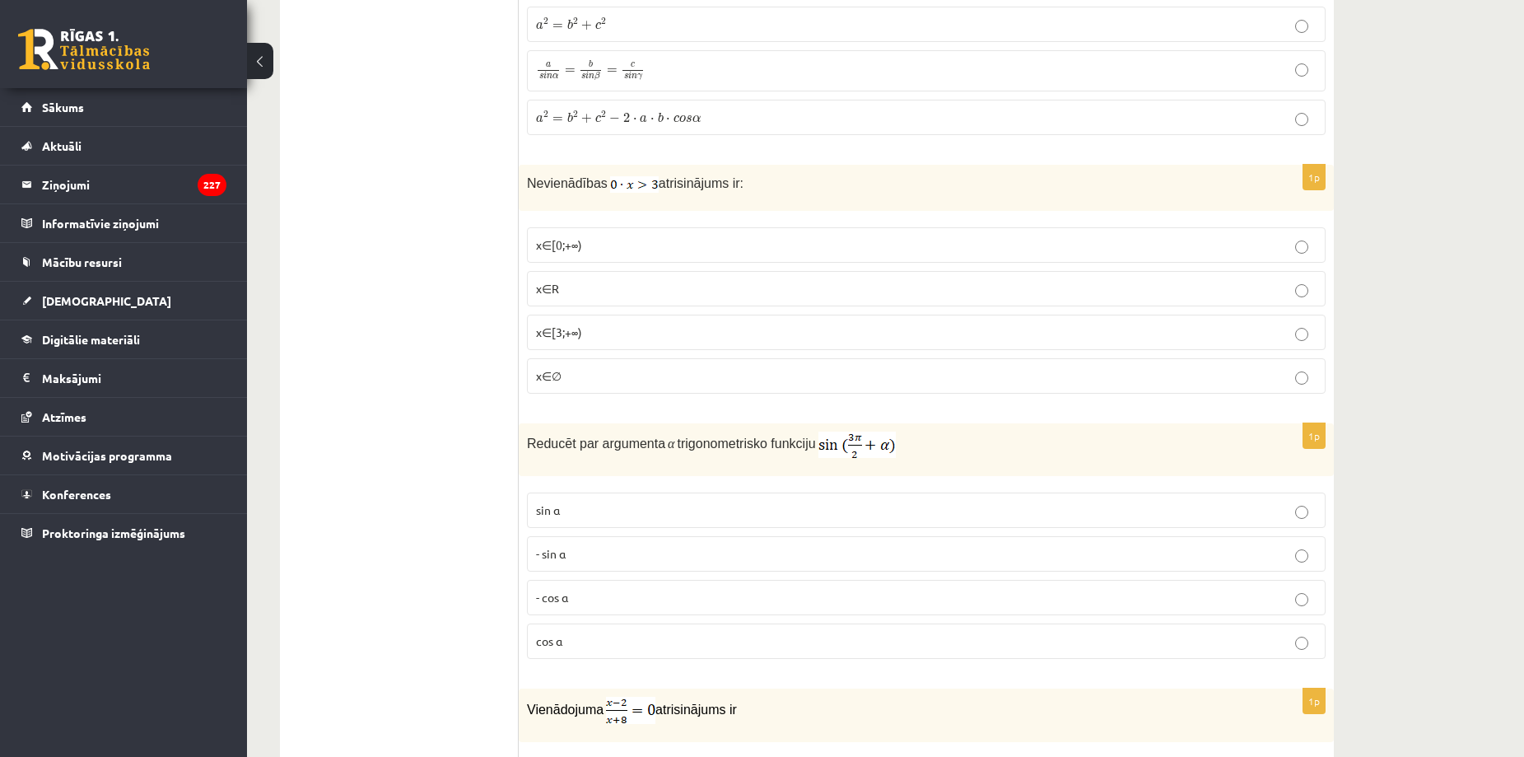
scroll to position [6695, 0]
click at [569, 372] on p "x∈∅" at bounding box center [926, 374] width 781 height 17
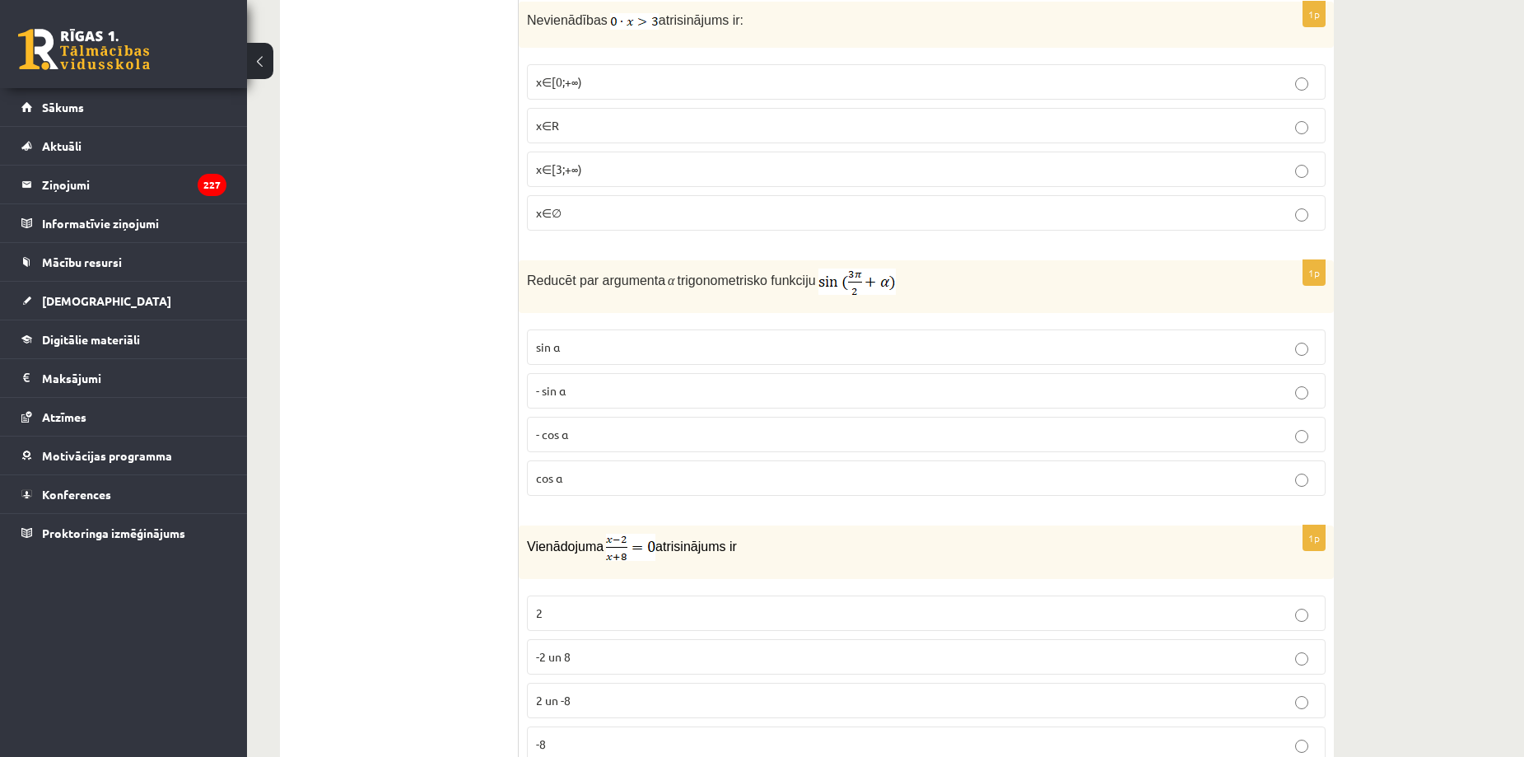
scroll to position [6857, 0]
drag, startPoint x: 525, startPoint y: 276, endPoint x: 903, endPoint y: 281, distance: 378.0
click at [903, 281] on div "Reducēt par argumenta α trigonometrisko funkciju" at bounding box center [926, 287] width 815 height 53
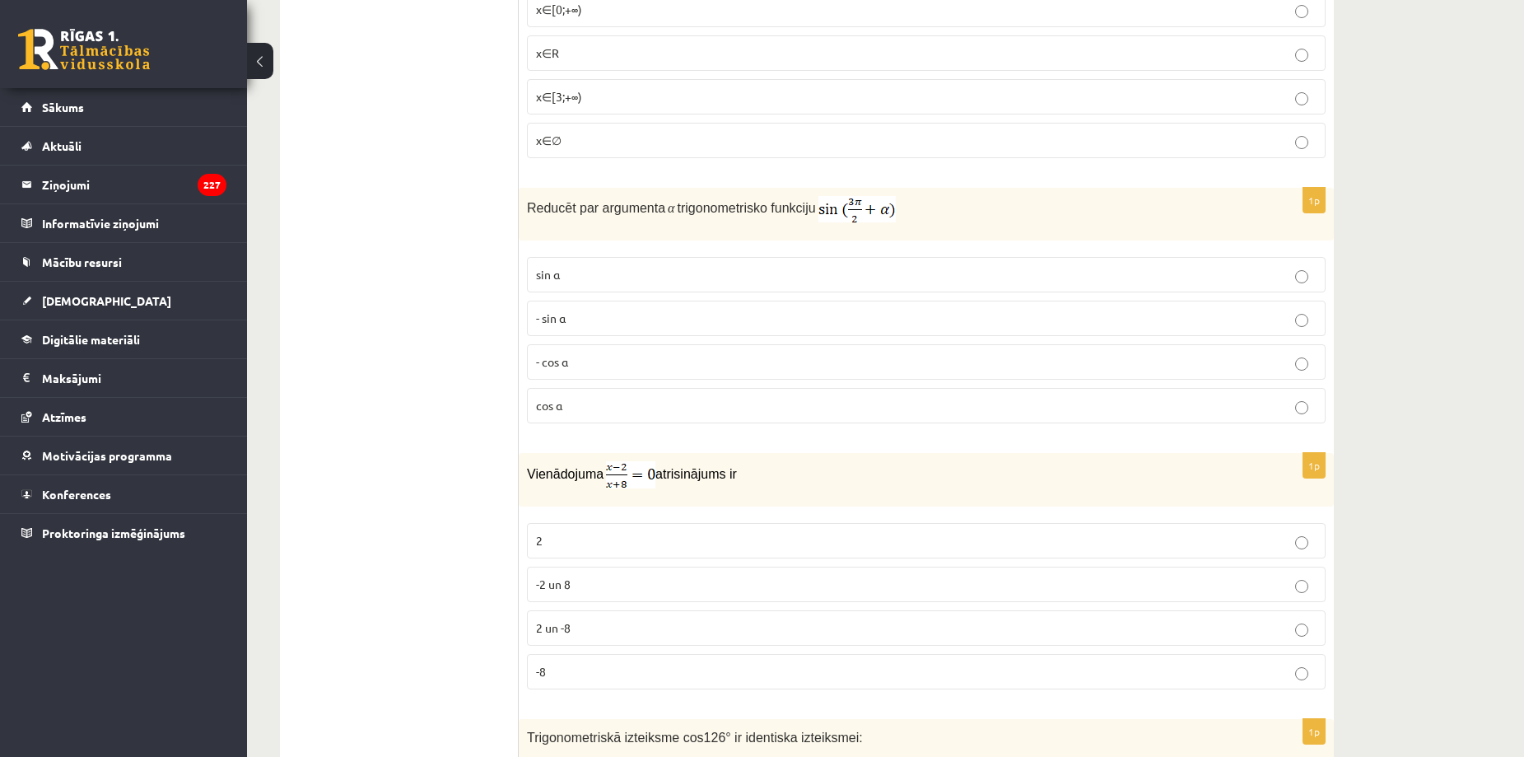
scroll to position [6931, 0]
drag, startPoint x: 512, startPoint y: 265, endPoint x: 466, endPoint y: 395, distance: 138.0
drag, startPoint x: 461, startPoint y: 398, endPoint x: 570, endPoint y: 368, distance: 112.7
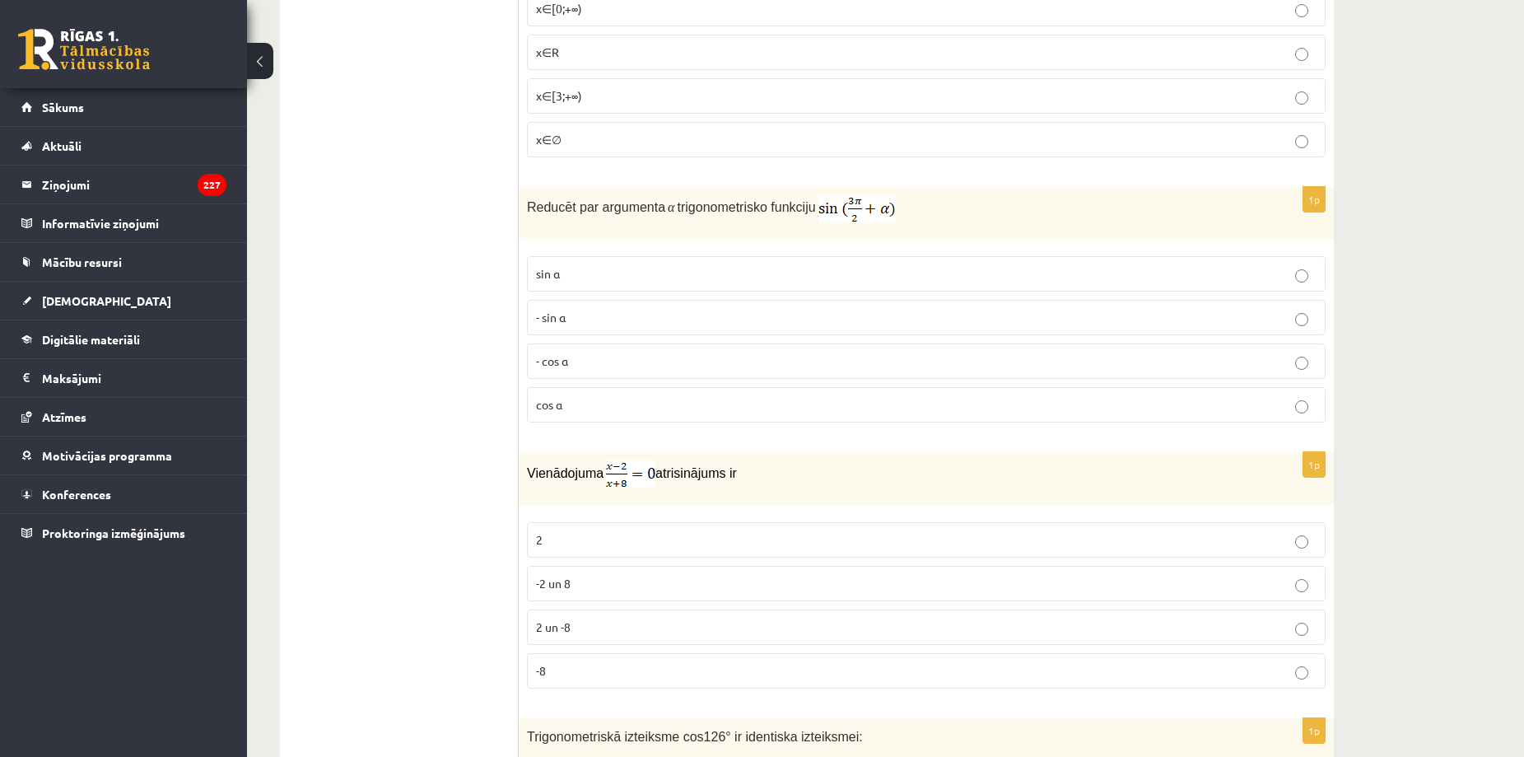
click at [746, 248] on fieldset "sin⁡ α - sin ⁡α - cos ⁡α cos⁡ α" at bounding box center [926, 338] width 799 height 180
drag, startPoint x: 532, startPoint y: 267, endPoint x: 579, endPoint y: 417, distance: 157.0
click at [579, 417] on fieldset "sin⁡ α - sin ⁡α - cos ⁡α cos⁡ α" at bounding box center [926, 338] width 799 height 180
click at [588, 356] on p "- cos ⁡α" at bounding box center [926, 360] width 781 height 17
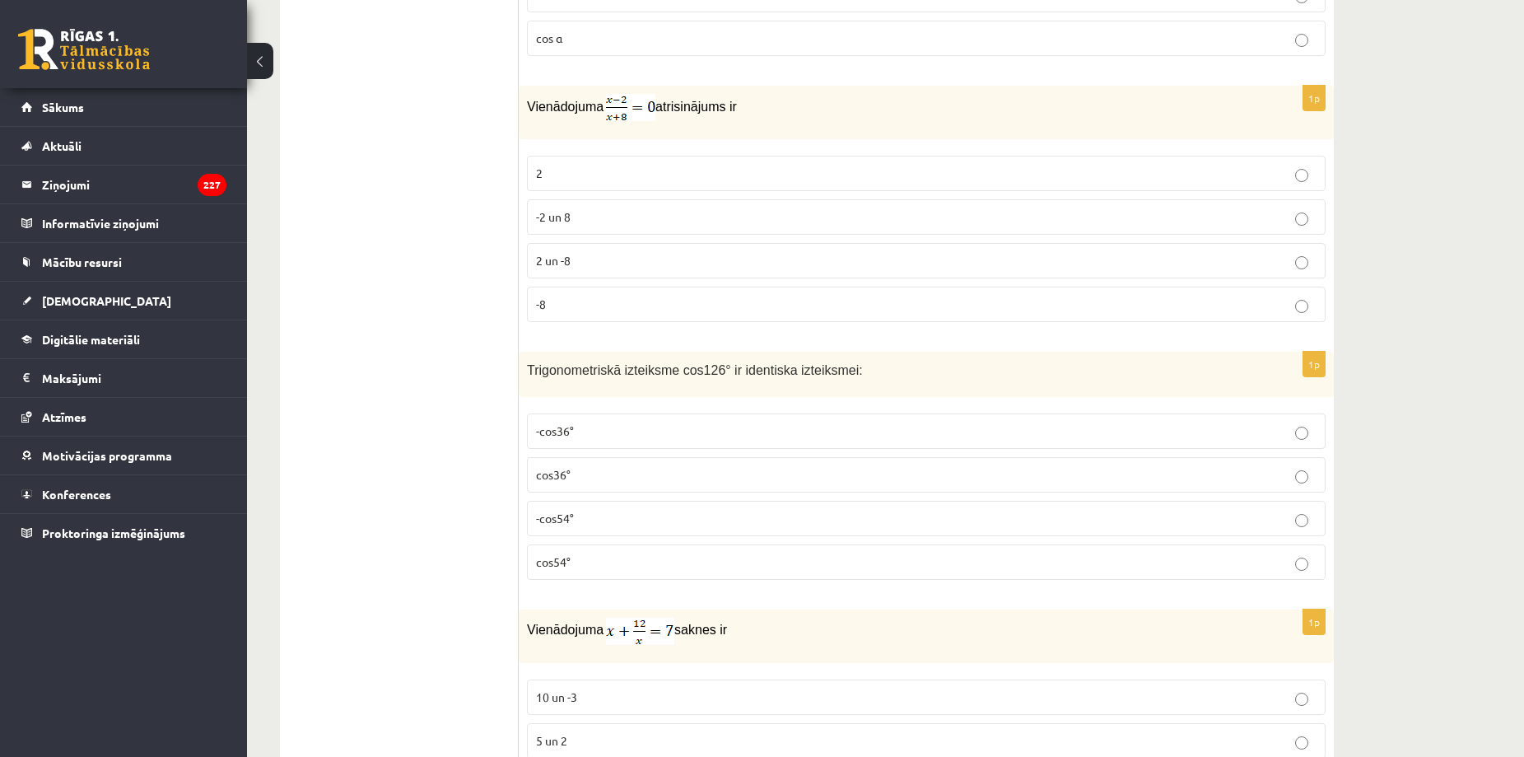
scroll to position [7298, 0]
click at [593, 184] on label "2" at bounding box center [926, 172] width 799 height 35
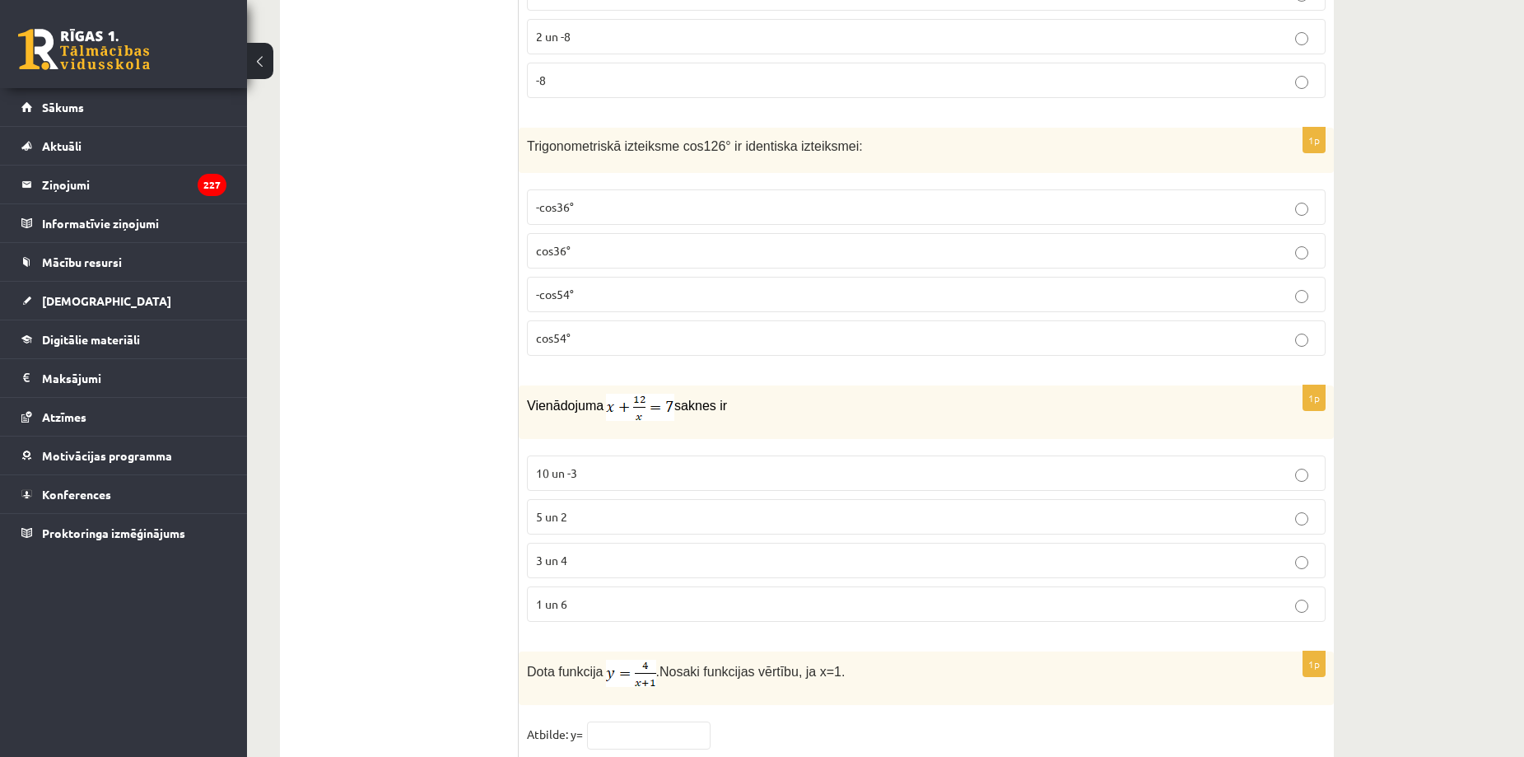
scroll to position [7534, 0]
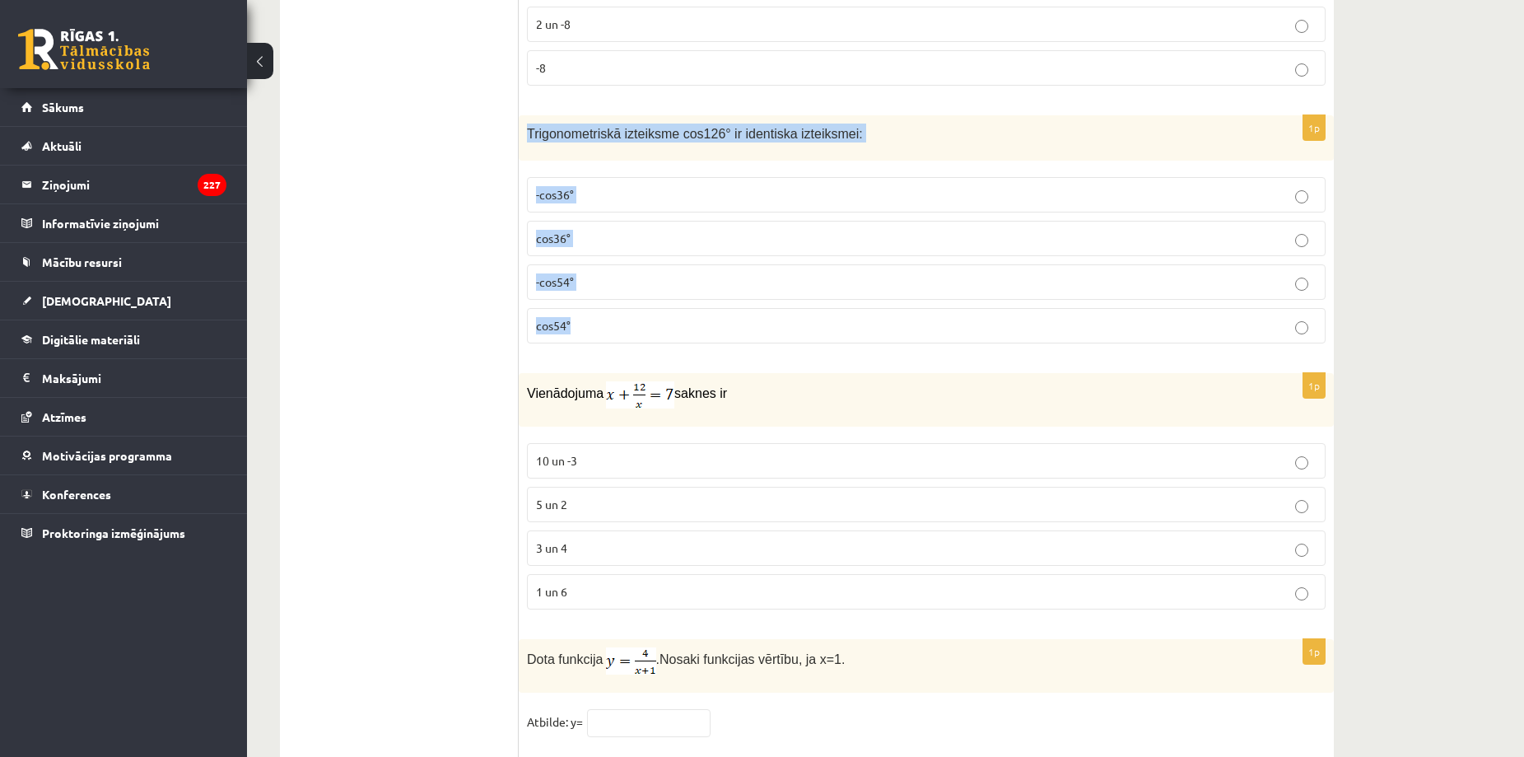
drag, startPoint x: 524, startPoint y: 125, endPoint x: 596, endPoint y: 316, distance: 204.3
click at [596, 316] on div "1p Trigonometriskā izteiksme cos126° ir identiska izteiksmei: -cos36° cos36° -c…" at bounding box center [926, 235] width 815 height 241
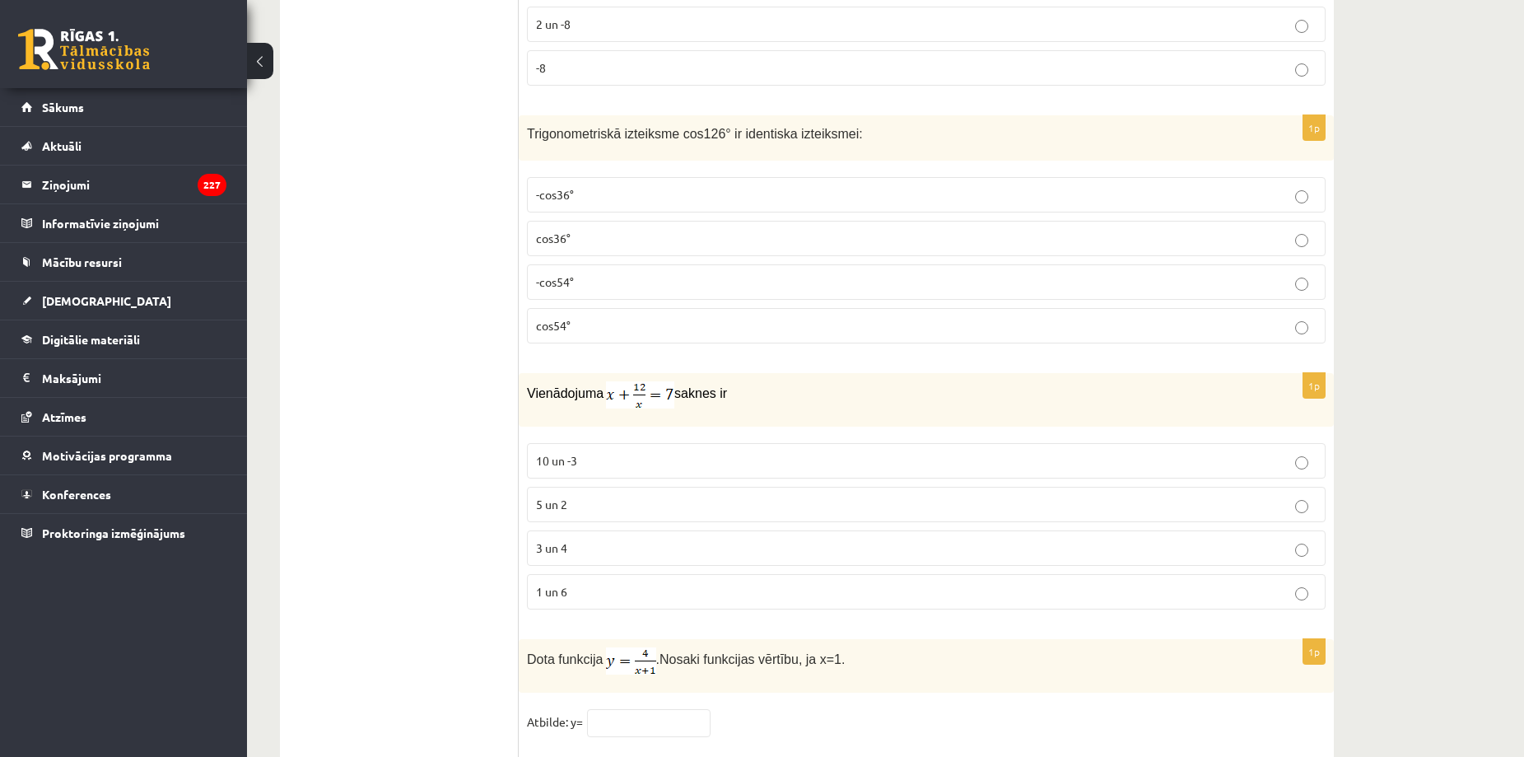
click at [569, 282] on span "-cos54°" at bounding box center [555, 281] width 38 height 15
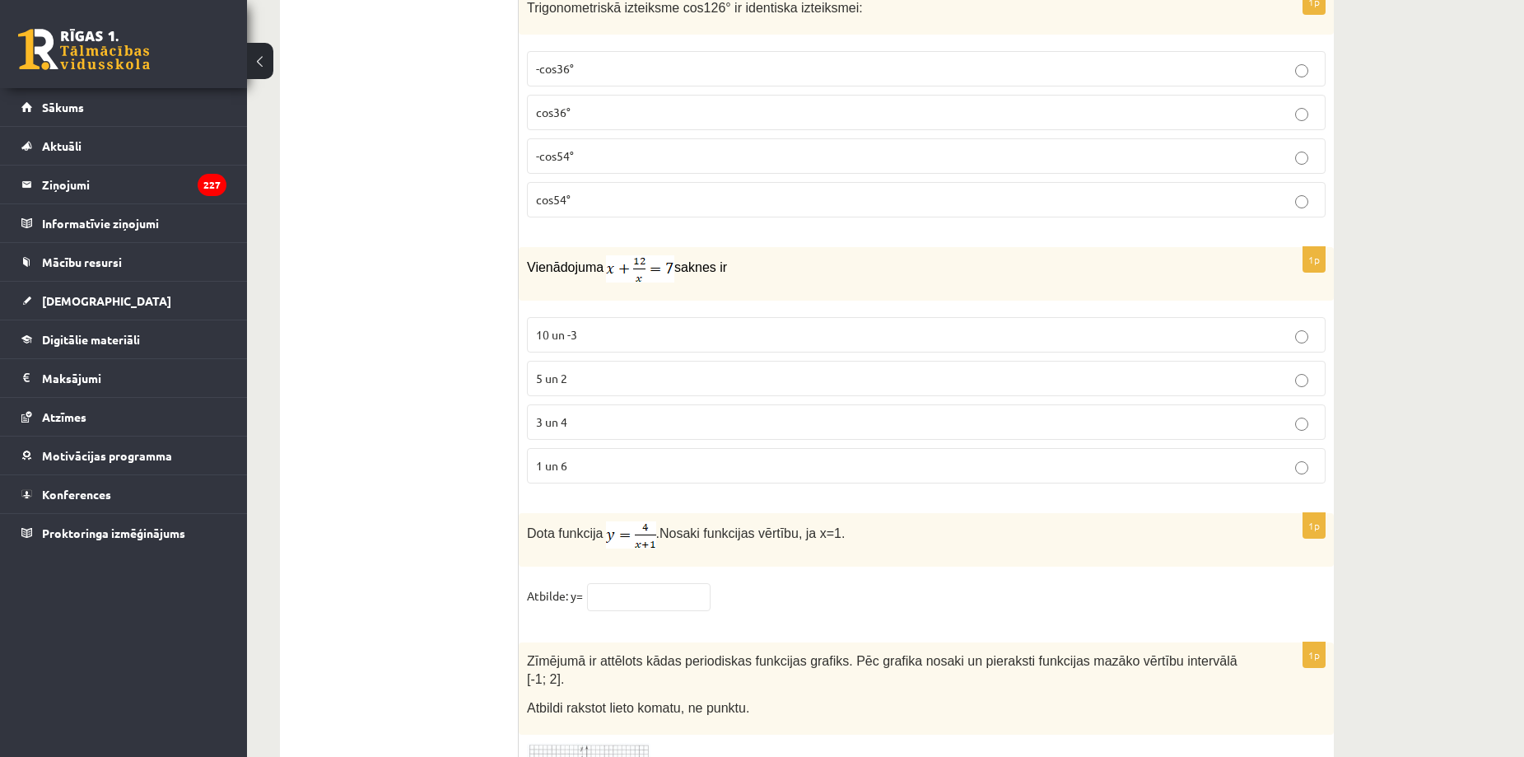
scroll to position [7660, 0]
click at [557, 413] on span "3 un 4" at bounding box center [551, 420] width 31 height 15
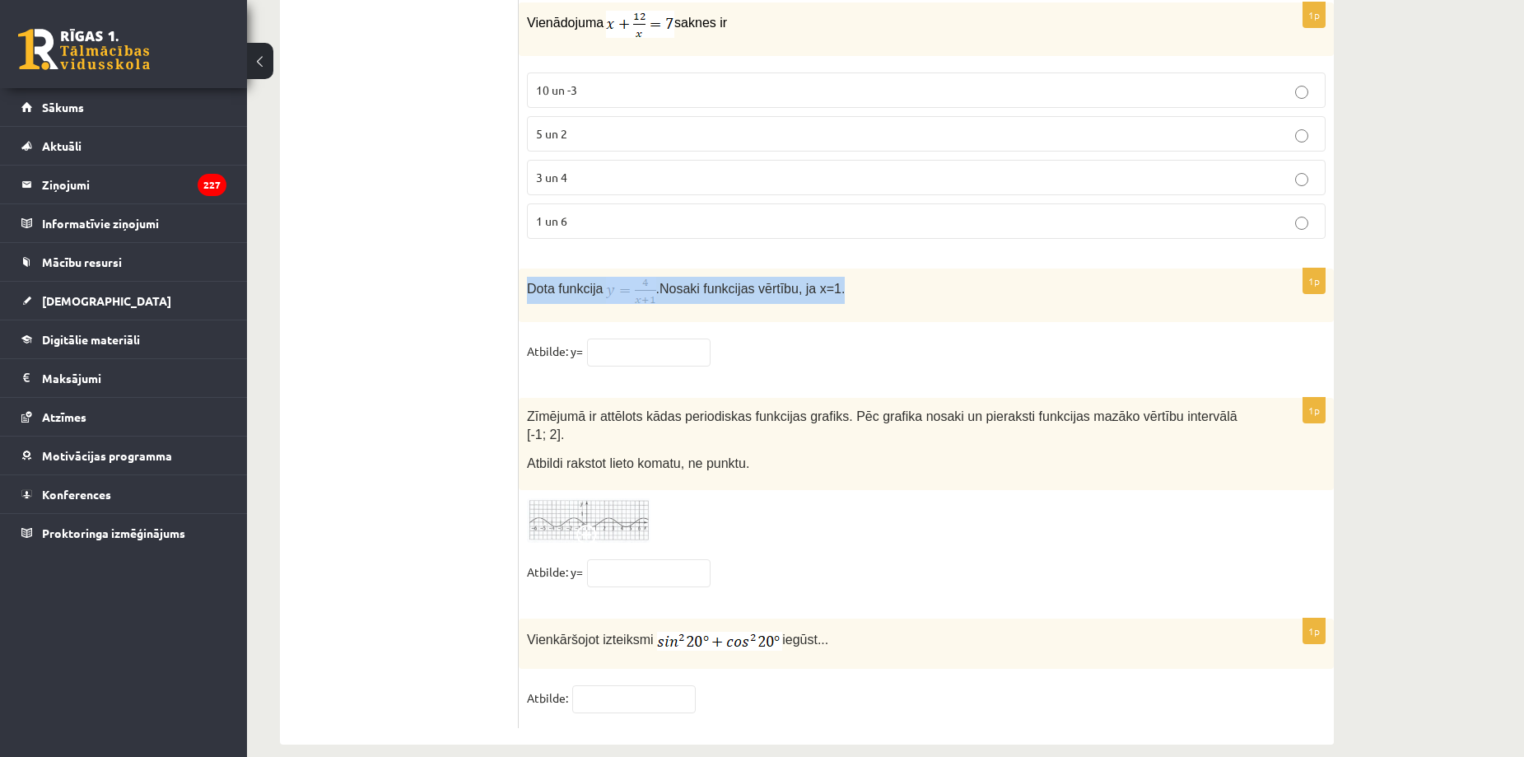
drag, startPoint x: 525, startPoint y: 282, endPoint x: 849, endPoint y: 280, distance: 324.4
click at [849, 280] on div "Dota funkcija . Nosaki funkcijas vērtību, ja x=1." at bounding box center [926, 295] width 815 height 54
click at [633, 361] on fieldset "Atbilde: y=" at bounding box center [926, 355] width 799 height 35
click at [627, 359] on input "text" at bounding box center [649, 352] width 124 height 28
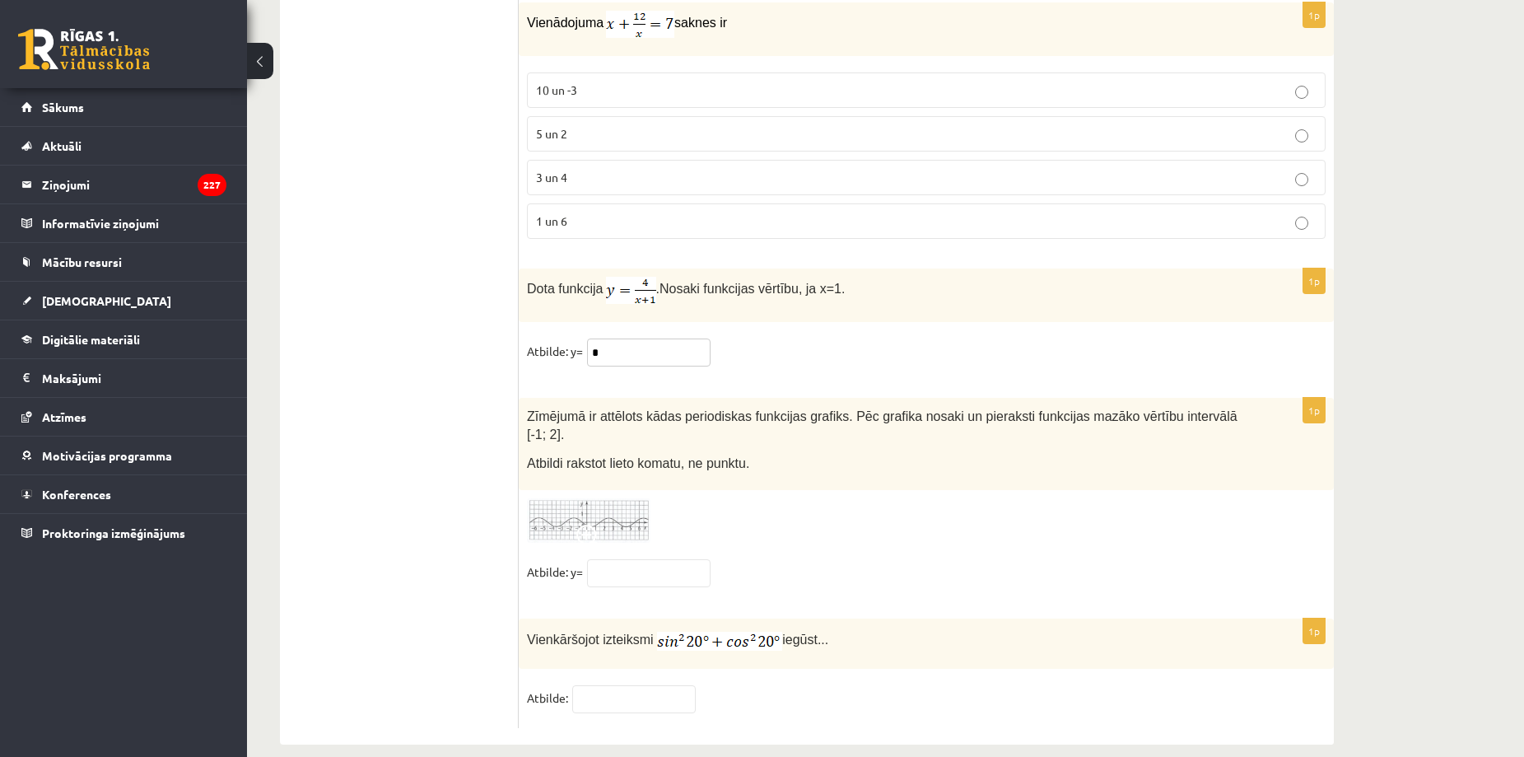
type input "*"
click at [585, 525] on span at bounding box center [589, 538] width 26 height 26
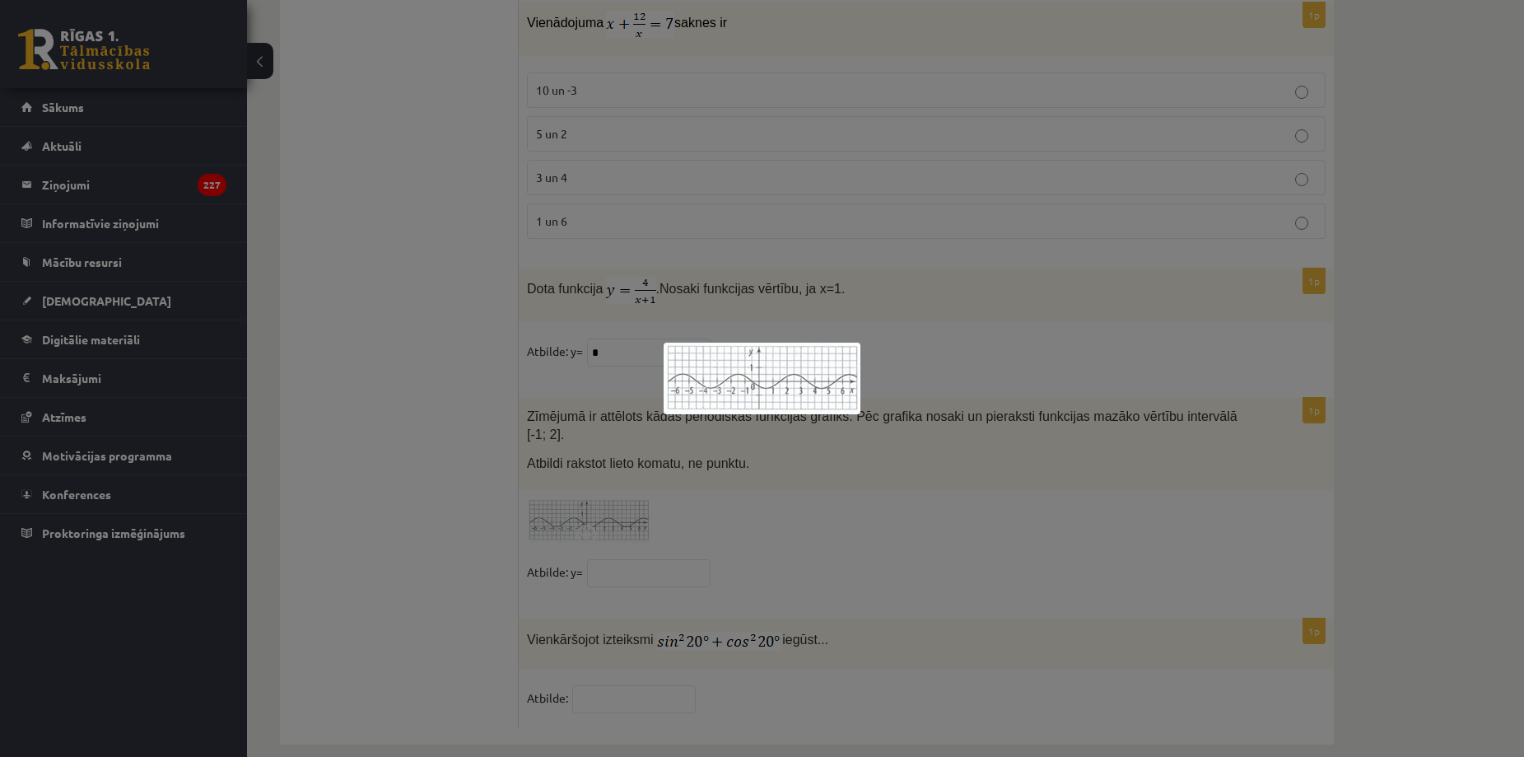
click at [535, 495] on div at bounding box center [762, 378] width 1524 height 757
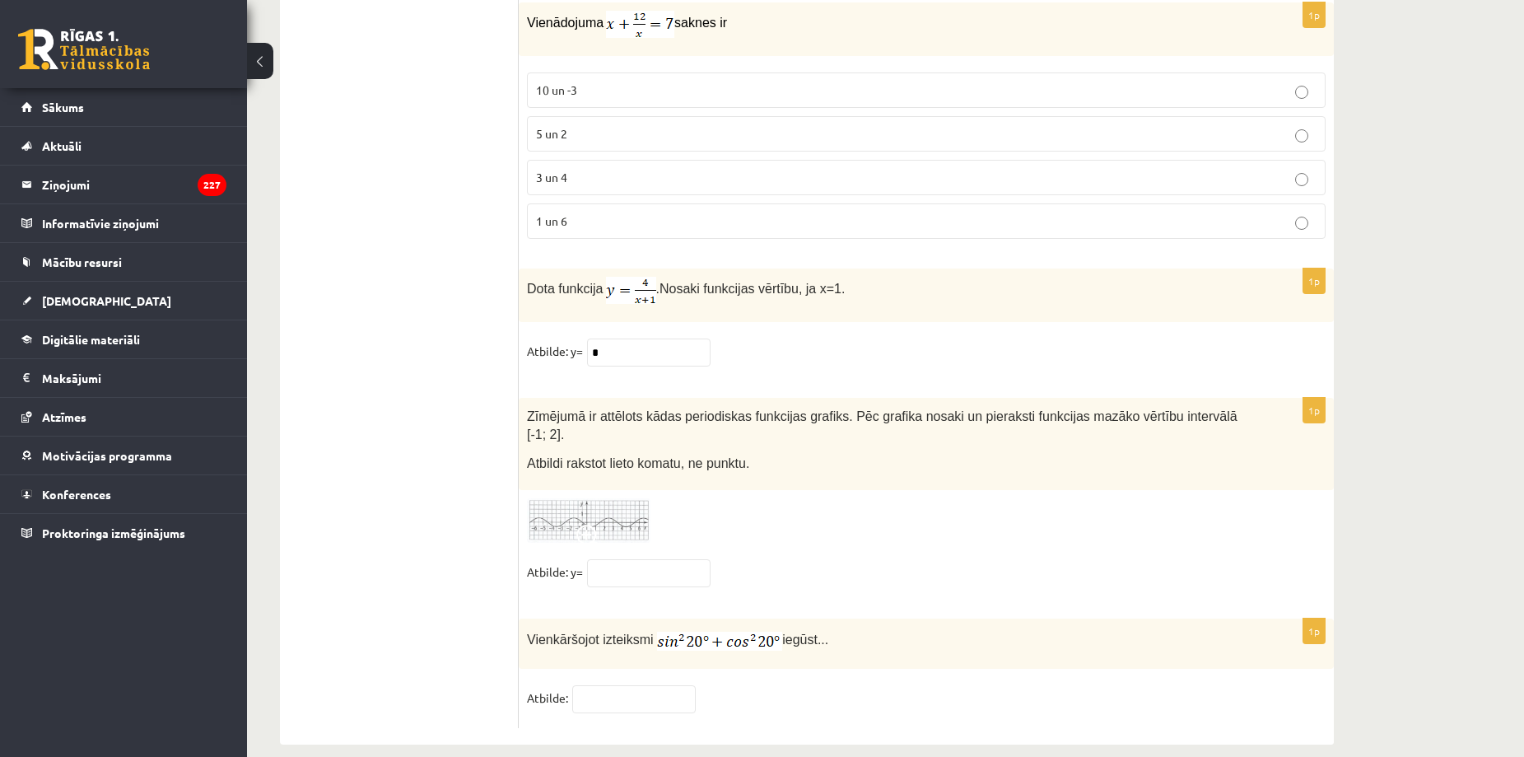
click at [623, 498] on img at bounding box center [589, 520] width 124 height 45
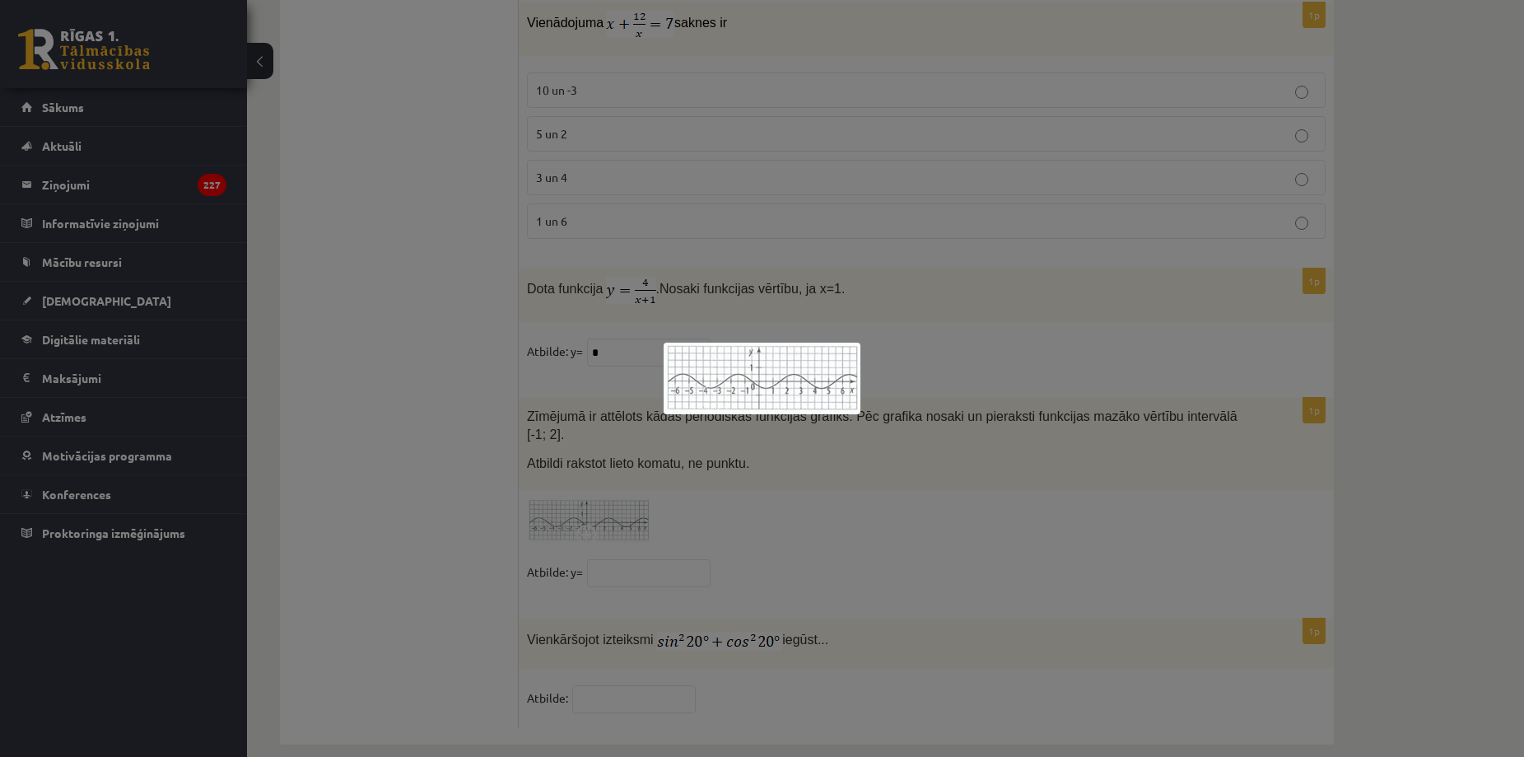
click at [515, 467] on div at bounding box center [762, 378] width 1524 height 757
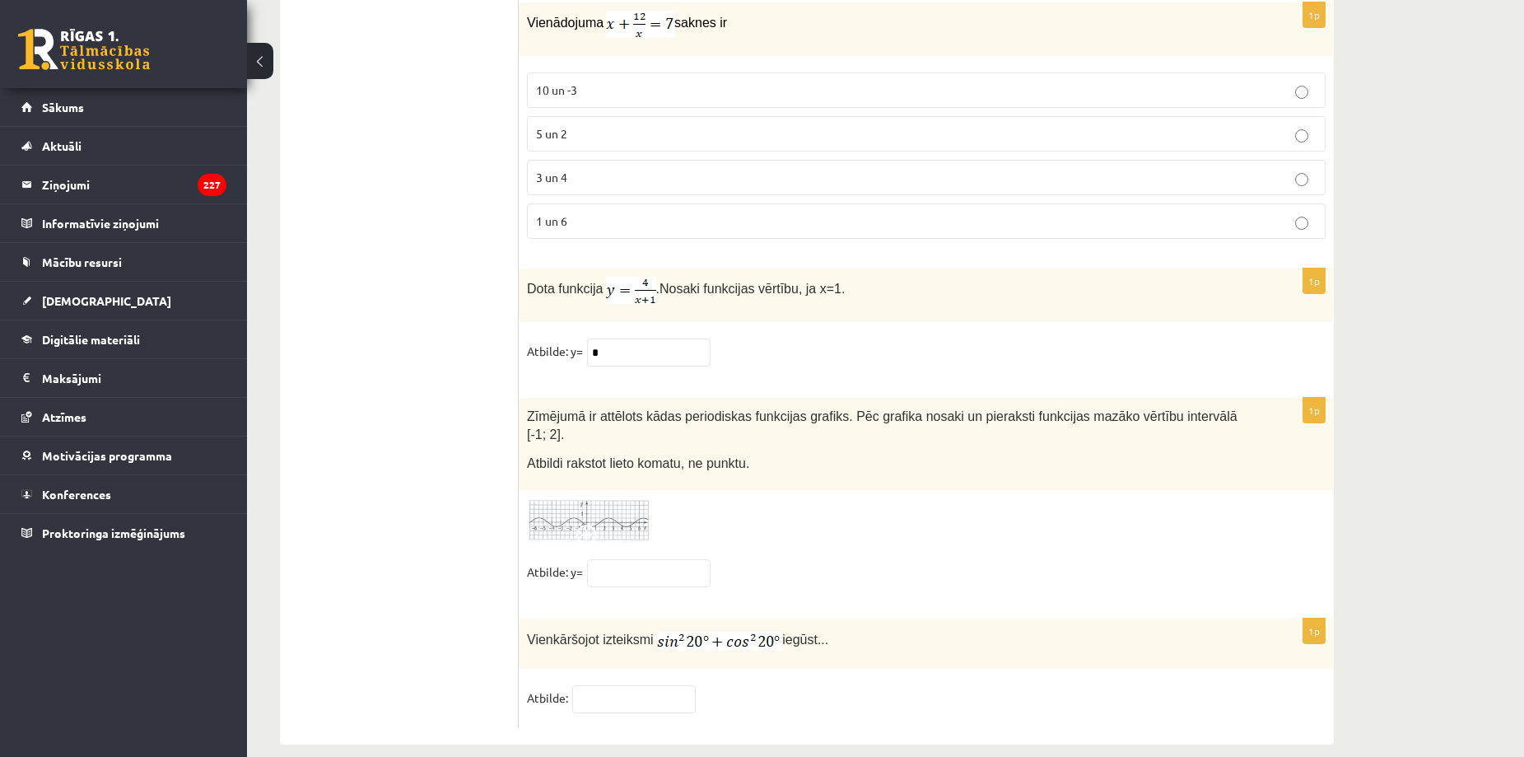
click at [576, 525] on span at bounding box center [589, 538] width 26 height 26
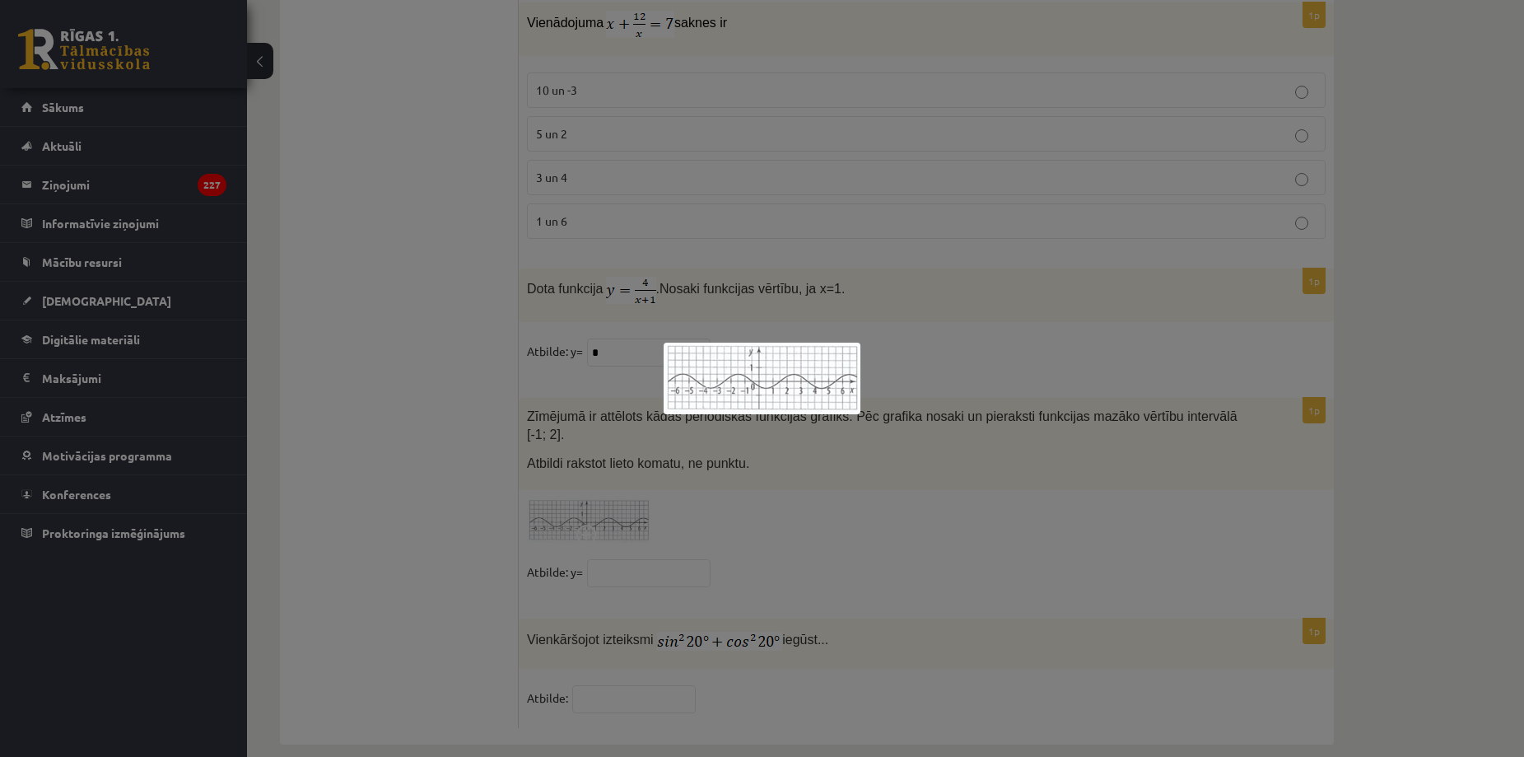
drag, startPoint x: 473, startPoint y: 554, endPoint x: 622, endPoint y: 540, distance: 148.9
click at [622, 540] on div at bounding box center [762, 378] width 1524 height 757
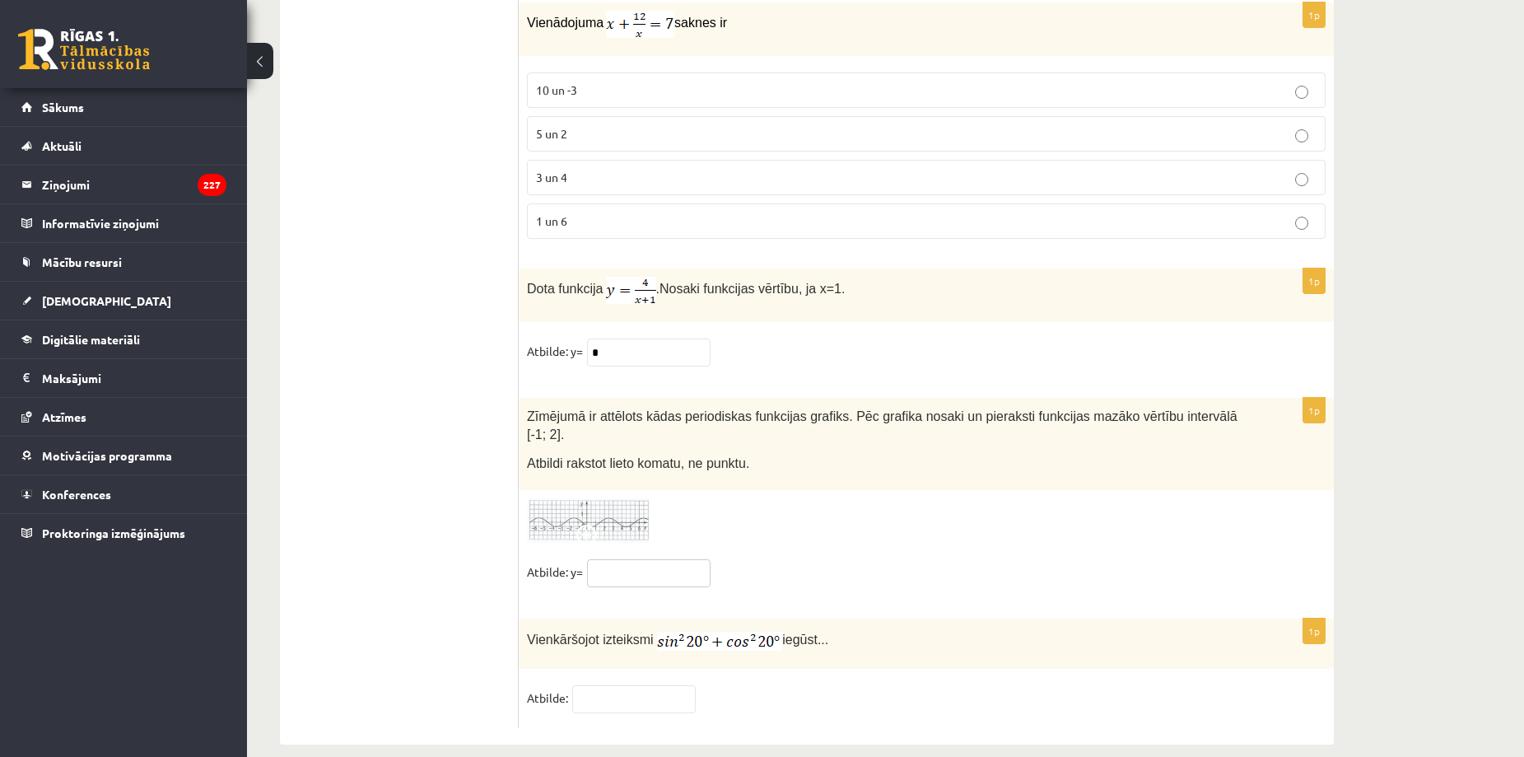
click at [622, 559] on input "text" at bounding box center [649, 573] width 124 height 28
click at [600, 559] on input "*****" at bounding box center [649, 573] width 124 height 28
type input "***"
click at [752, 509] on div at bounding box center [926, 520] width 799 height 45
click at [627, 685] on input "text" at bounding box center [634, 699] width 124 height 28
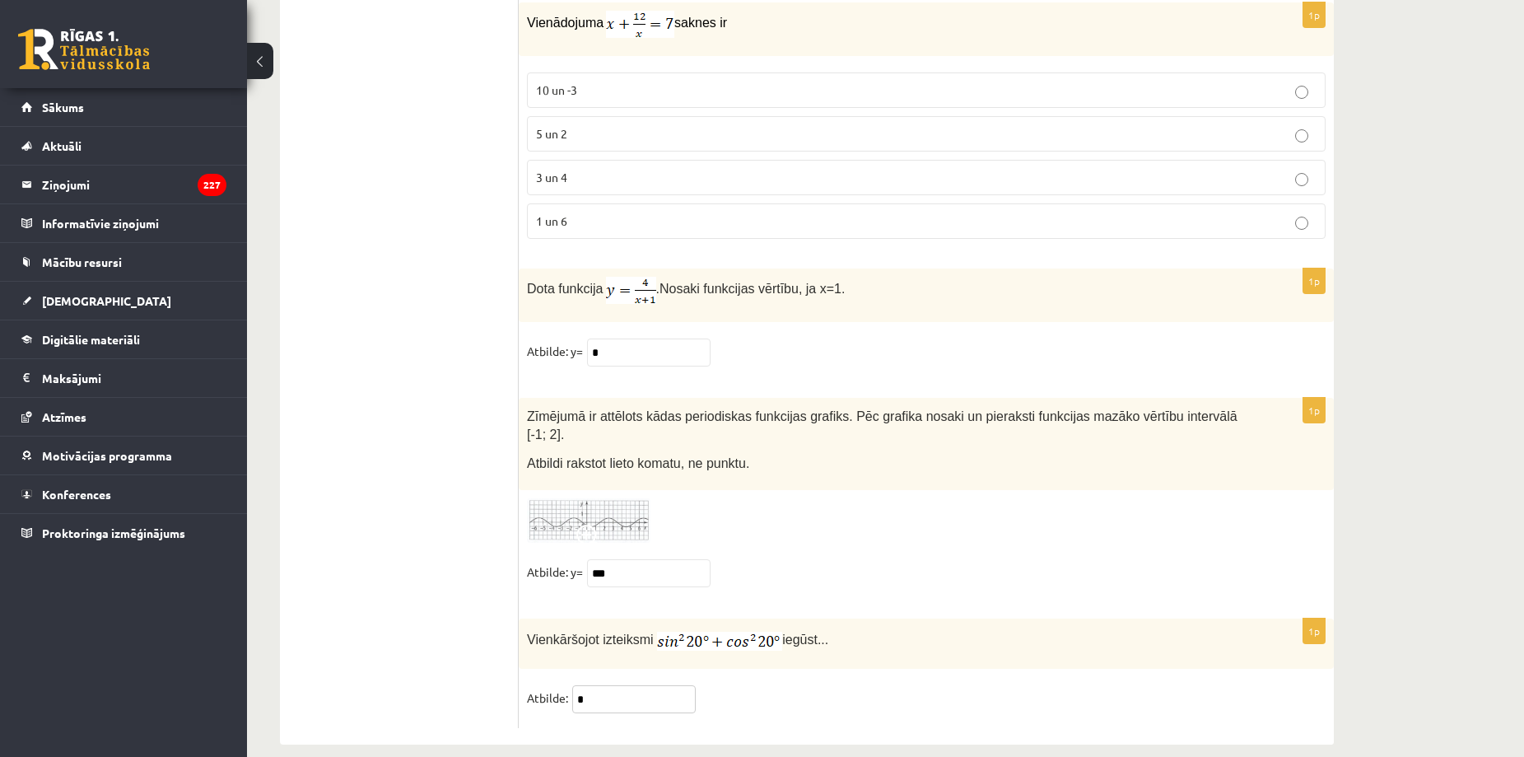
type input "*"
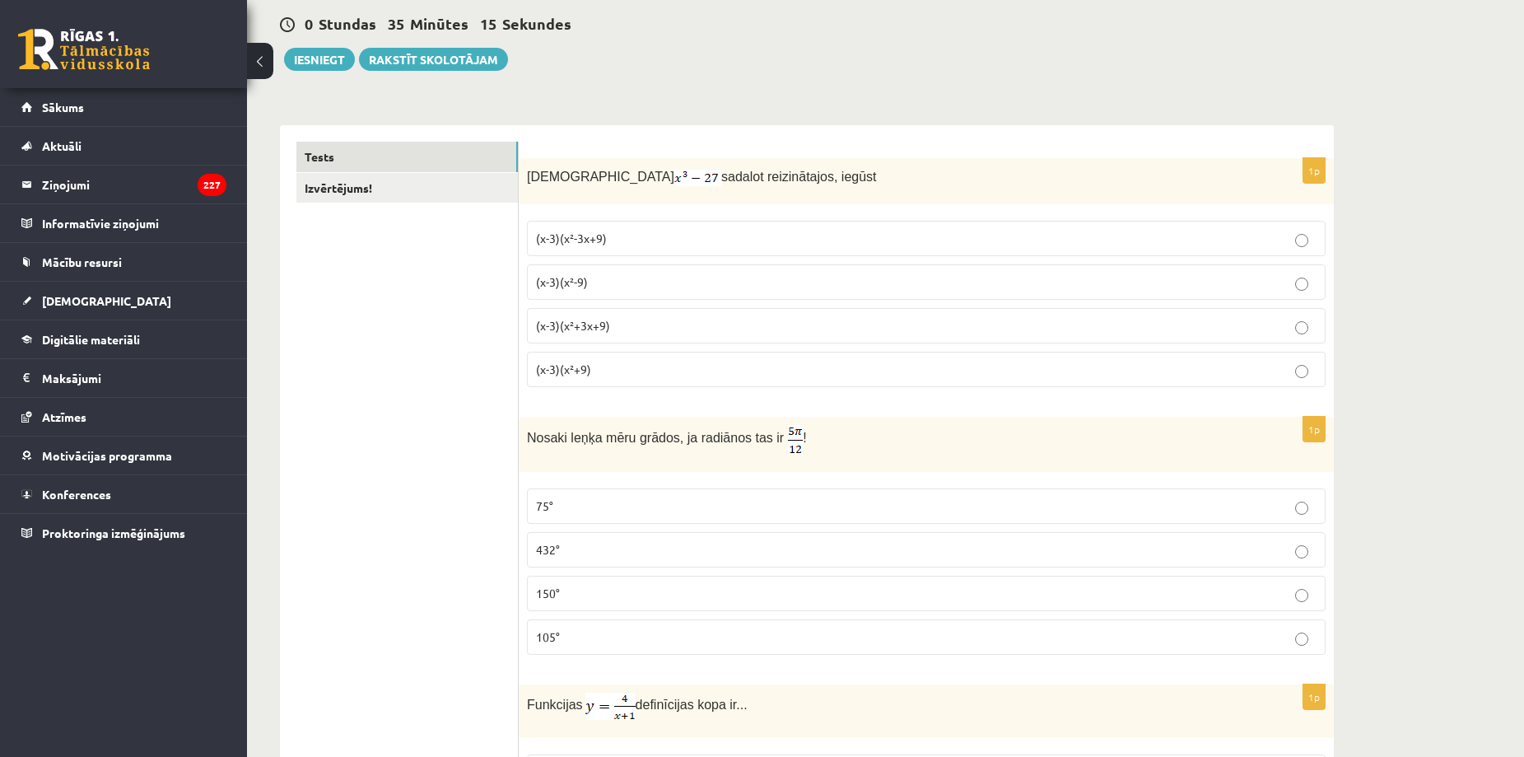
scroll to position [0, 0]
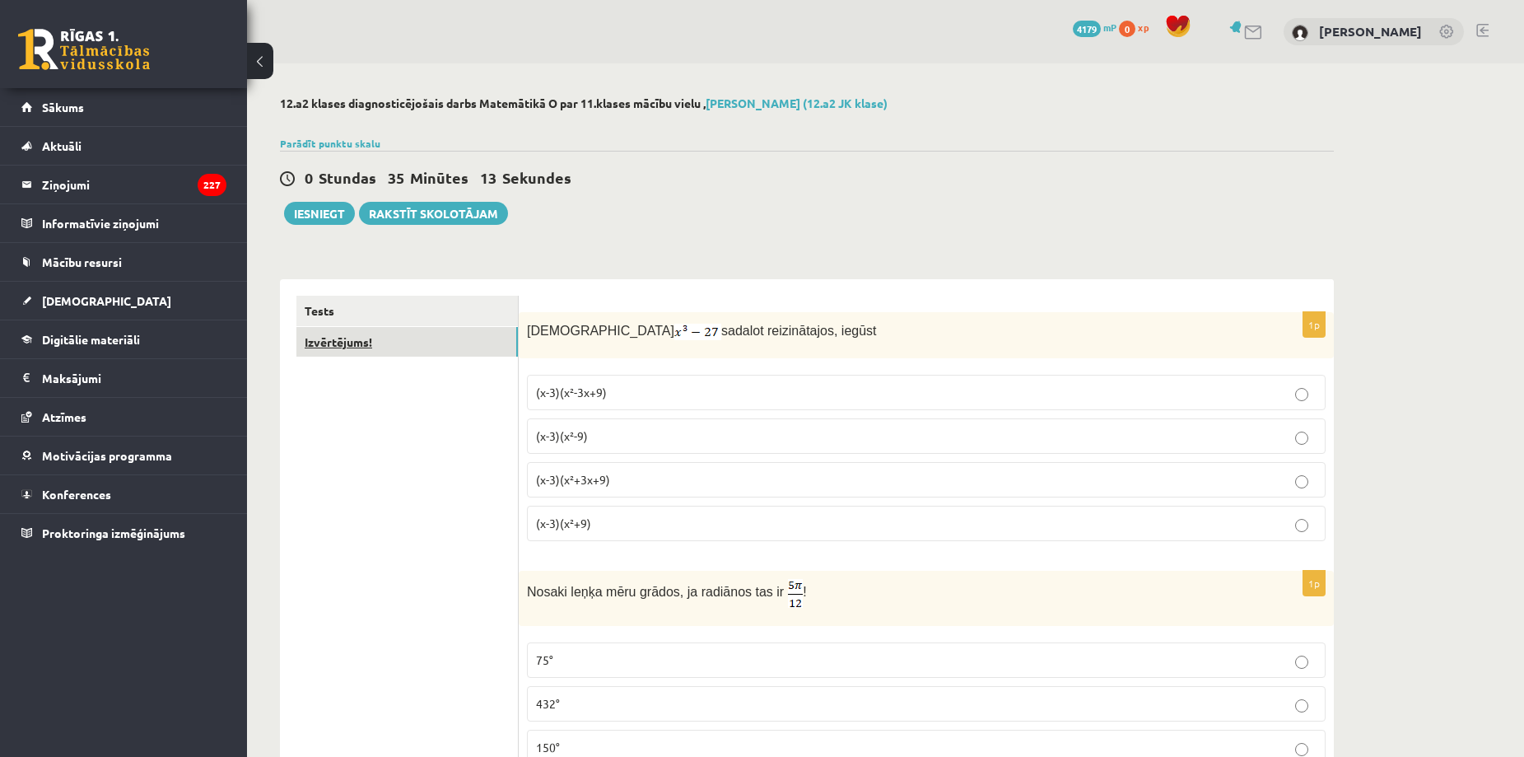
drag, startPoint x: 382, startPoint y: 477, endPoint x: 340, endPoint y: 334, distance: 148.5
click at [340, 334] on link "Izvērtējums!" at bounding box center [407, 342] width 222 height 30
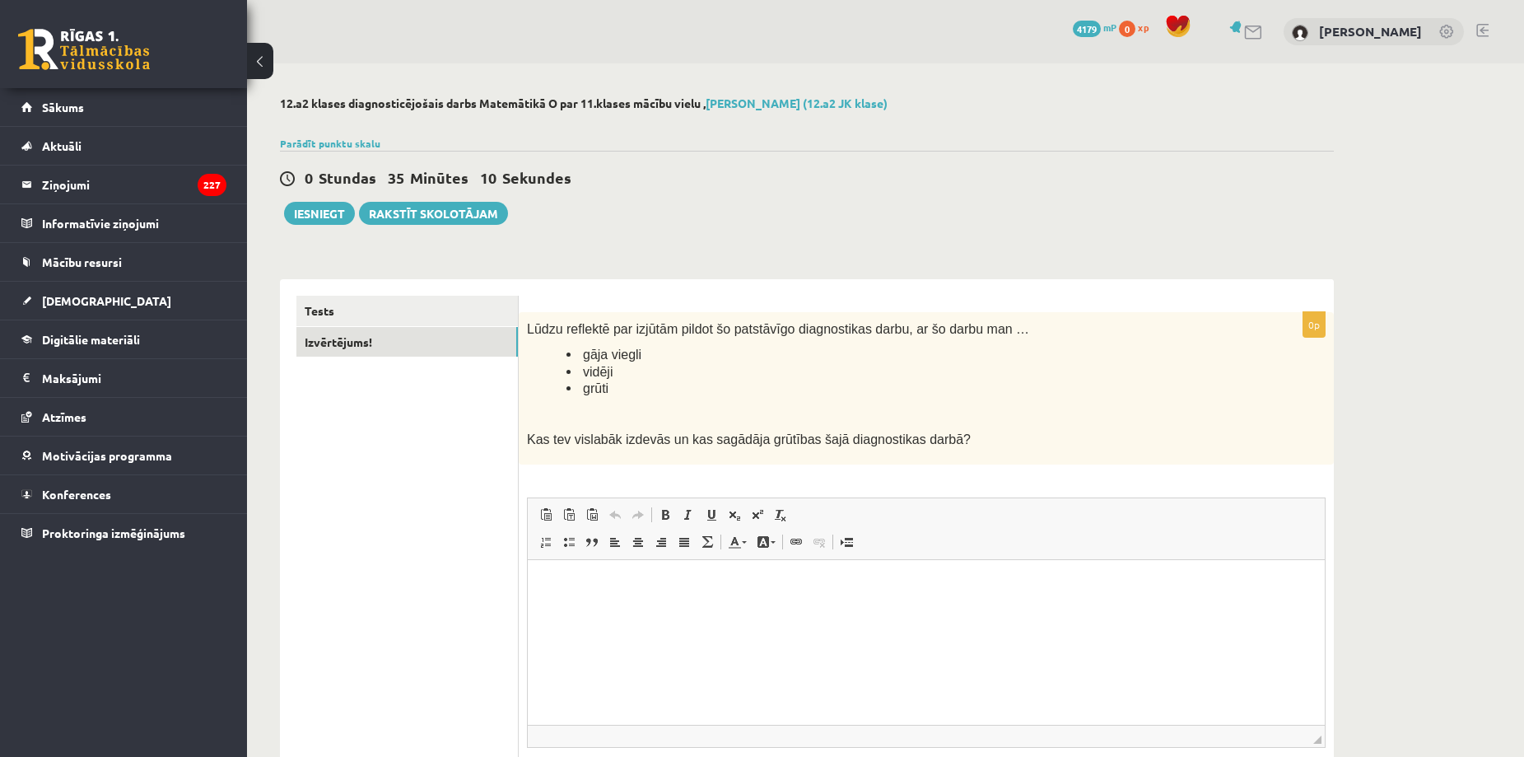
click at [637, 604] on html at bounding box center [926, 584] width 797 height 50
click at [301, 219] on button "Iesniegt" at bounding box center [319, 213] width 71 height 23
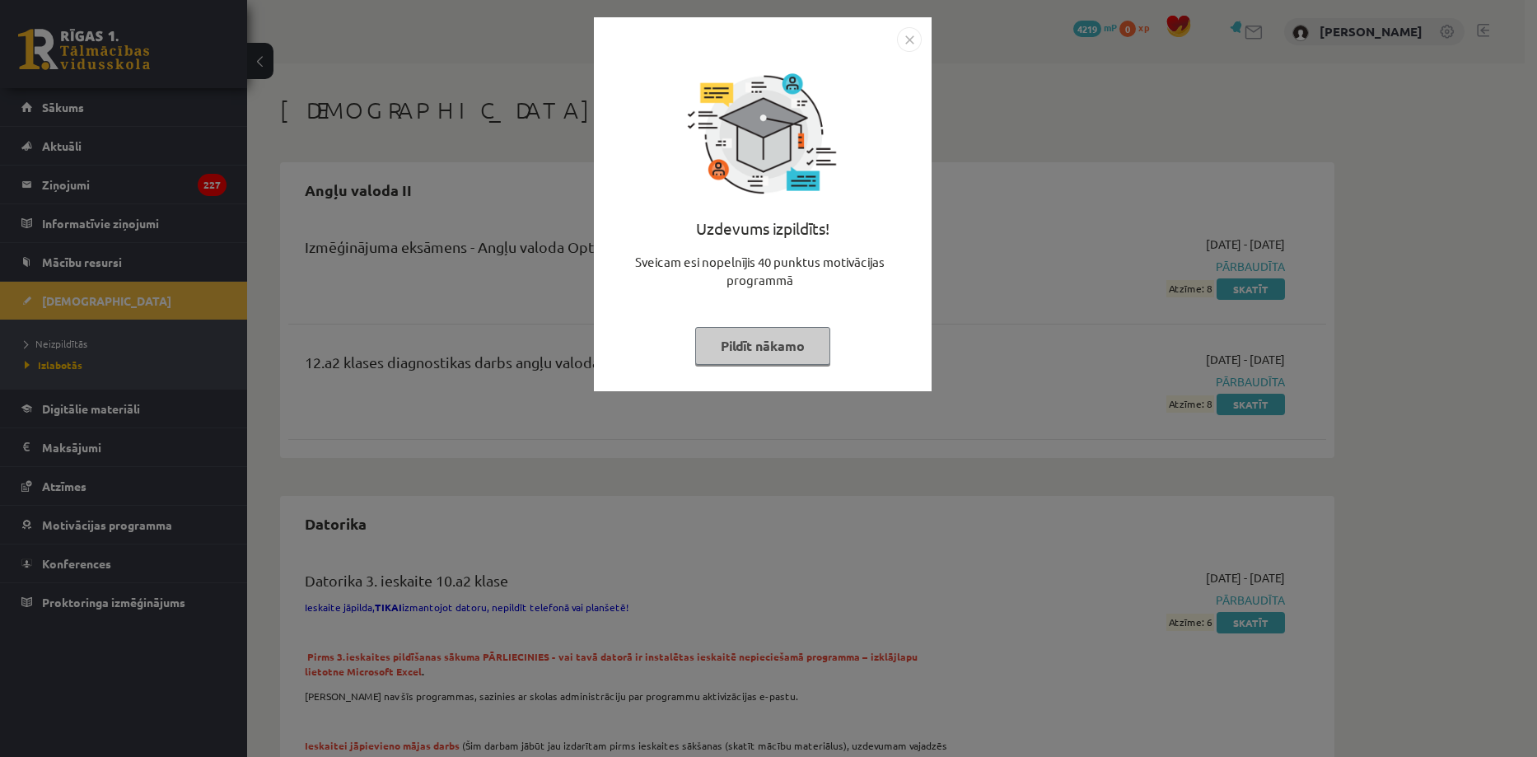
click at [801, 342] on button "Pildīt nākamo" at bounding box center [762, 346] width 135 height 38
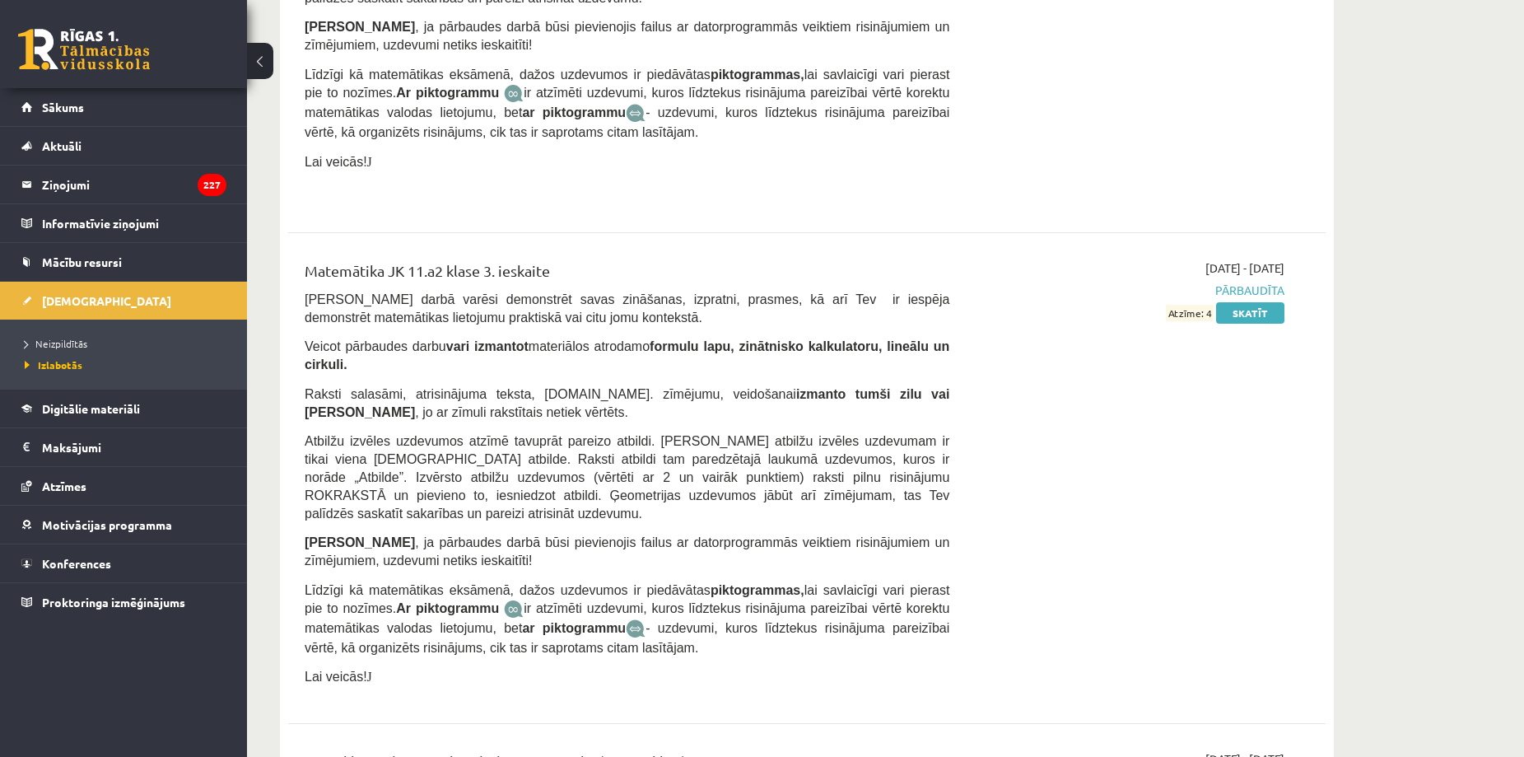
scroll to position [9329, 0]
click at [50, 263] on span "Mācību resursi" at bounding box center [82, 261] width 80 height 15
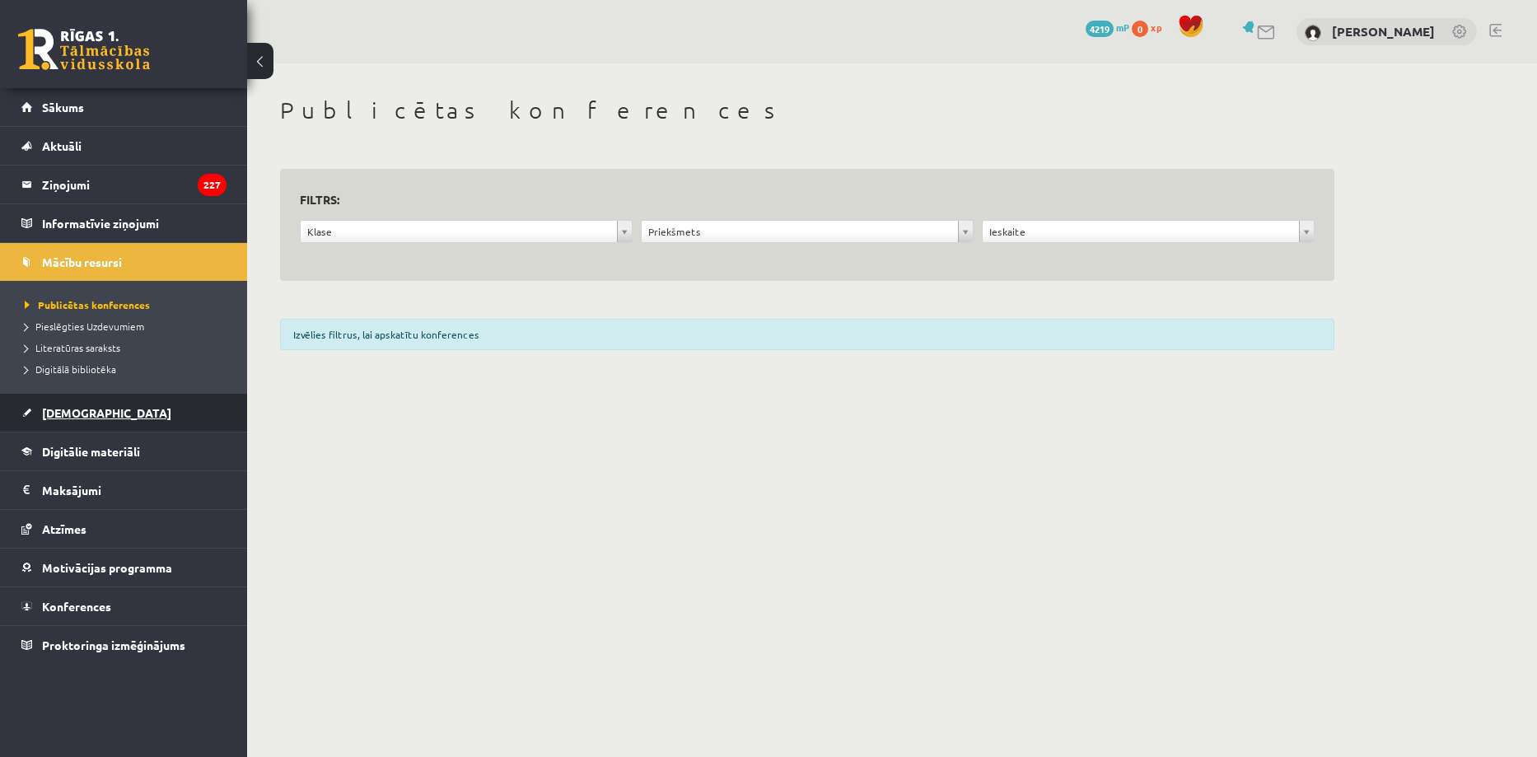
click at [66, 411] on span "[DEMOGRAPHIC_DATA]" at bounding box center [106, 412] width 129 height 15
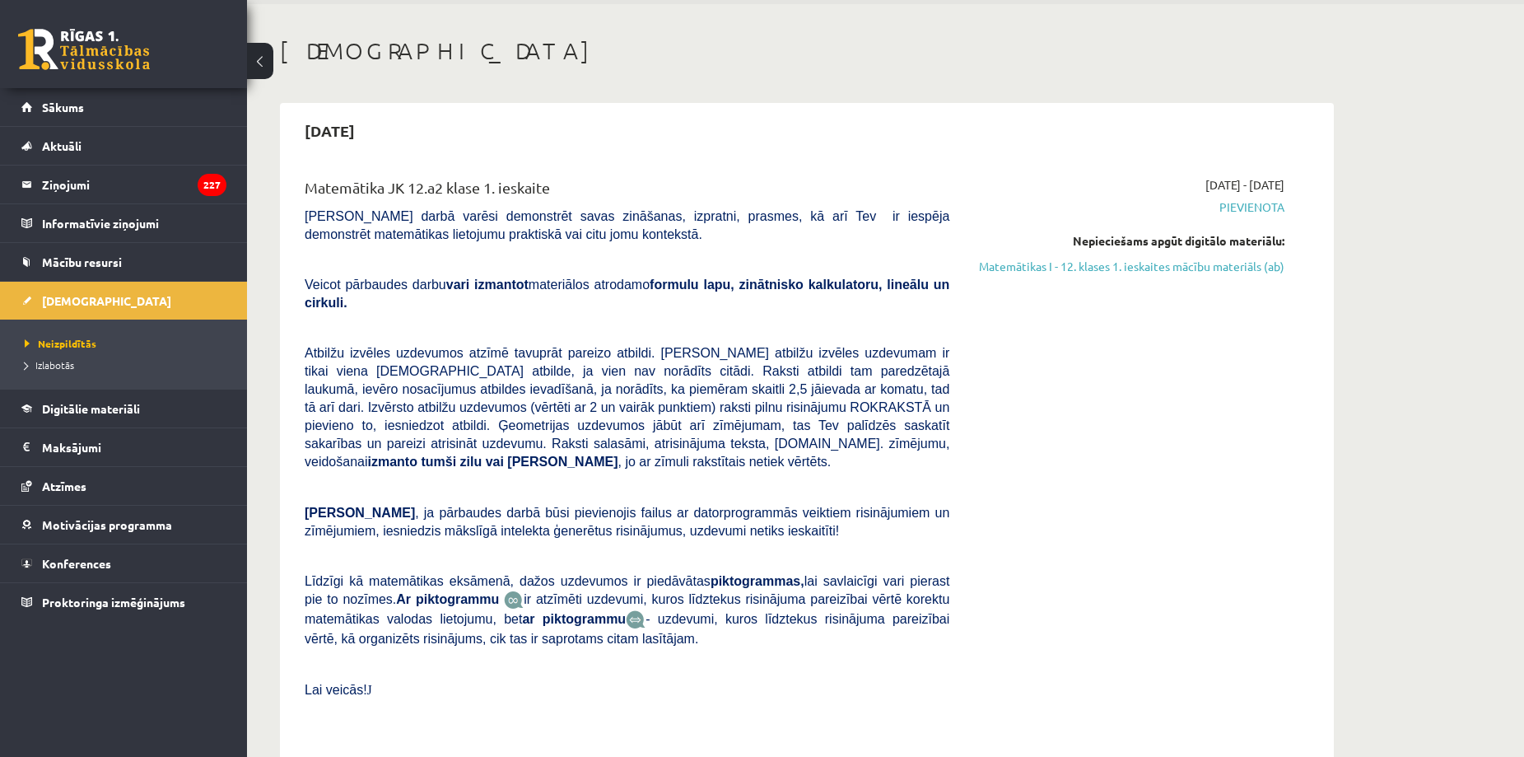
scroll to position [58, 0]
